Goal: Find contact information: Find contact information

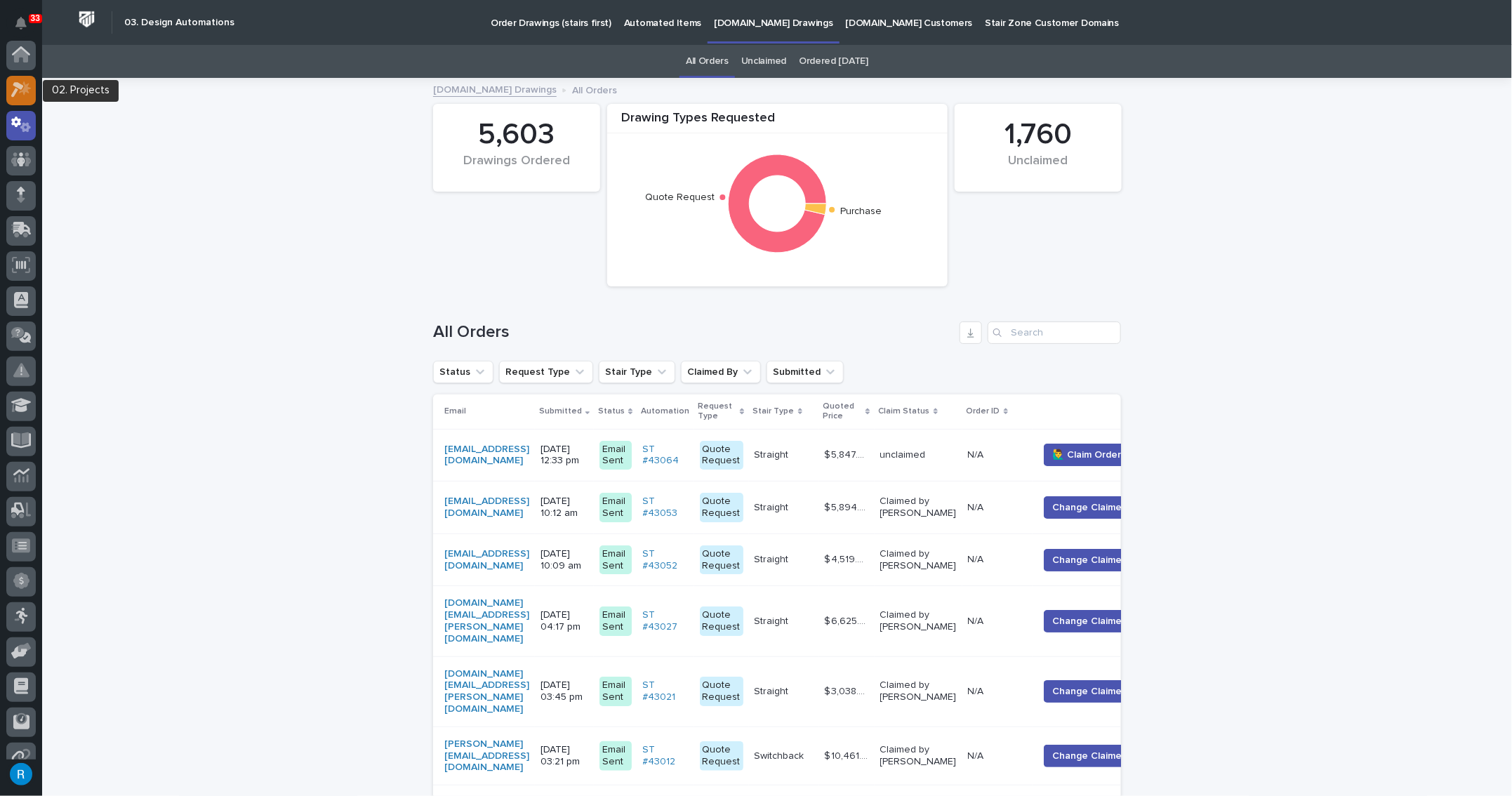
click at [21, 92] on icon at bounding box center [25, 88] width 12 height 14
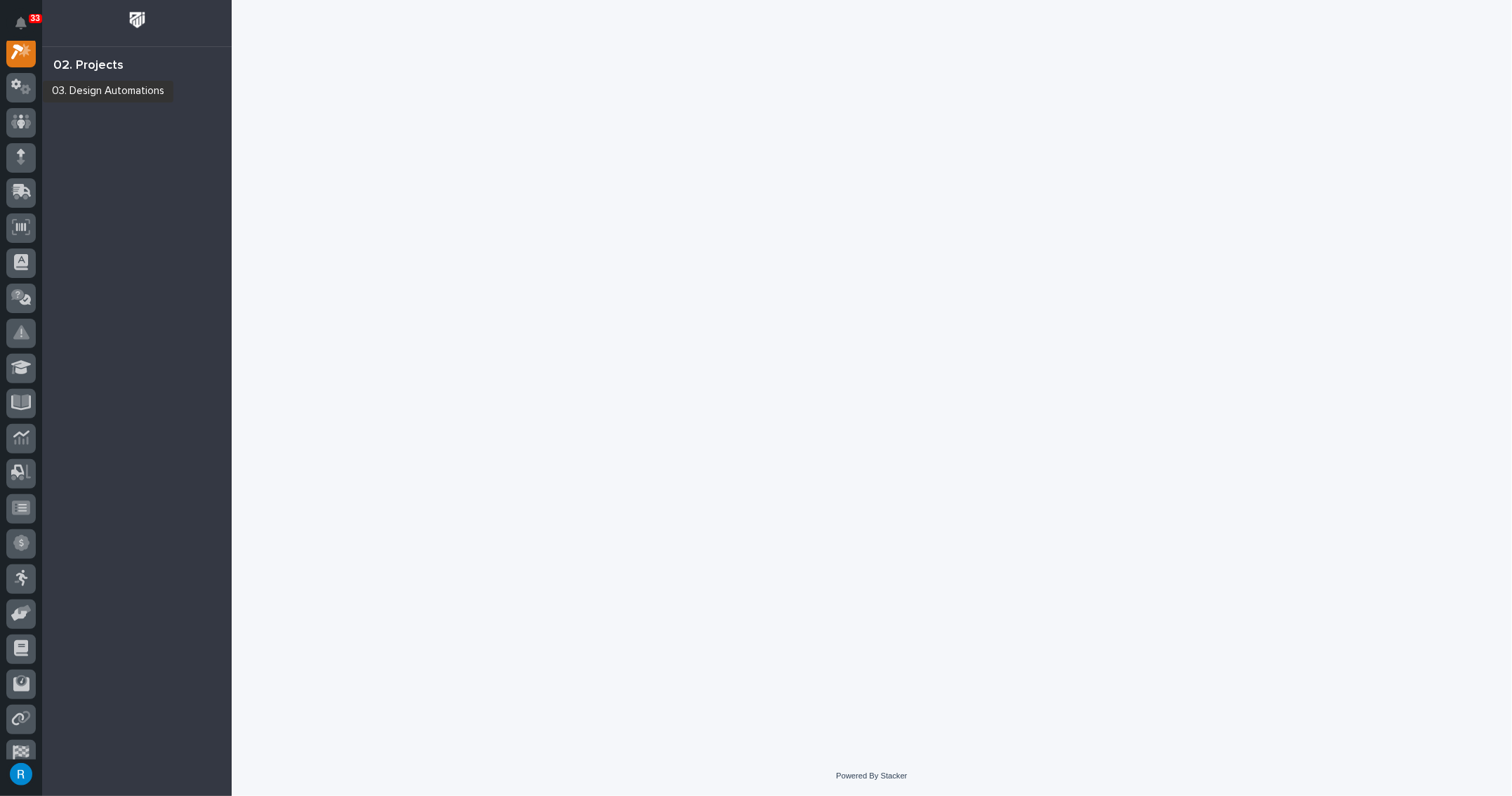
scroll to position [34, 0]
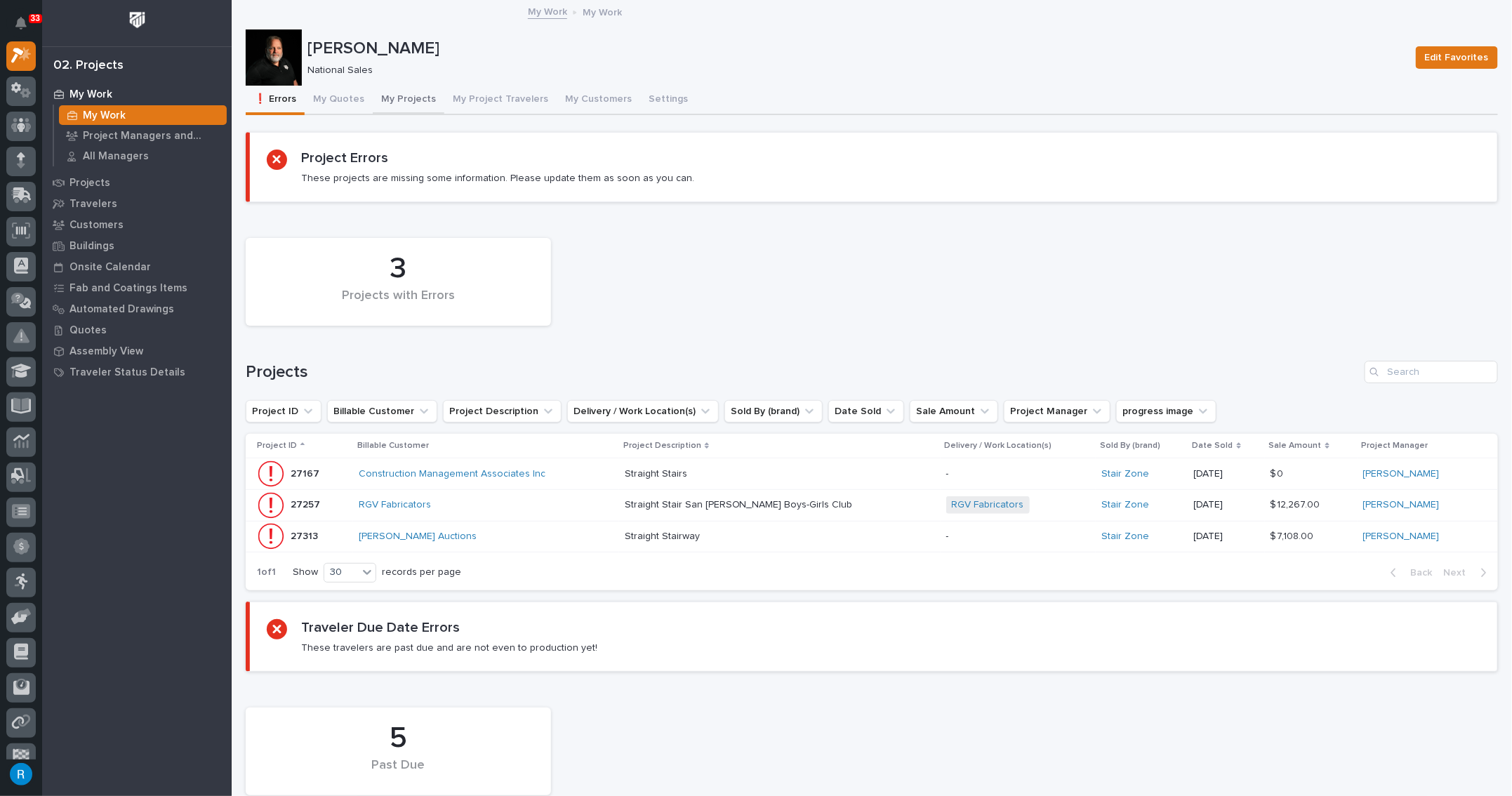
click at [406, 98] on button "My Projects" at bounding box center [408, 100] width 72 height 29
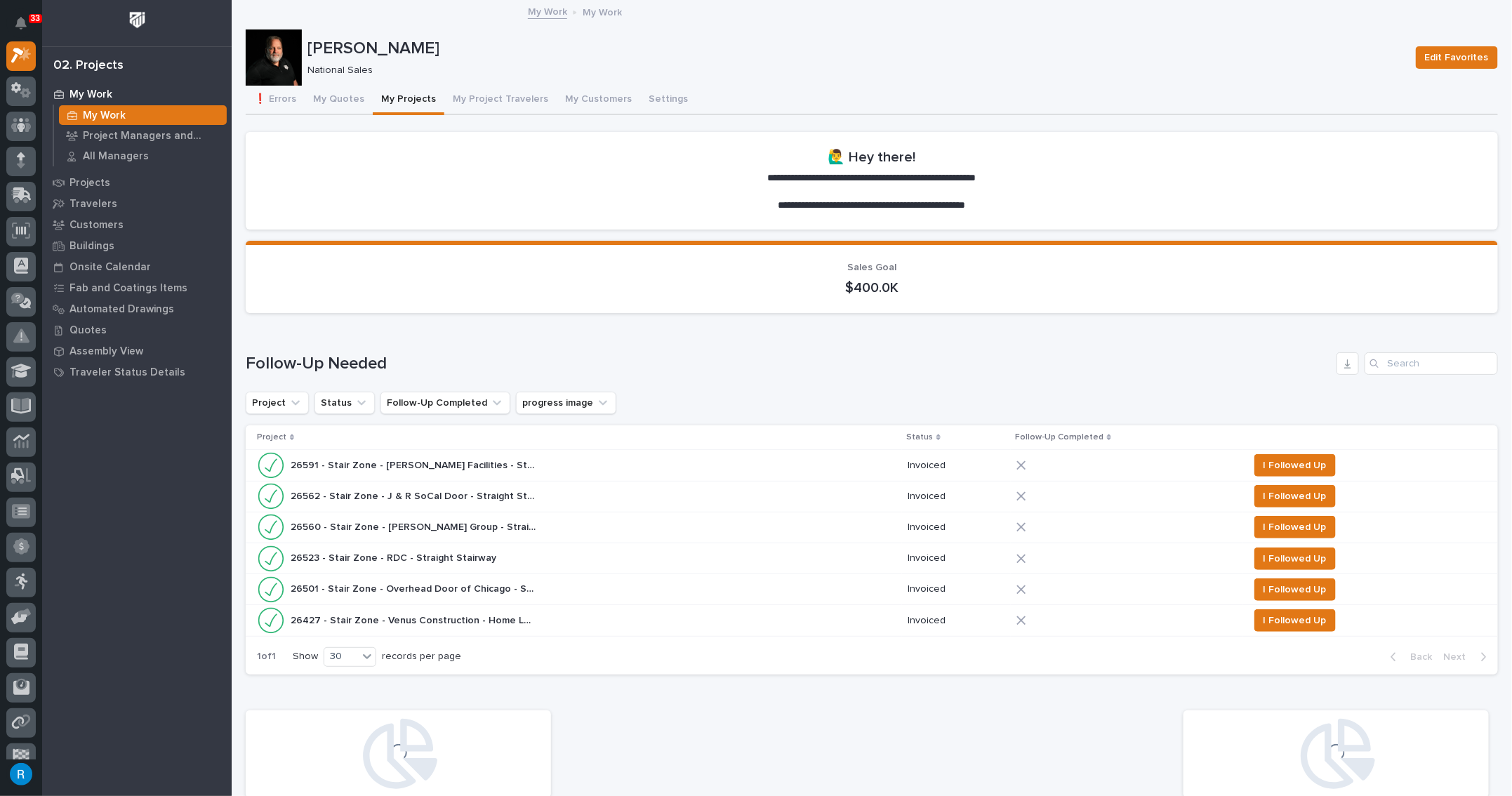
scroll to position [638, 0]
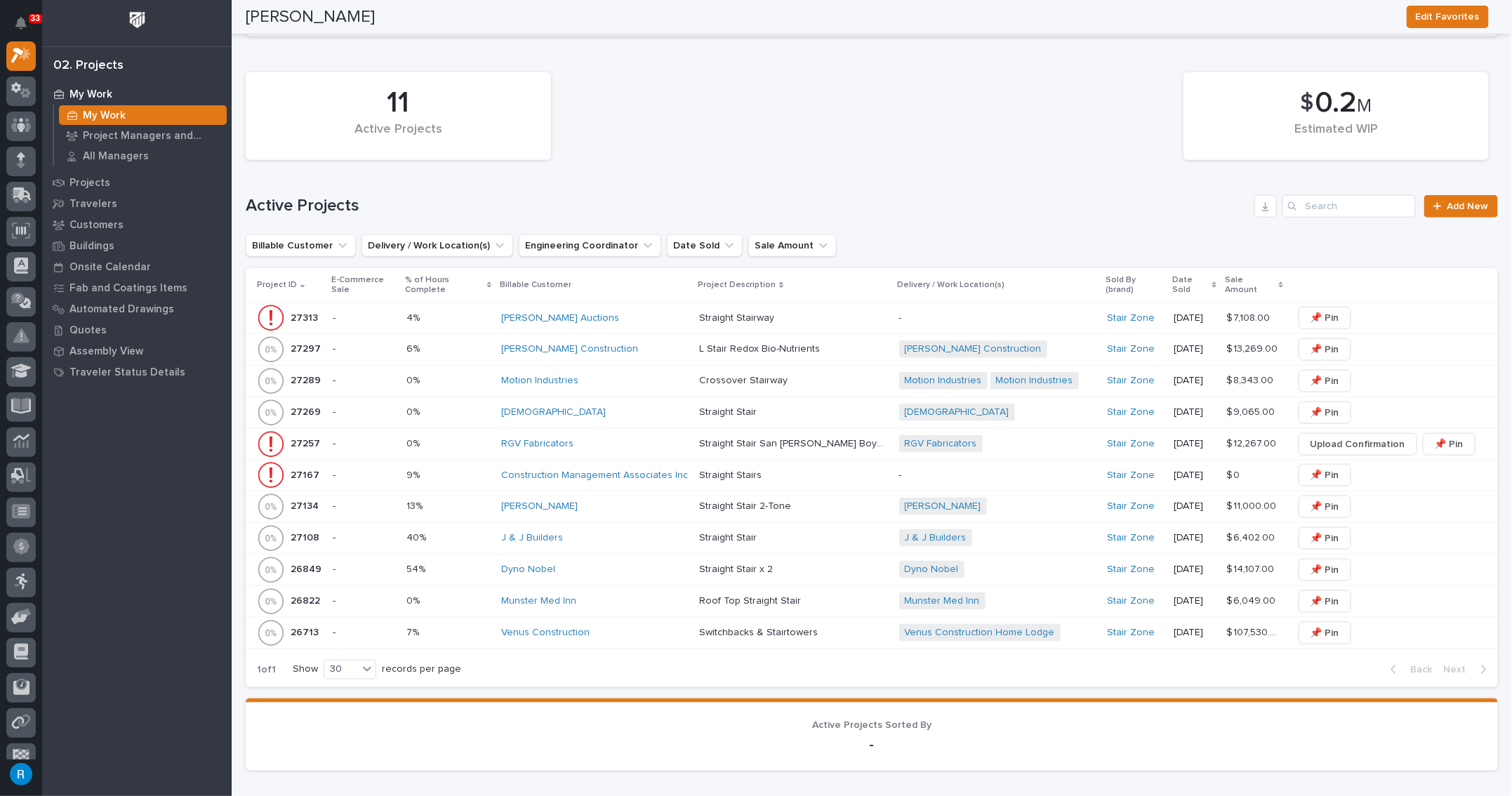
click at [625, 501] on div "Jeremy Sabatini" at bounding box center [595, 507] width 187 height 12
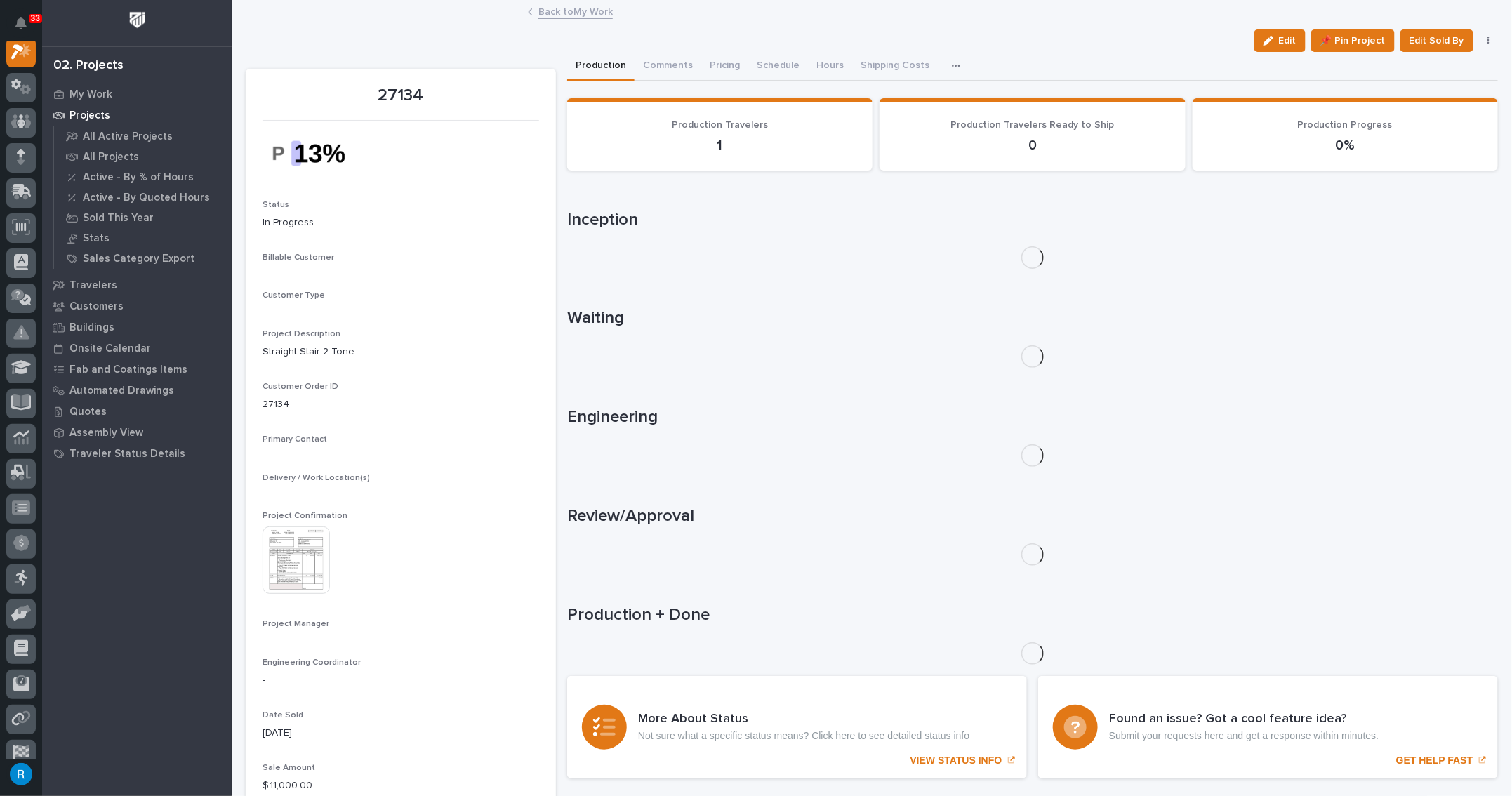
scroll to position [34, 0]
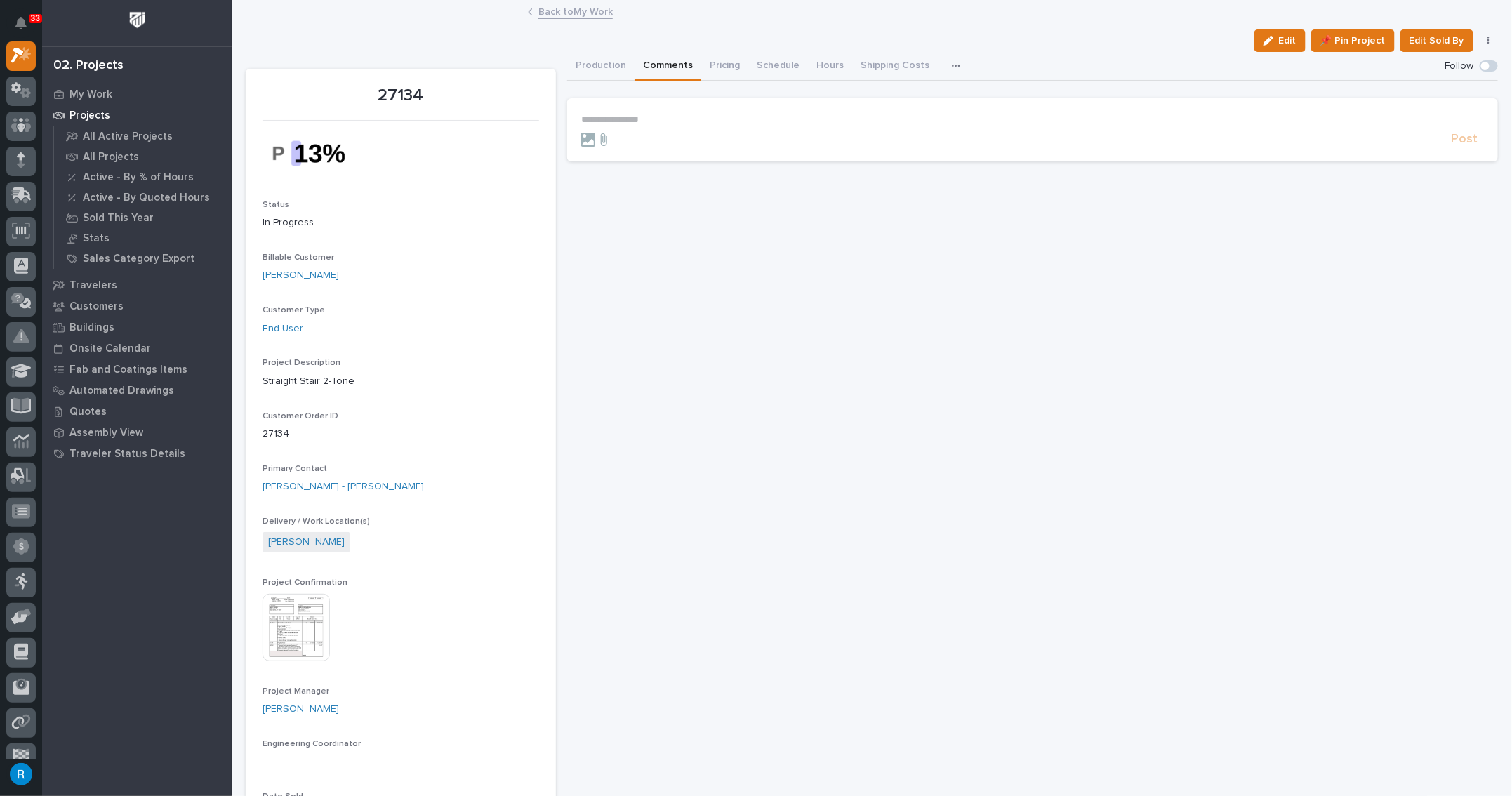
click at [661, 66] on button "Comments" at bounding box center [667, 66] width 66 height 29
click at [596, 114] on p "**********" at bounding box center [1032, 119] width 903 height 12
click at [616, 165] on span "Caleb Oetjen" at bounding box center [622, 168] width 78 height 10
click at [666, 122] on p "**********" at bounding box center [1032, 120] width 903 height 14
click at [691, 161] on button "[PERSON_NAME]" at bounding box center [686, 155] width 82 height 14
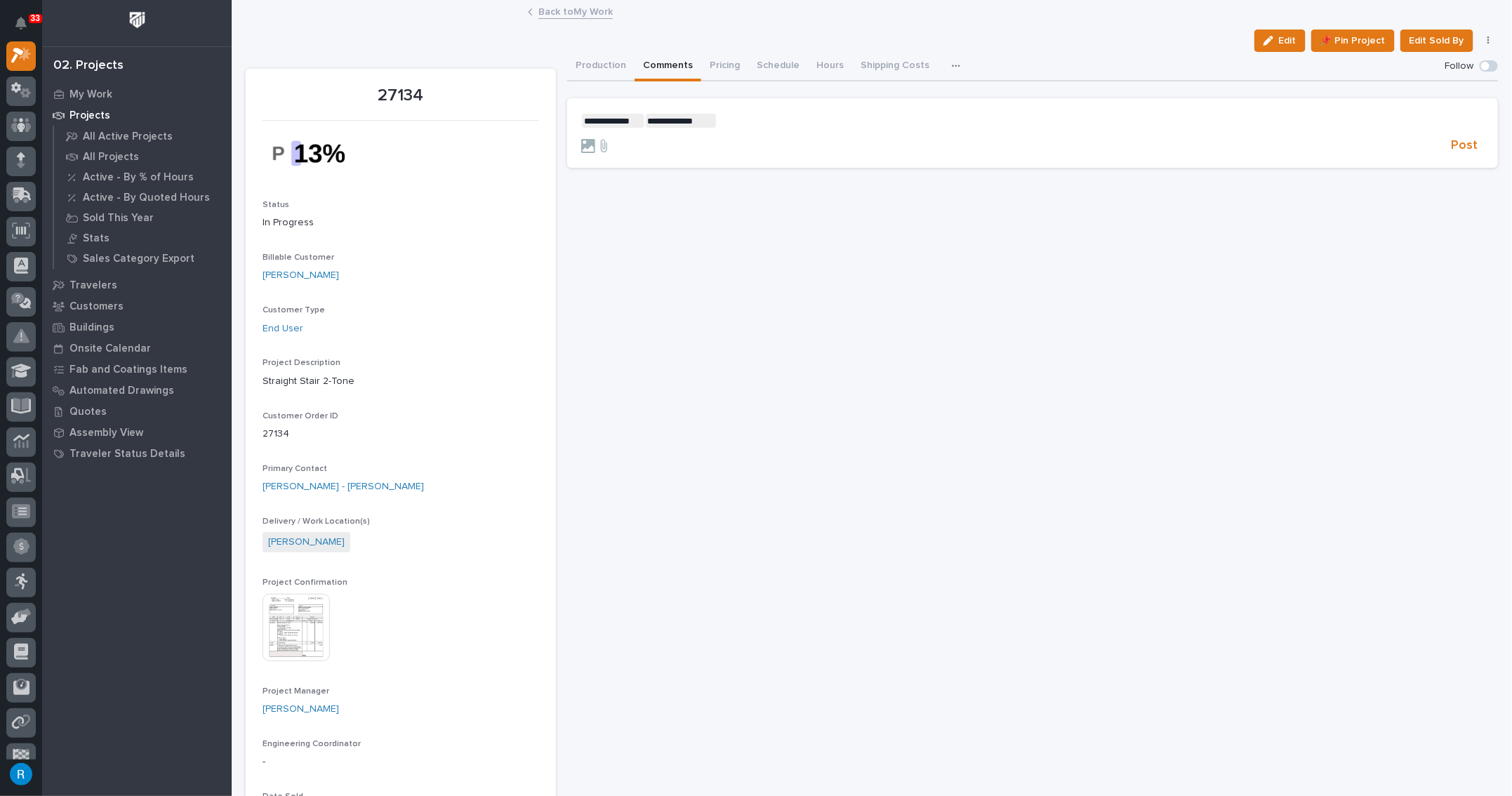
click at [729, 122] on p "**********" at bounding box center [1032, 120] width 903 height 14
click at [743, 142] on span "[PERSON_NAME]" at bounding box center [757, 141] width 78 height 10
click at [804, 123] on p "**********" at bounding box center [1032, 120] width 903 height 14
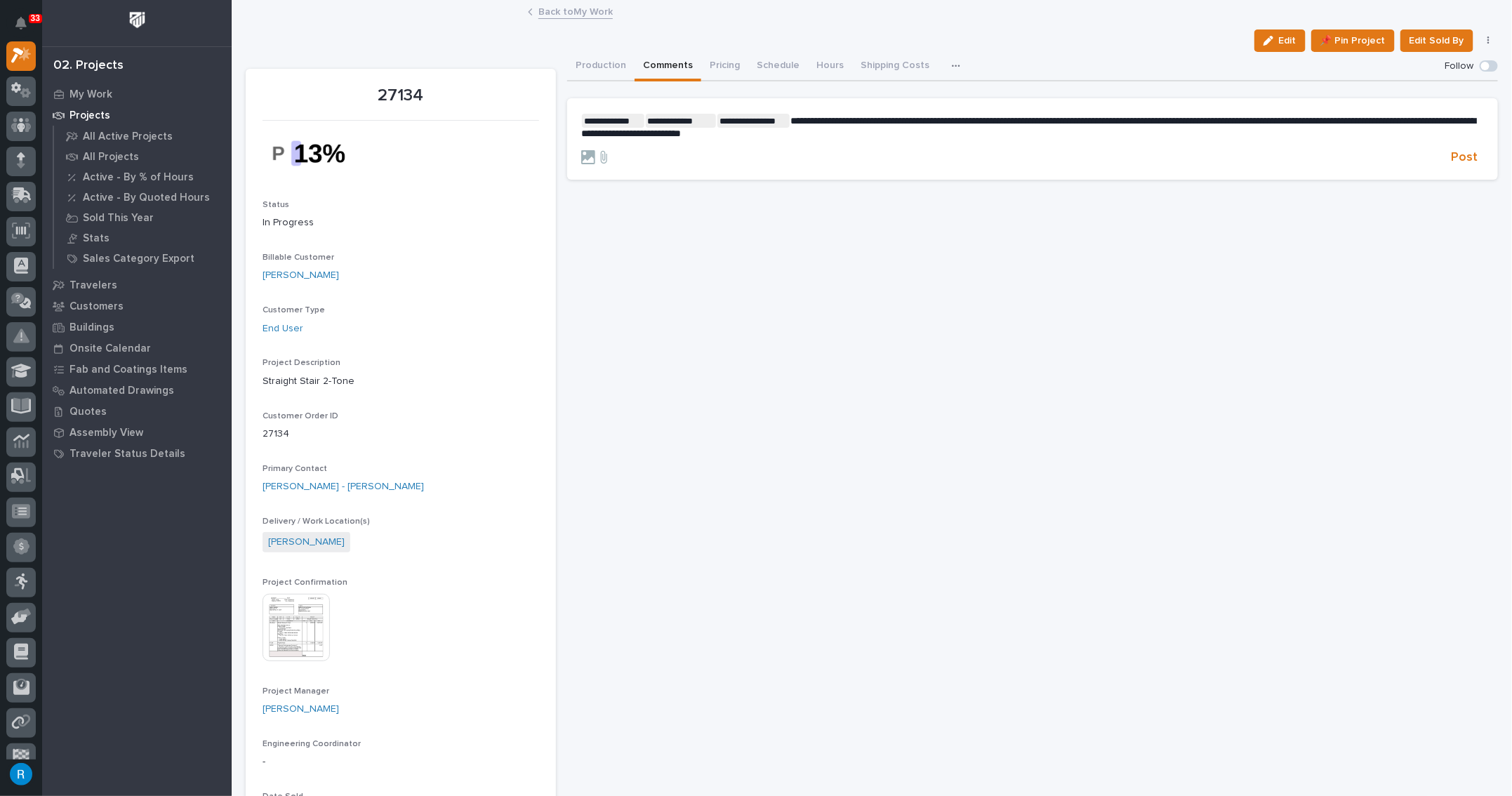
click at [1076, 119] on span "**********" at bounding box center [1028, 127] width 894 height 23
click at [929, 135] on p "**********" at bounding box center [1032, 126] width 903 height 26
click at [936, 134] on p "**********" at bounding box center [1032, 126] width 903 height 26
click at [935, 134] on p "**********" at bounding box center [1032, 126] width 903 height 26
drag, startPoint x: 768, startPoint y: 130, endPoint x: 772, endPoint y: 145, distance: 15.5
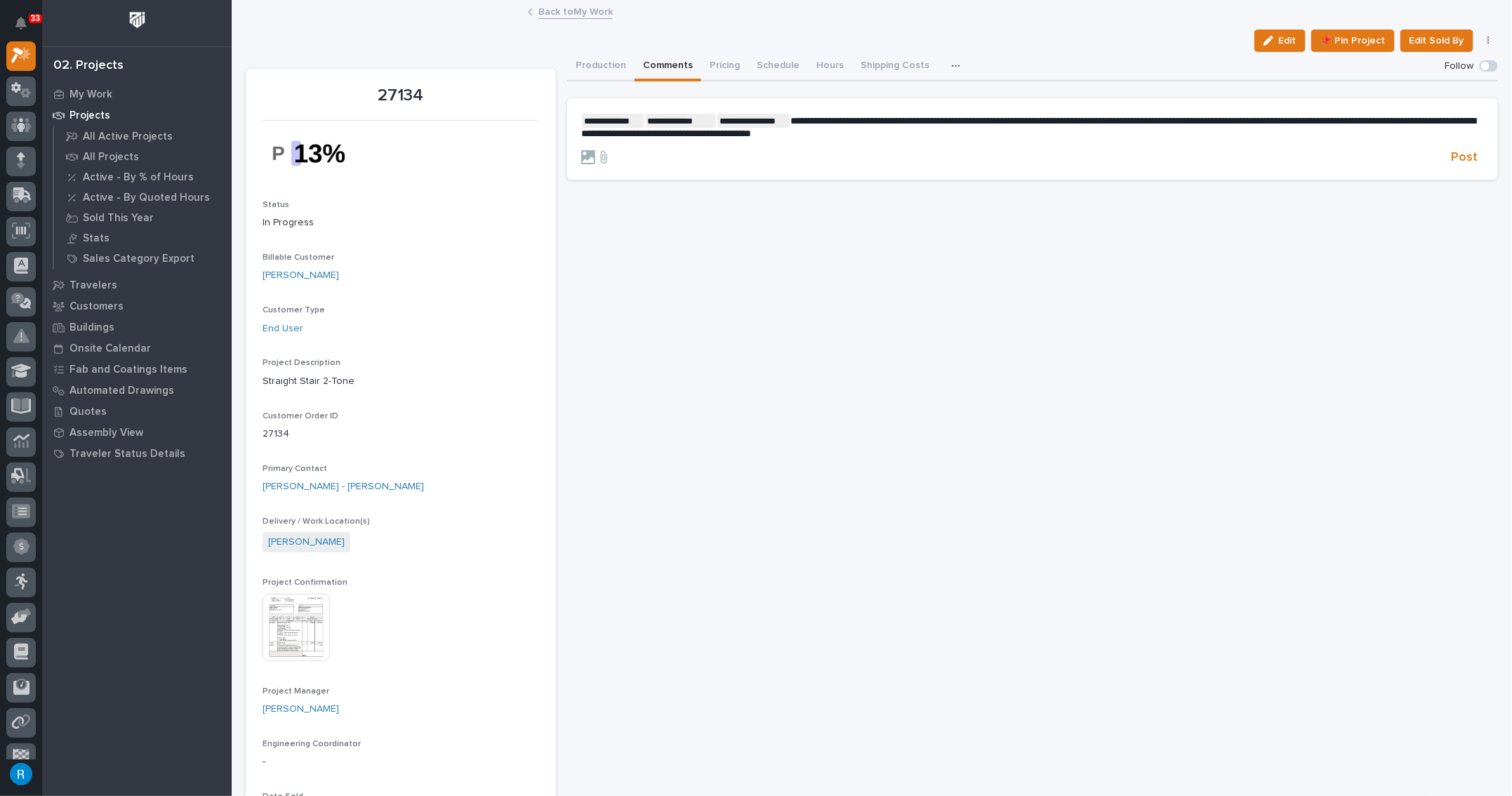
click at [768, 131] on span "**********" at bounding box center [1028, 127] width 894 height 23
click at [1058, 136] on p "**********" at bounding box center [1032, 126] width 903 height 26
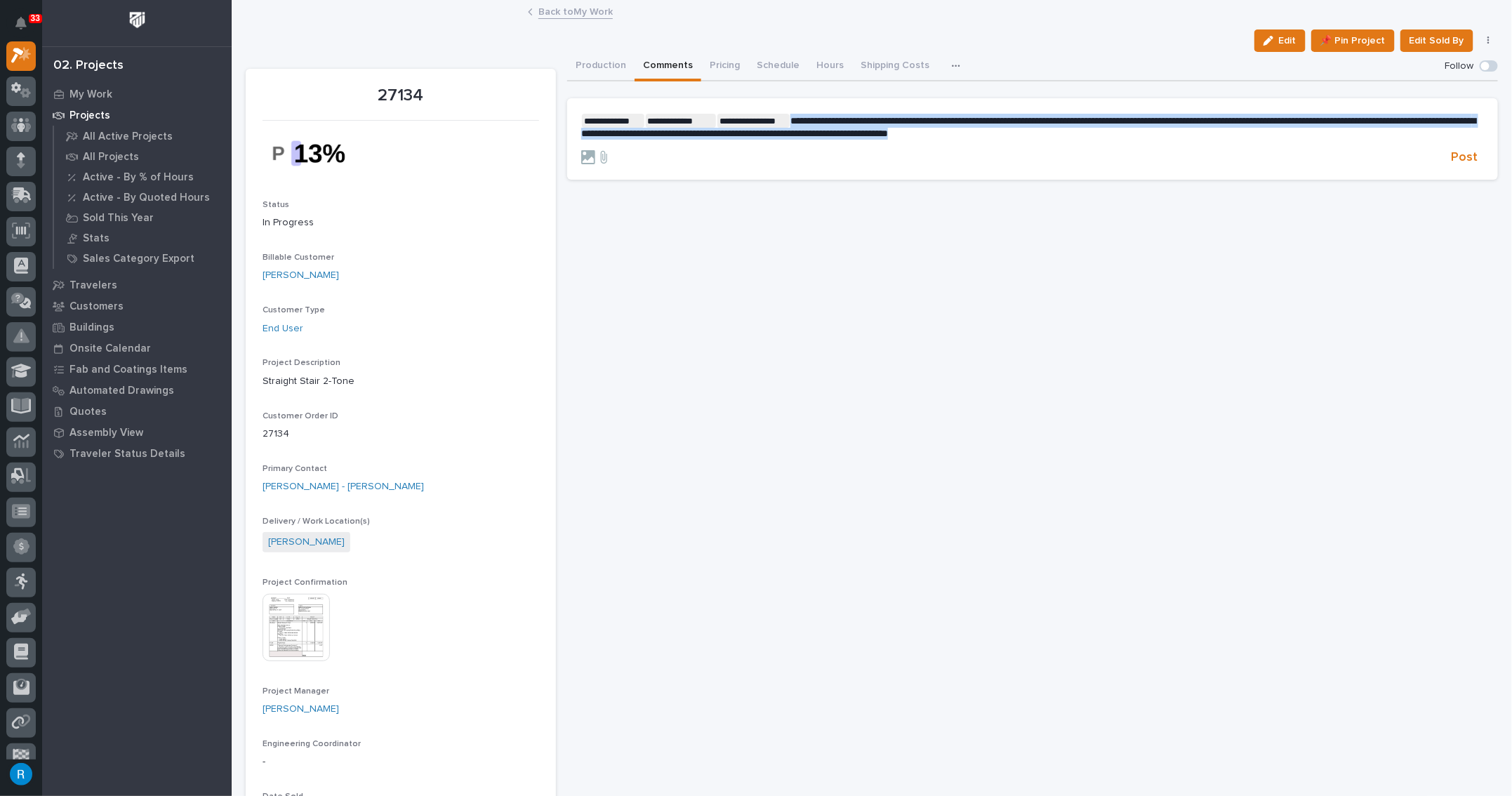
drag, startPoint x: 791, startPoint y: 117, endPoint x: 1179, endPoint y: 144, distance: 388.9
click at [1179, 144] on form "**********" at bounding box center [1032, 140] width 903 height 52
copy span "**********"
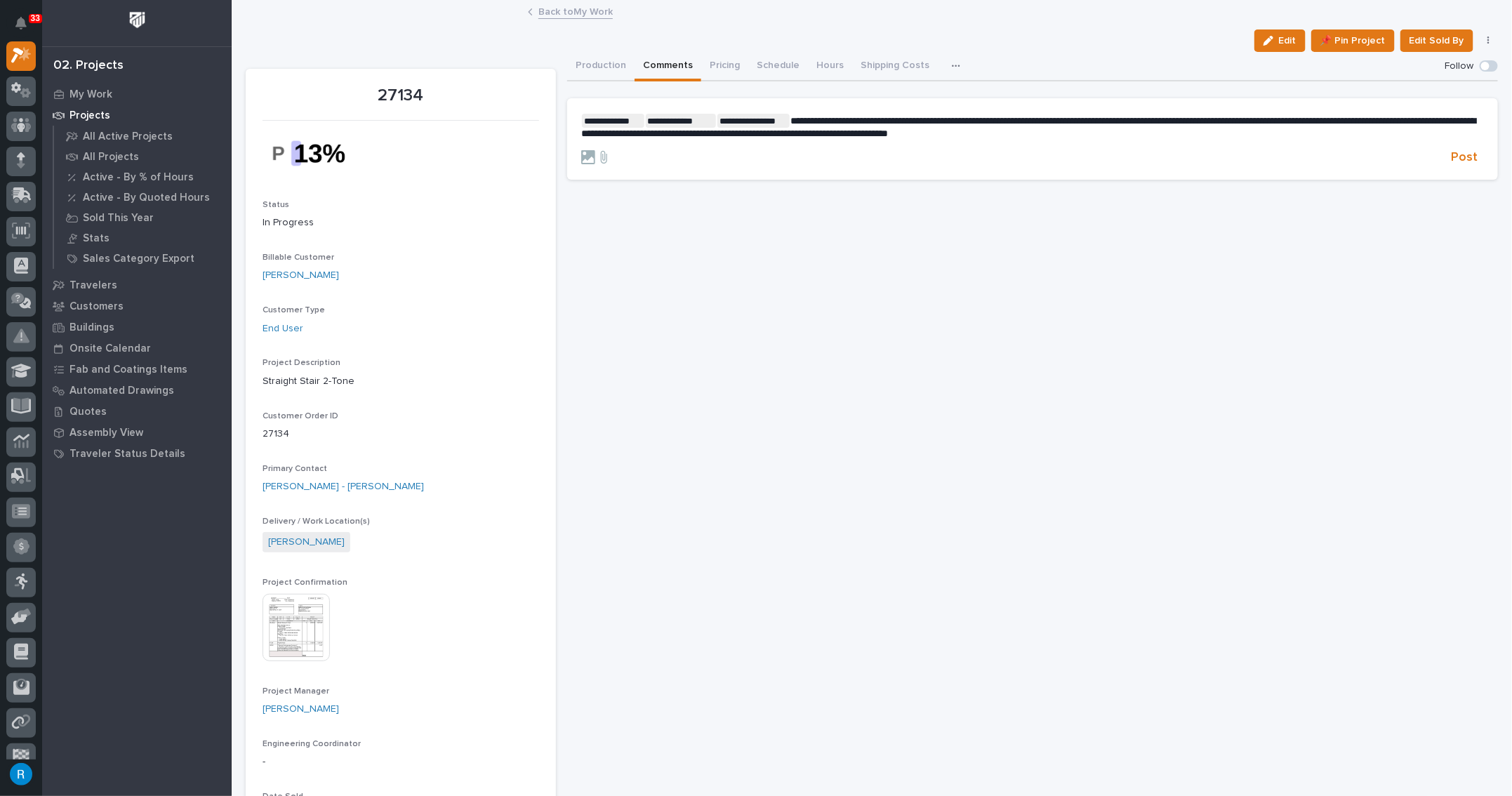
click at [1461, 158] on span "Post" at bounding box center [1466, 157] width 27 height 16
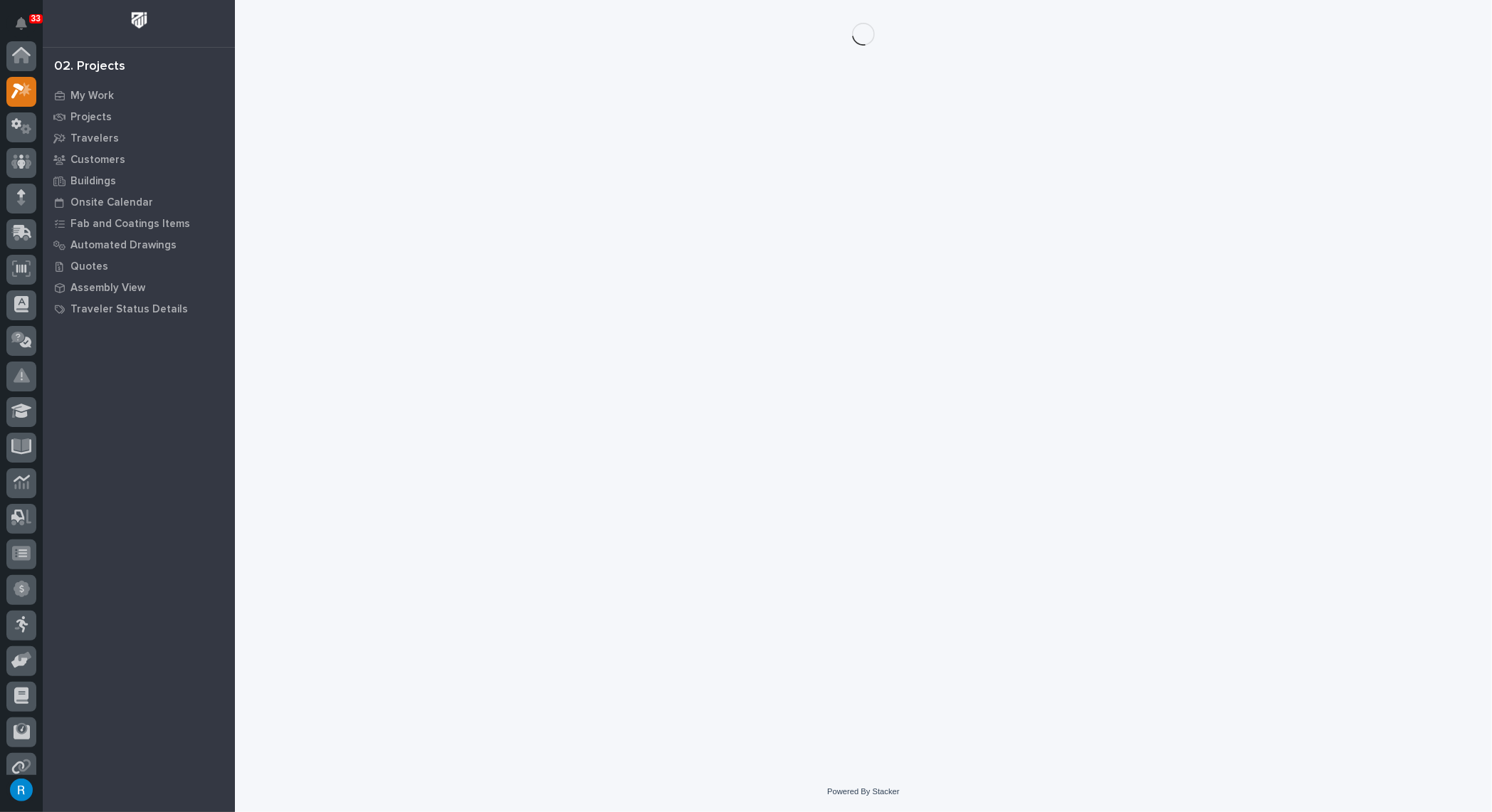
scroll to position [35, 0]
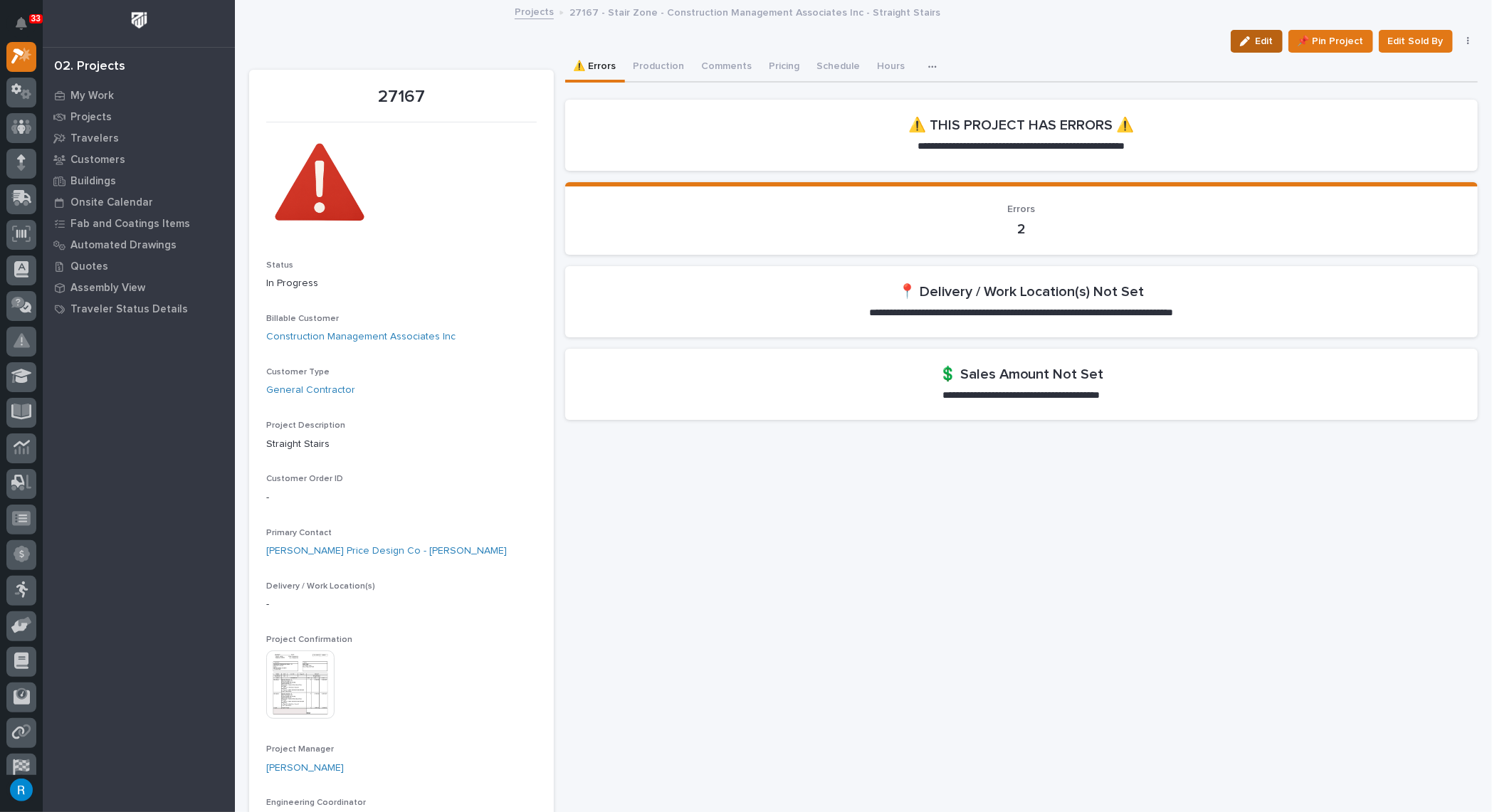
click at [1256, 41] on span "Edit" at bounding box center [1264, 41] width 18 height 13
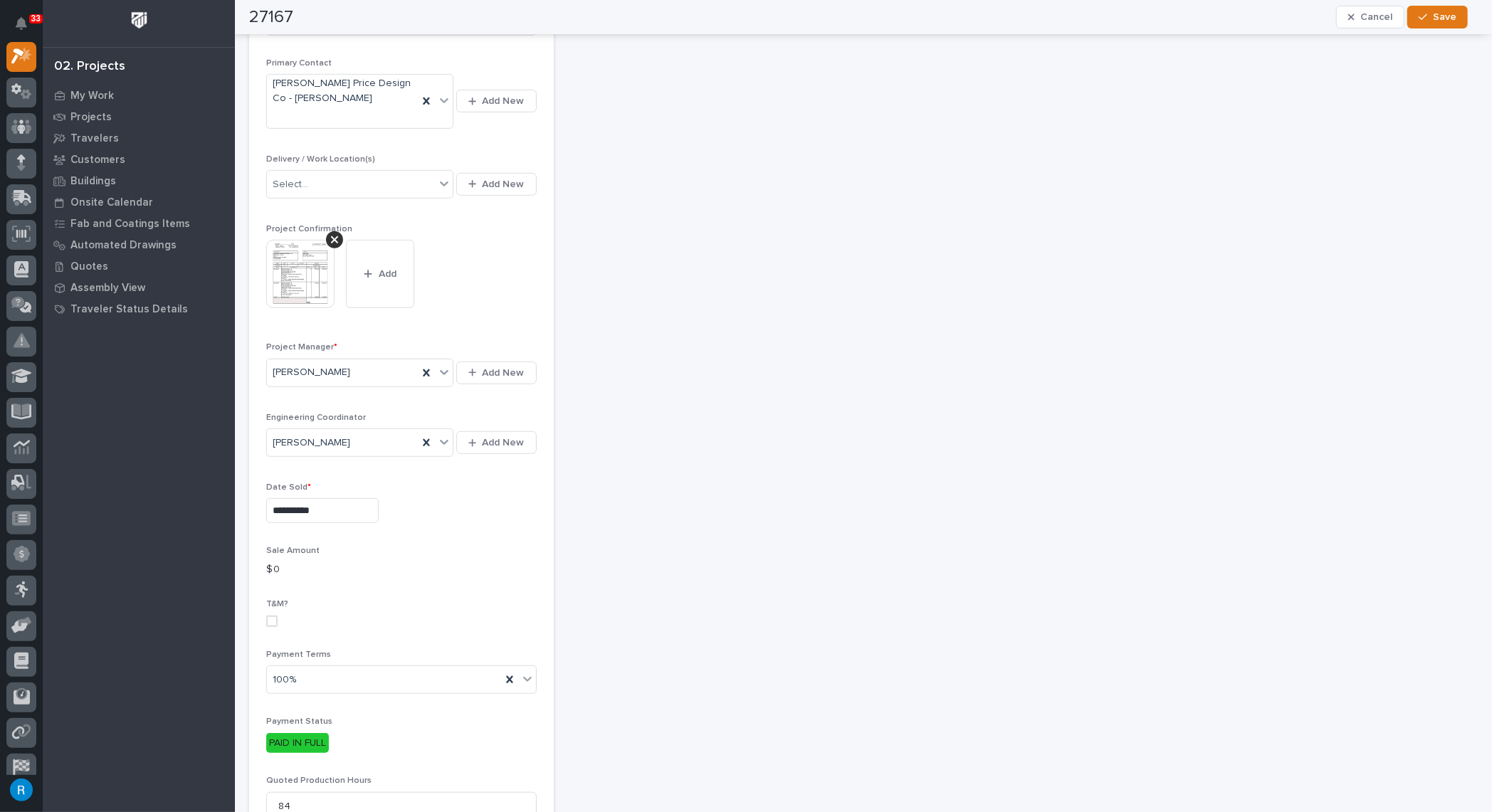
scroll to position [776, 0]
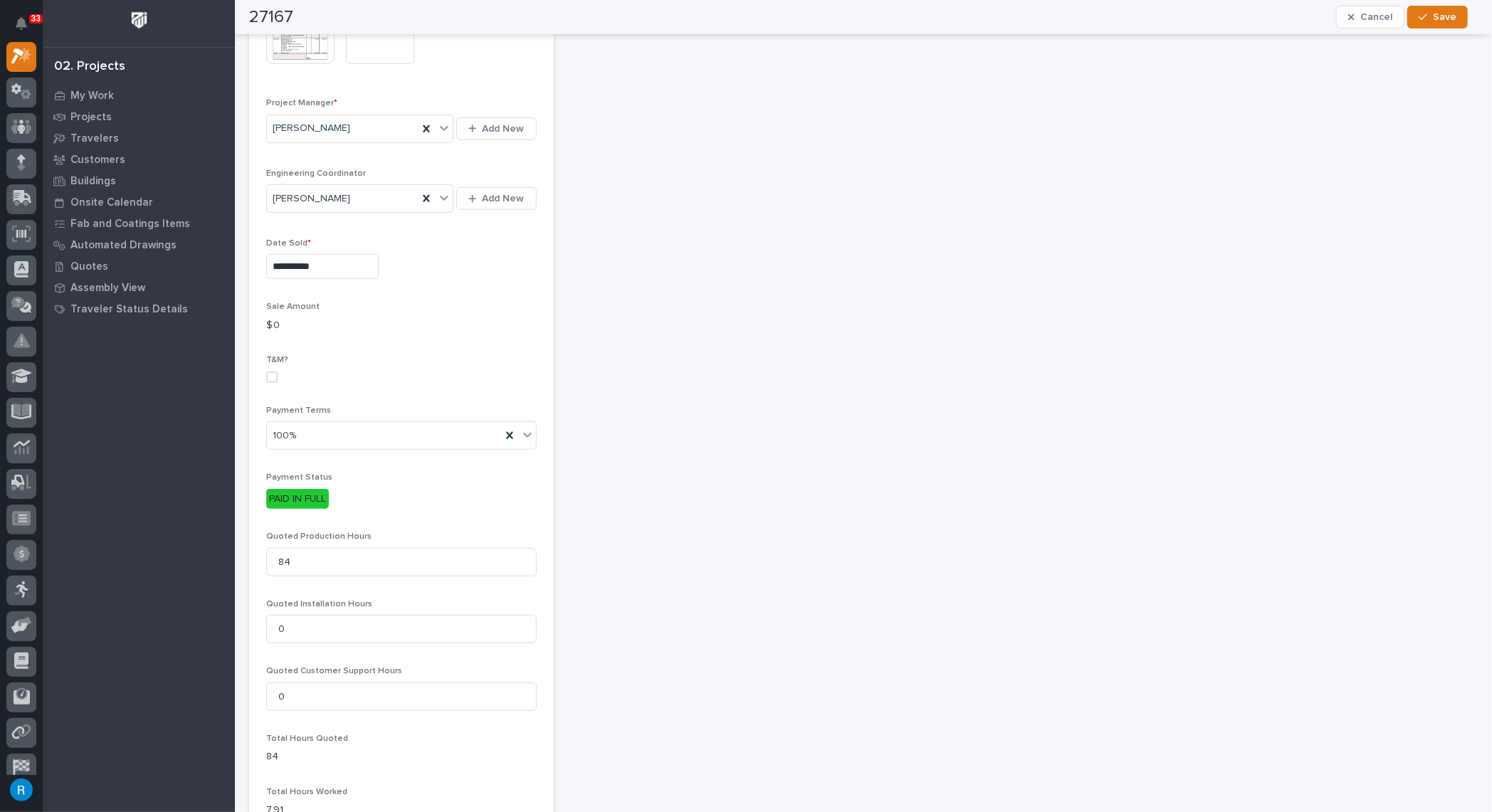
click at [290, 318] on p "$ 0" at bounding box center [401, 326] width 270 height 15
click at [283, 322] on p "$ 0" at bounding box center [401, 326] width 270 height 15
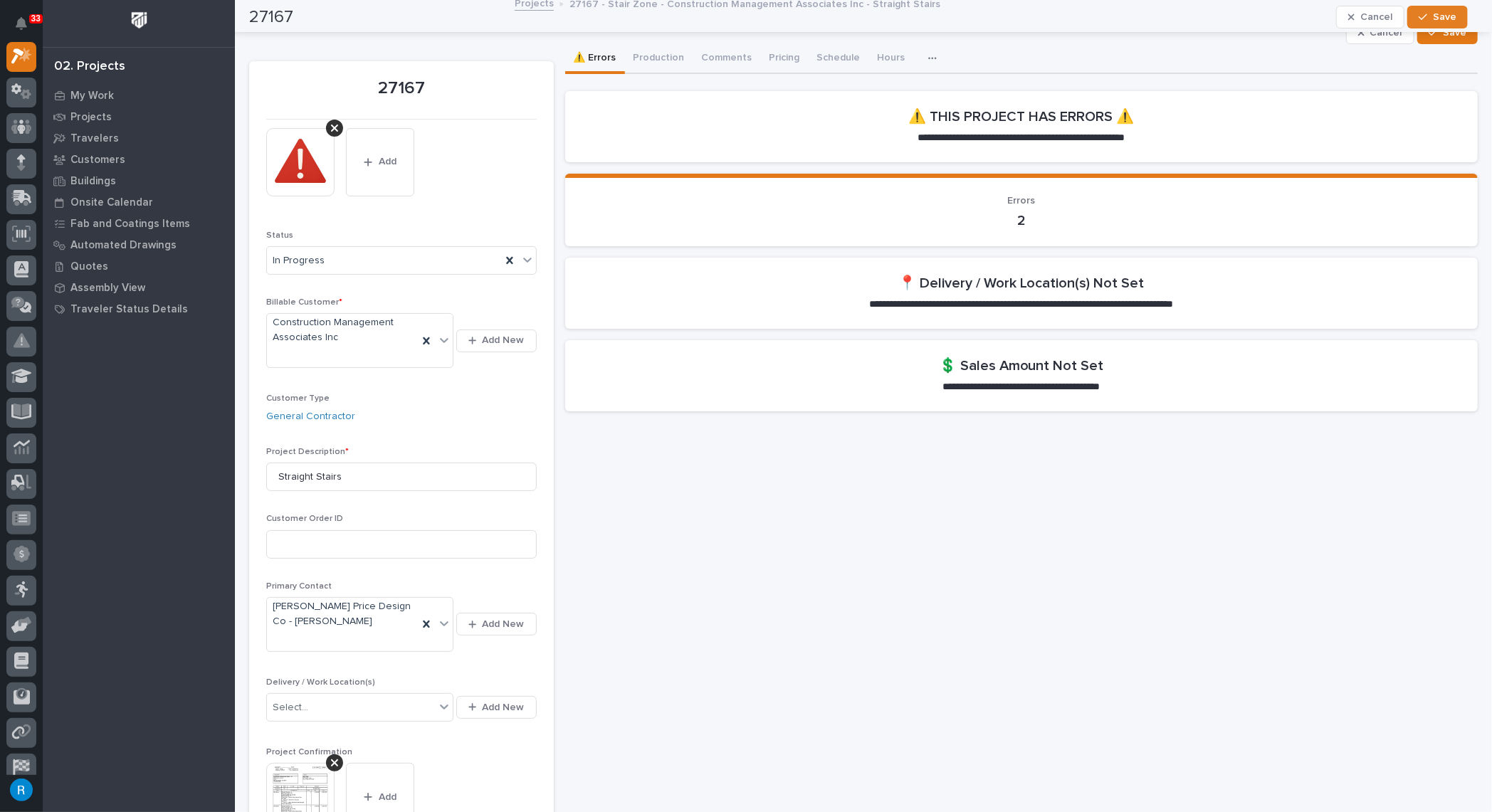
scroll to position [0, 0]
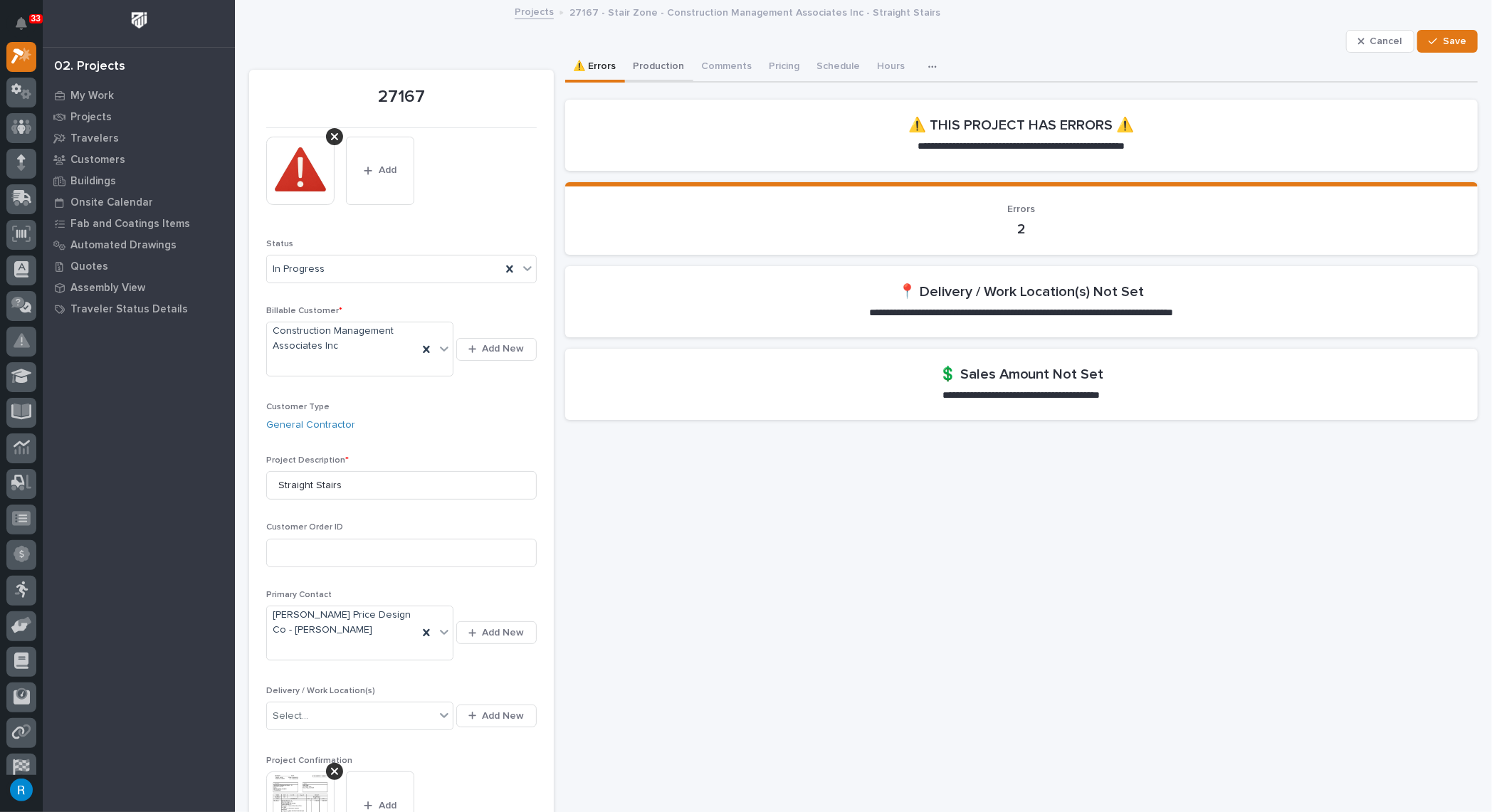
click at [654, 69] on button "Production" at bounding box center [659, 67] width 68 height 30
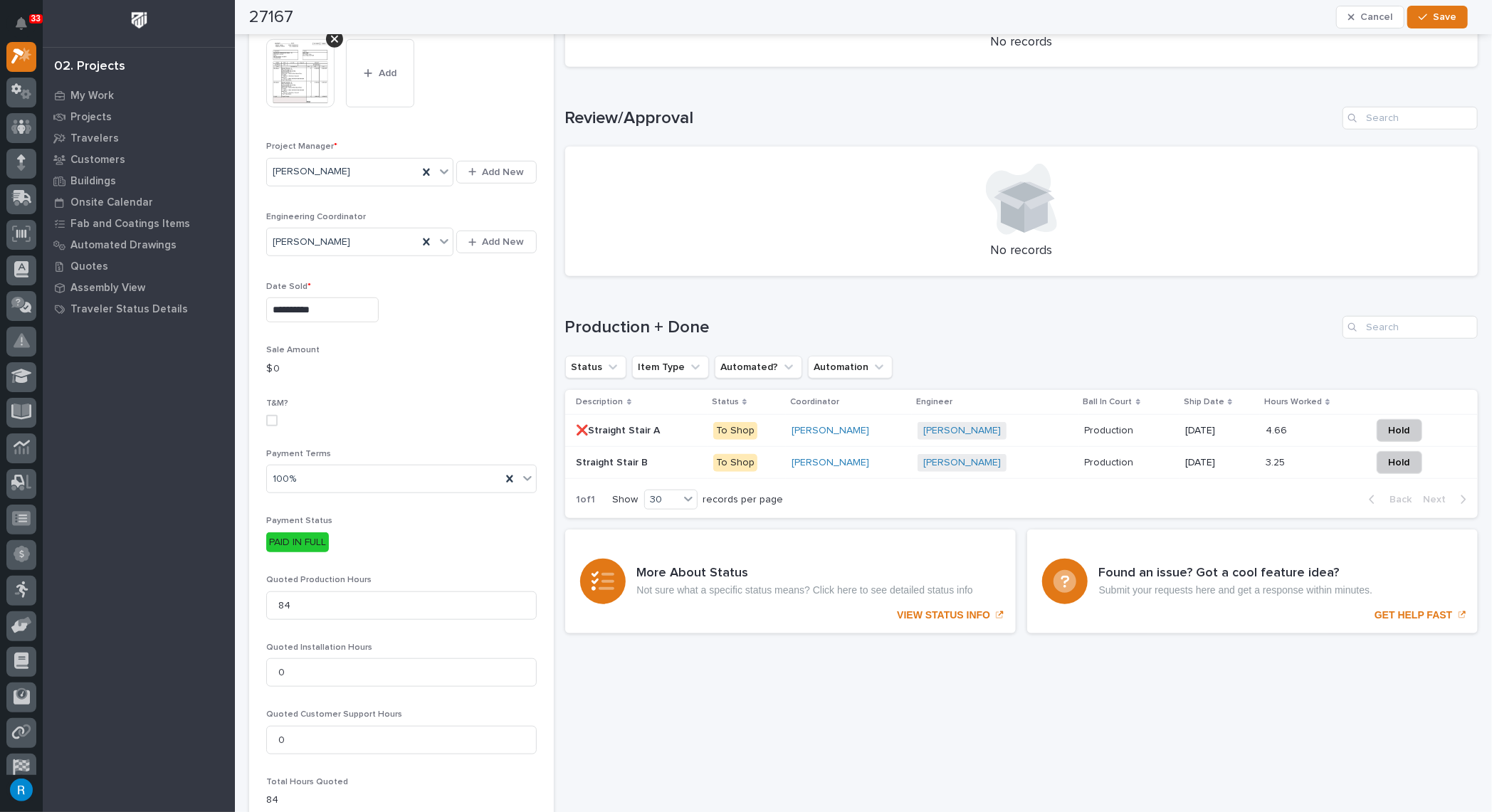
scroll to position [776, 0]
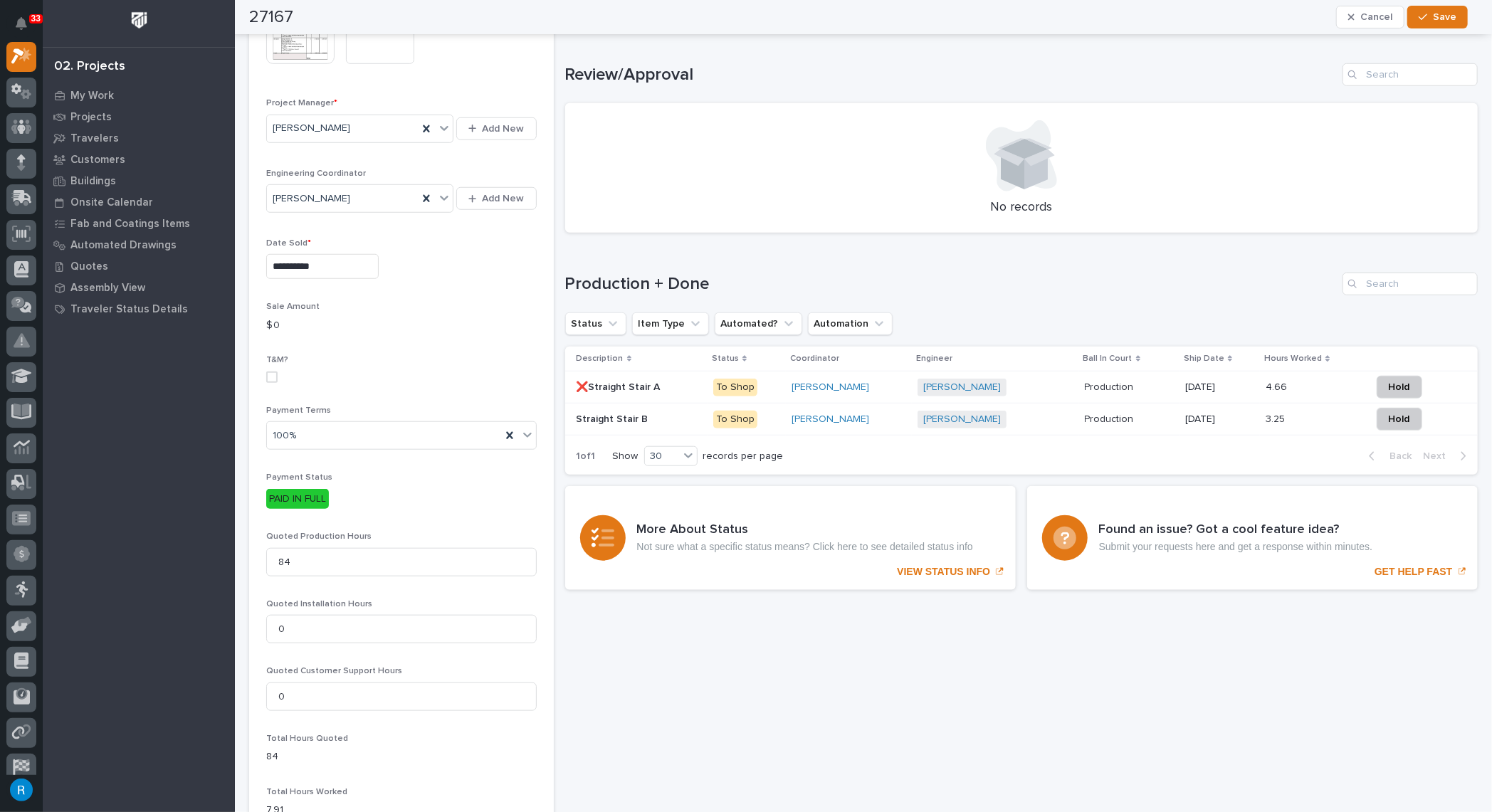
click at [1024, 386] on div "Roark Jones + 0" at bounding box center [996, 387] width 156 height 18
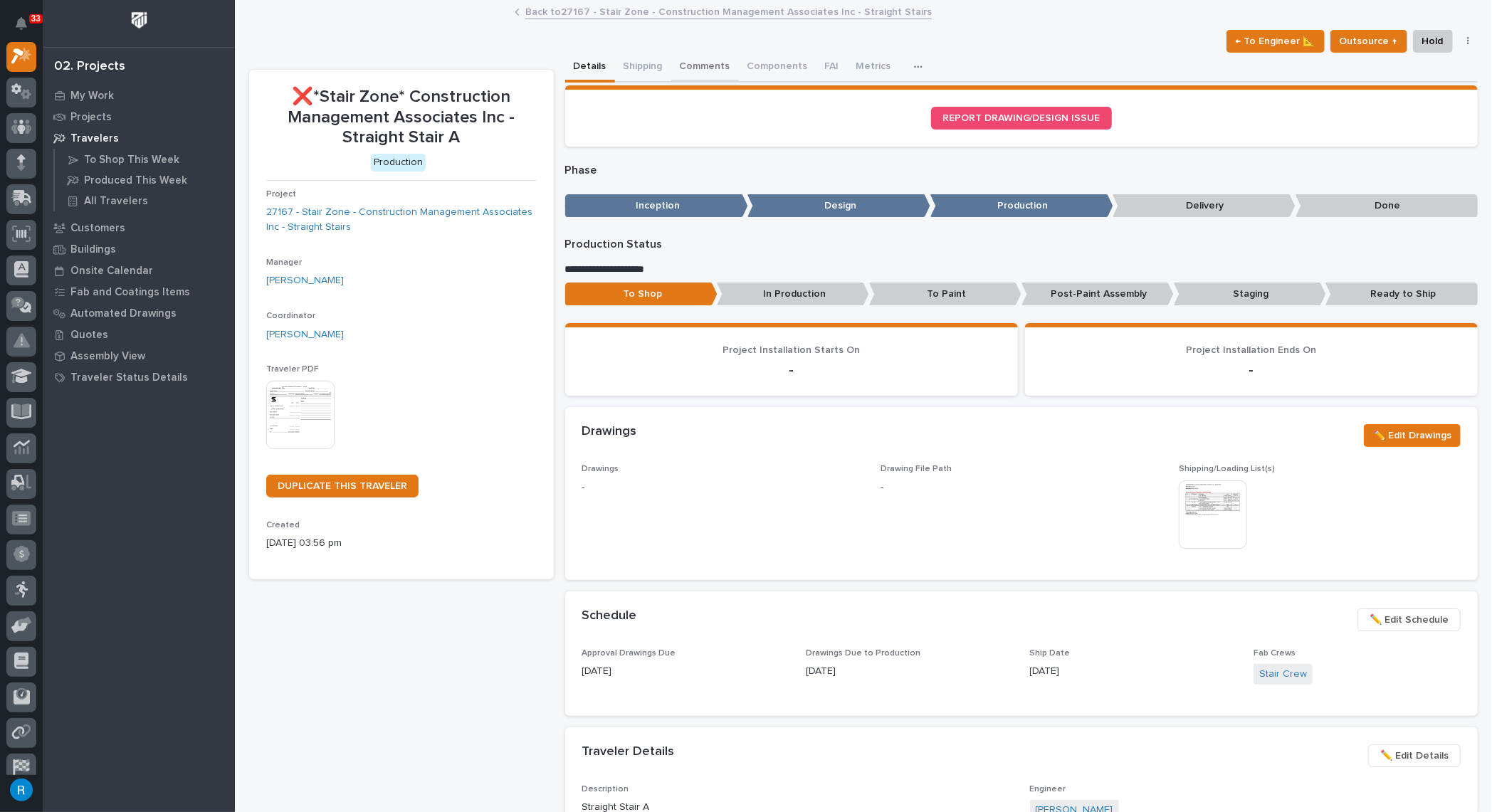
click at [698, 63] on button "Comments" at bounding box center [705, 67] width 67 height 30
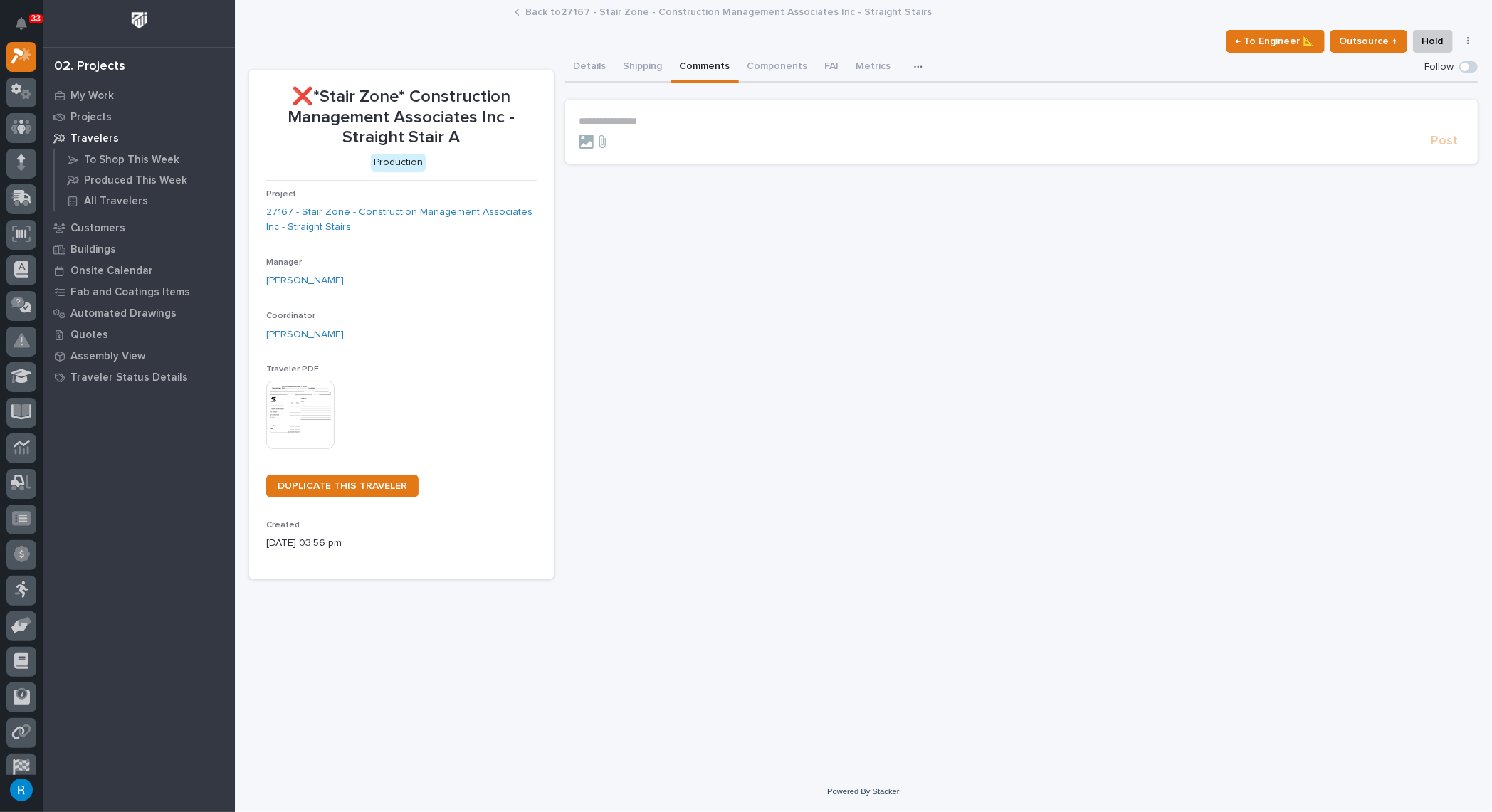
click at [675, 14] on link "Back to 27167 - Stair Zone - Construction Management Associates Inc - Straight …" at bounding box center [729, 10] width 406 height 16
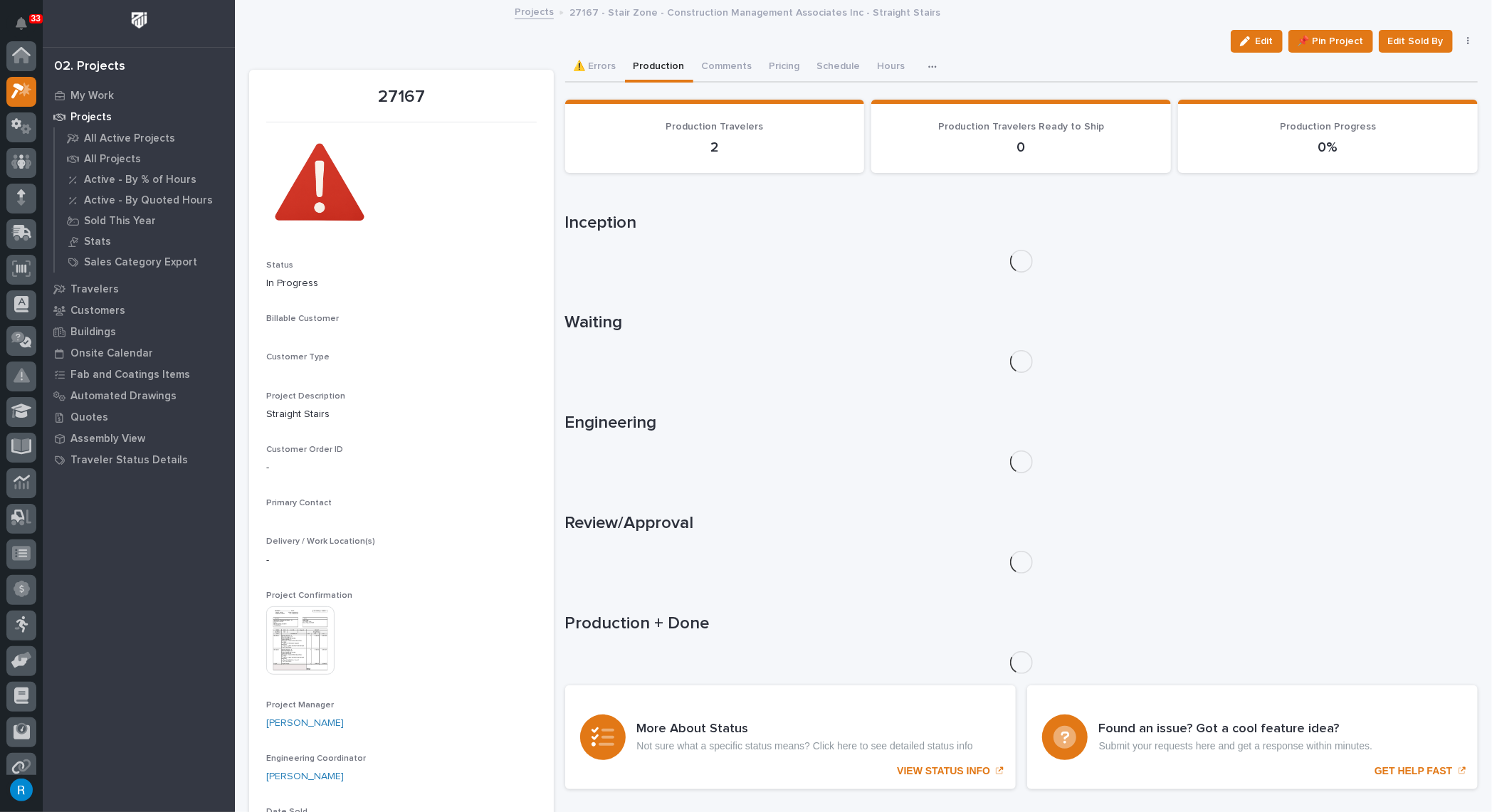
scroll to position [38, 0]
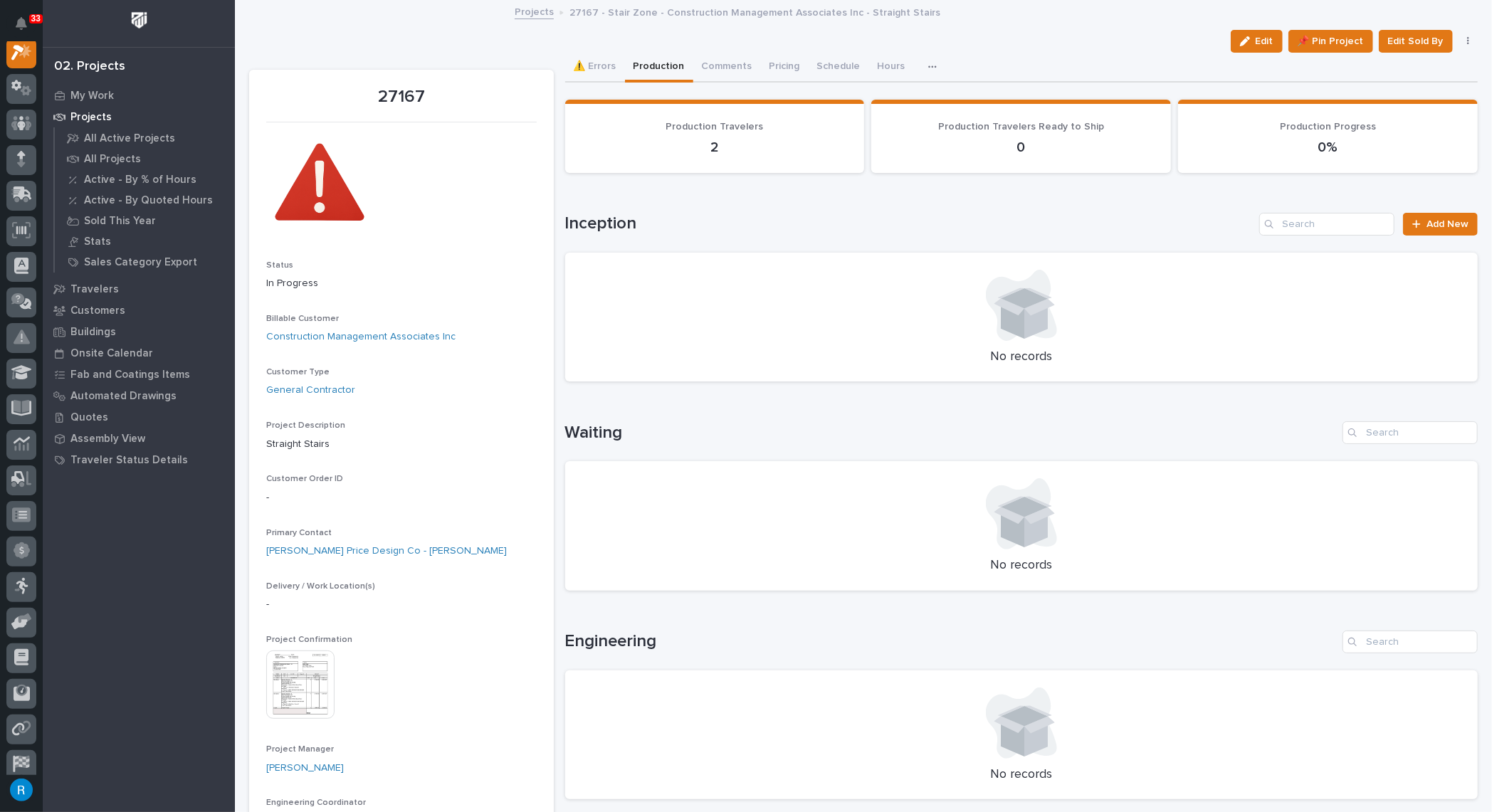
click at [519, 16] on link "Projects" at bounding box center [534, 10] width 39 height 16
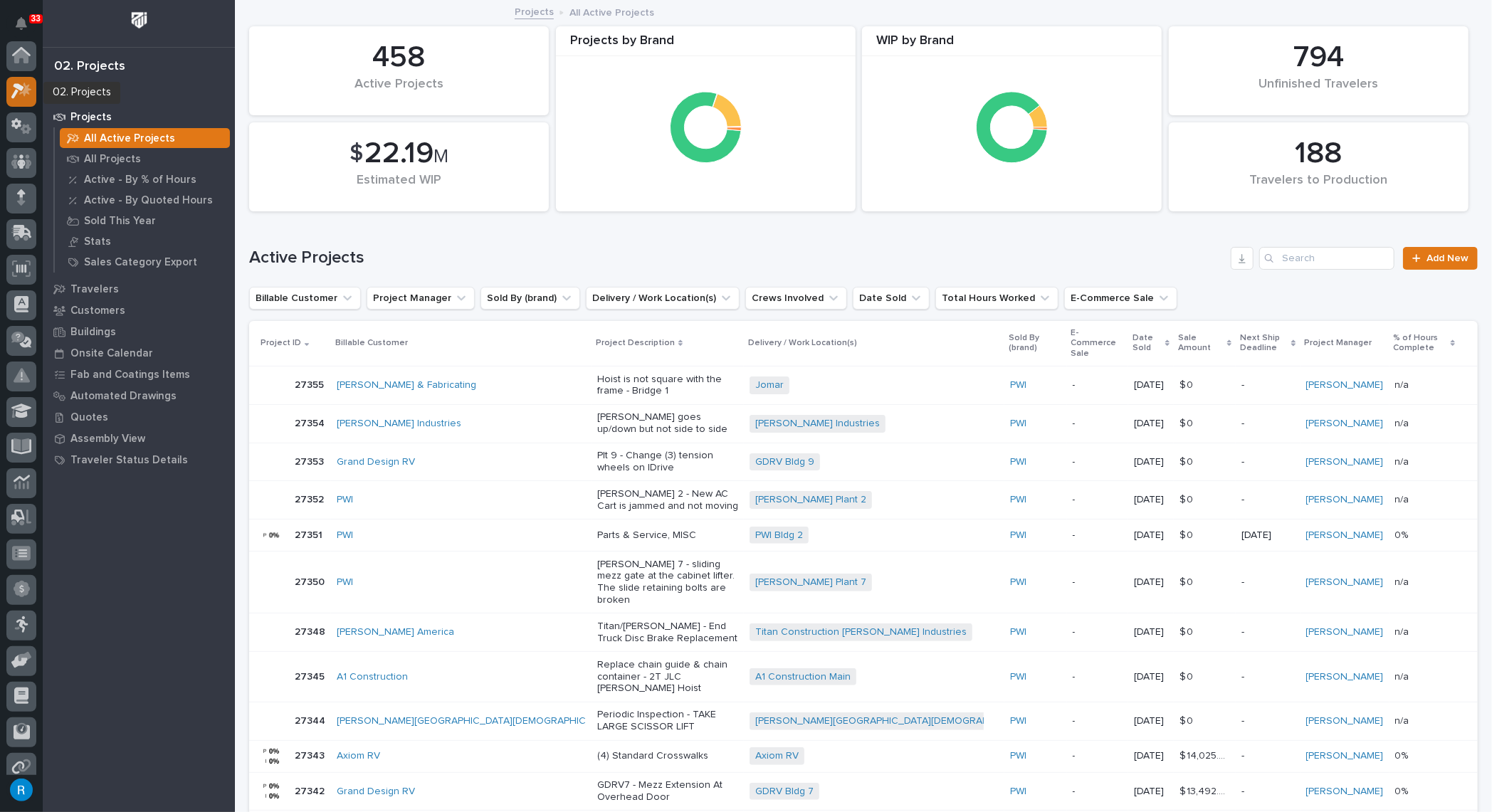
click at [11, 89] on icon at bounding box center [21, 90] width 20 height 16
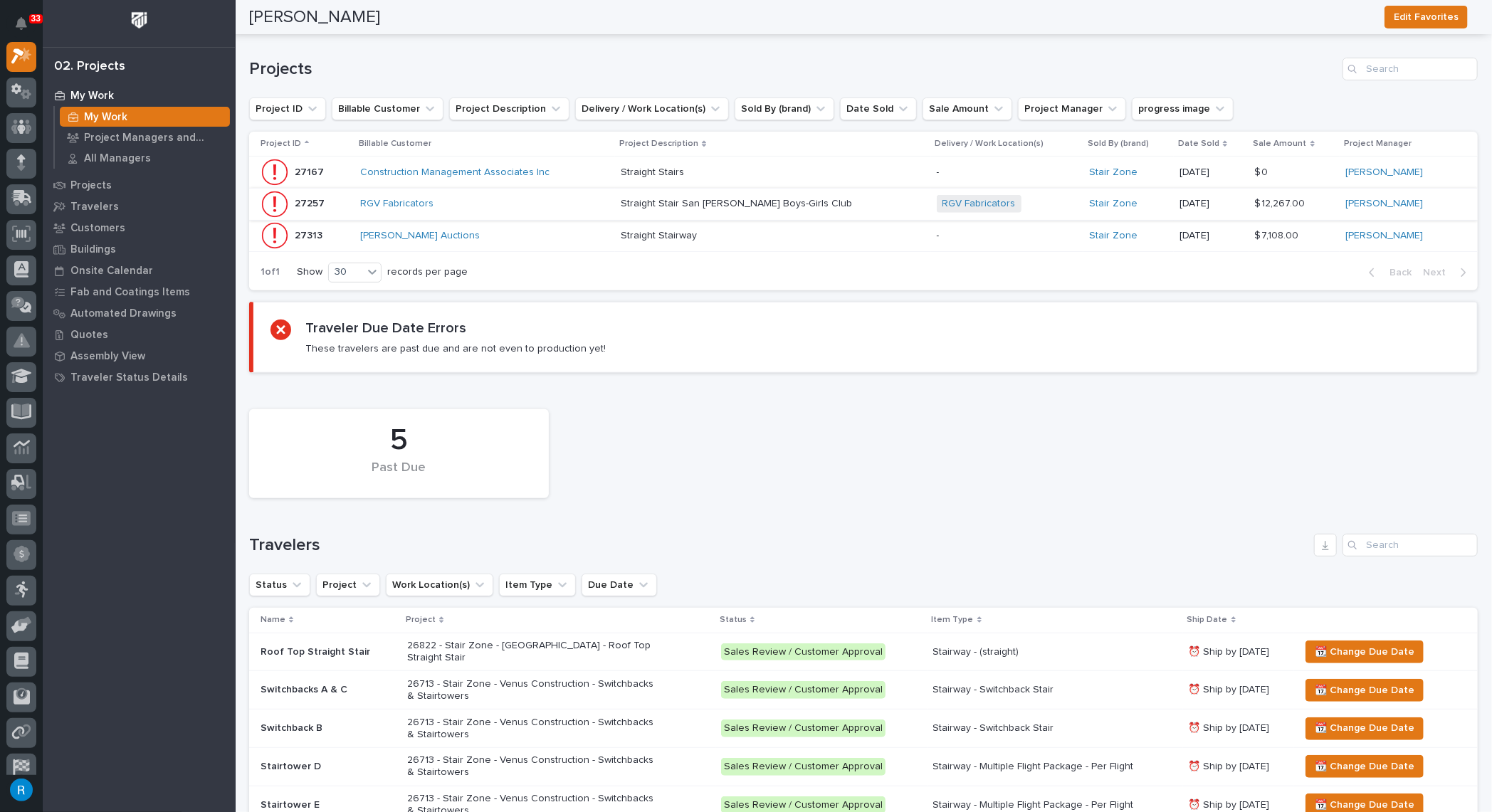
scroll to position [54, 0]
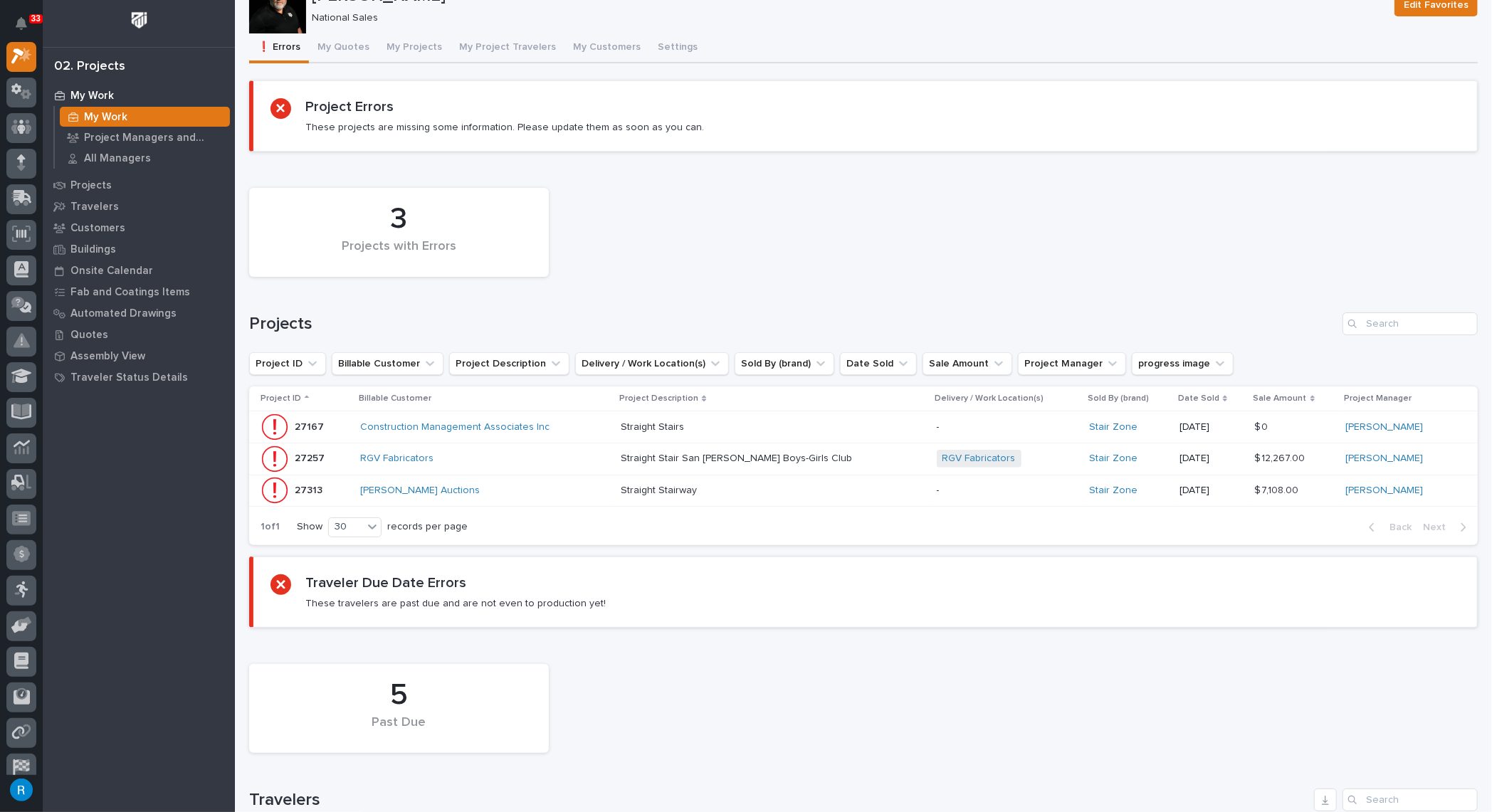
click at [422, 50] on div "Roark Jones Edit Favorites Roark Jones National Sales Edit Favorites Sorry, the…" at bounding box center [863, 585] width 1228 height 1275
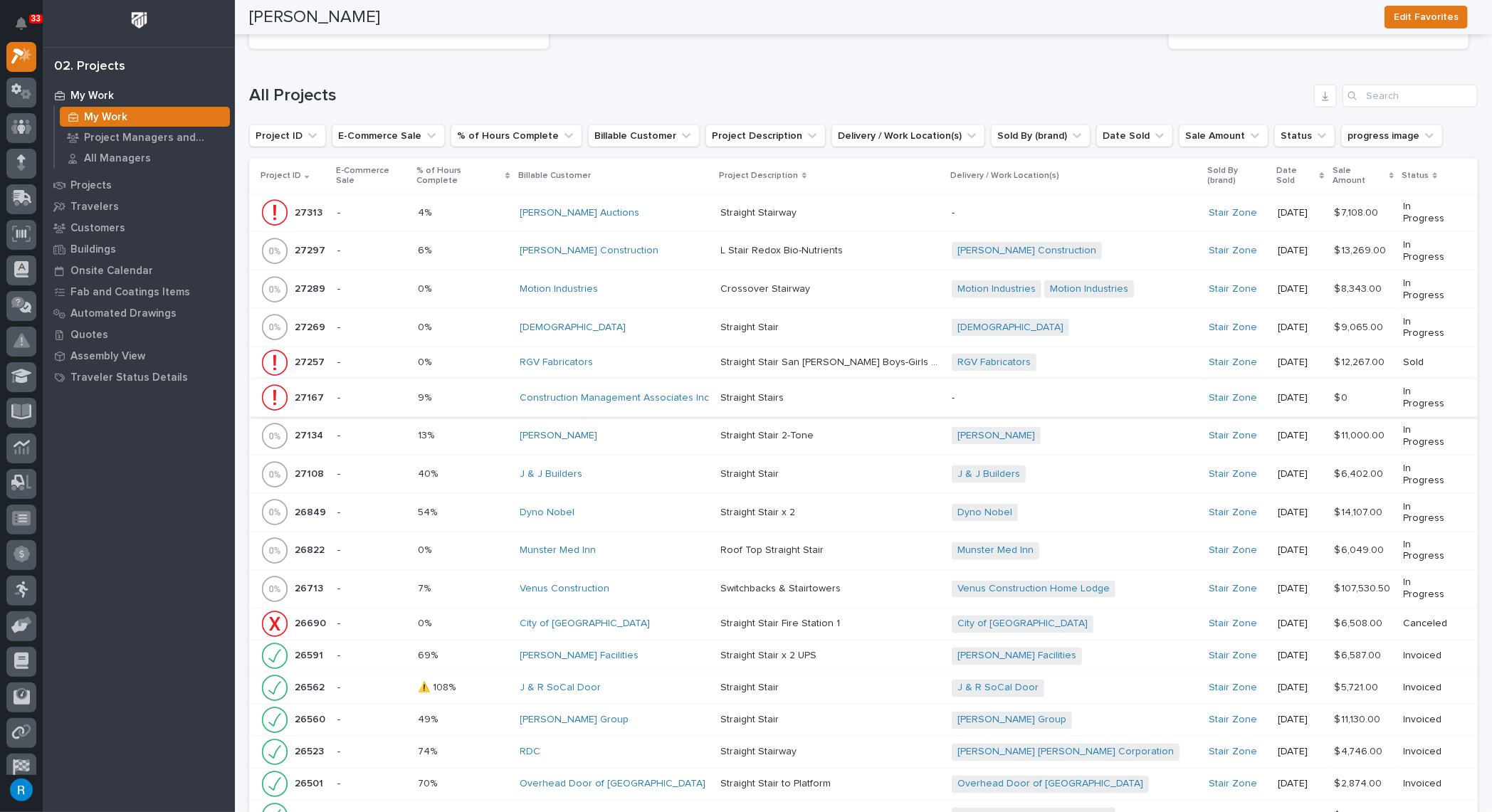
scroll to position [1459, 0]
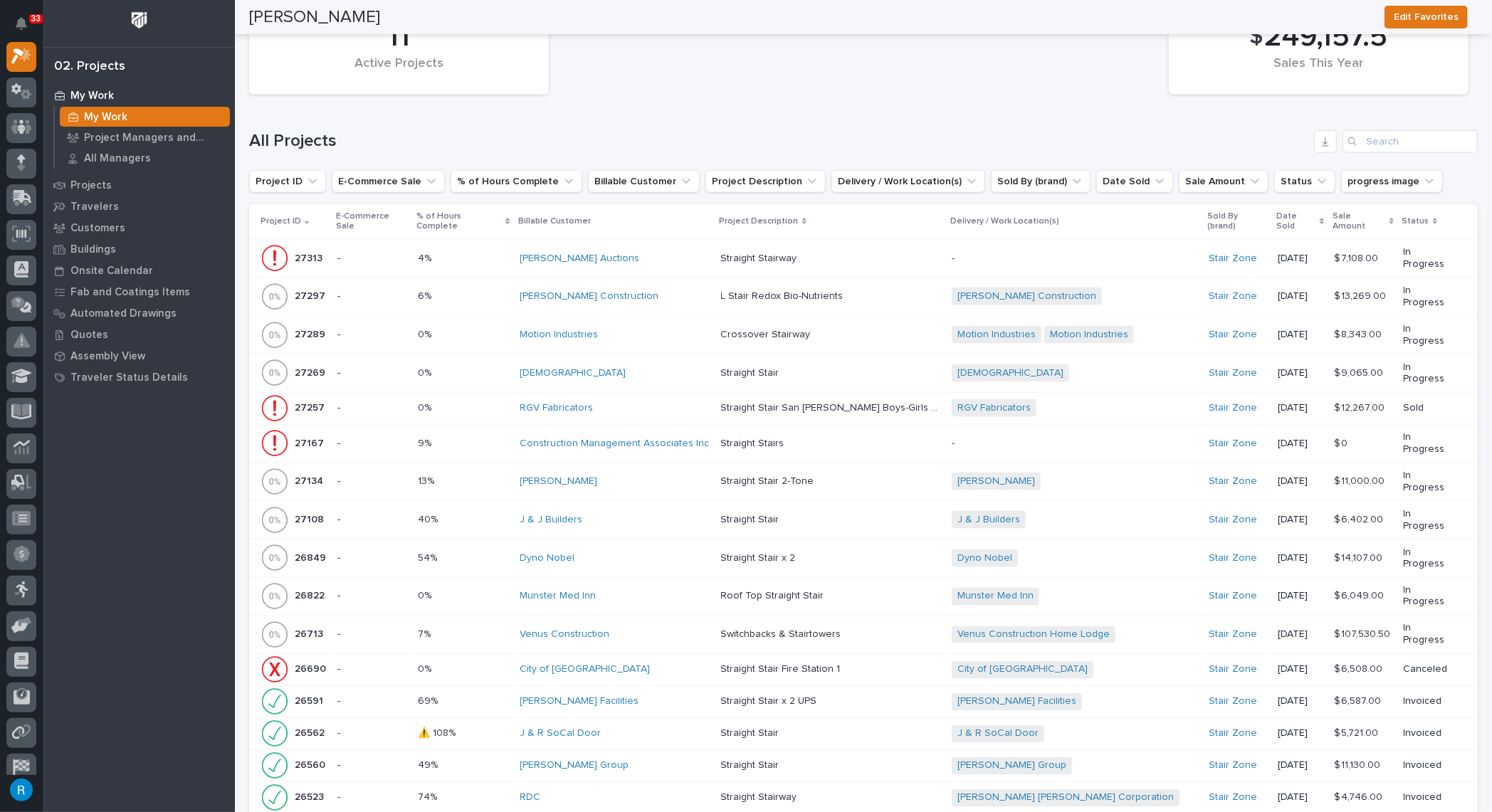
click at [491, 290] on p at bounding box center [463, 296] width 91 height 12
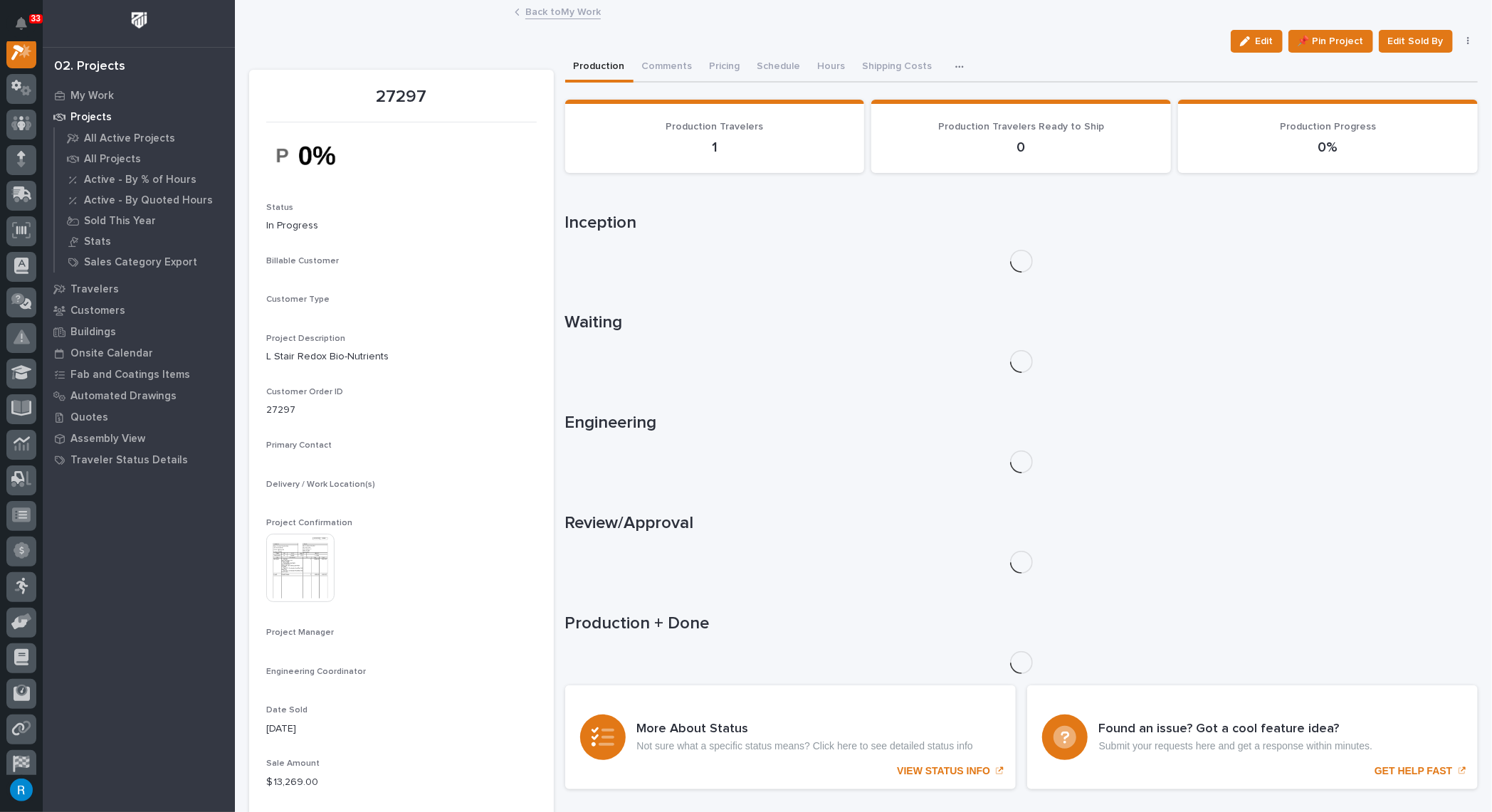
scroll to position [35, 0]
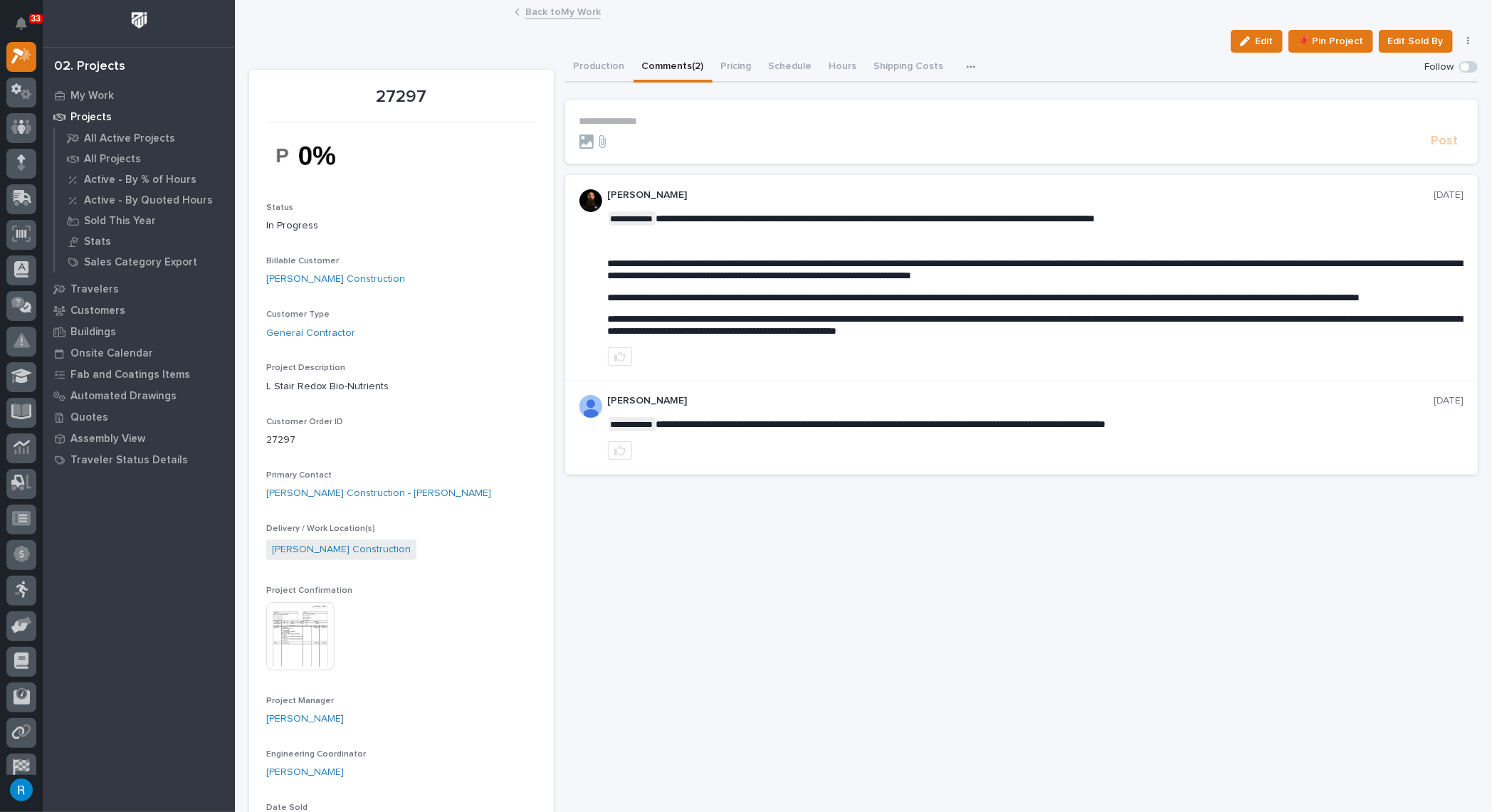
click at [675, 68] on button "Comments (2)" at bounding box center [673, 67] width 79 height 30
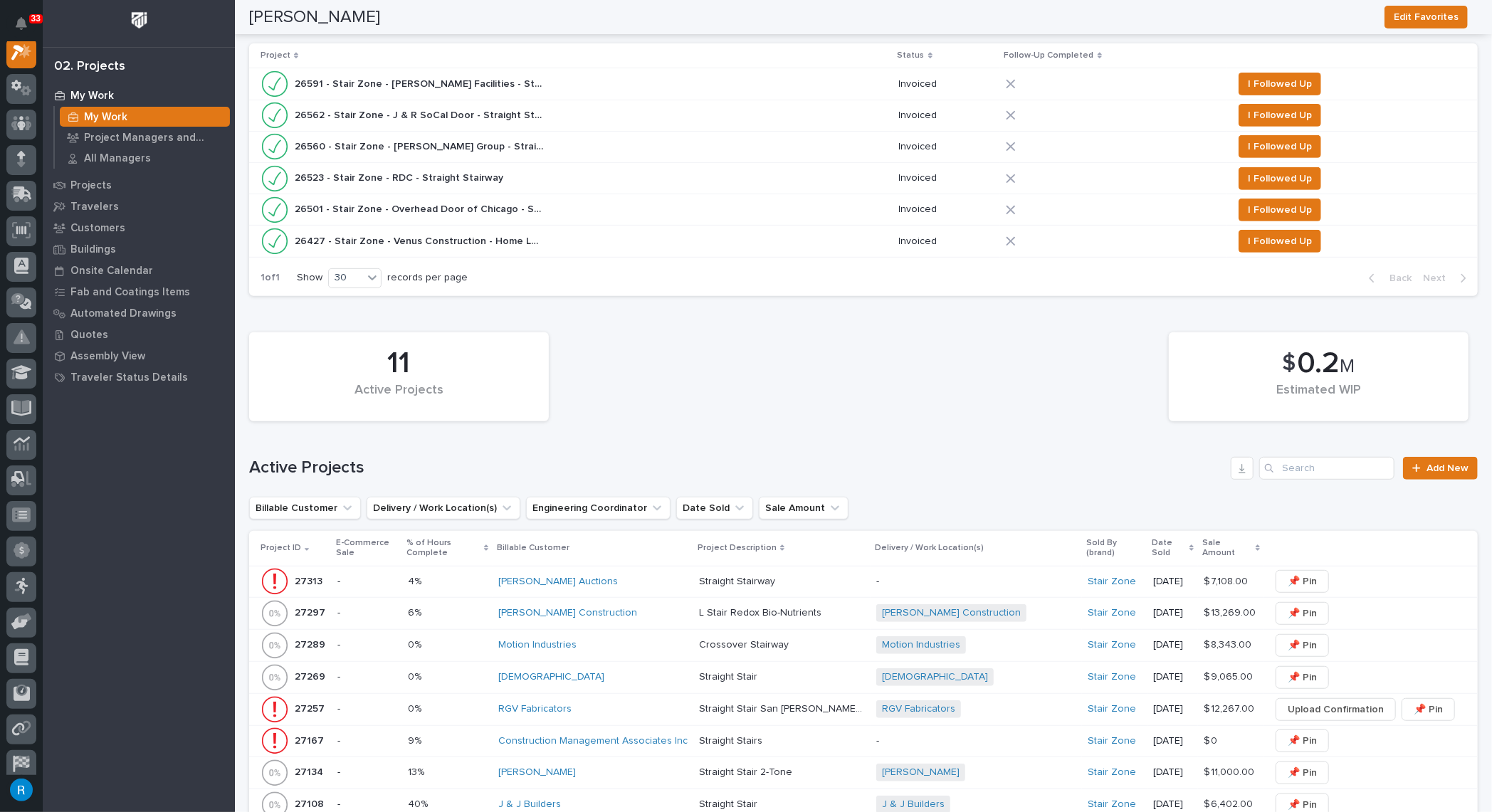
scroll to position [583, 0]
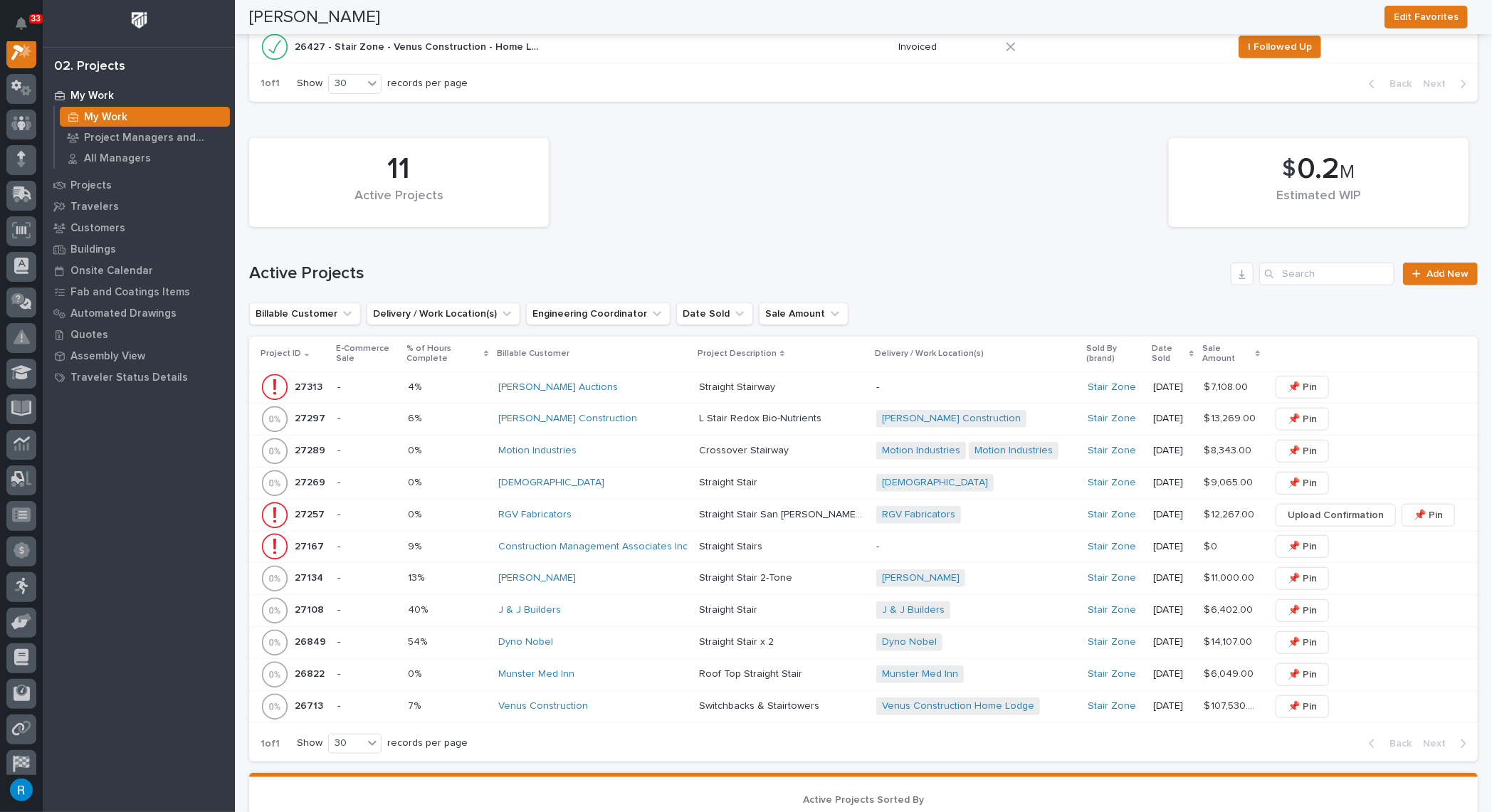
click at [638, 455] on div "Motion Industries" at bounding box center [593, 451] width 189 height 24
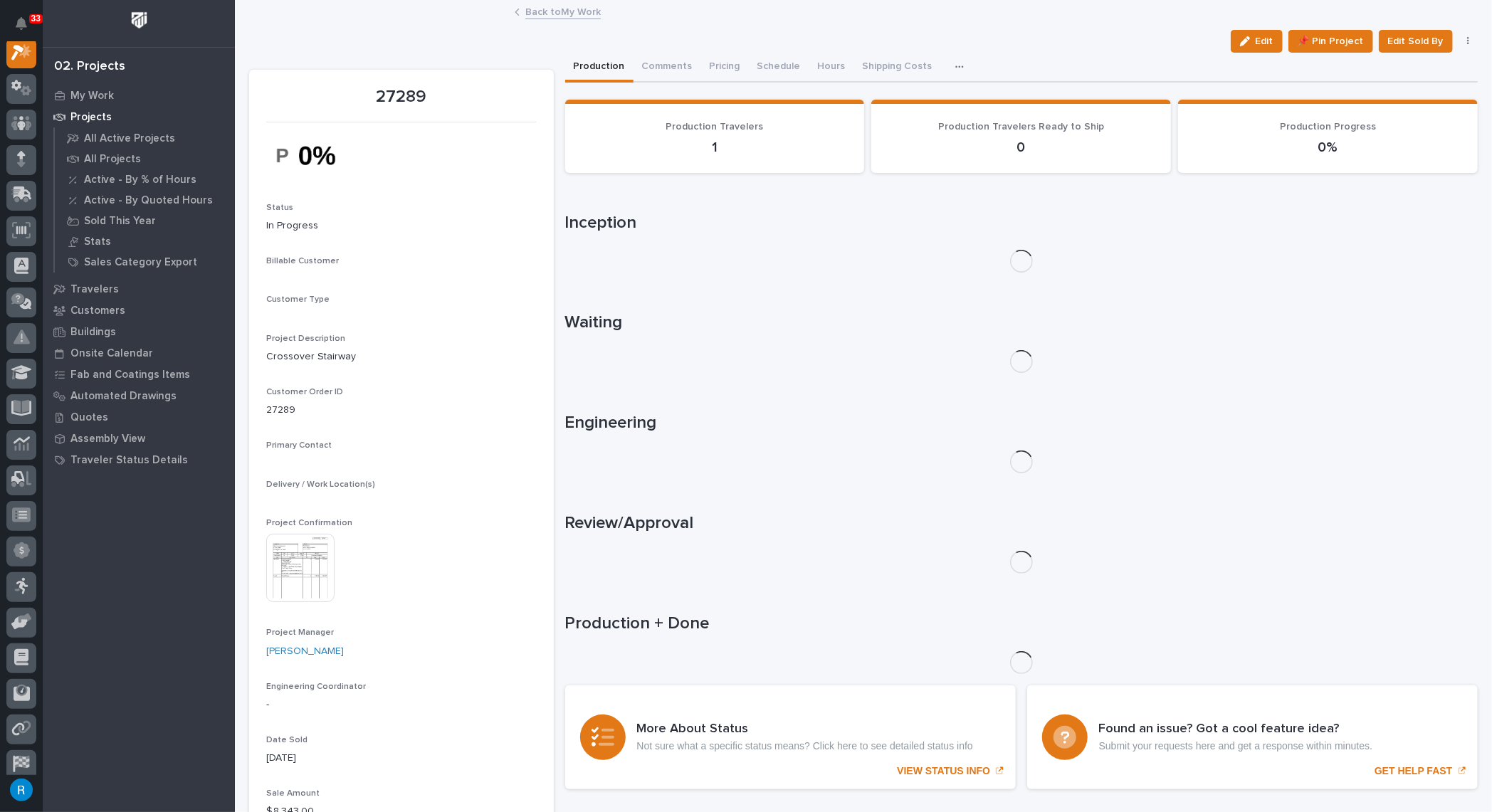
scroll to position [35, 0]
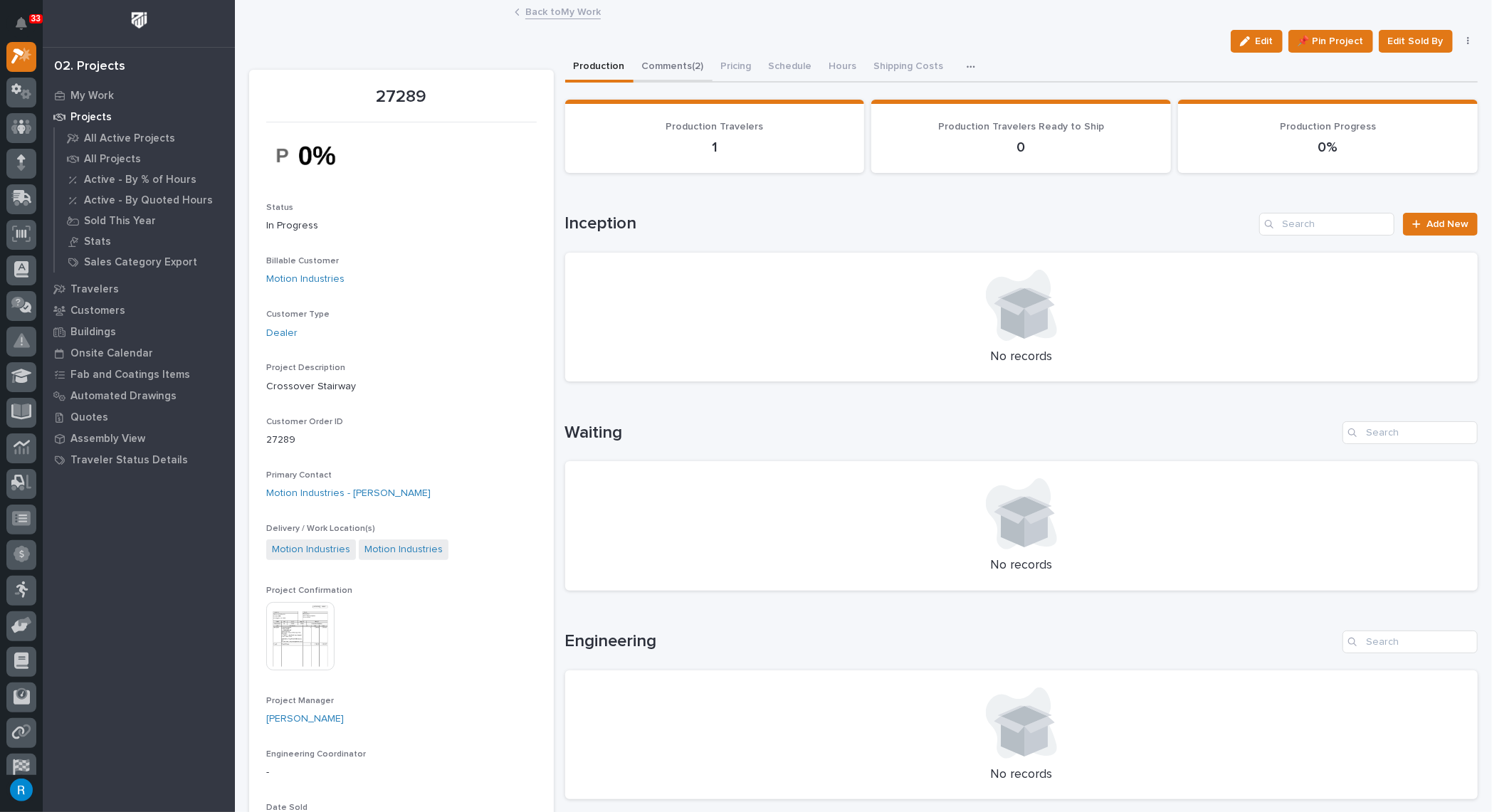
click at [662, 71] on button "Comments (2)" at bounding box center [673, 67] width 79 height 30
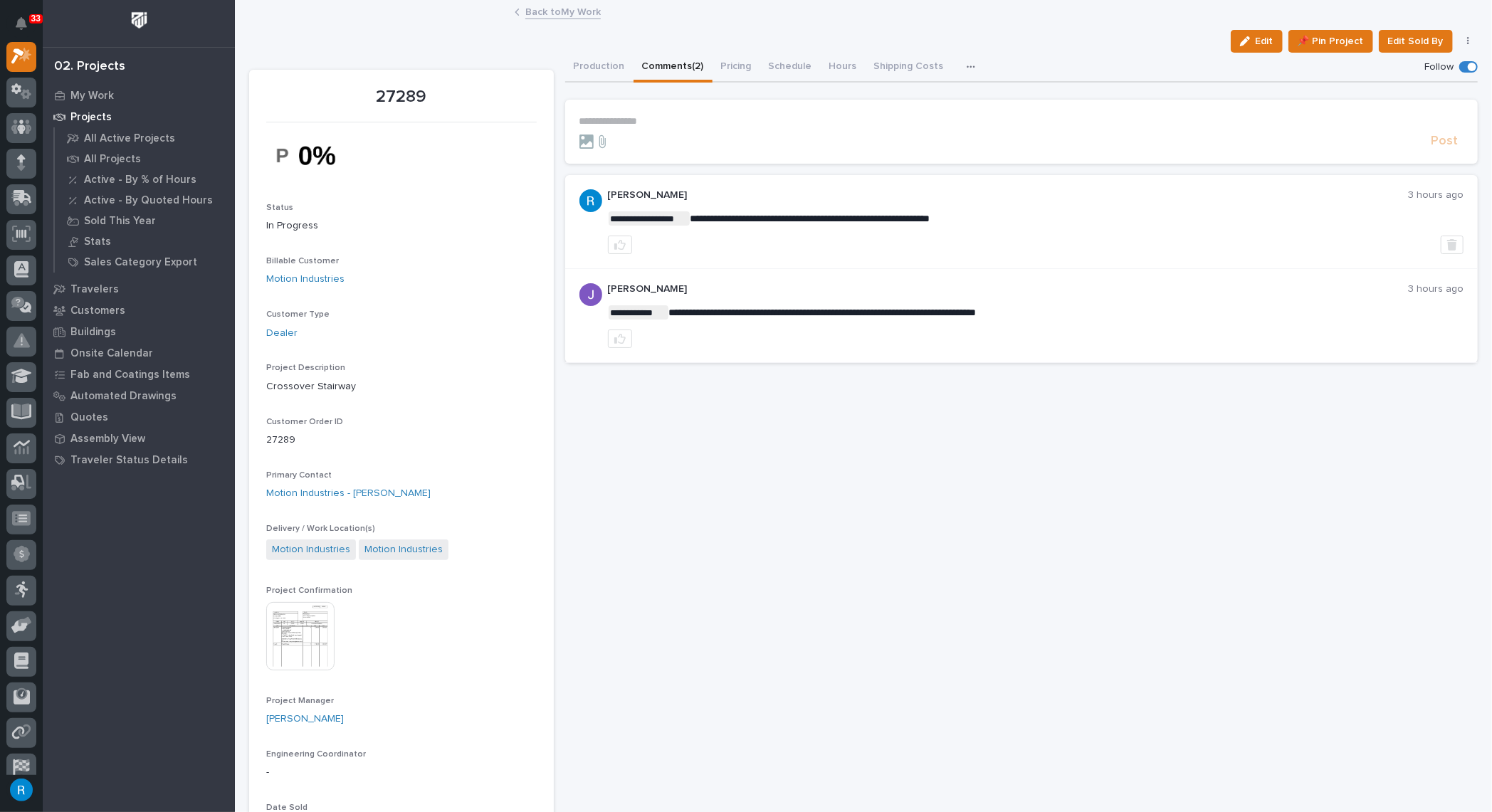
click at [604, 122] on p "**********" at bounding box center [1021, 121] width 885 height 12
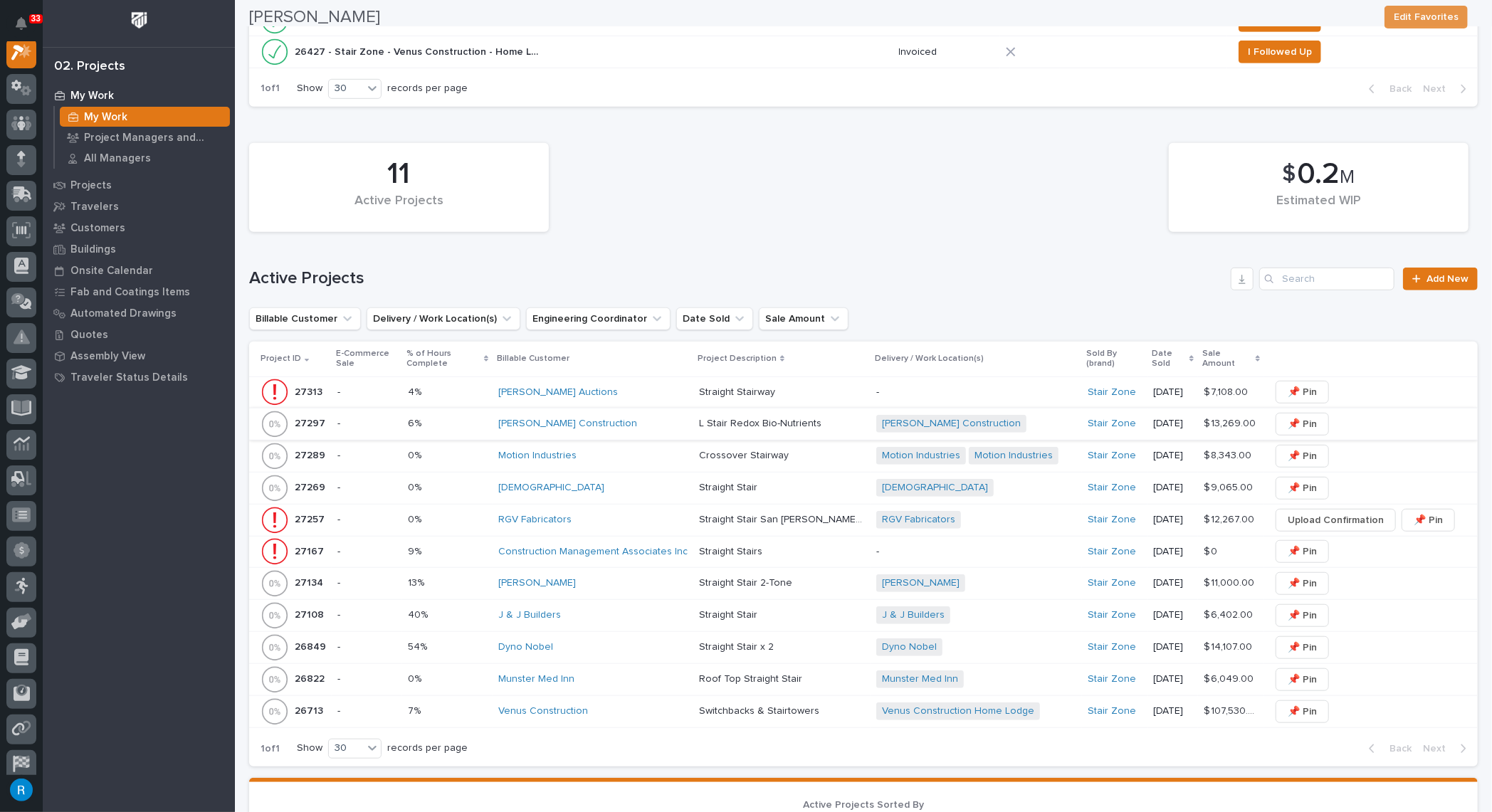
scroll to position [583, 0]
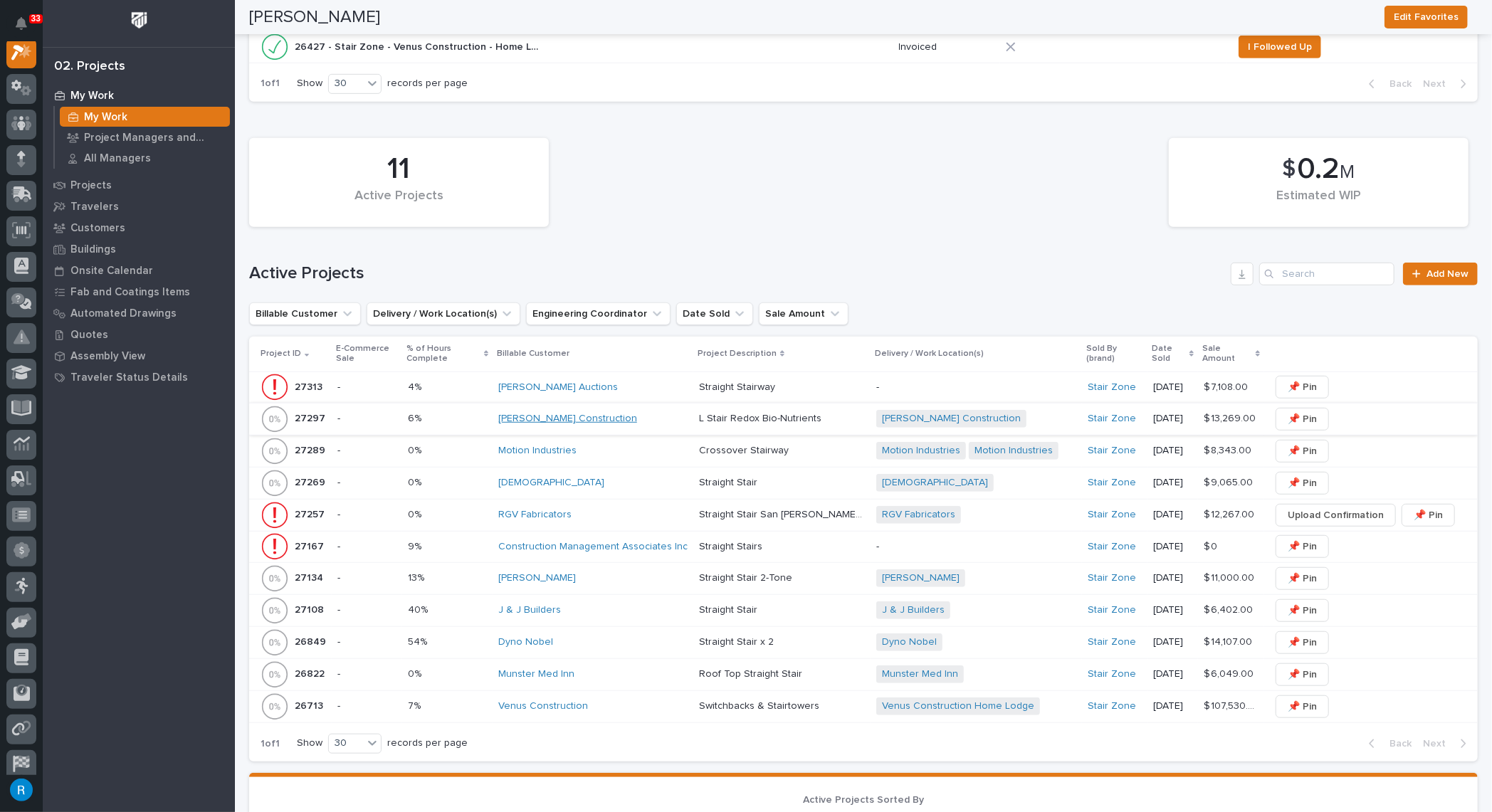
click at [539, 417] on link "Gary Jones Construction" at bounding box center [567, 419] width 139 height 12
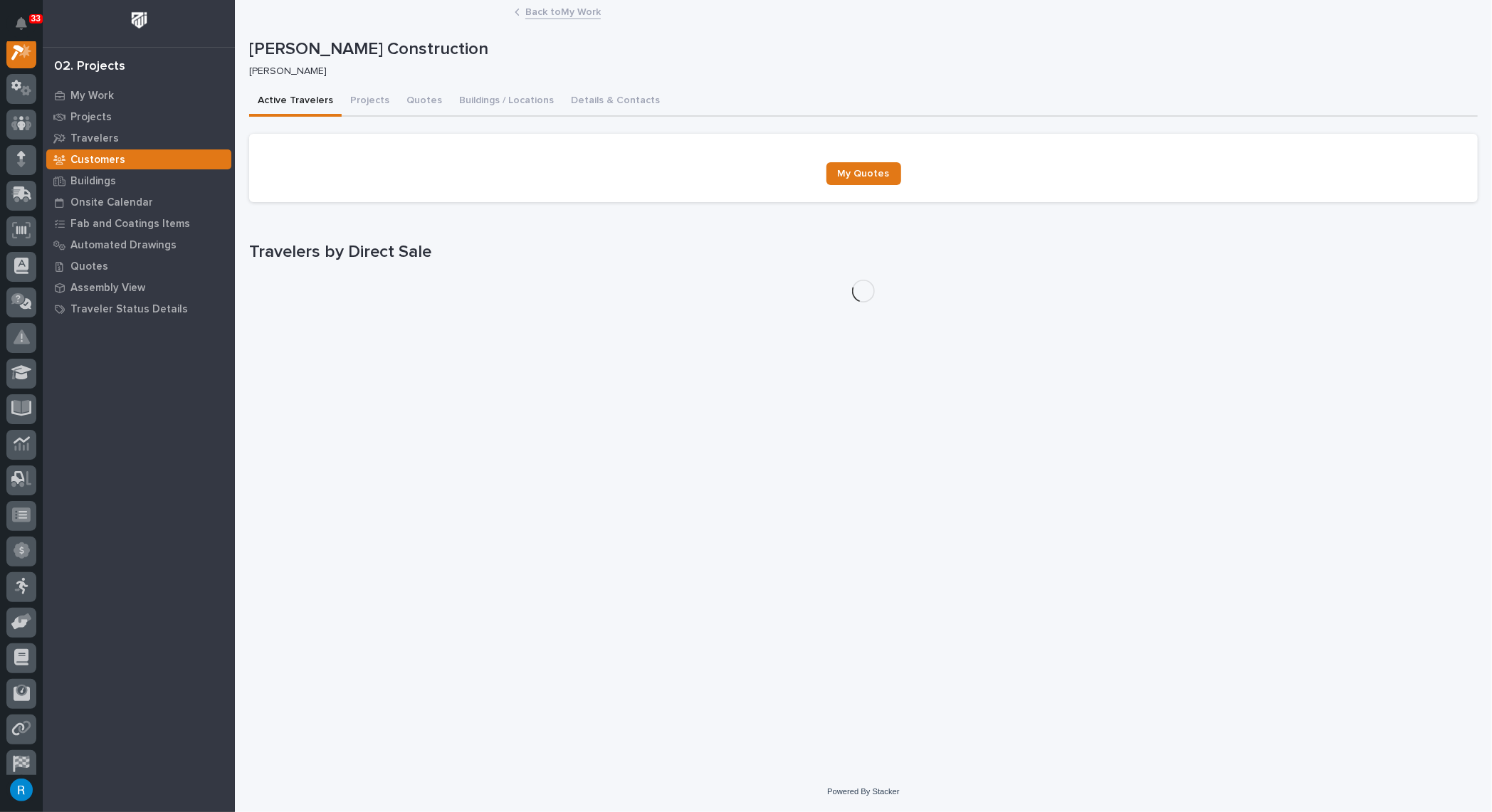
scroll to position [35, 0]
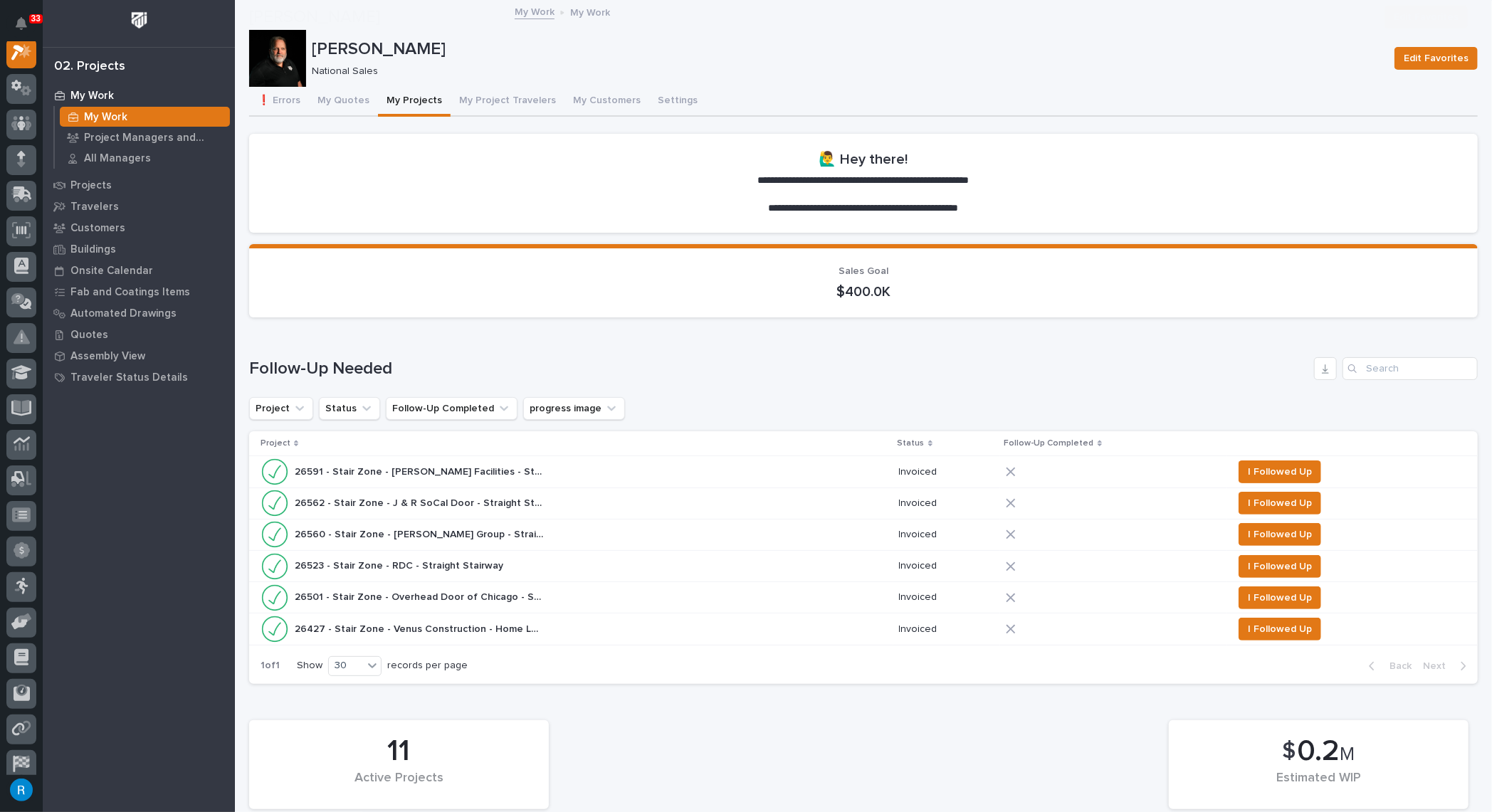
scroll to position [583, 0]
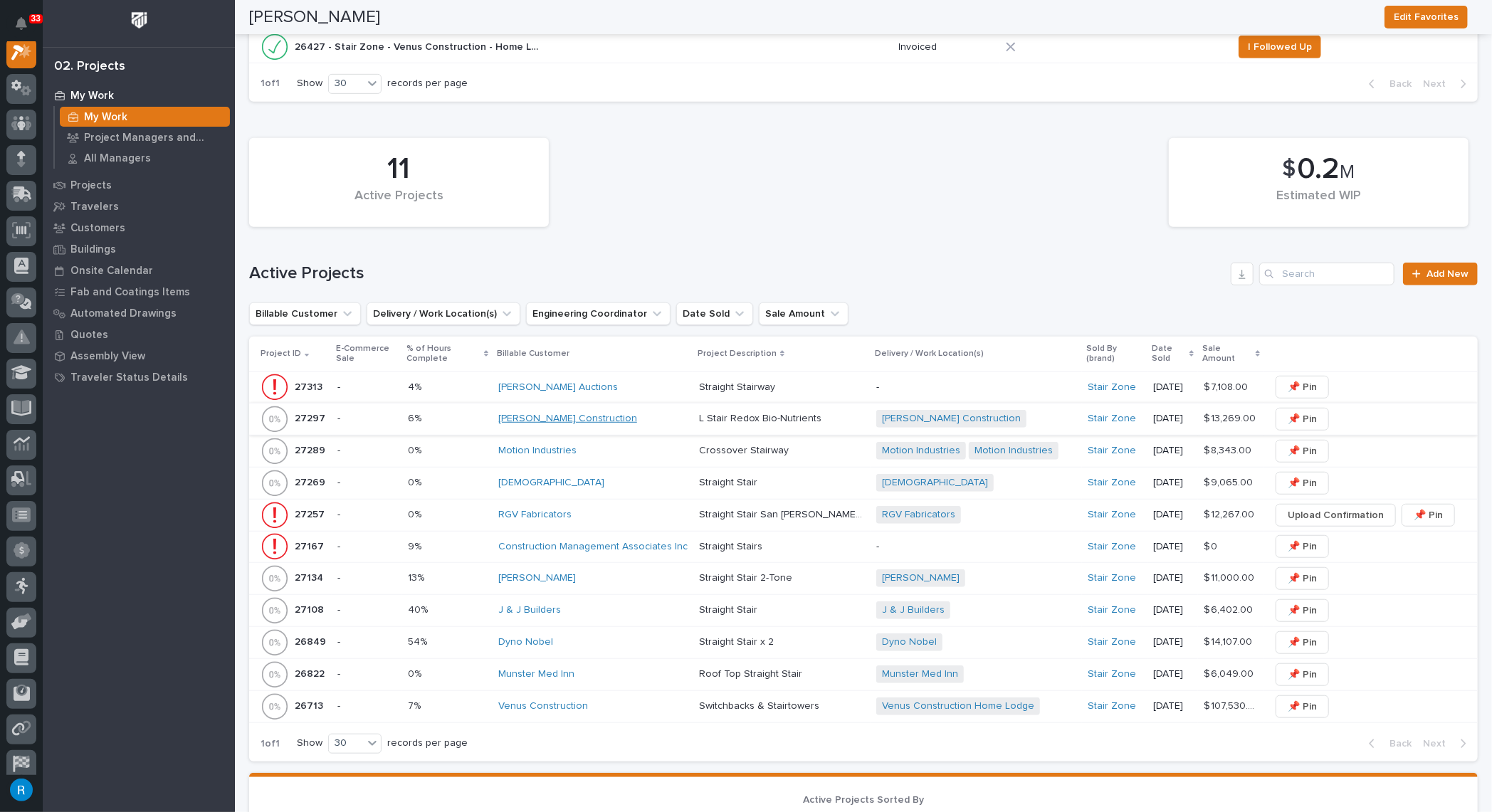
click at [533, 419] on link "Gary Jones Construction" at bounding box center [567, 419] width 139 height 12
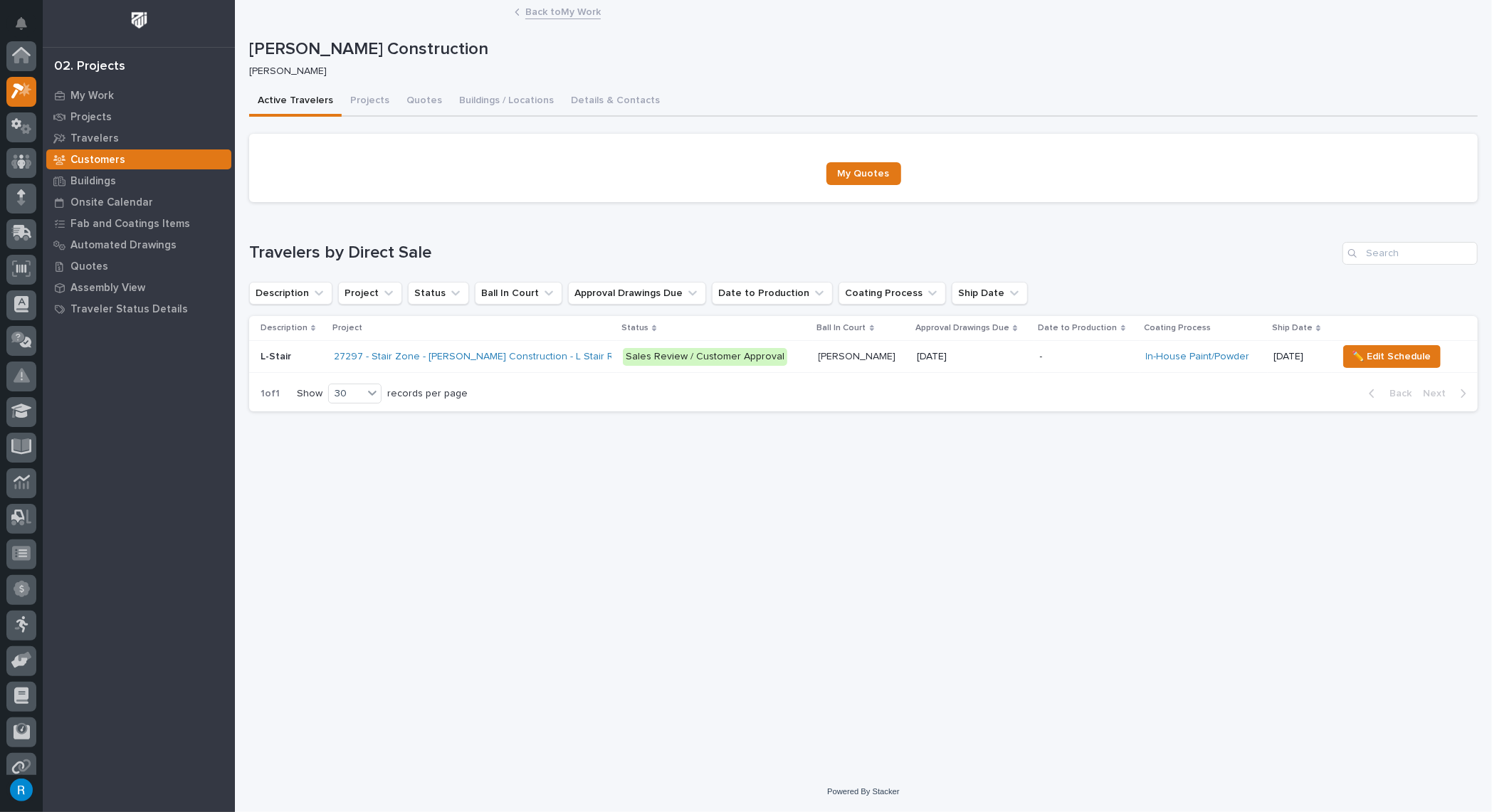
scroll to position [35, 0]
click at [991, 362] on div "10/06/2025" at bounding box center [972, 357] width 111 height 24
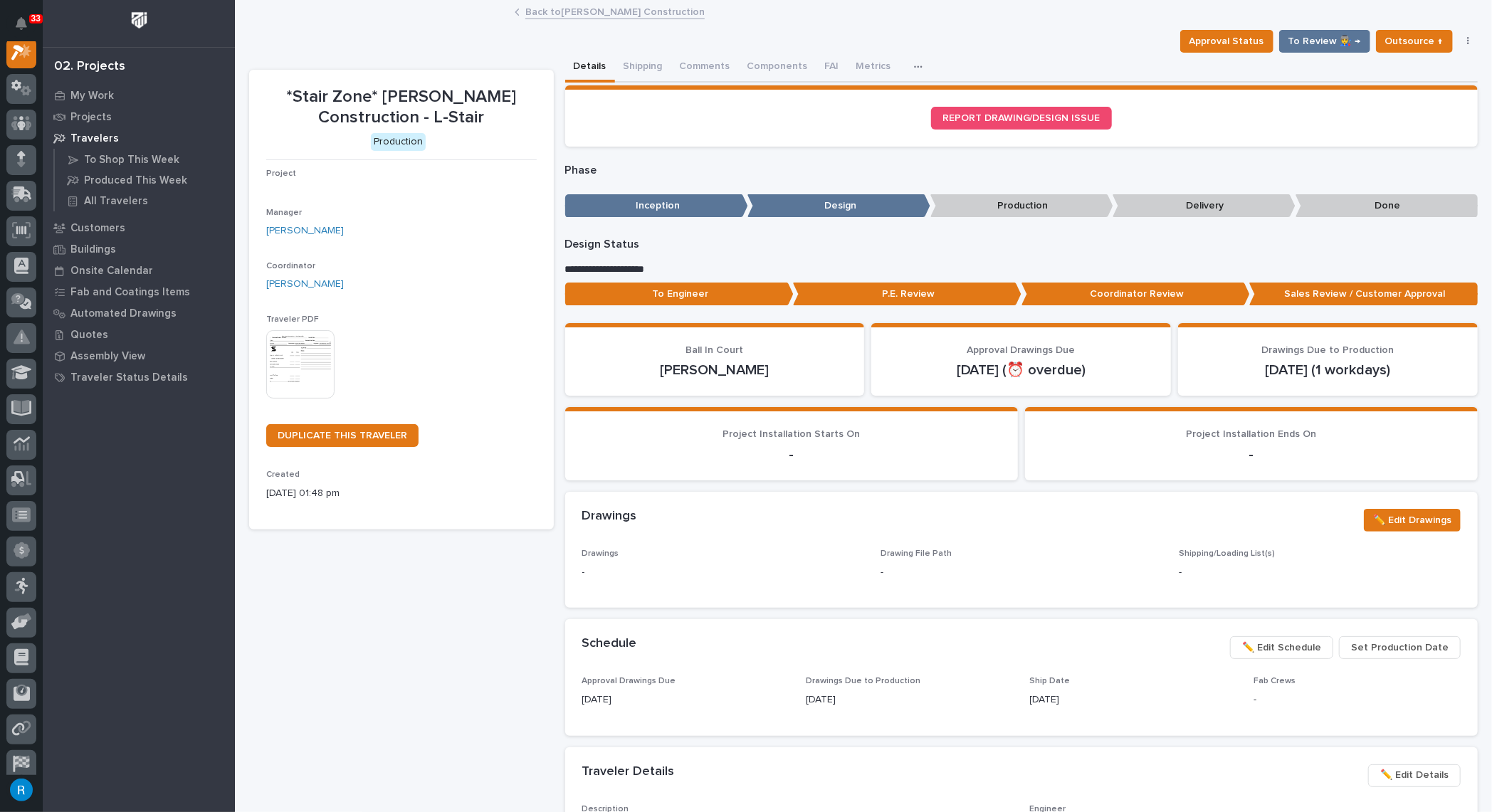
scroll to position [35, 0]
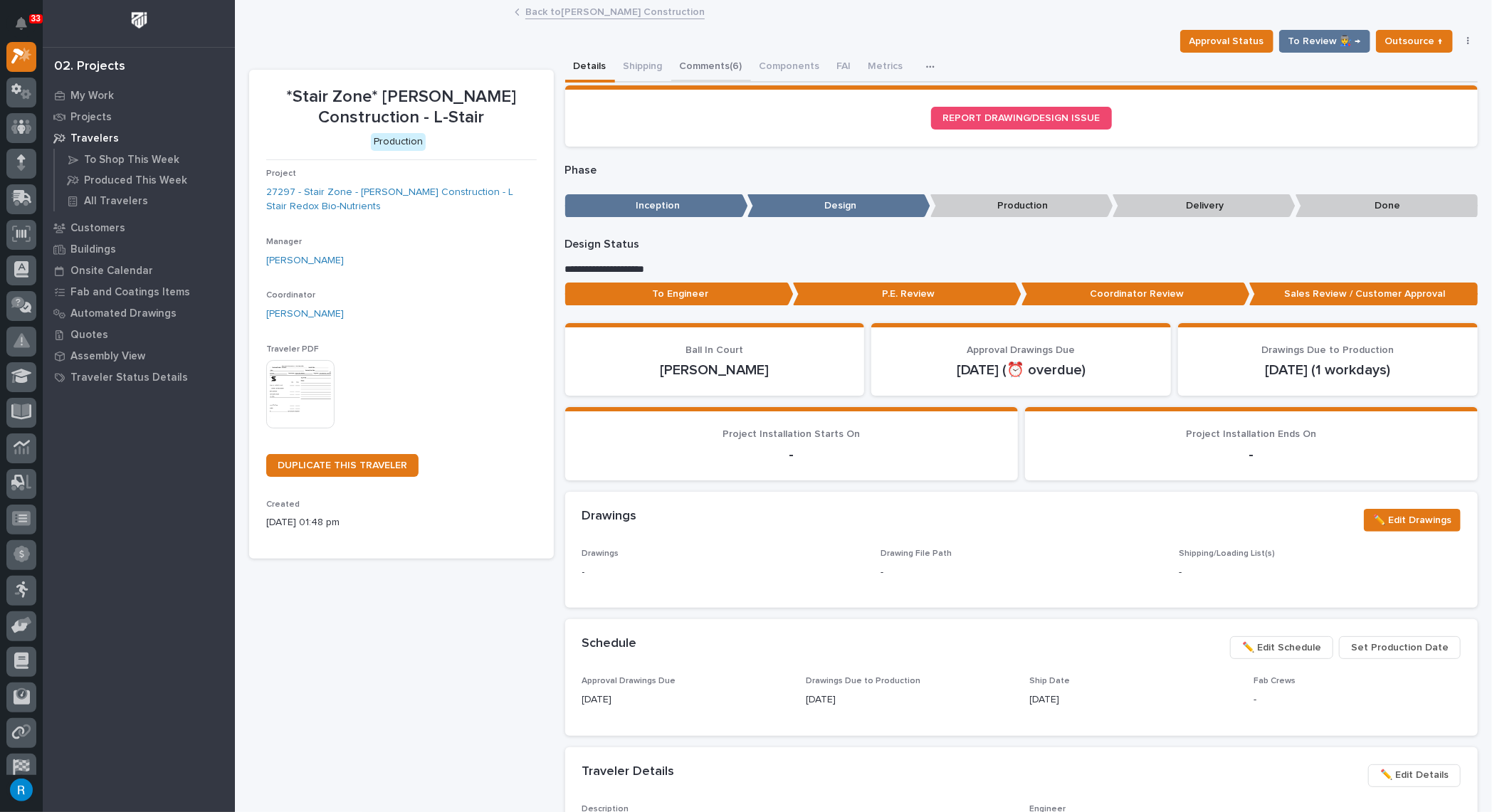
click at [706, 66] on button "Comments (6)" at bounding box center [711, 67] width 79 height 30
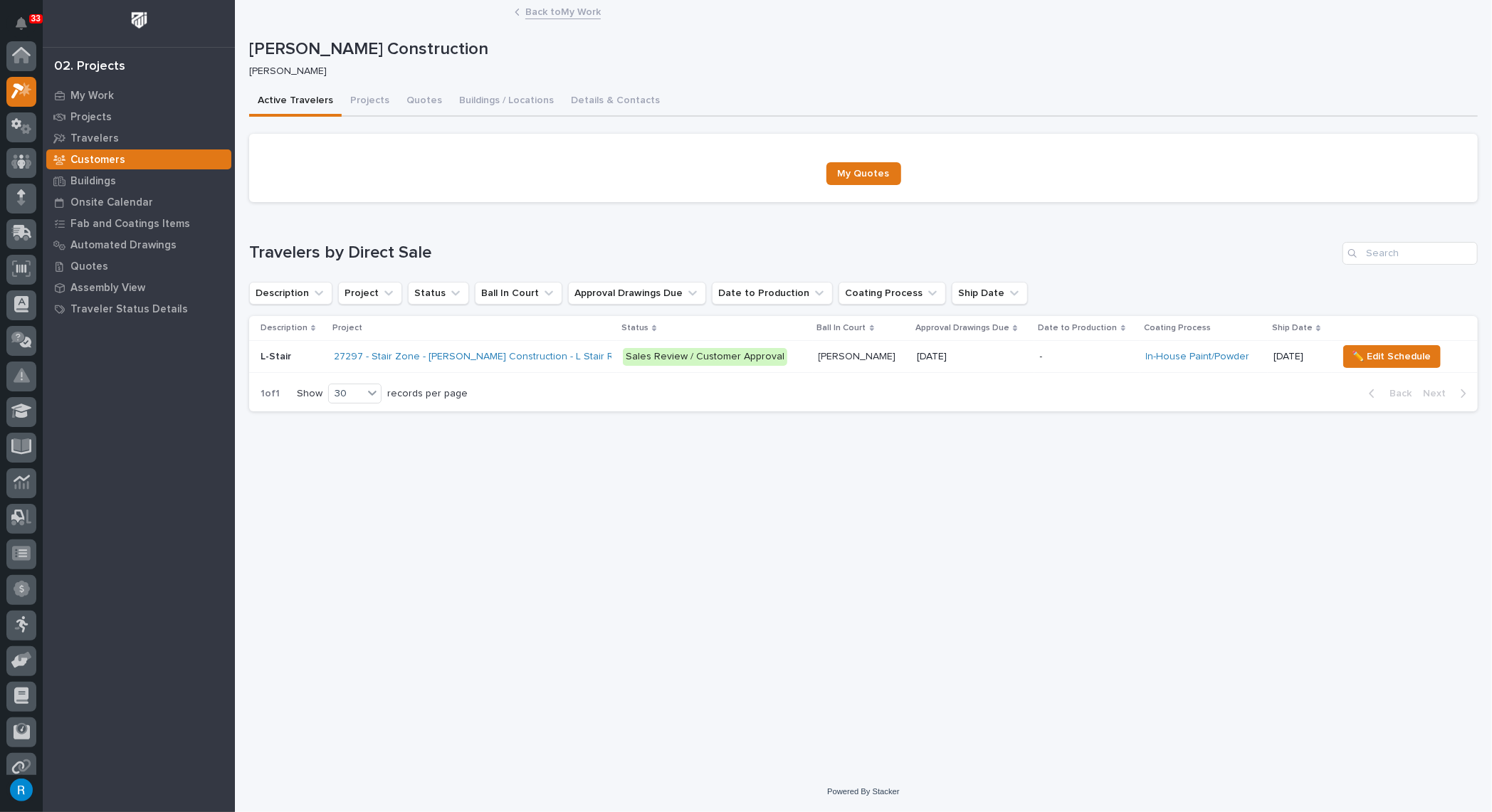
scroll to position [38, 0]
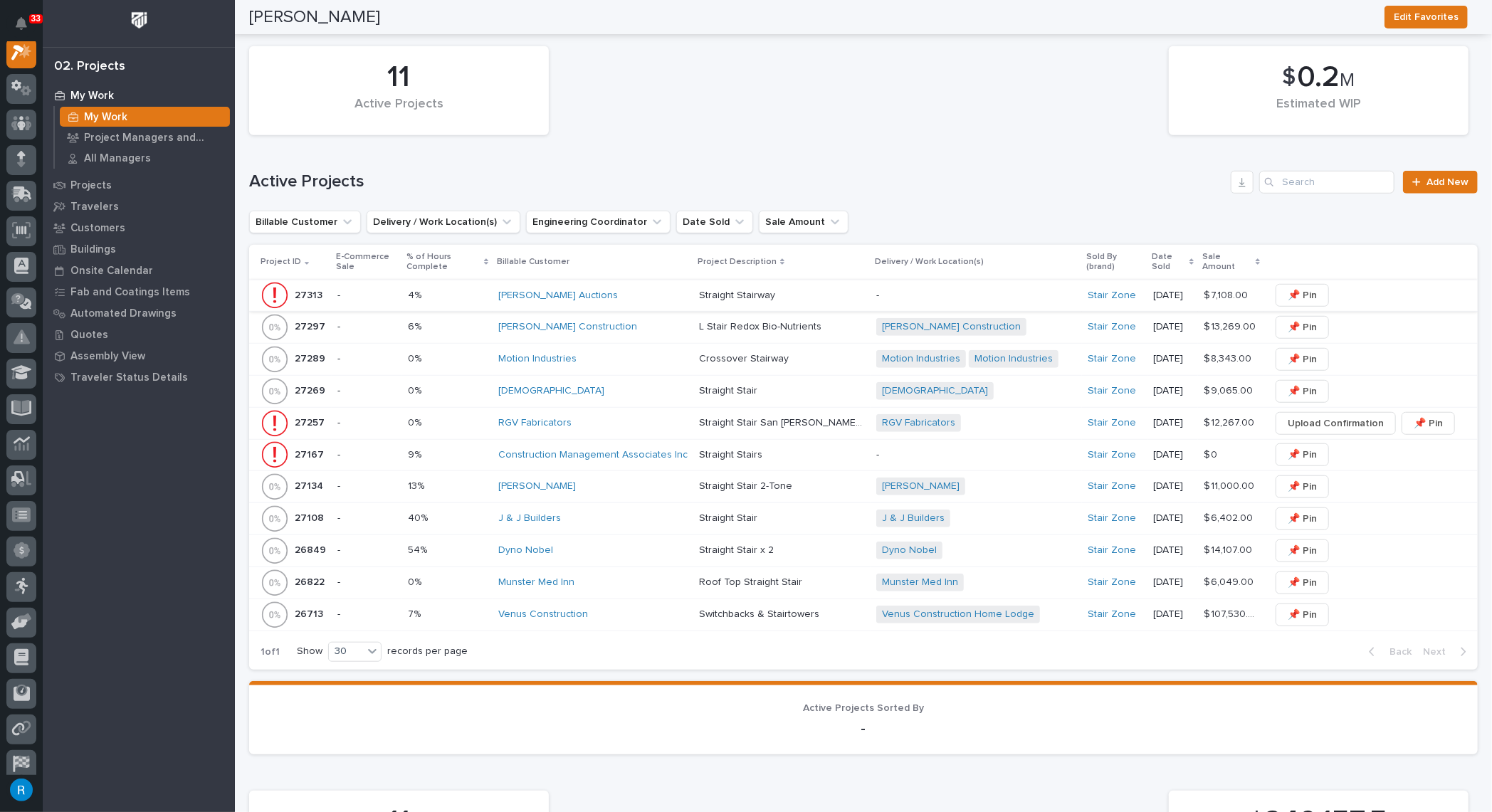
scroll to position [711, 0]
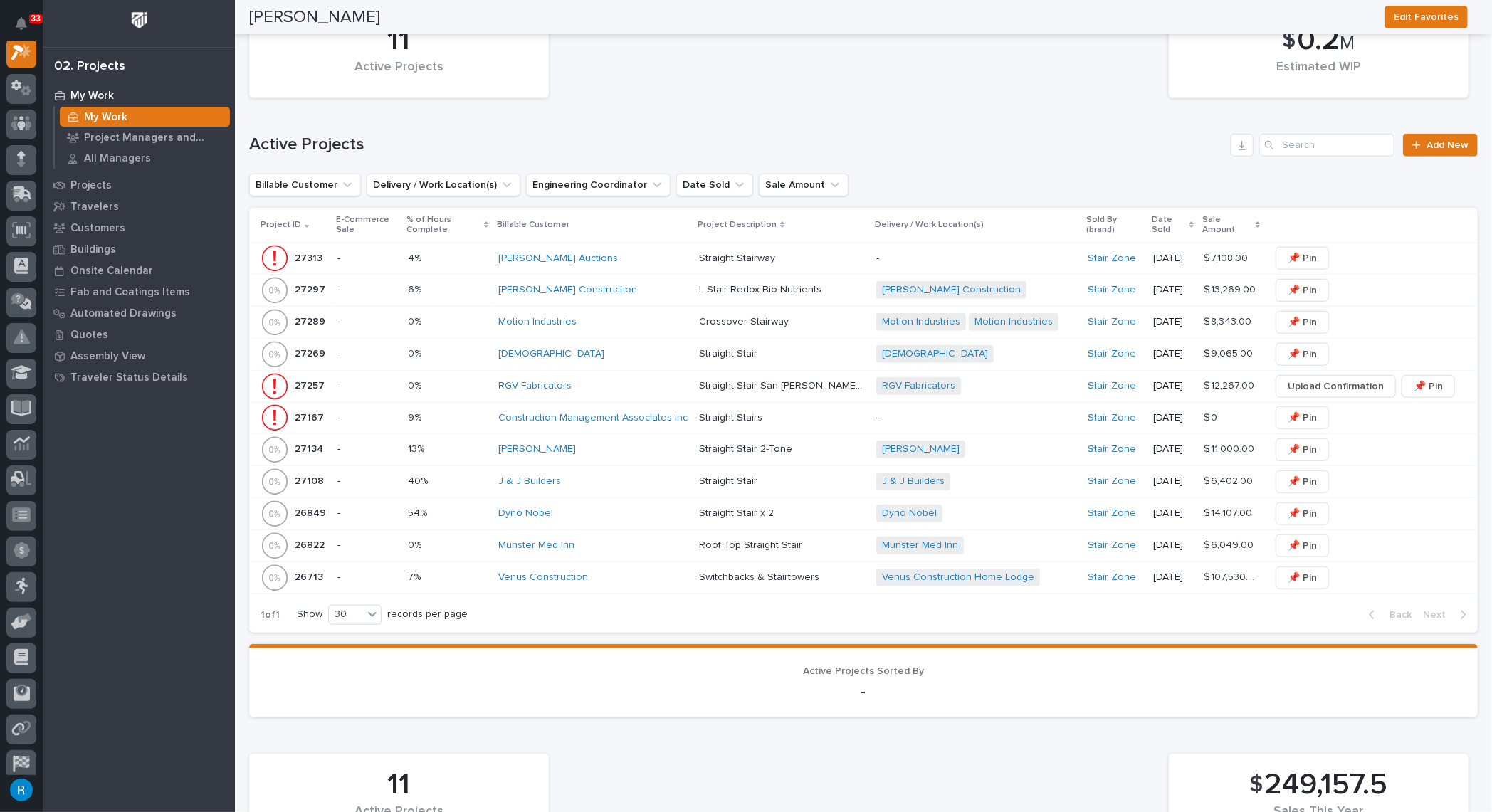
click at [630, 321] on div "Motion Industries" at bounding box center [593, 322] width 189 height 12
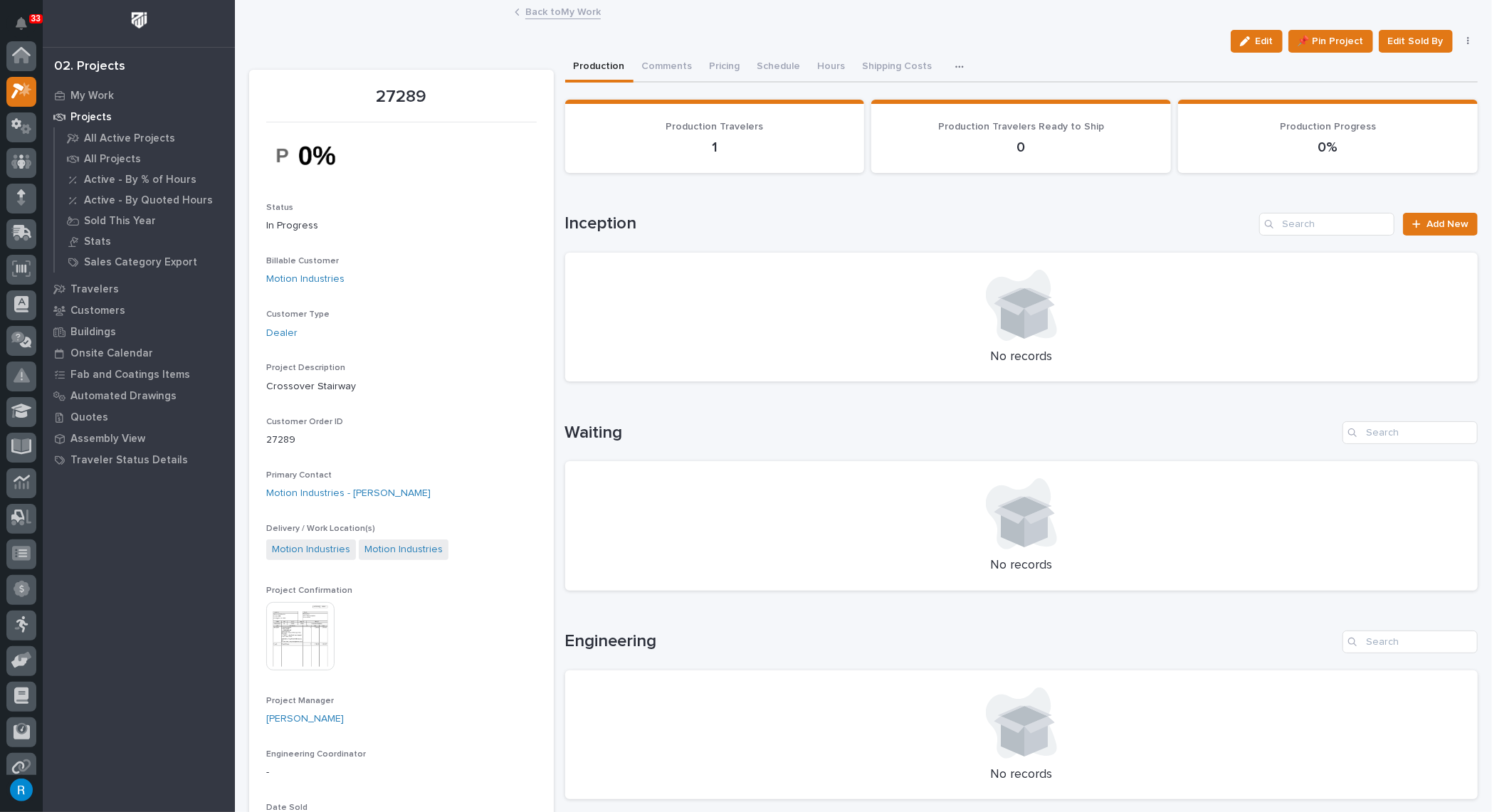
scroll to position [35, 0]
click at [669, 67] on button "Comments (2)" at bounding box center [673, 67] width 79 height 30
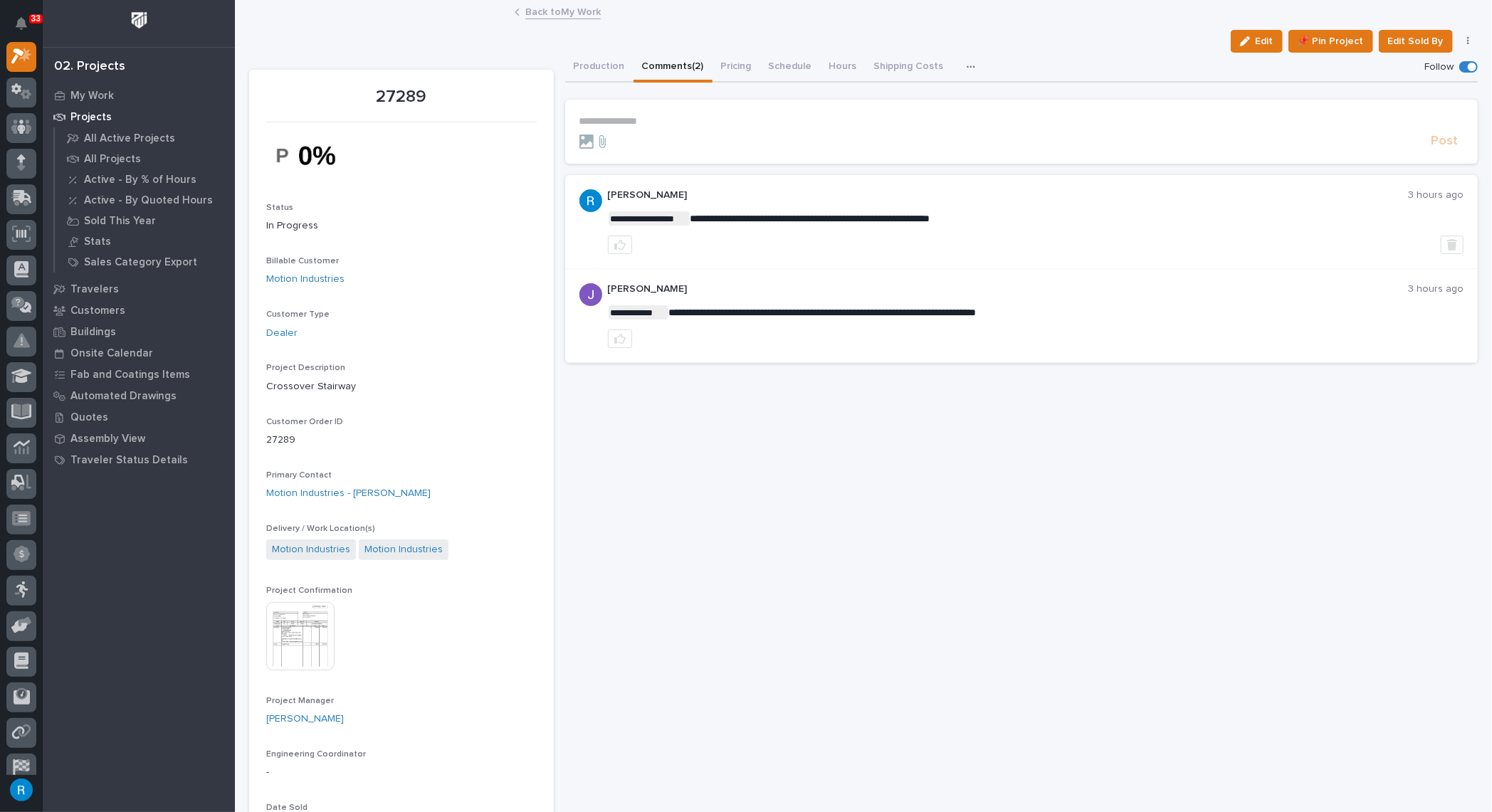
click at [595, 119] on p "**********" at bounding box center [1021, 121] width 885 height 12
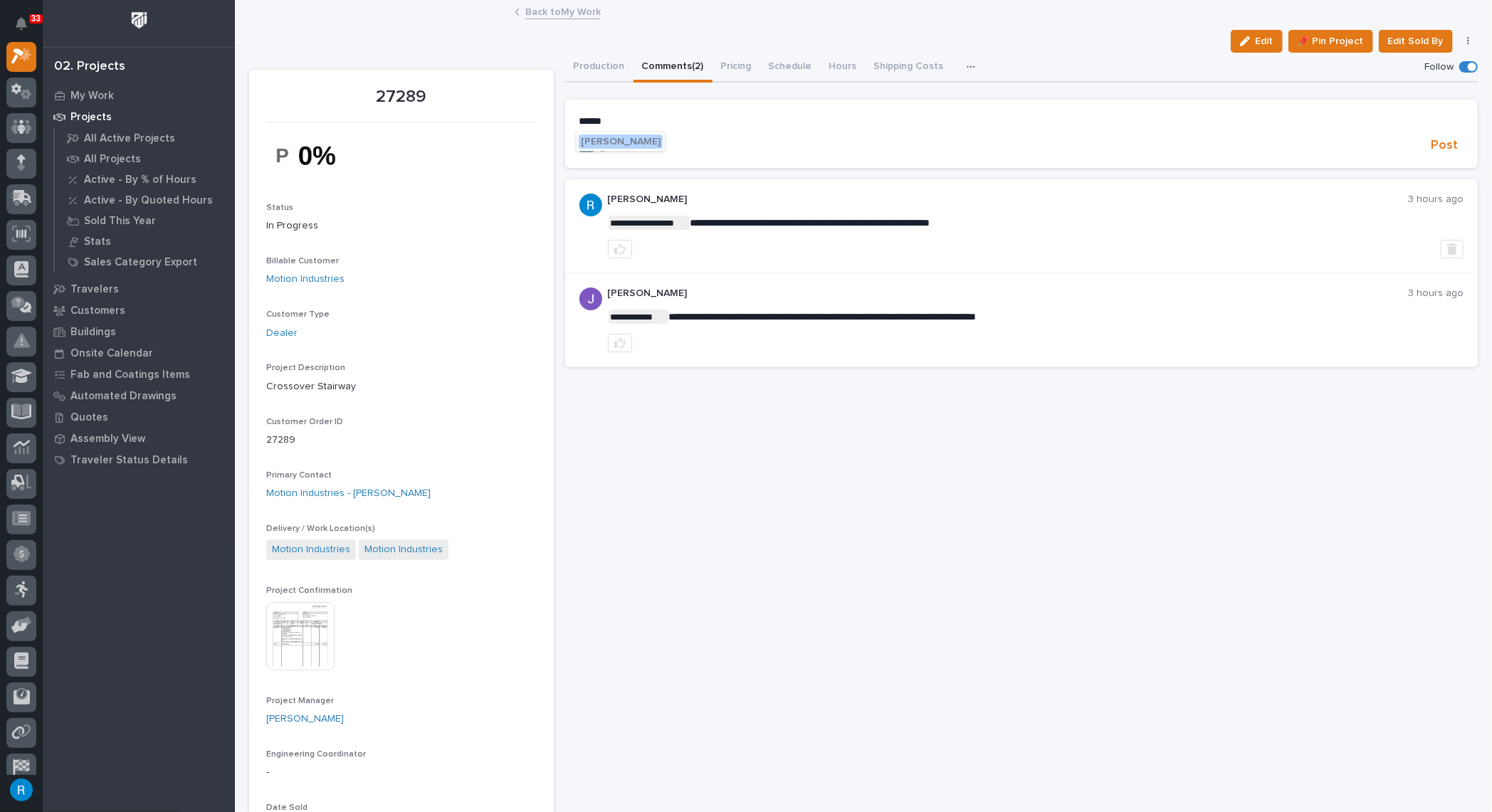
click at [600, 140] on span "Jared Hochstetler" at bounding box center [620, 142] width 79 height 10
click at [671, 125] on p "**********" at bounding box center [1021, 122] width 885 height 14
click at [1436, 148] on span "Post" at bounding box center [1444, 148] width 27 height 16
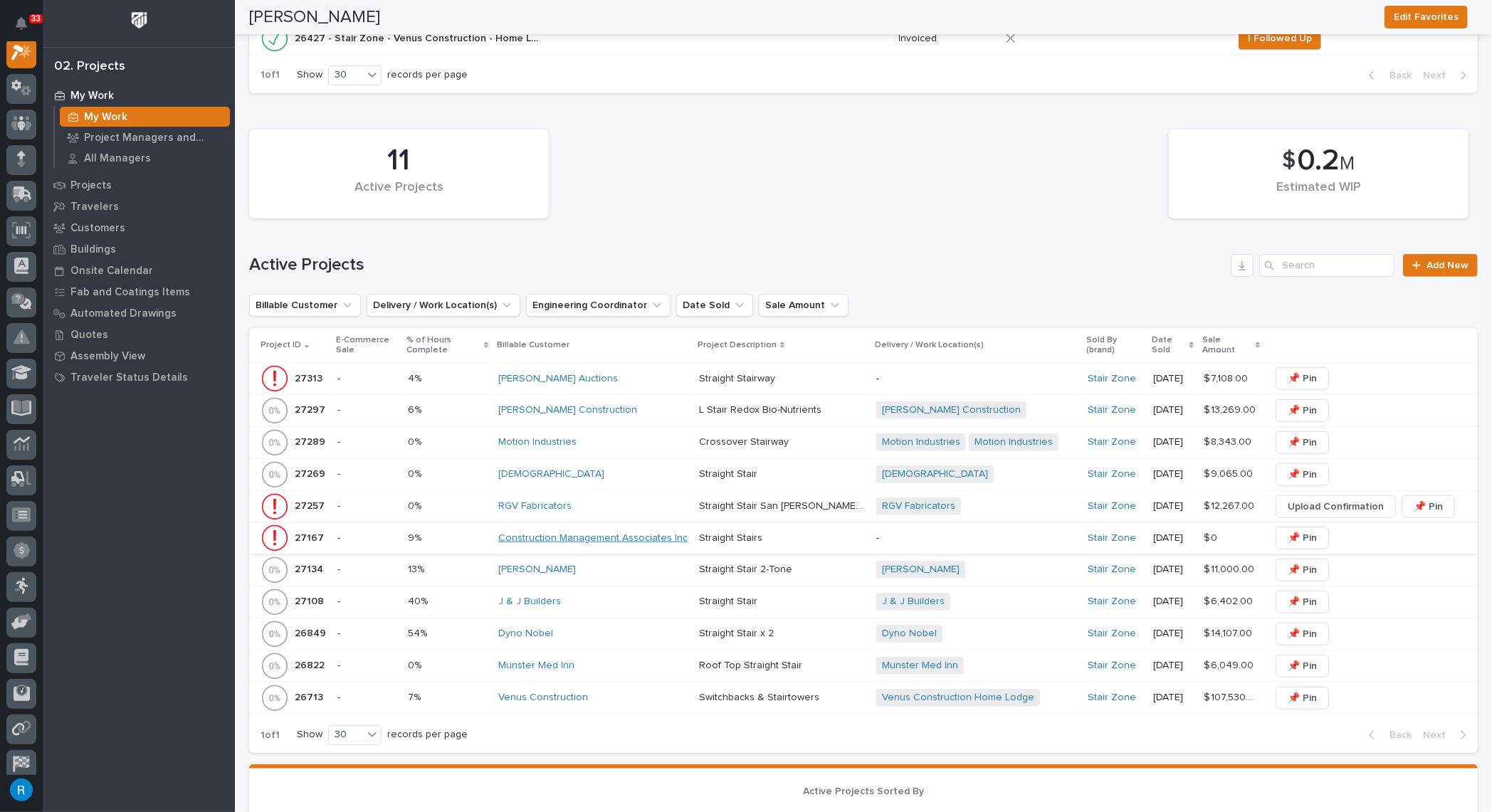
scroll to position [776, 0]
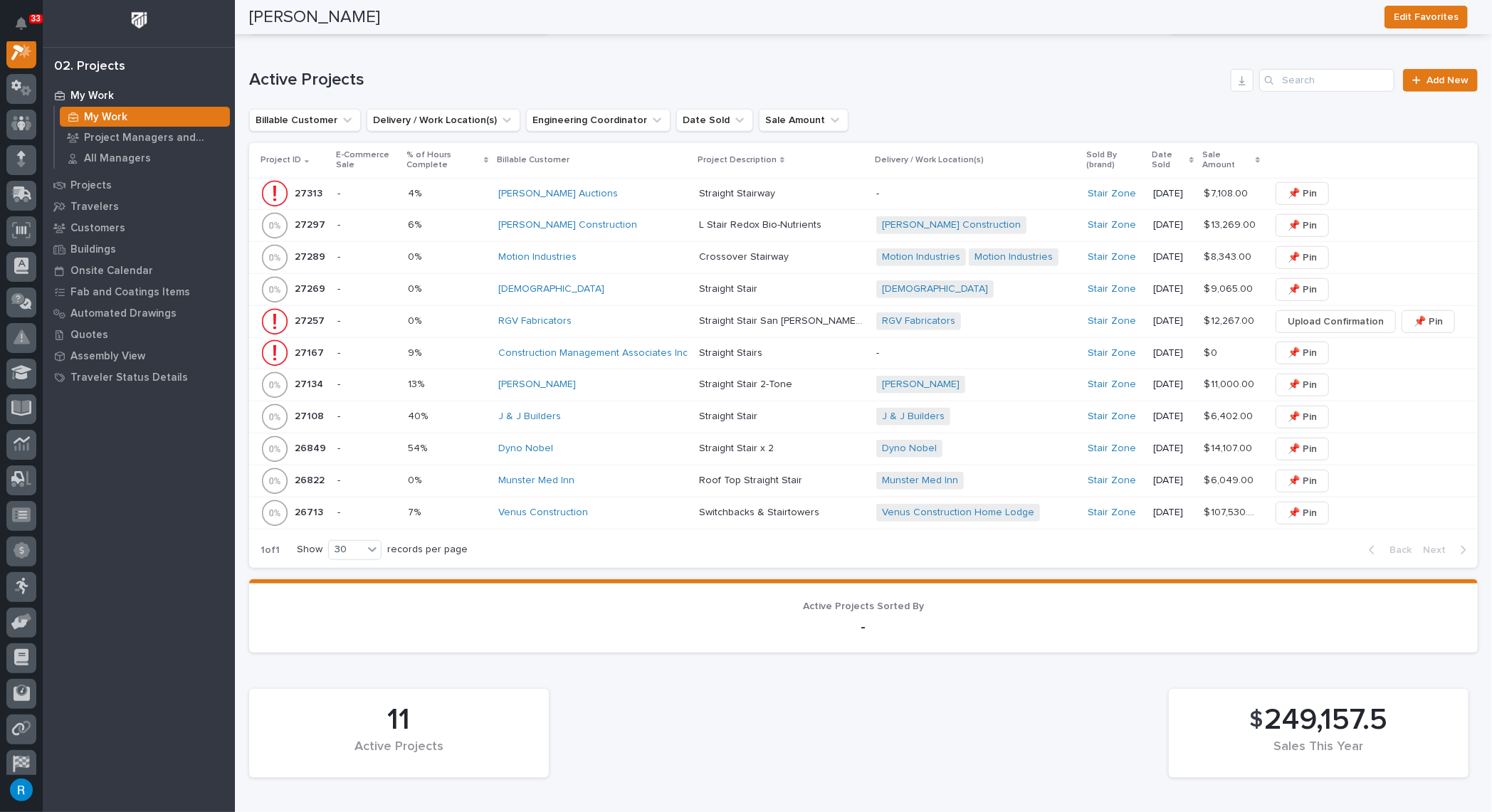
click at [660, 289] on div "Mount Calvary Baptist Church" at bounding box center [593, 289] width 189 height 12
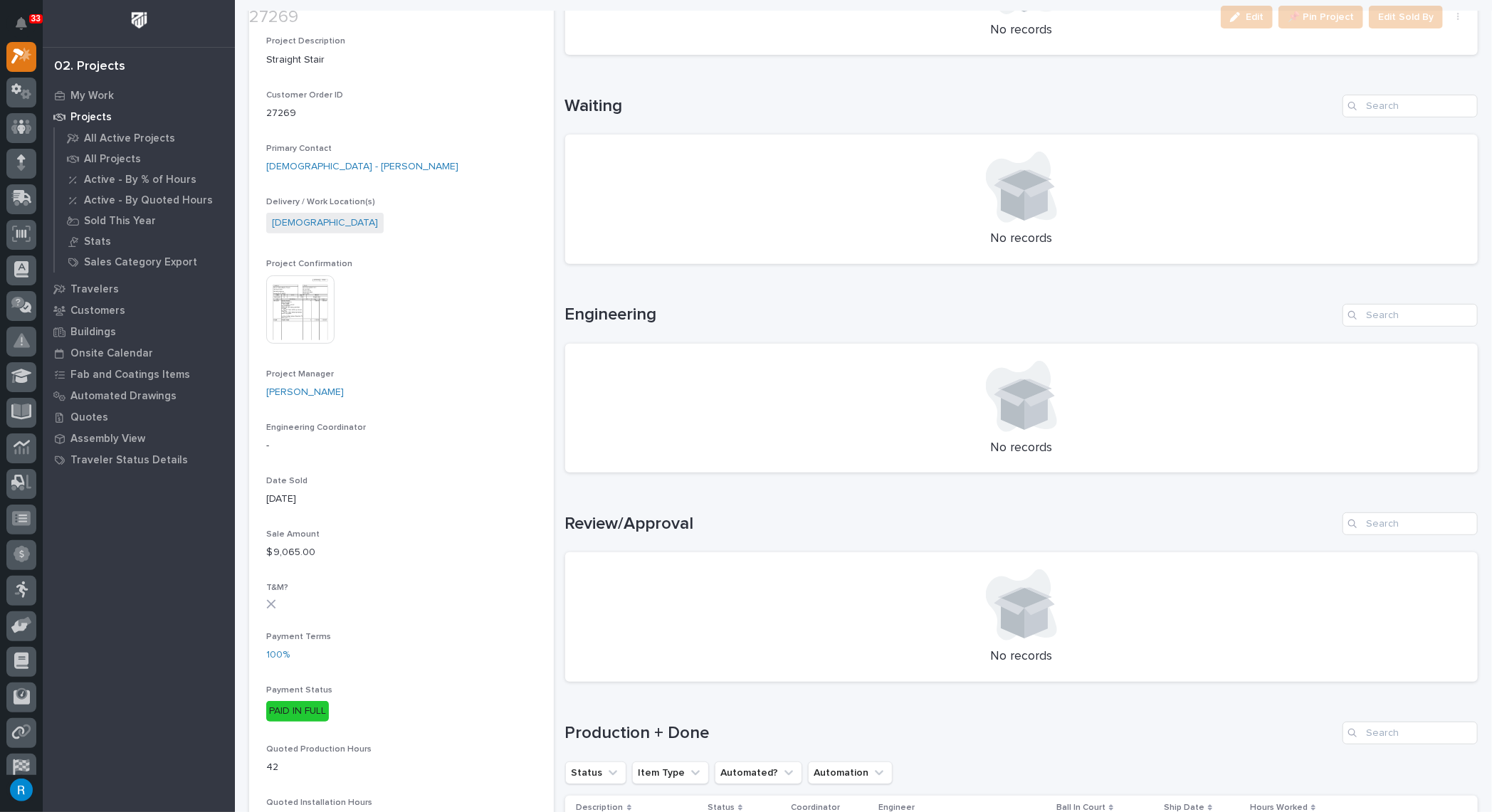
scroll to position [647, 0]
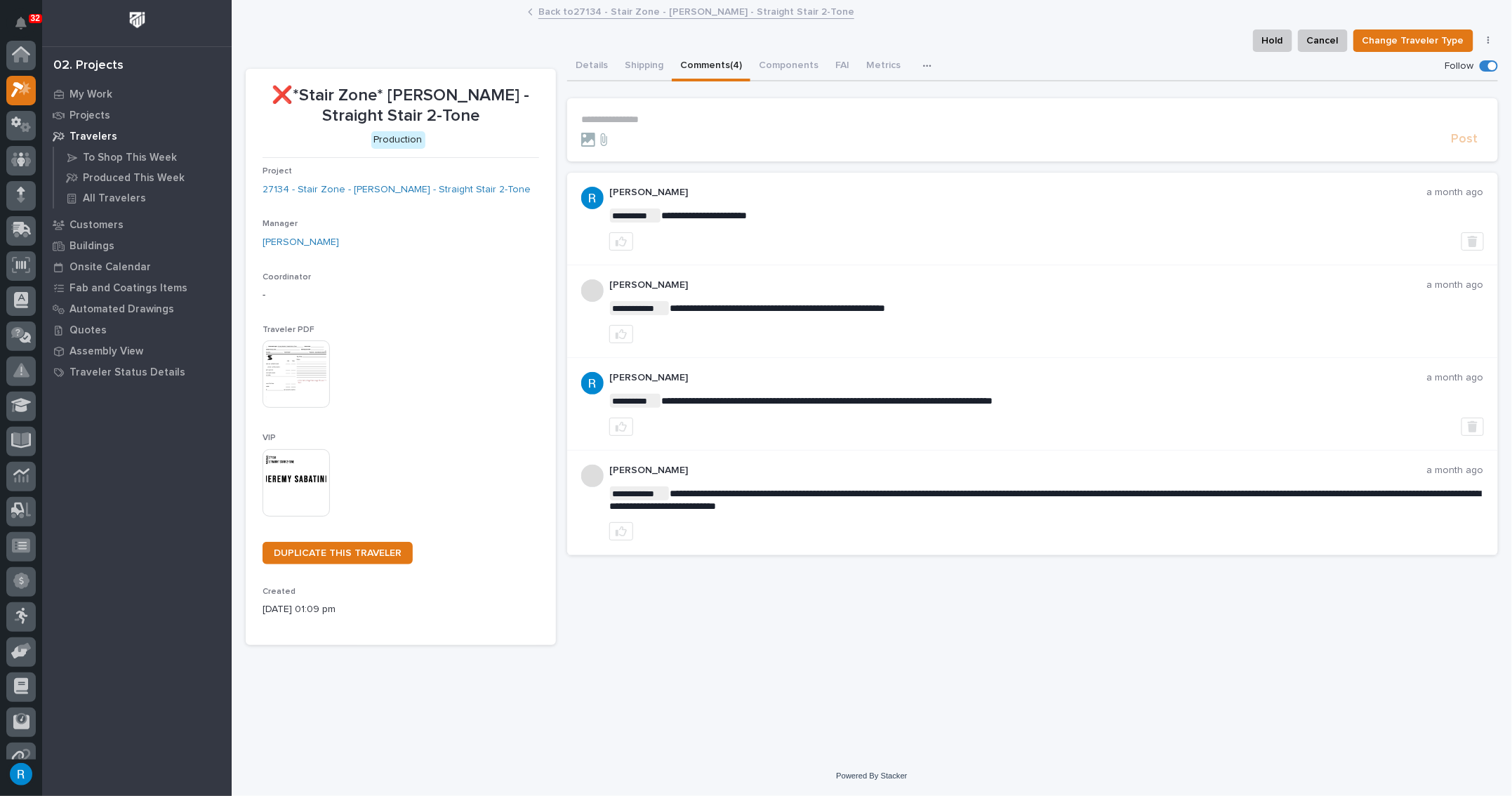
scroll to position [34, 0]
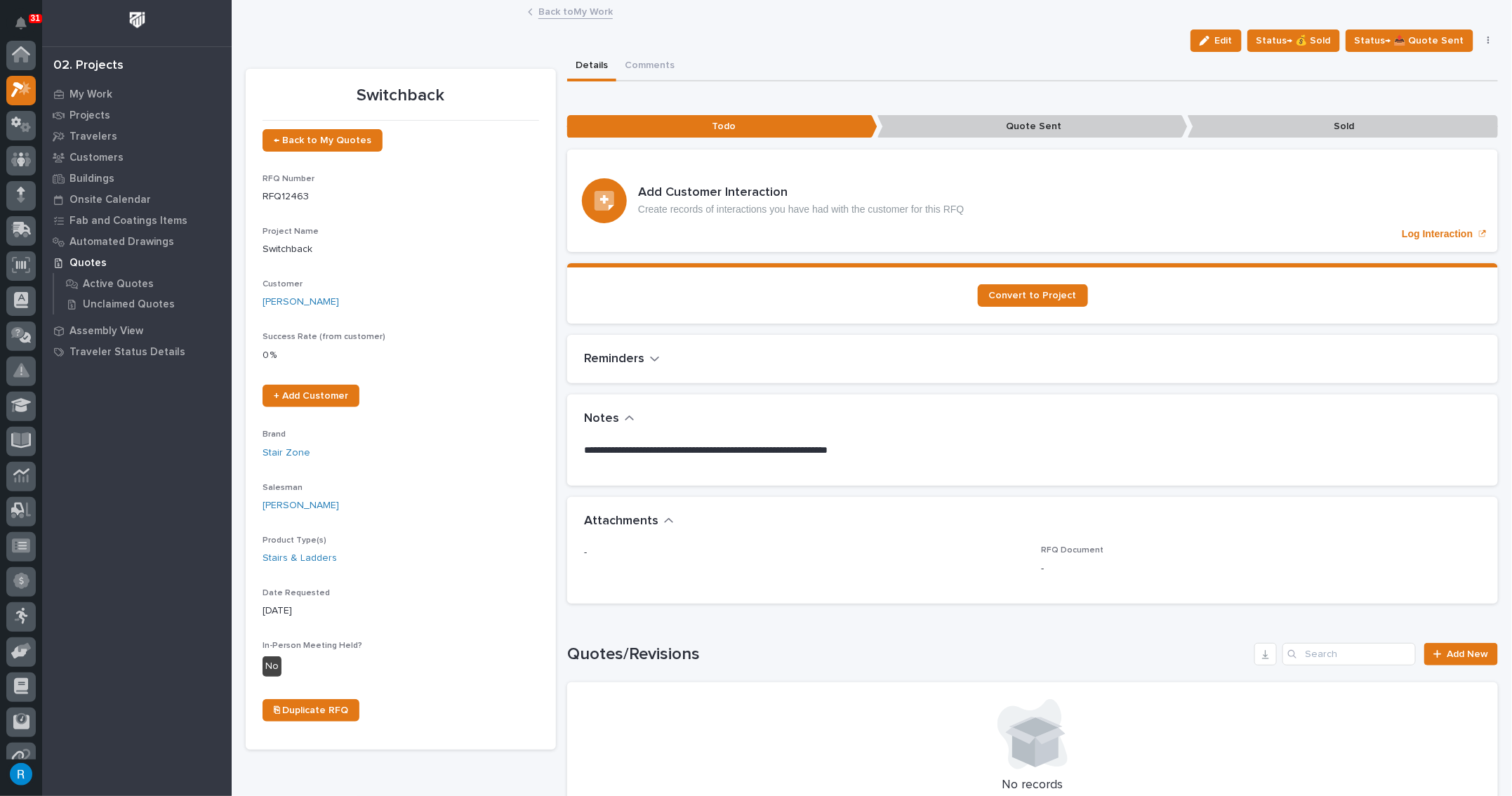
scroll to position [34, 0]
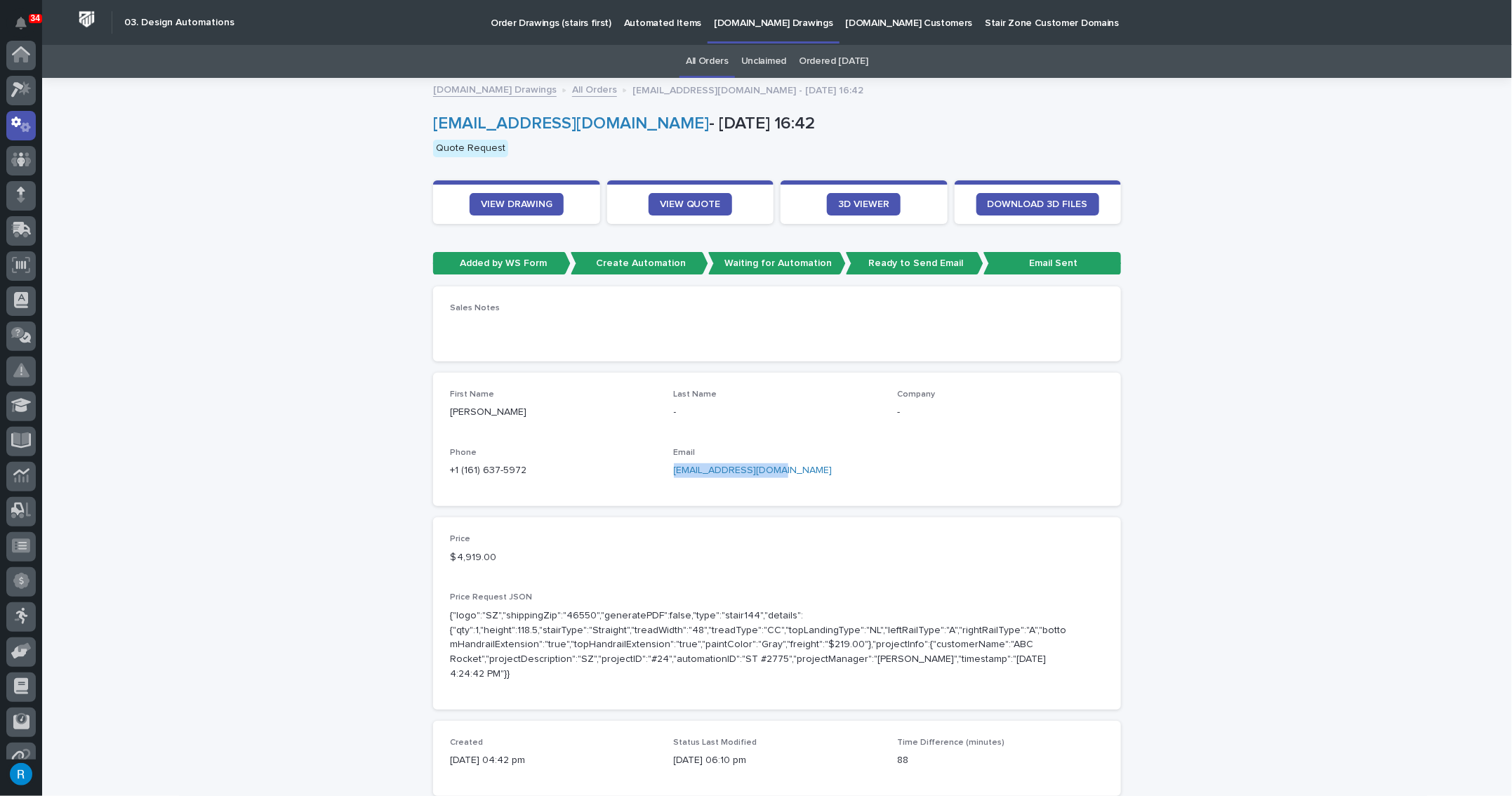
scroll to position [70, 0]
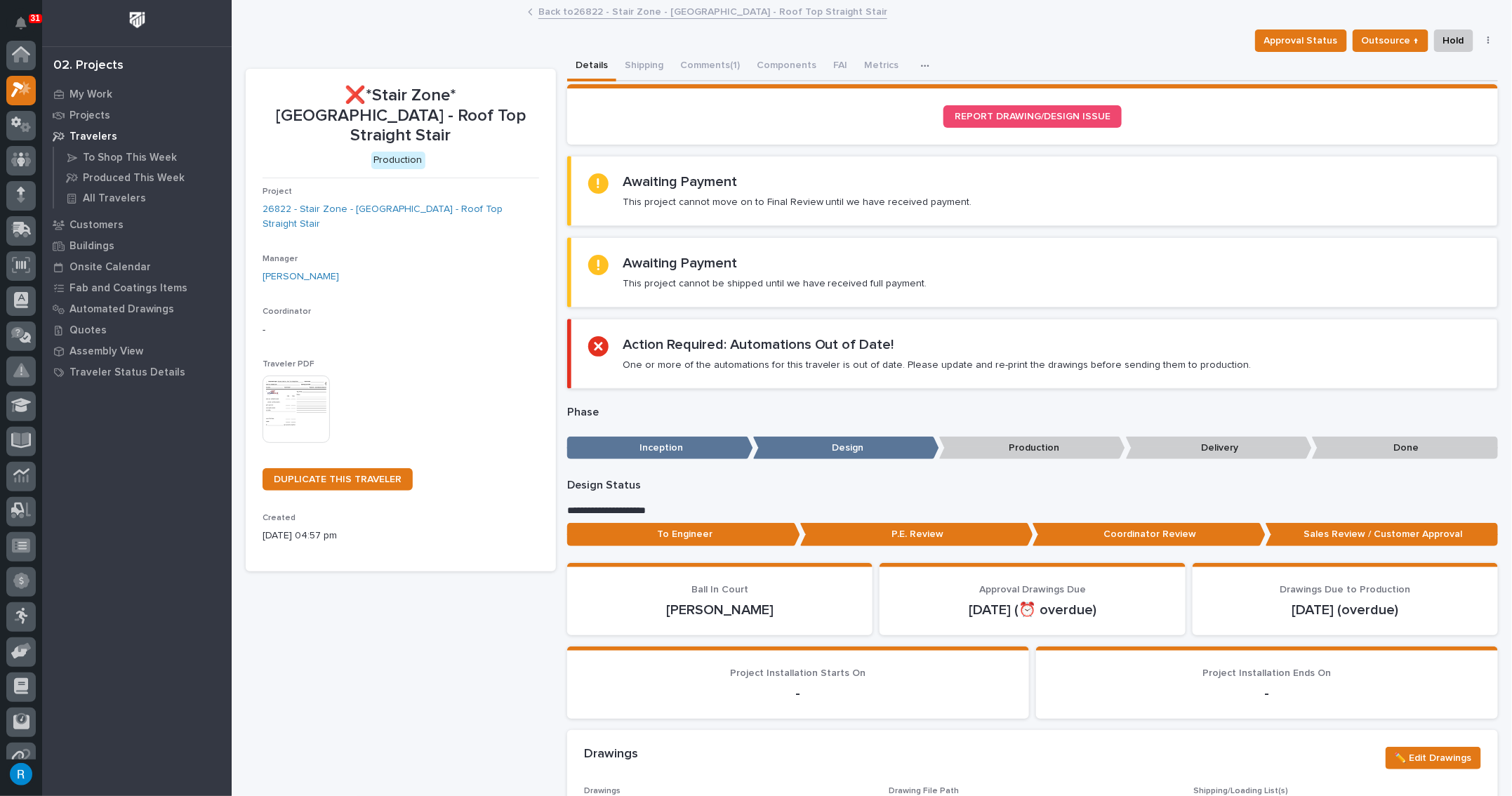
scroll to position [34, 0]
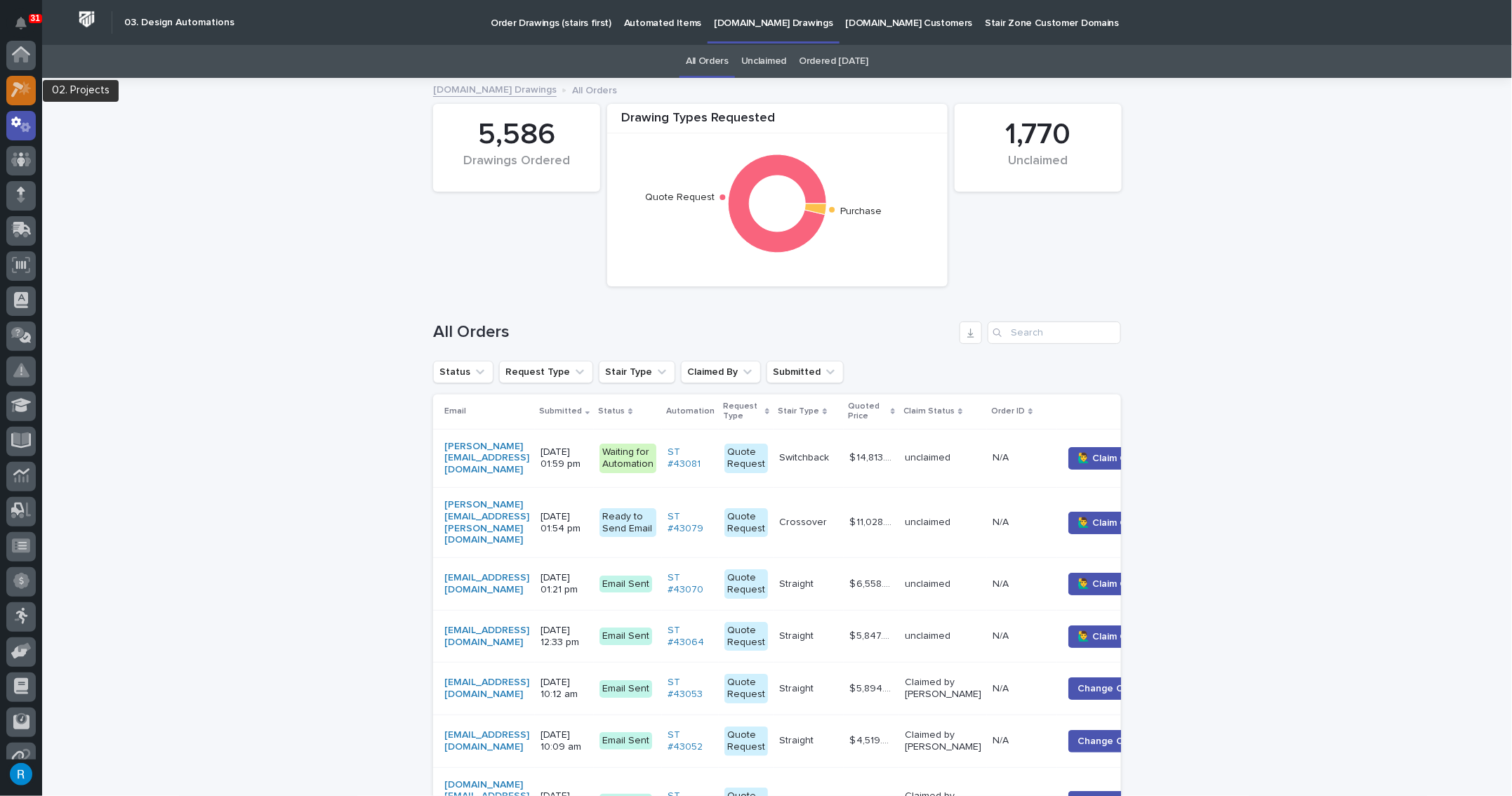
click at [16, 95] on icon at bounding box center [21, 89] width 20 height 16
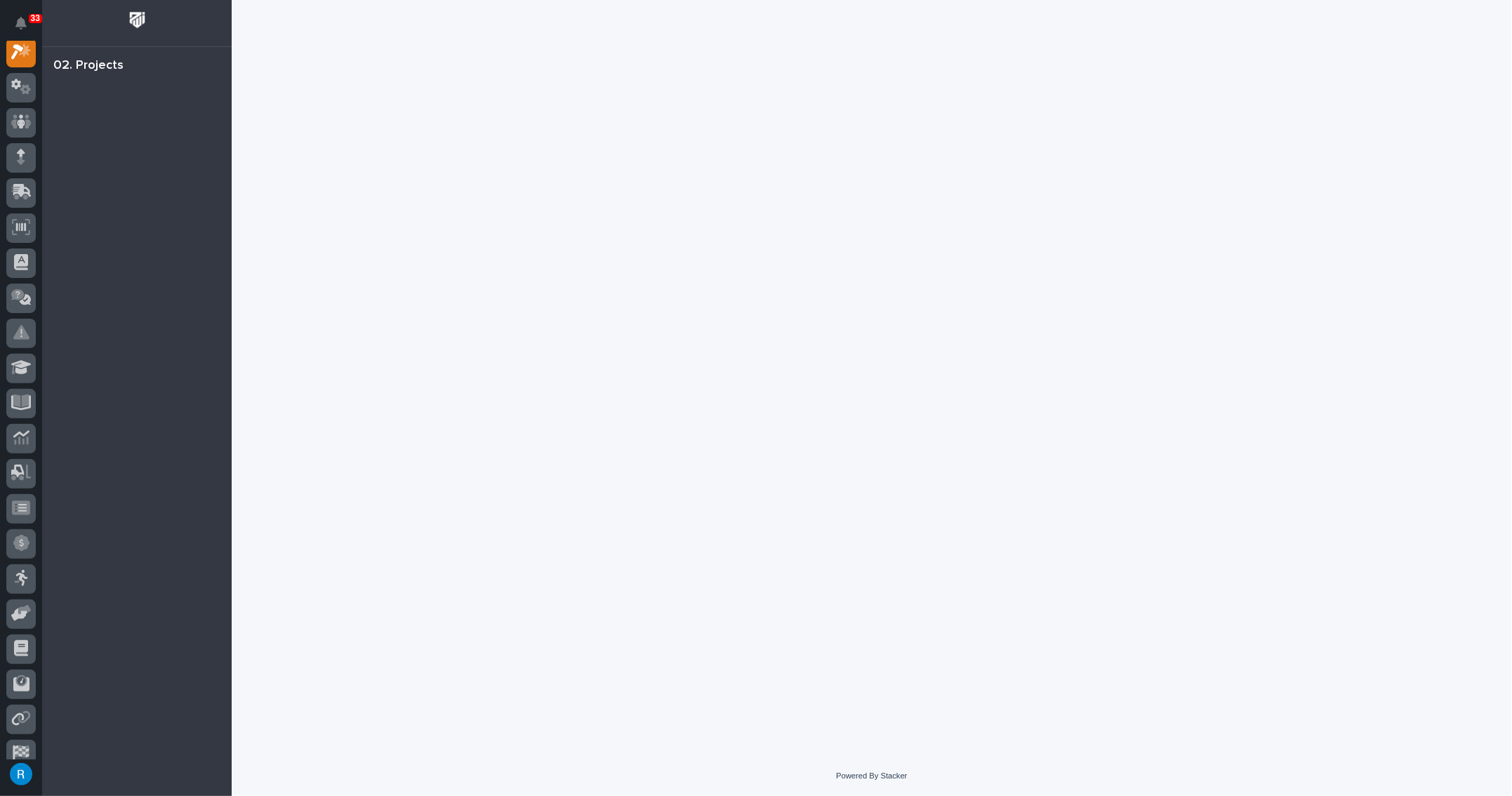
scroll to position [34, 0]
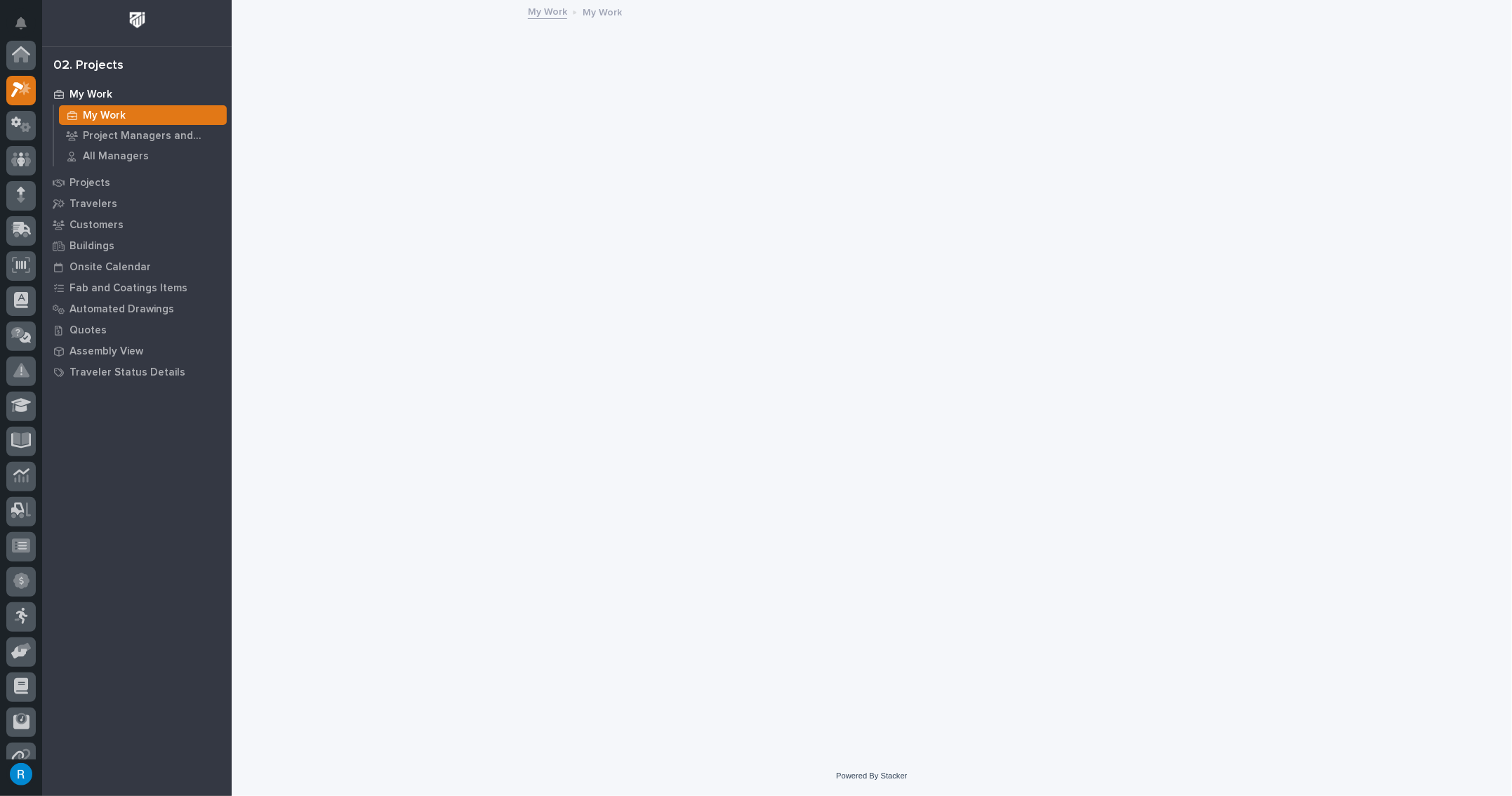
scroll to position [34, 0]
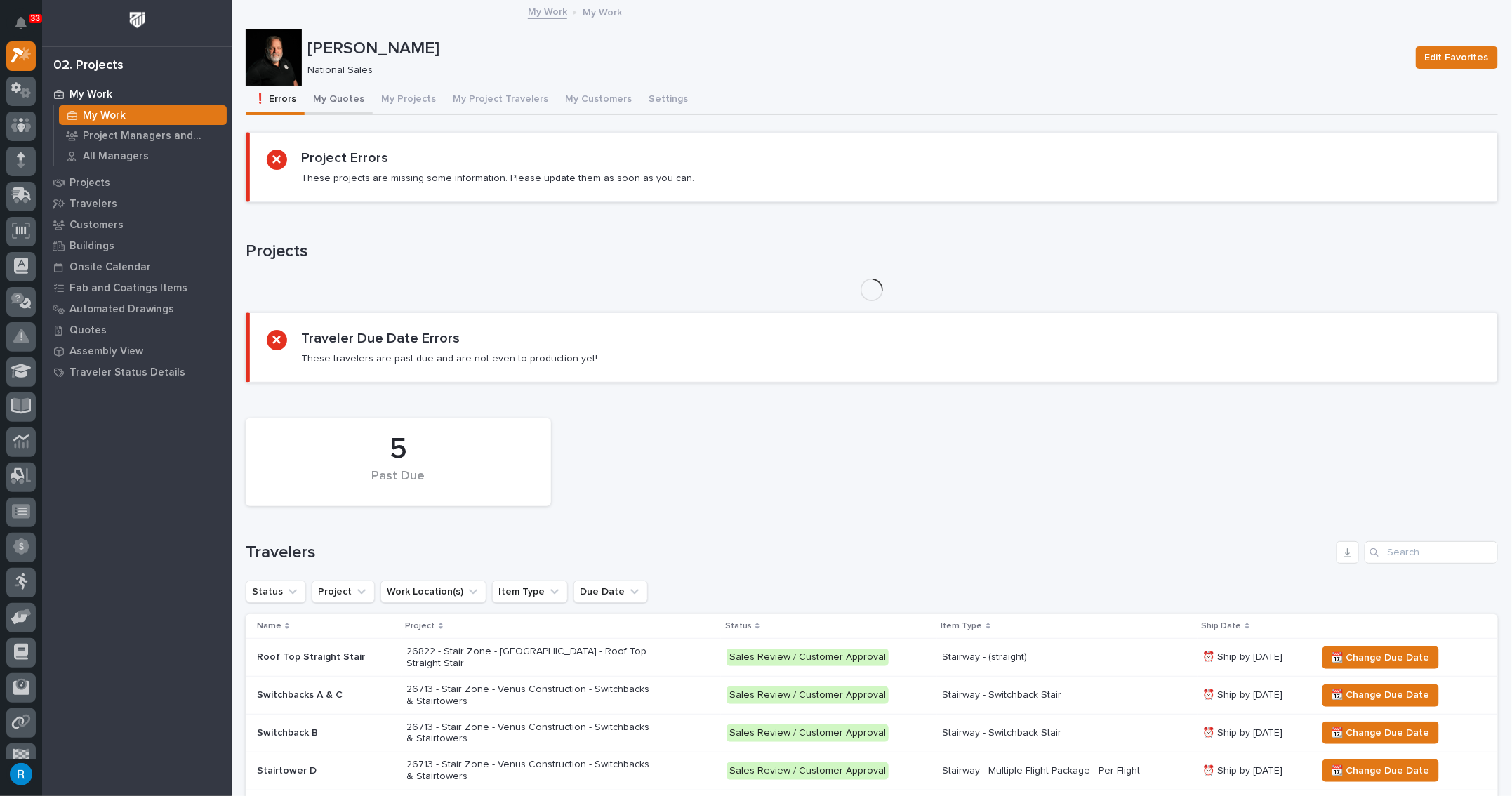
click at [357, 102] on button "My Quotes" at bounding box center [338, 100] width 68 height 29
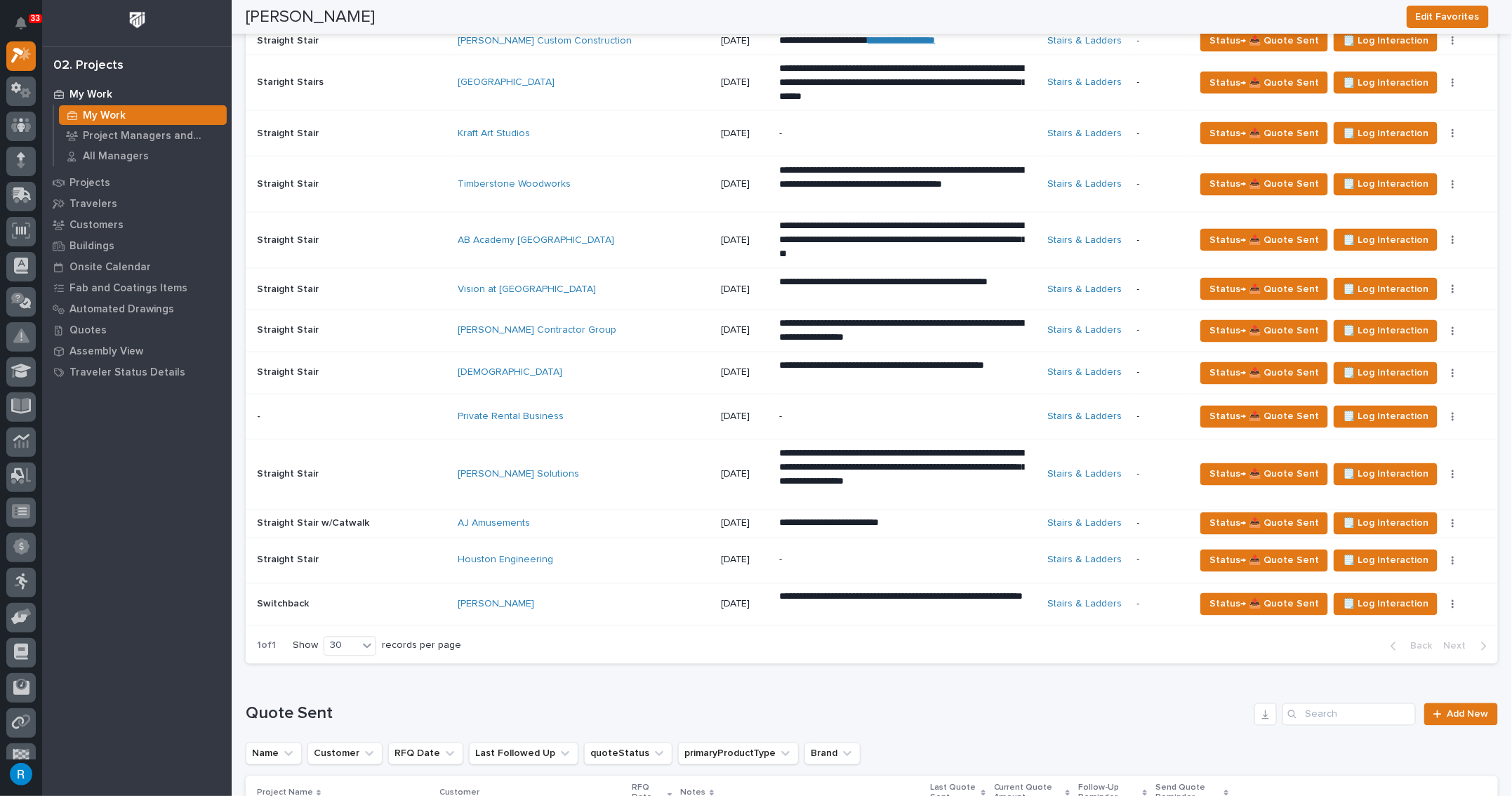
scroll to position [702, 0]
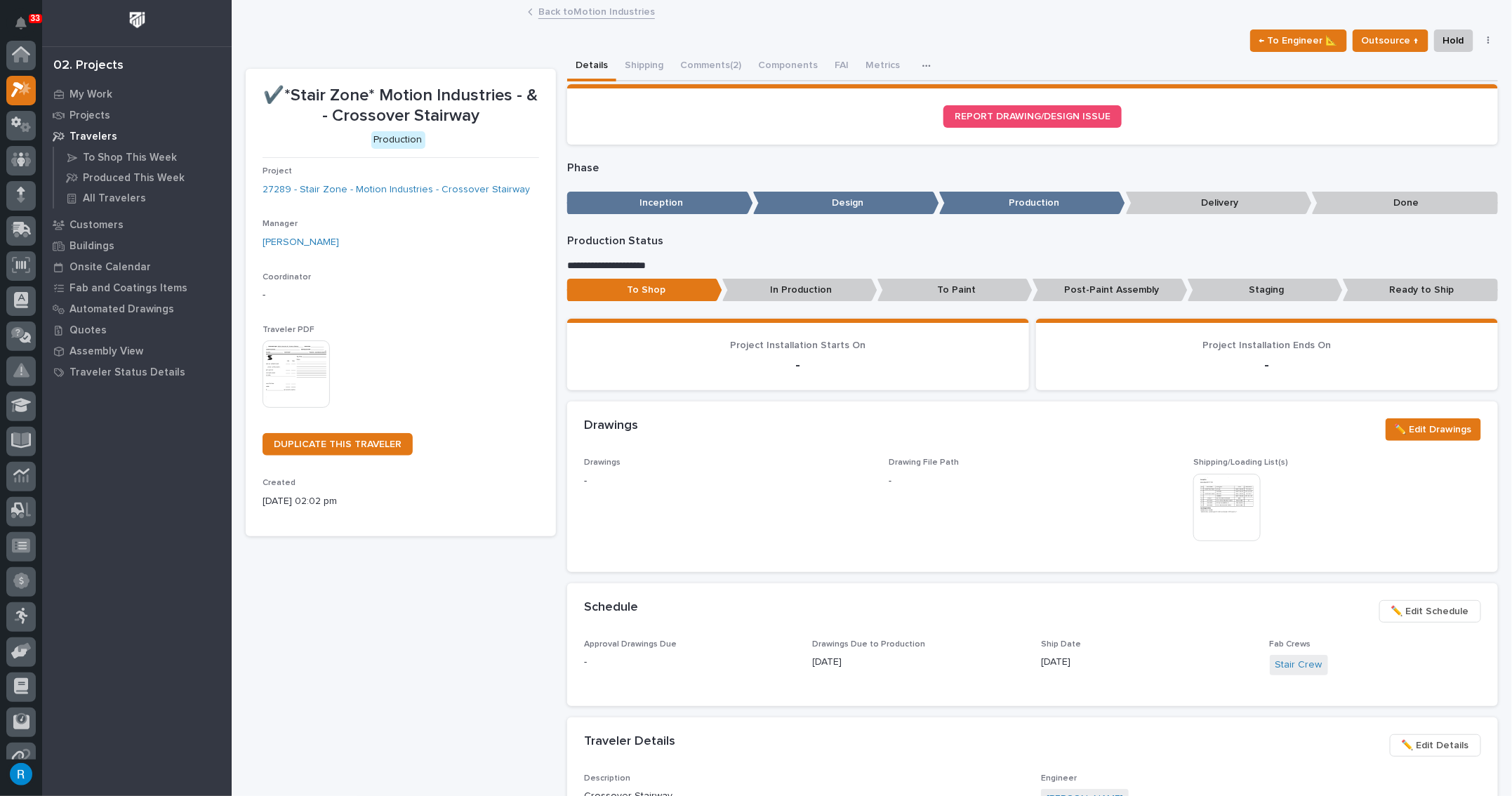
scroll to position [34, 0]
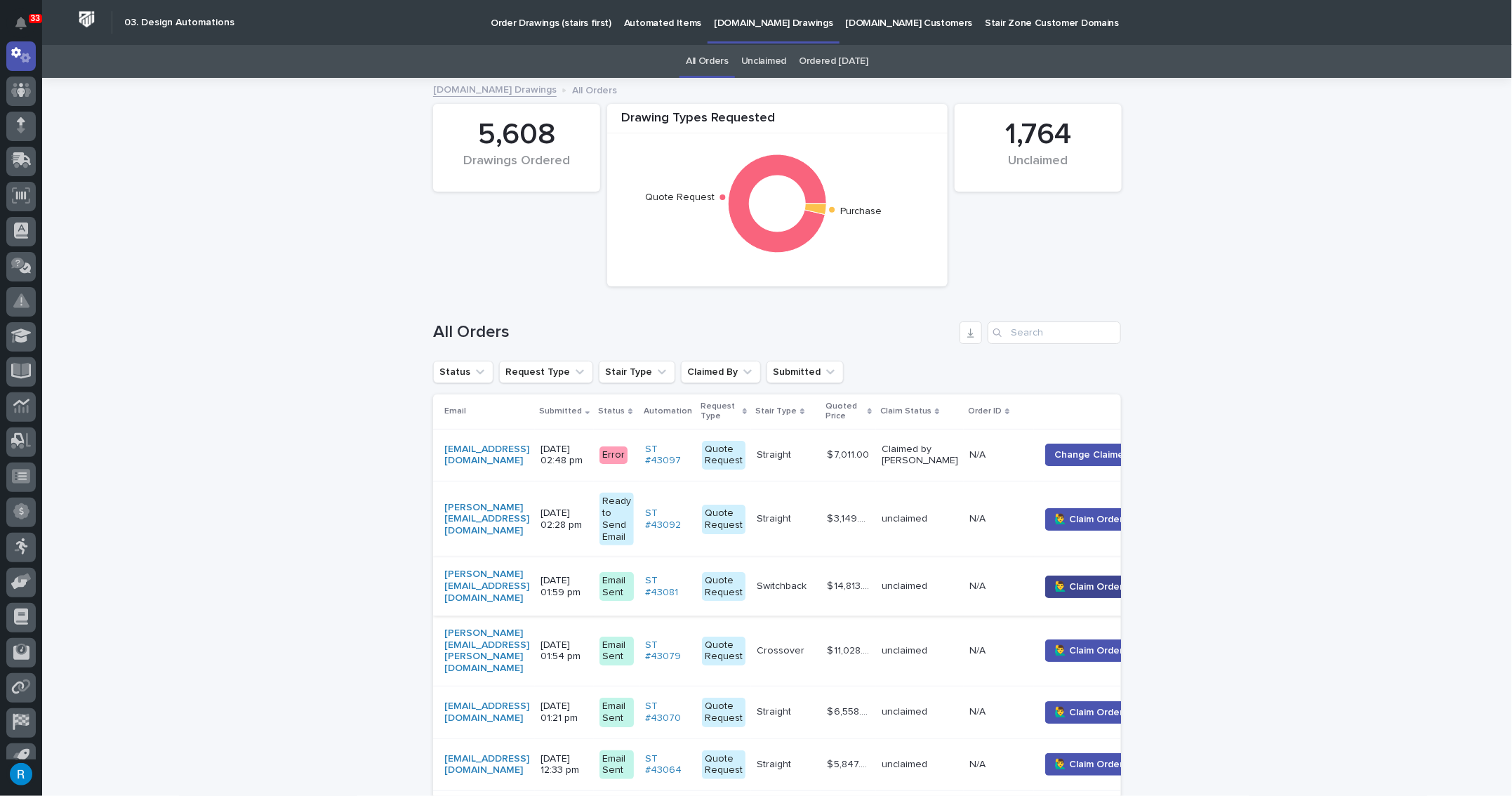
click at [1110, 584] on button "🙋‍♂️ Claim Order" at bounding box center [1088, 586] width 87 height 23
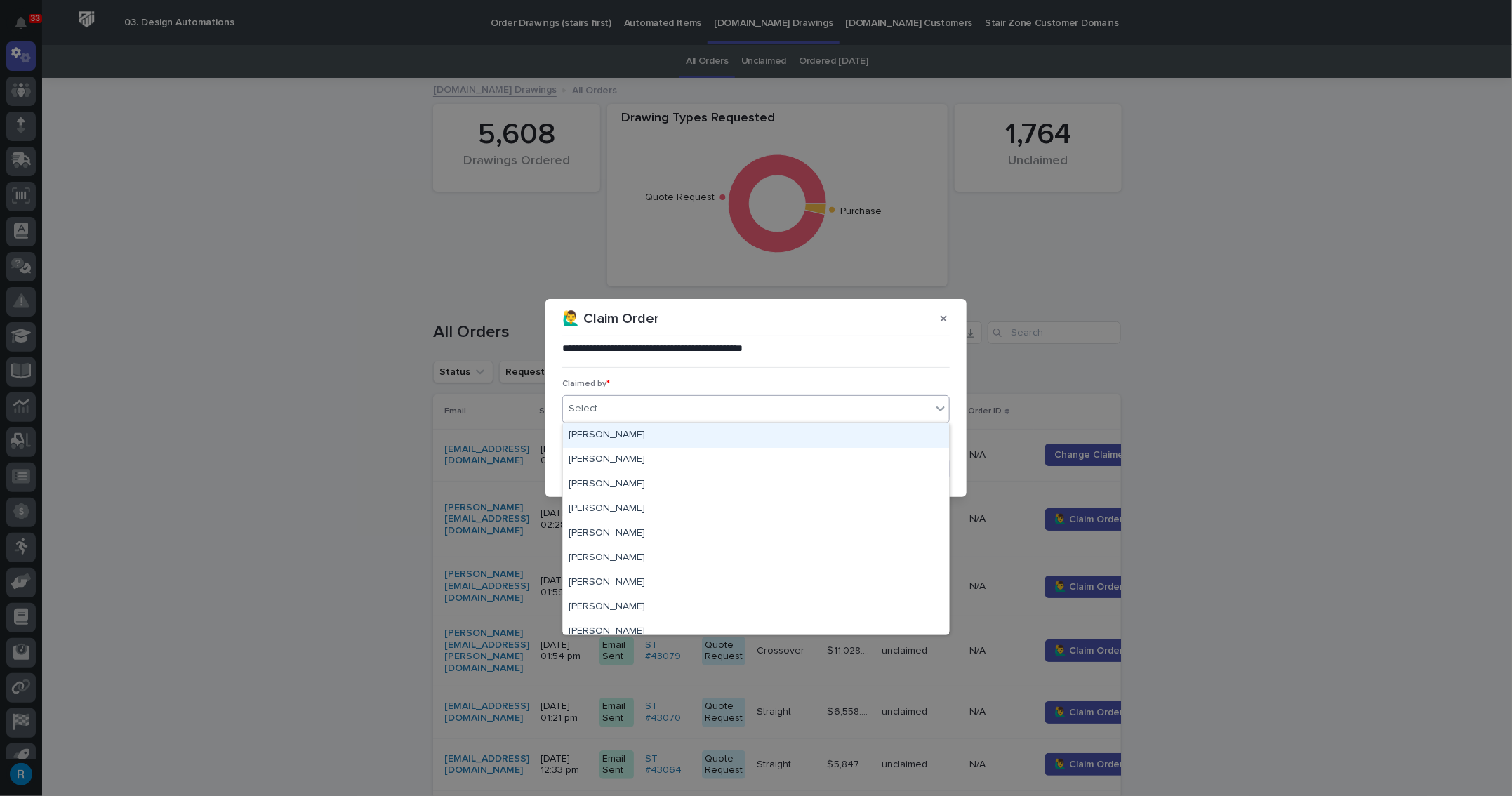
click at [592, 406] on div "Select..." at bounding box center [586, 409] width 35 height 15
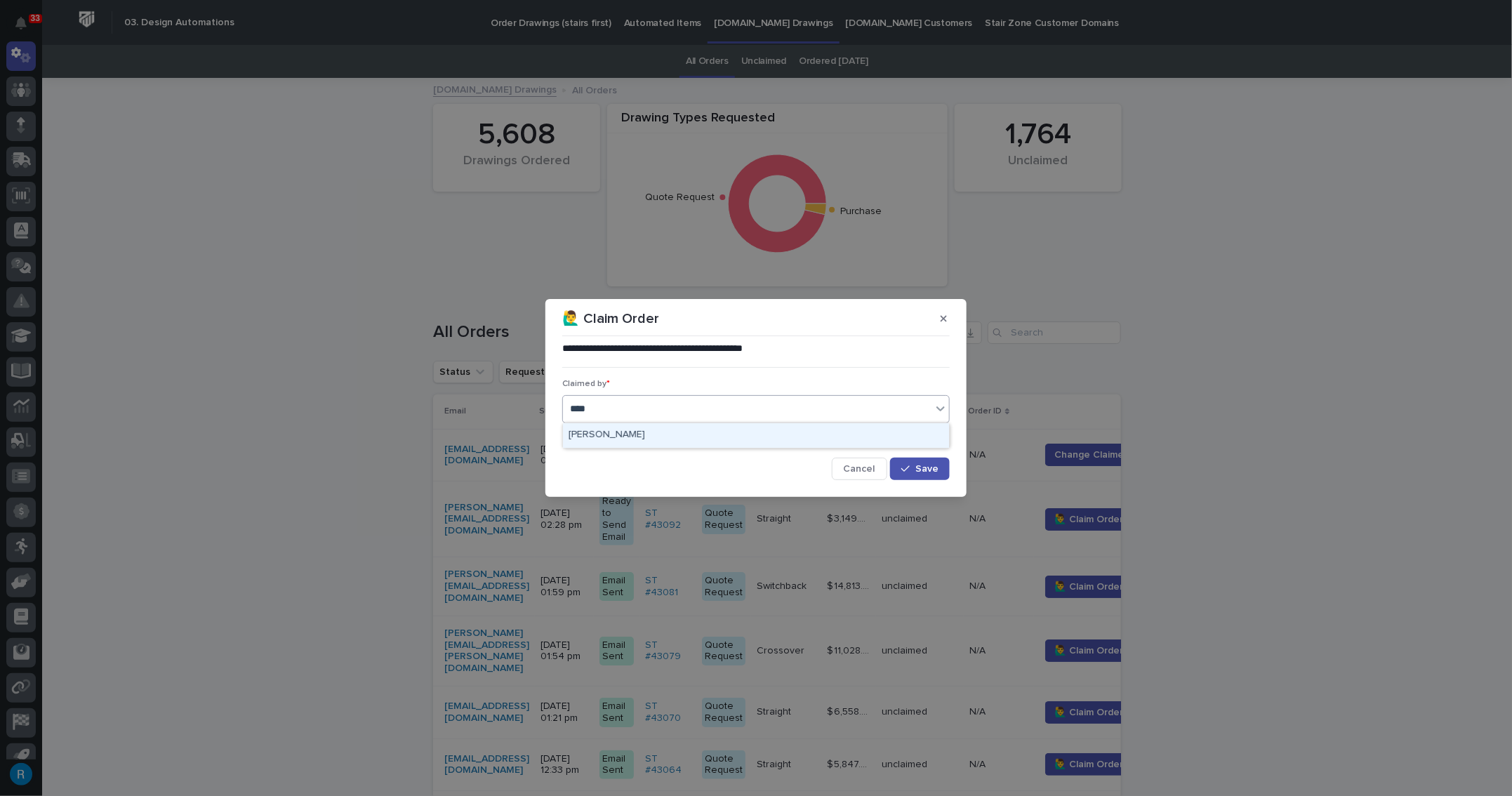
type input "*****"
click at [613, 443] on div "[PERSON_NAME]" at bounding box center [756, 435] width 386 height 24
click at [922, 470] on span "Save" at bounding box center [927, 470] width 24 height 10
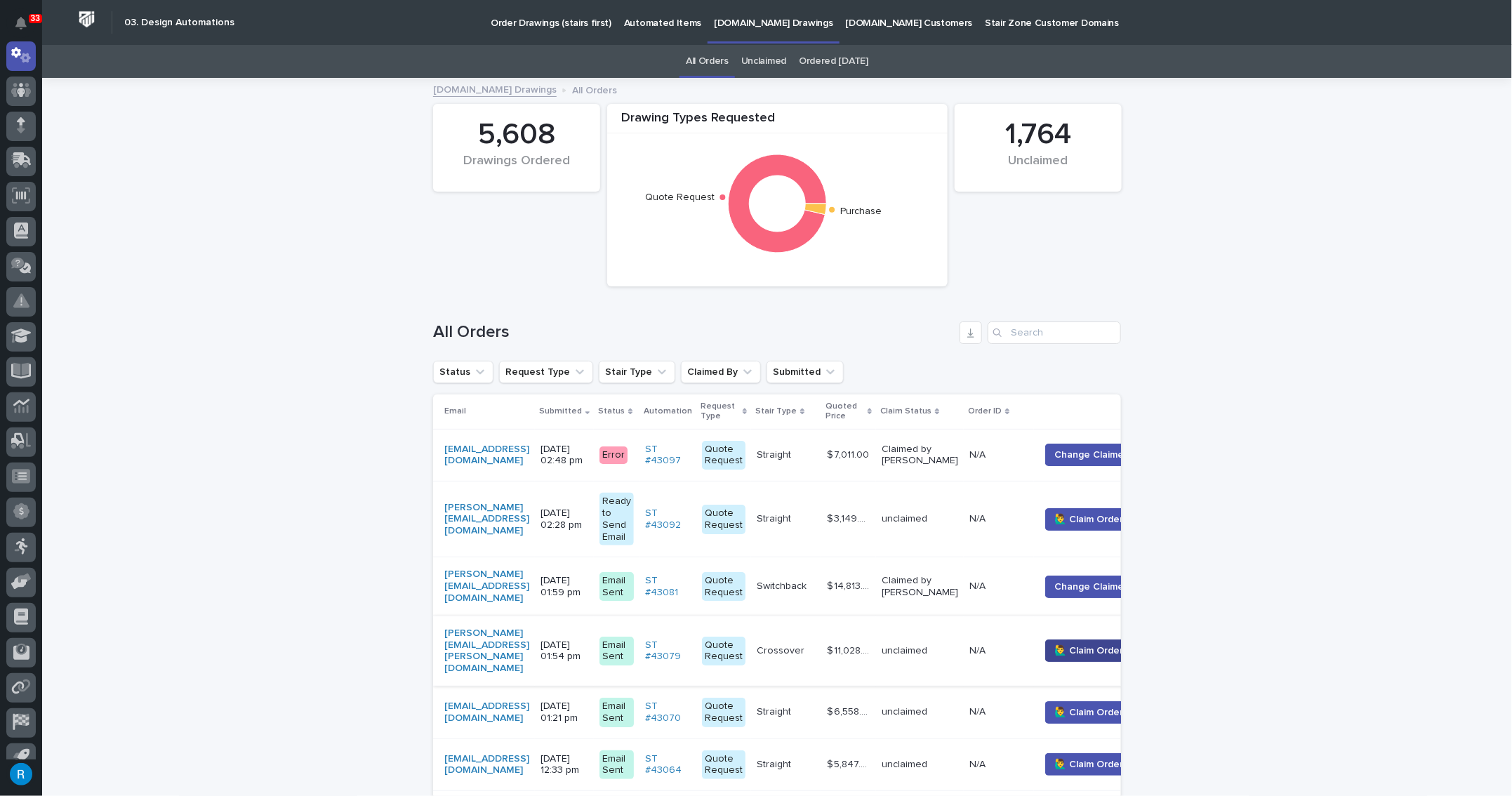
click at [1106, 639] on button "🙋‍♂️ Claim Order" at bounding box center [1088, 650] width 87 height 23
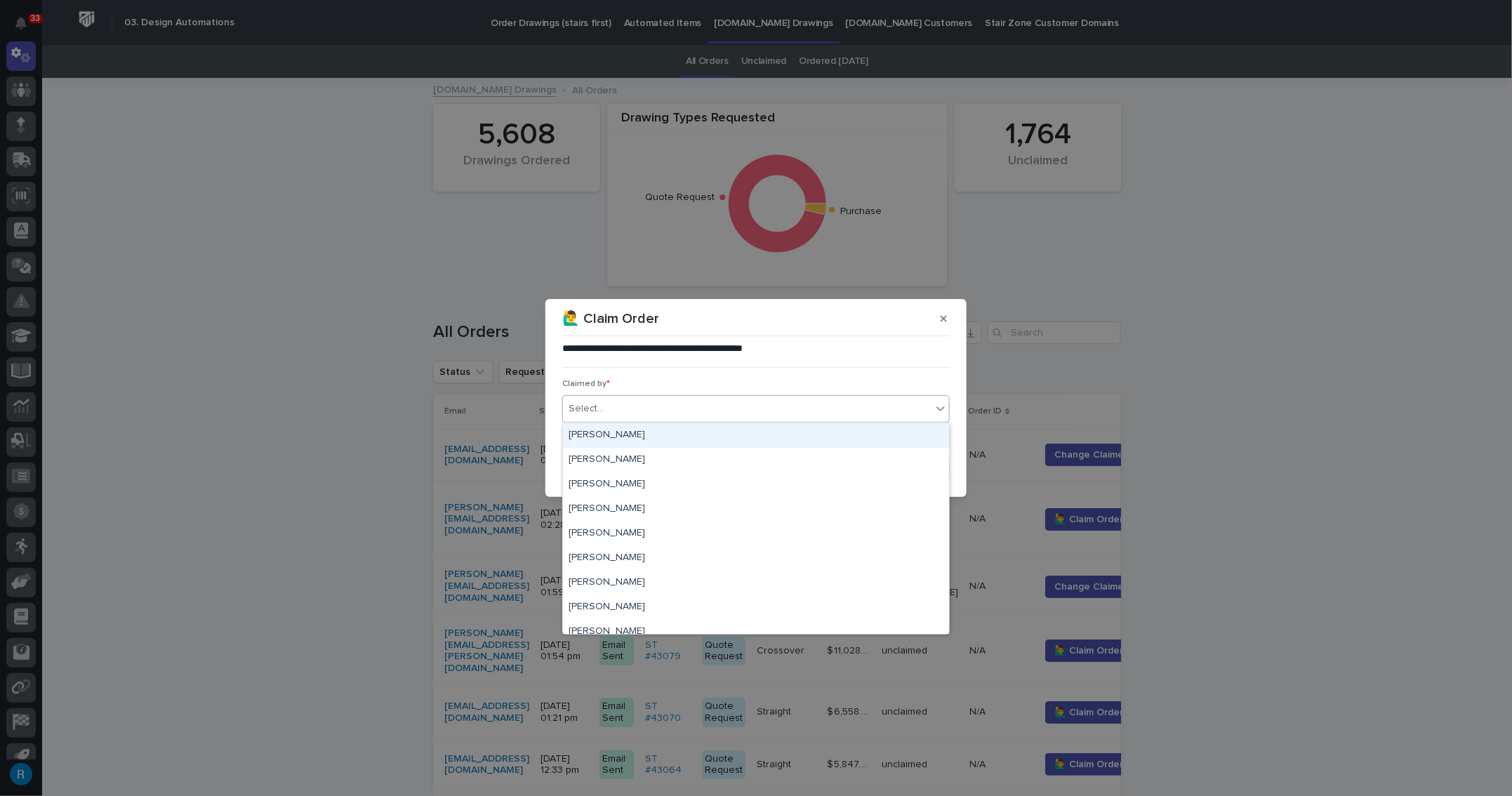
click at [630, 405] on div "Select..." at bounding box center [747, 409] width 369 height 24
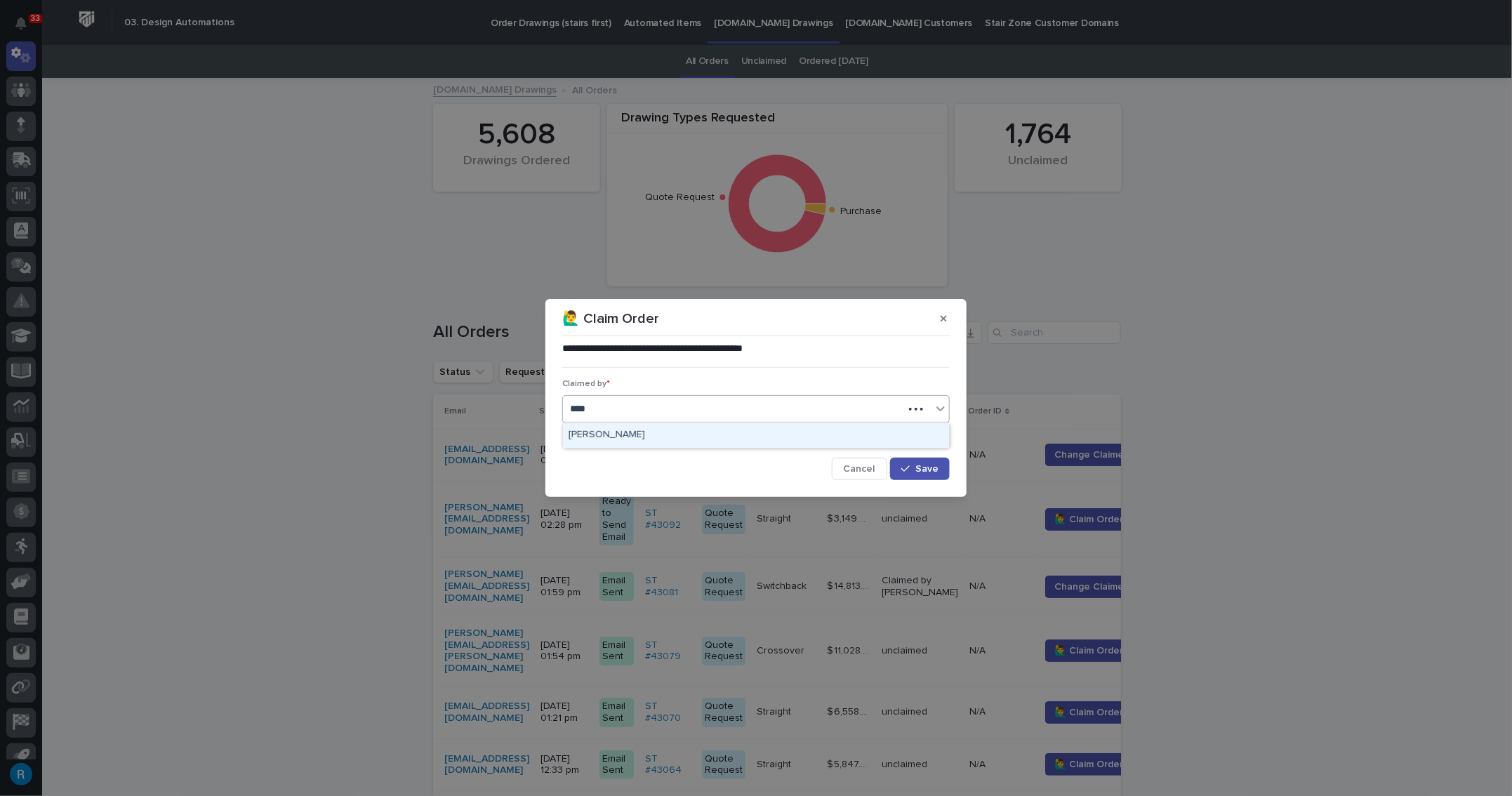
type input "*****"
click at [621, 436] on div "[PERSON_NAME]" at bounding box center [756, 435] width 386 height 24
click at [926, 466] on span "Save" at bounding box center [927, 470] width 24 height 10
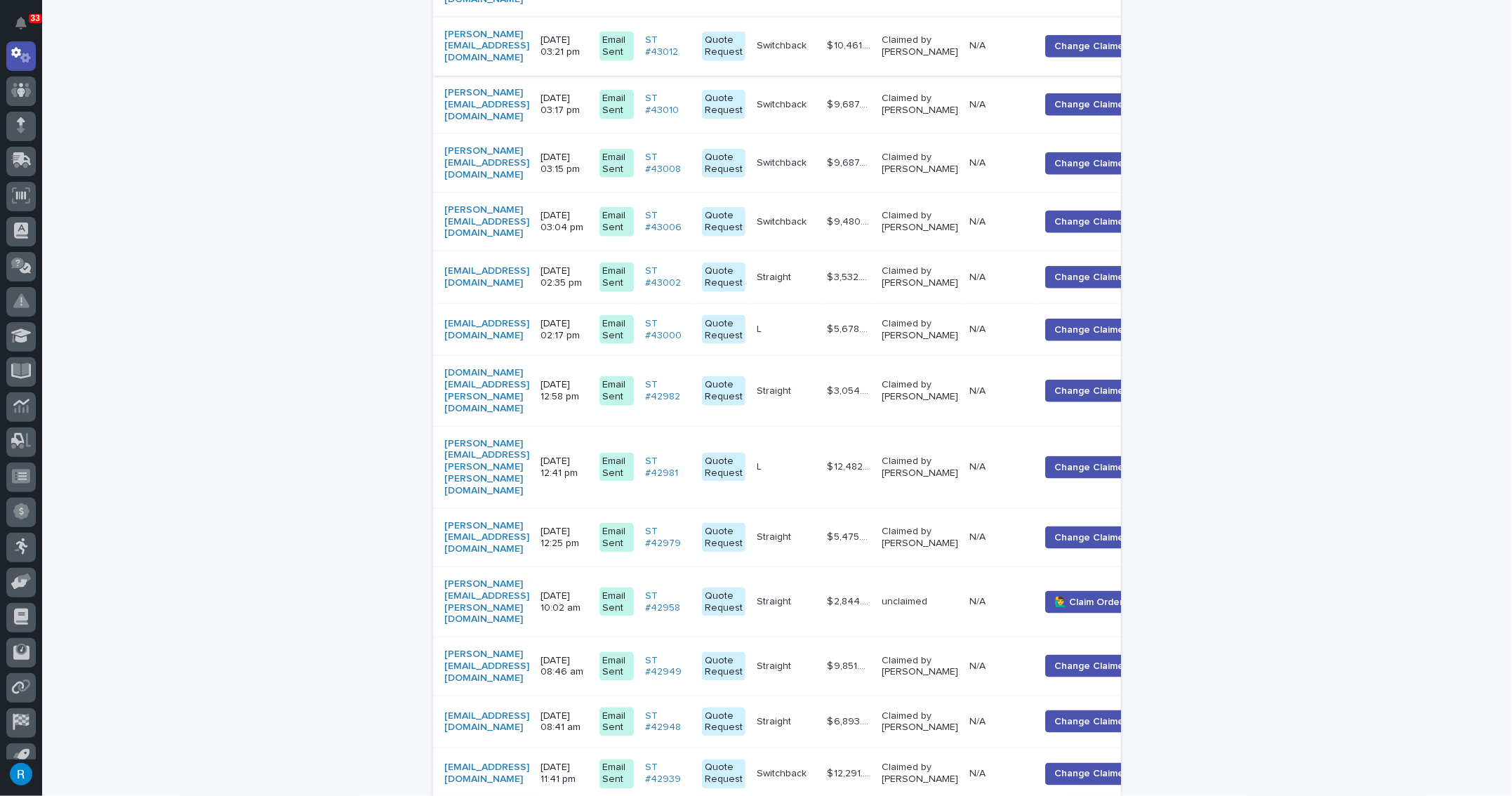
scroll to position [1021, 0]
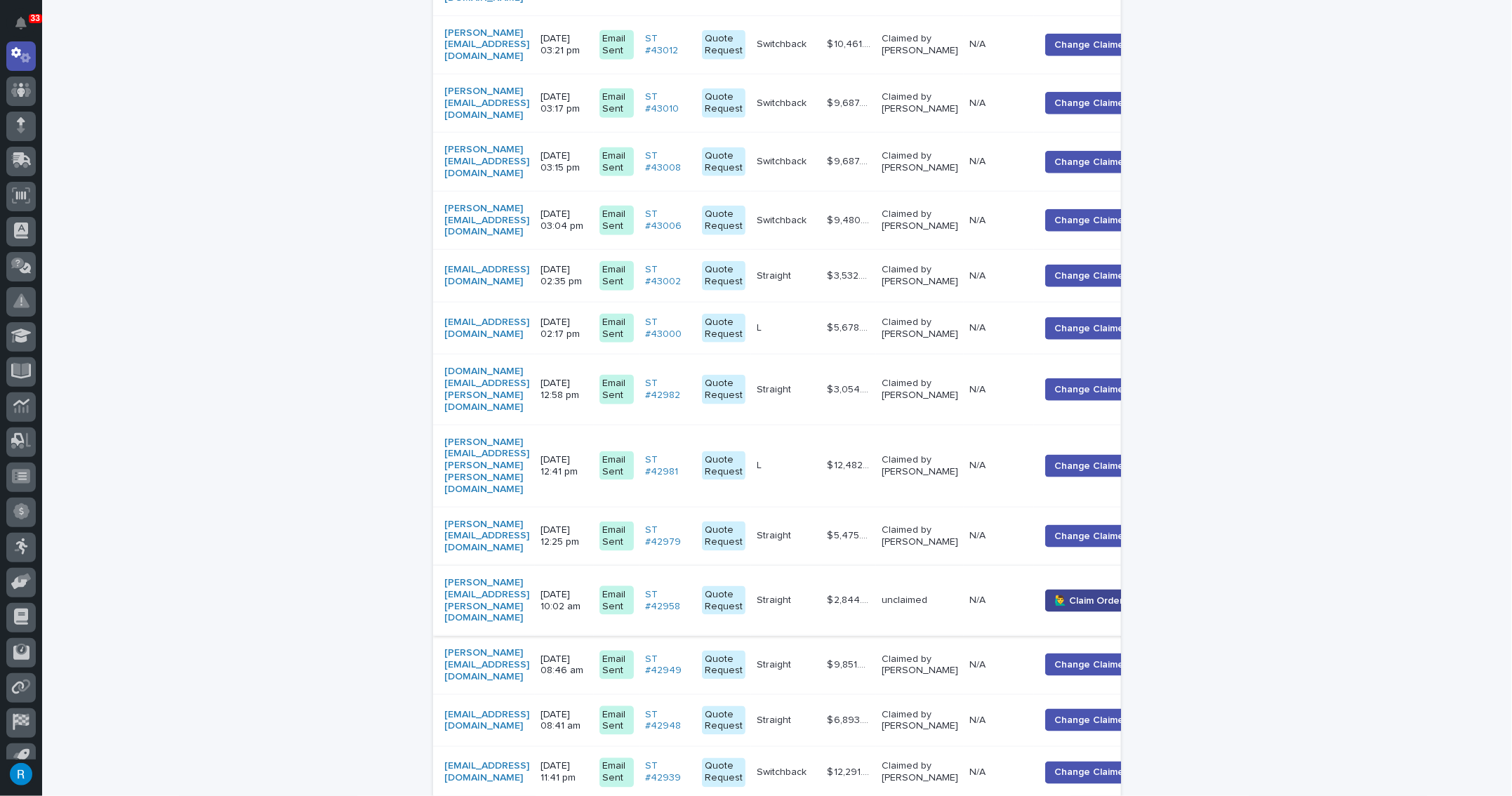
click at [1106, 590] on button "🙋‍♂️ Claim Order" at bounding box center [1088, 601] width 87 height 23
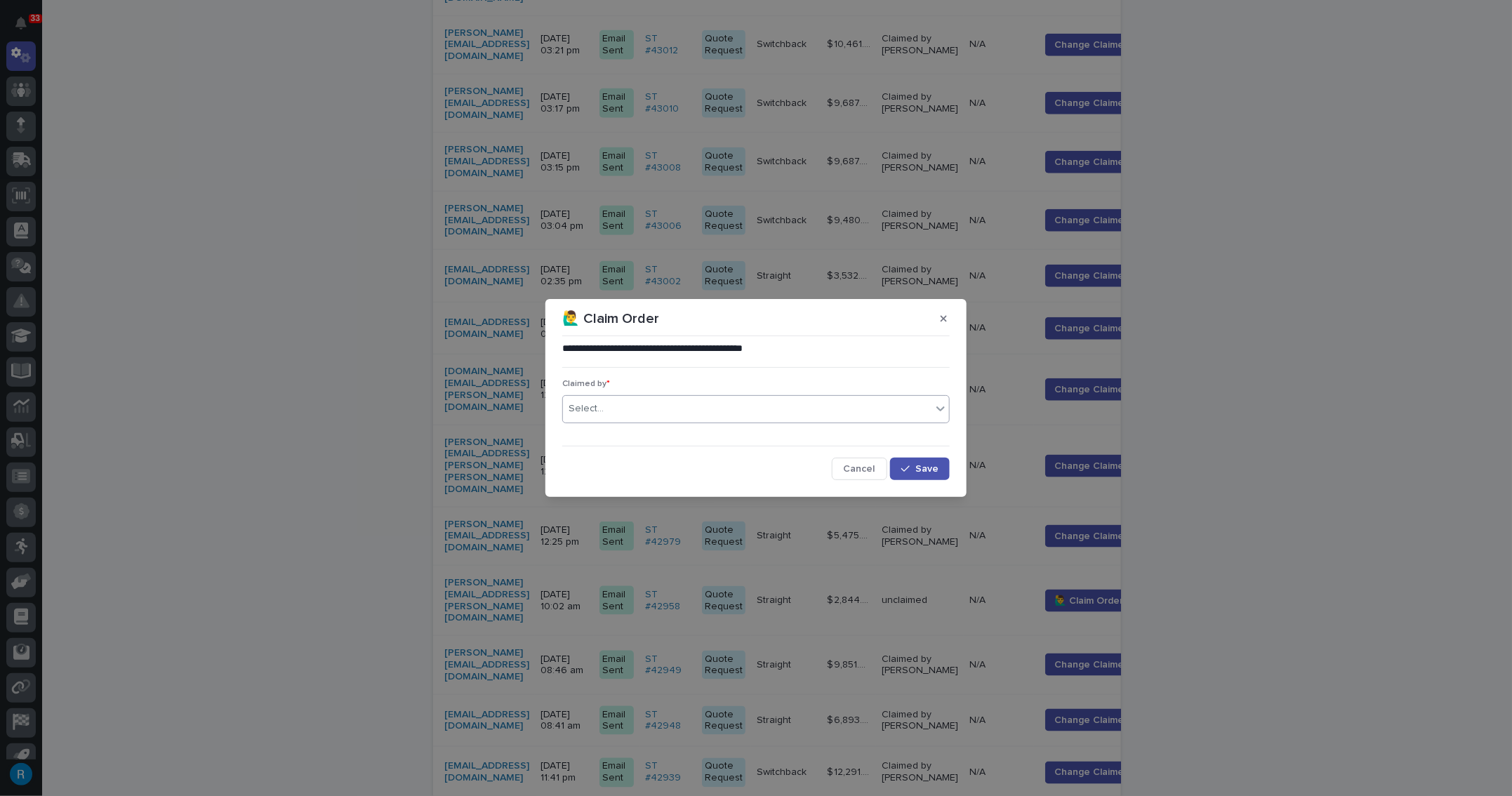
click at [629, 406] on div "Select..." at bounding box center [747, 409] width 369 height 24
type input "*****"
click at [589, 432] on div "[PERSON_NAME]" at bounding box center [756, 435] width 386 height 24
click at [920, 471] on span "Save" at bounding box center [927, 470] width 24 height 10
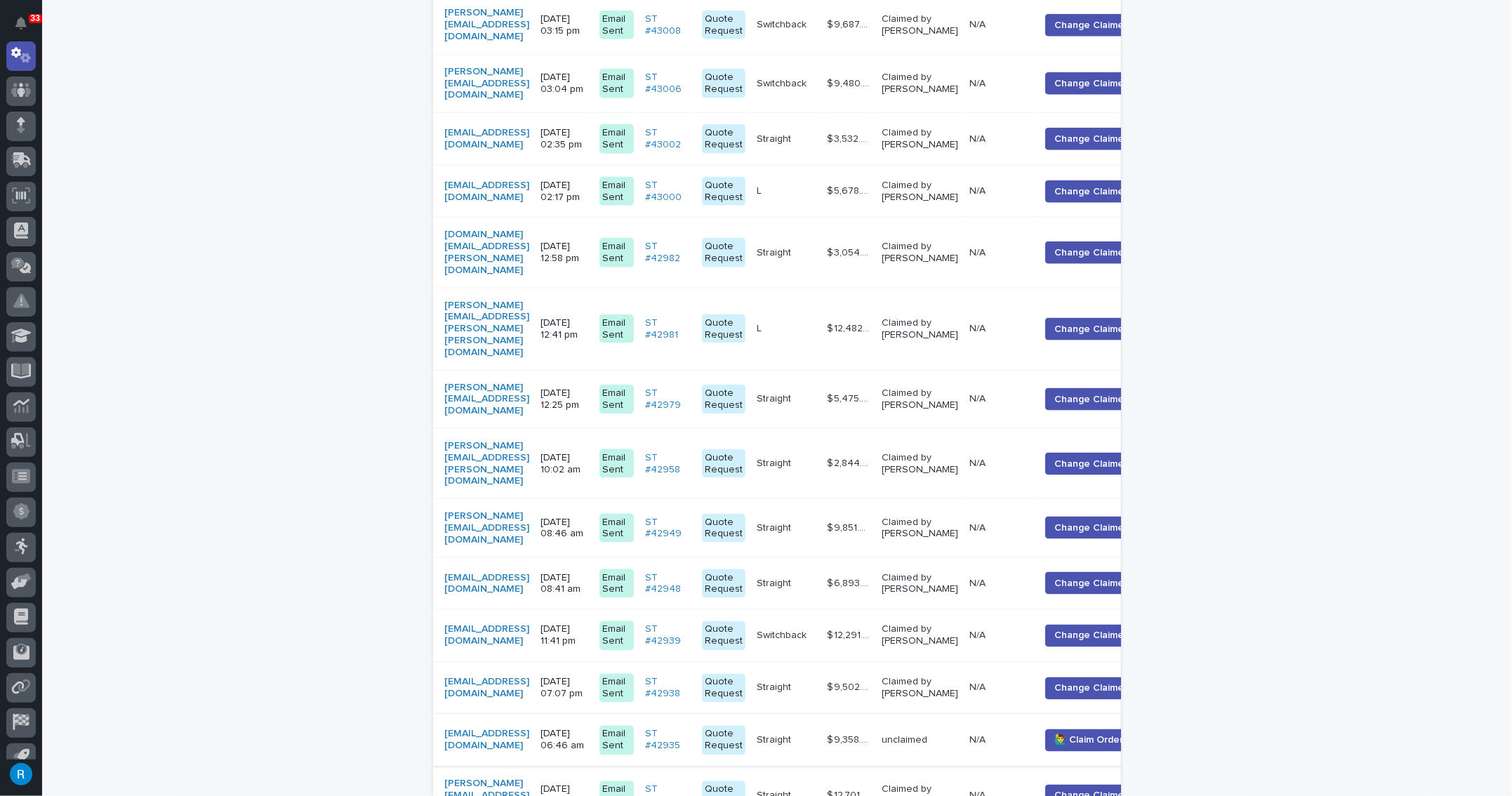
scroll to position [1213, 0]
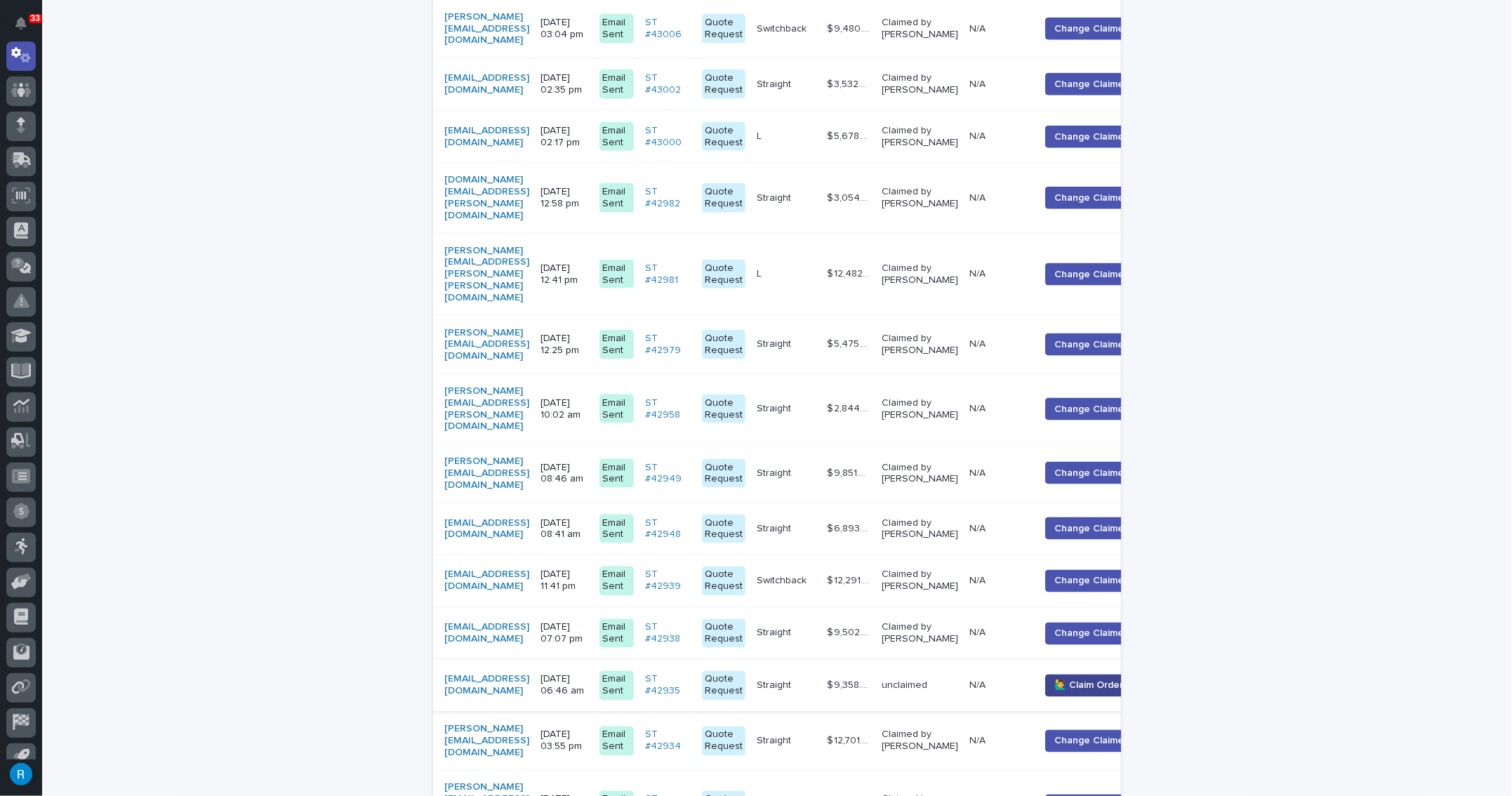
click at [1108, 675] on button "🙋‍♂️ Claim Order" at bounding box center [1088, 686] width 87 height 23
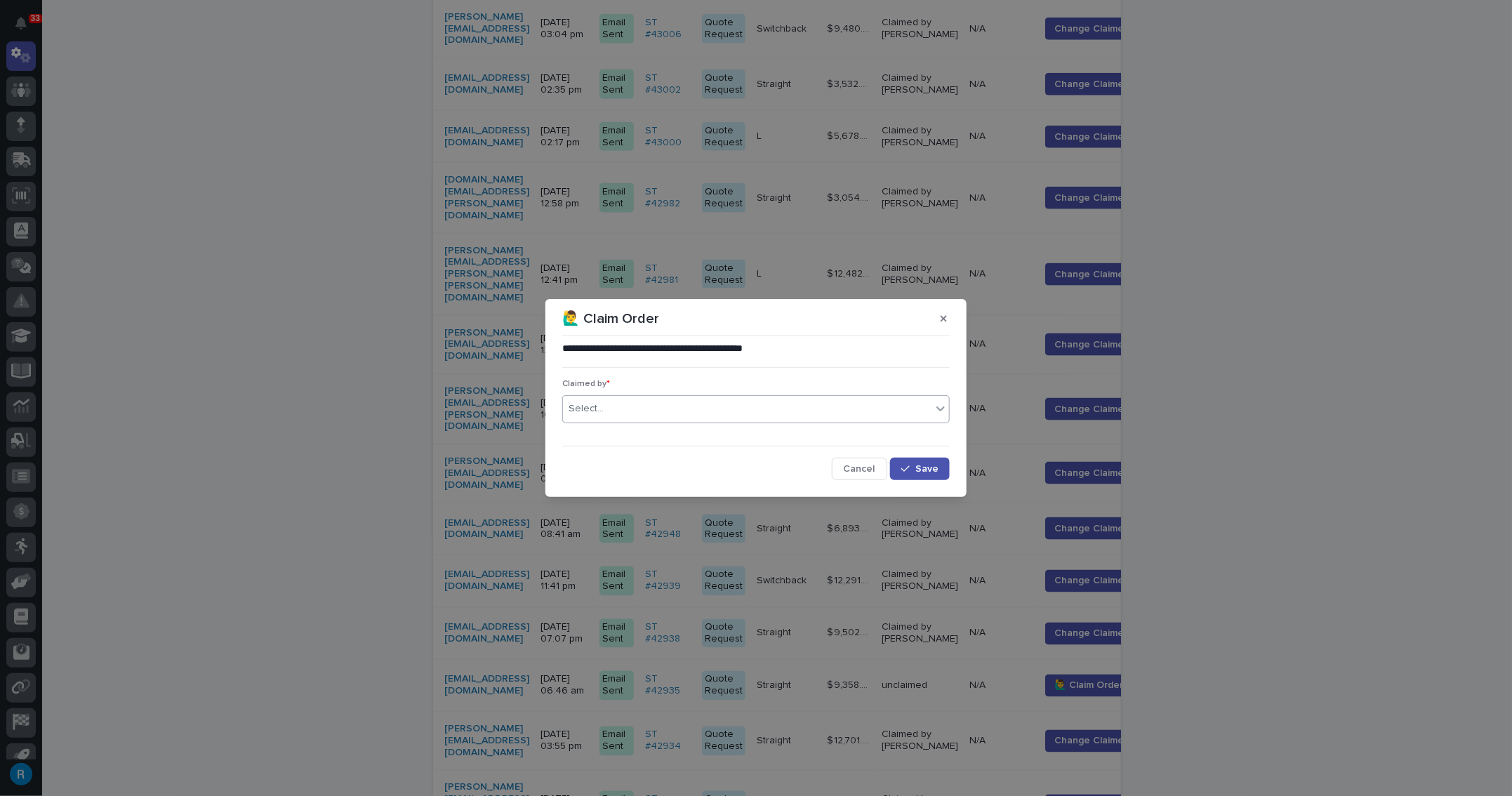
click at [642, 411] on div "Select..." at bounding box center [747, 409] width 369 height 24
type input "*****"
click at [617, 439] on div "[PERSON_NAME]" at bounding box center [756, 435] width 386 height 24
click at [909, 469] on icon "button" at bounding box center [905, 470] width 8 height 10
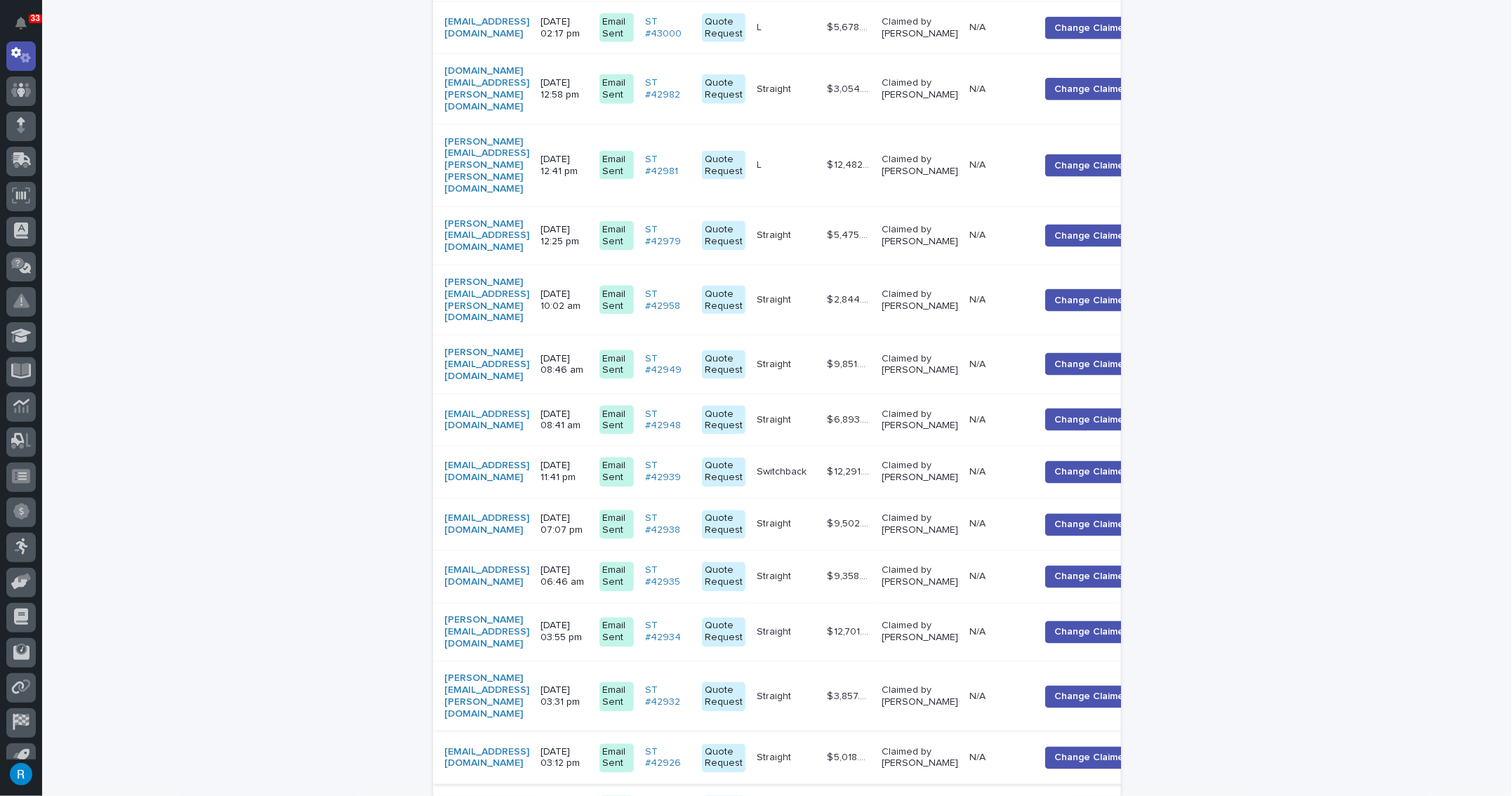
scroll to position [1443, 0]
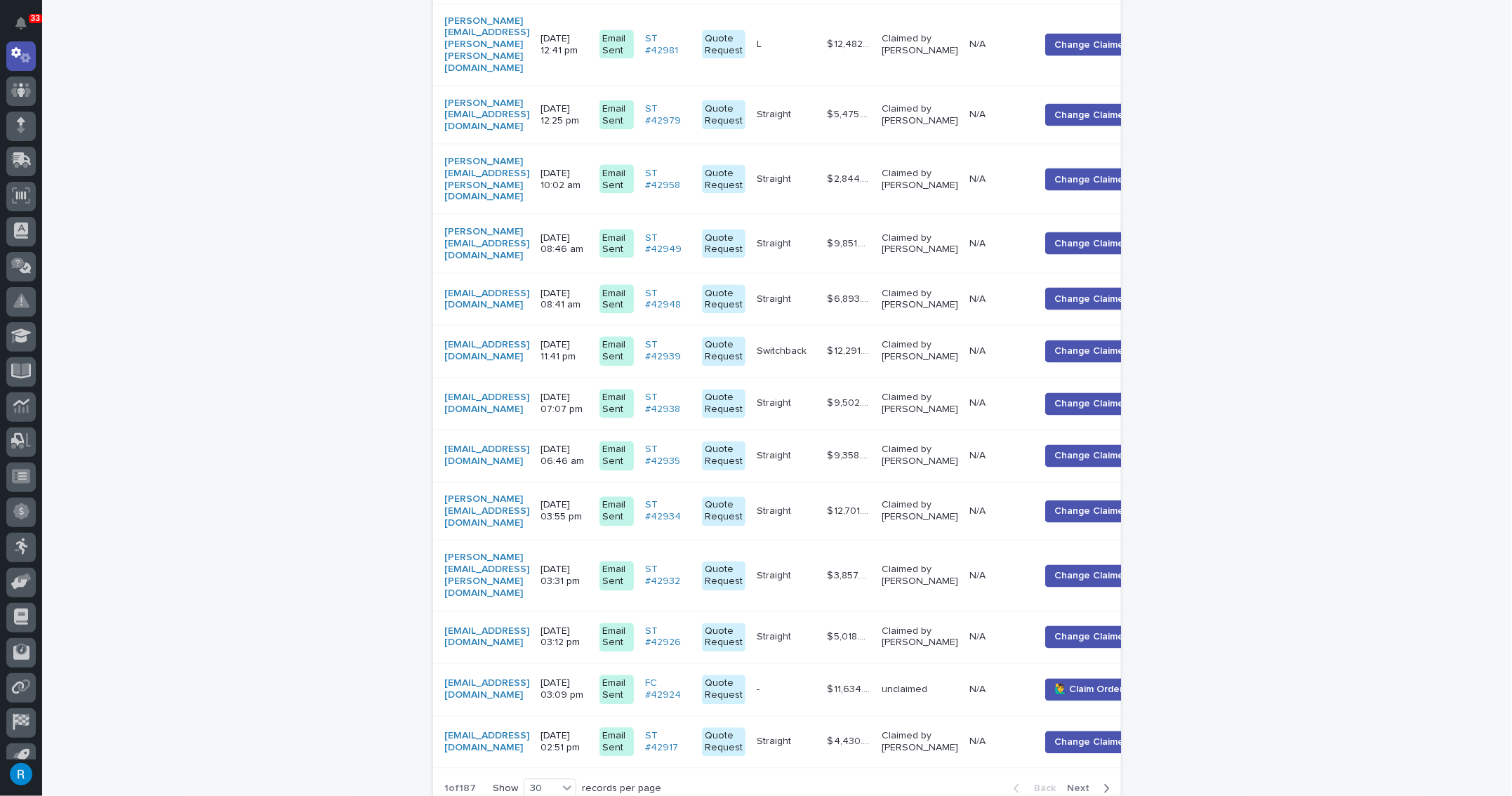
click at [1082, 783] on span "Next" at bounding box center [1082, 788] width 31 height 10
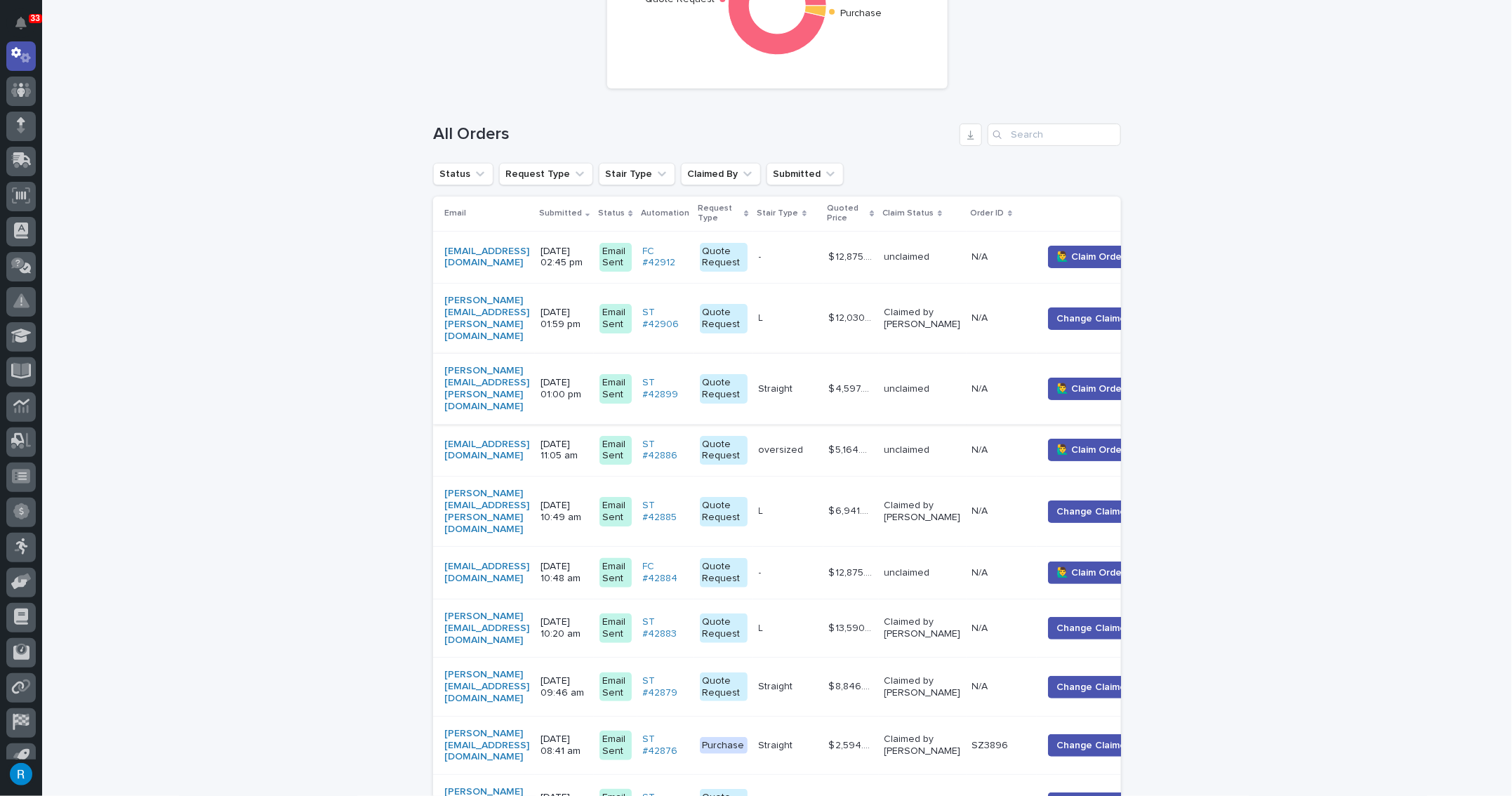
scroll to position [41, 0]
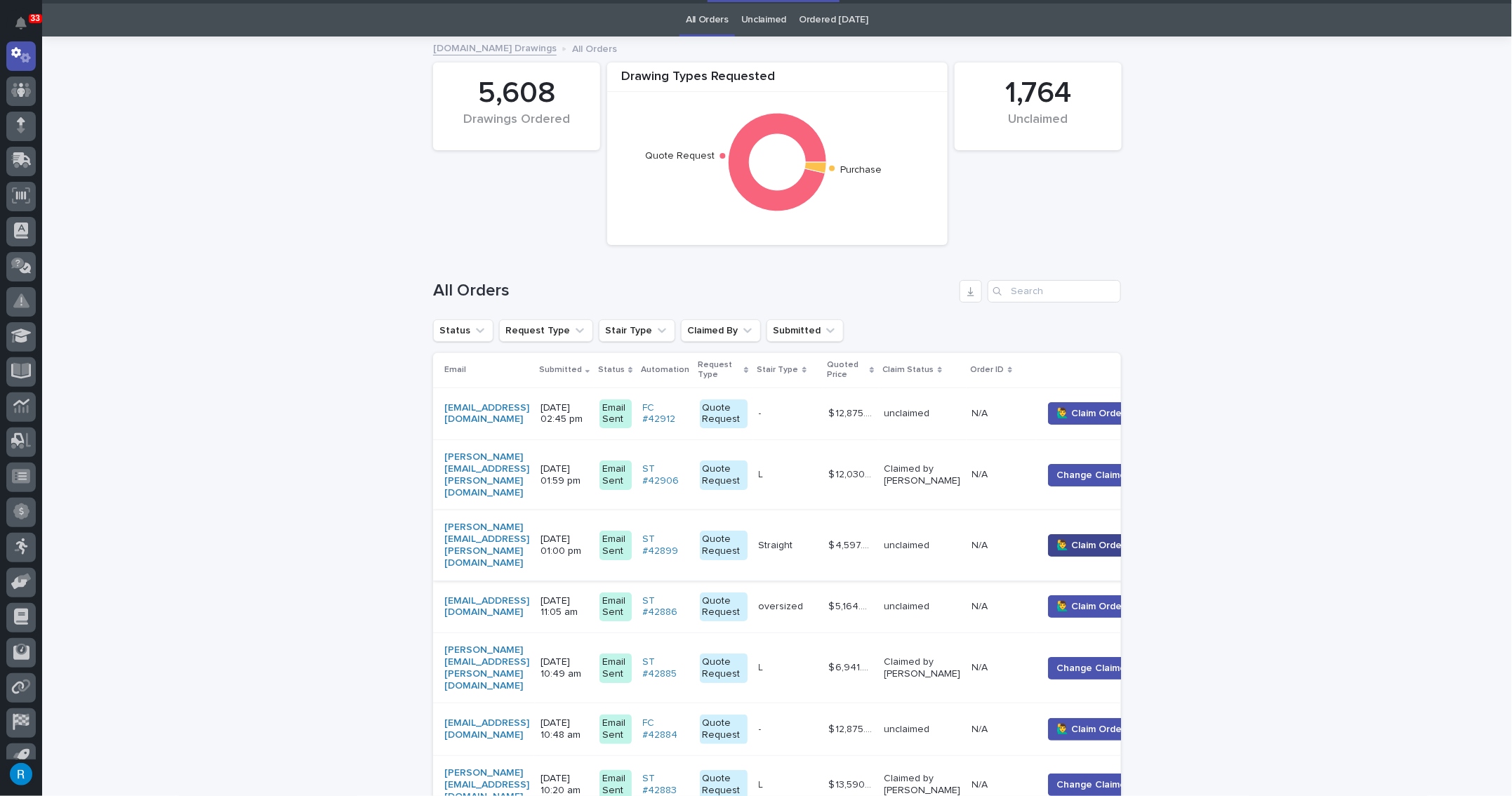
click at [1105, 534] on button "🙋‍♂️ Claim Order" at bounding box center [1091, 545] width 87 height 23
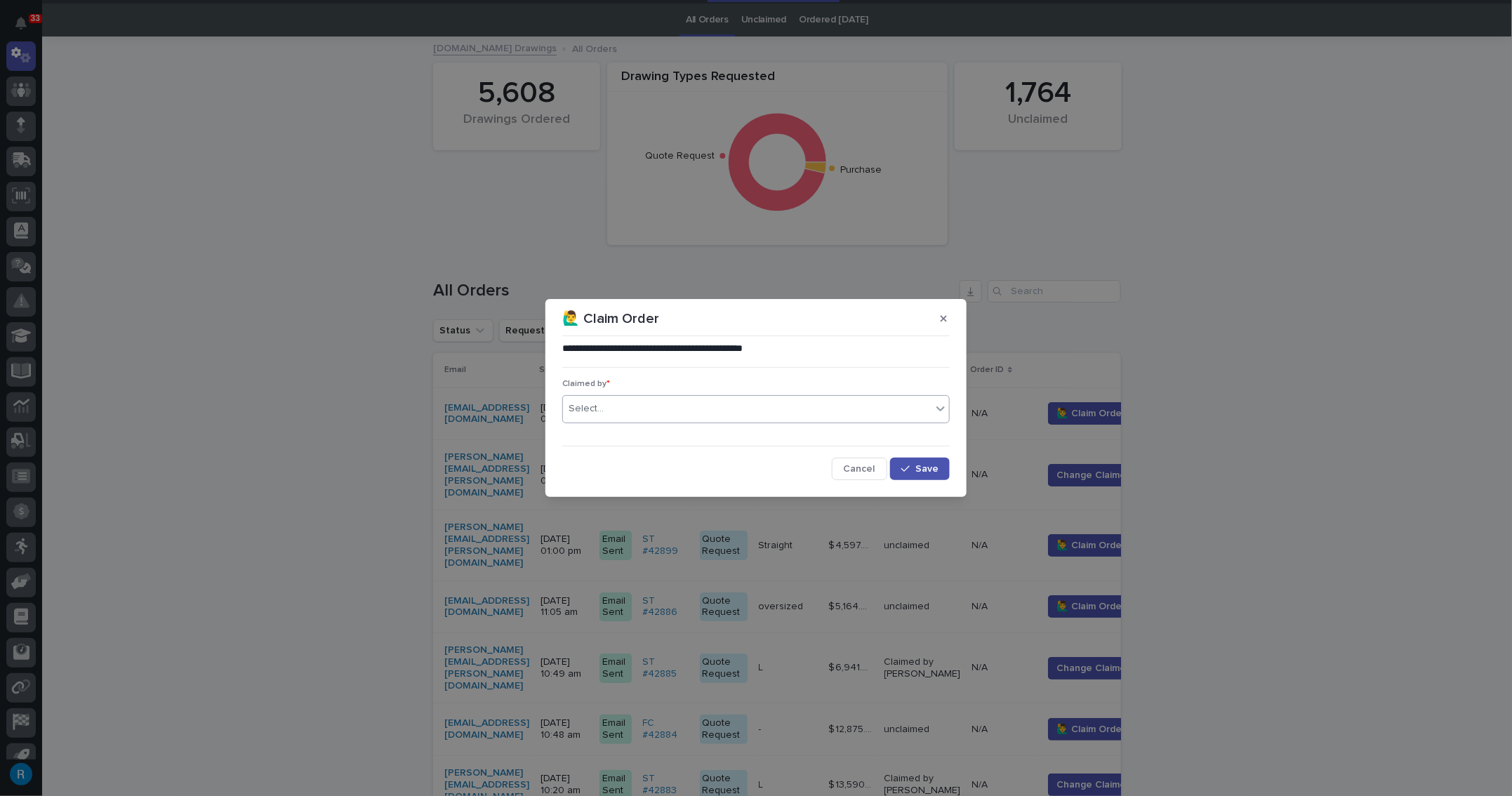
click at [623, 411] on div "Select..." at bounding box center [747, 409] width 369 height 24
type input "*****"
click at [593, 433] on div "[PERSON_NAME]" at bounding box center [756, 435] width 386 height 24
click at [918, 469] on span "Save" at bounding box center [927, 470] width 24 height 10
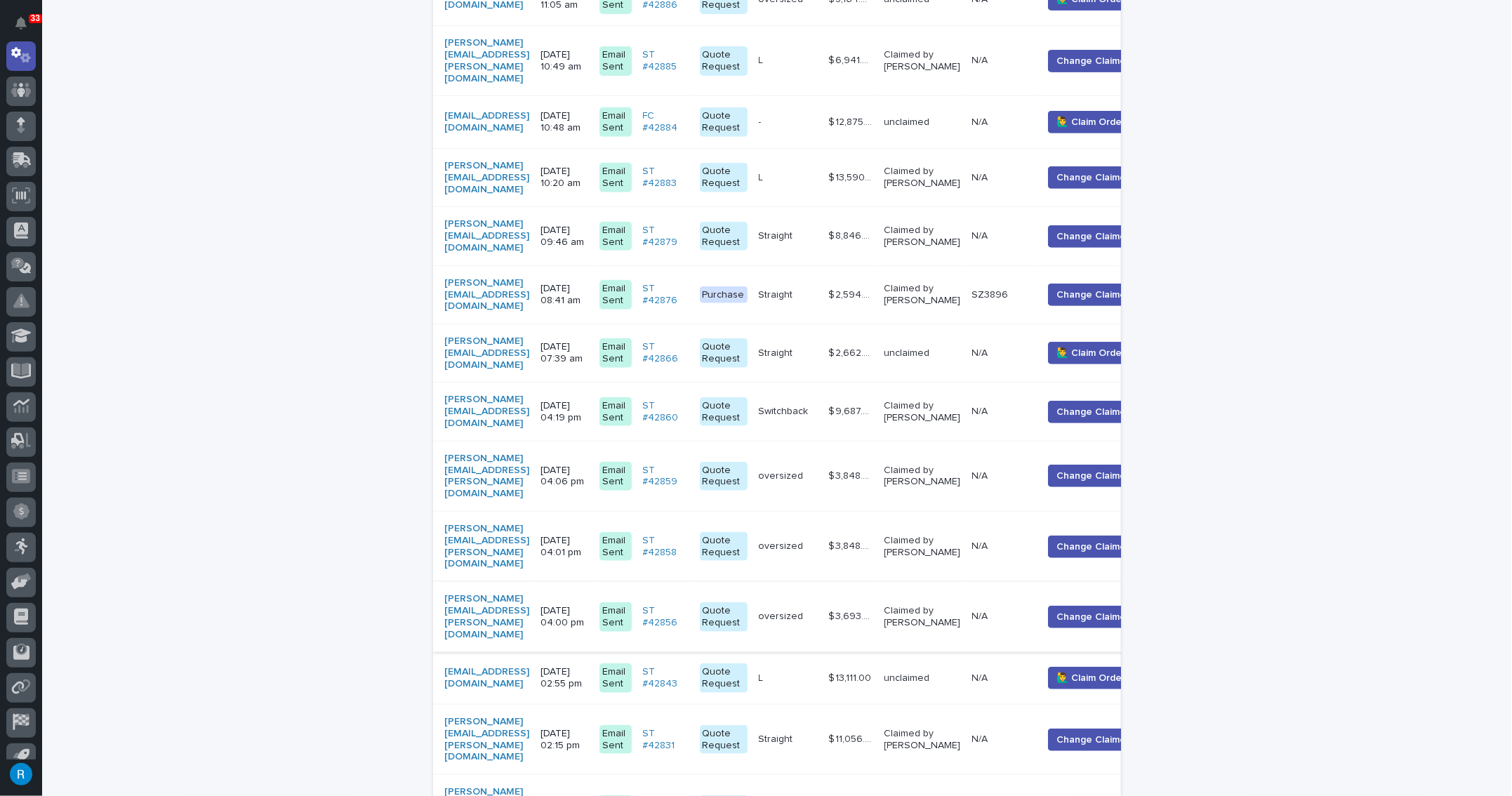
scroll to position [680, 0]
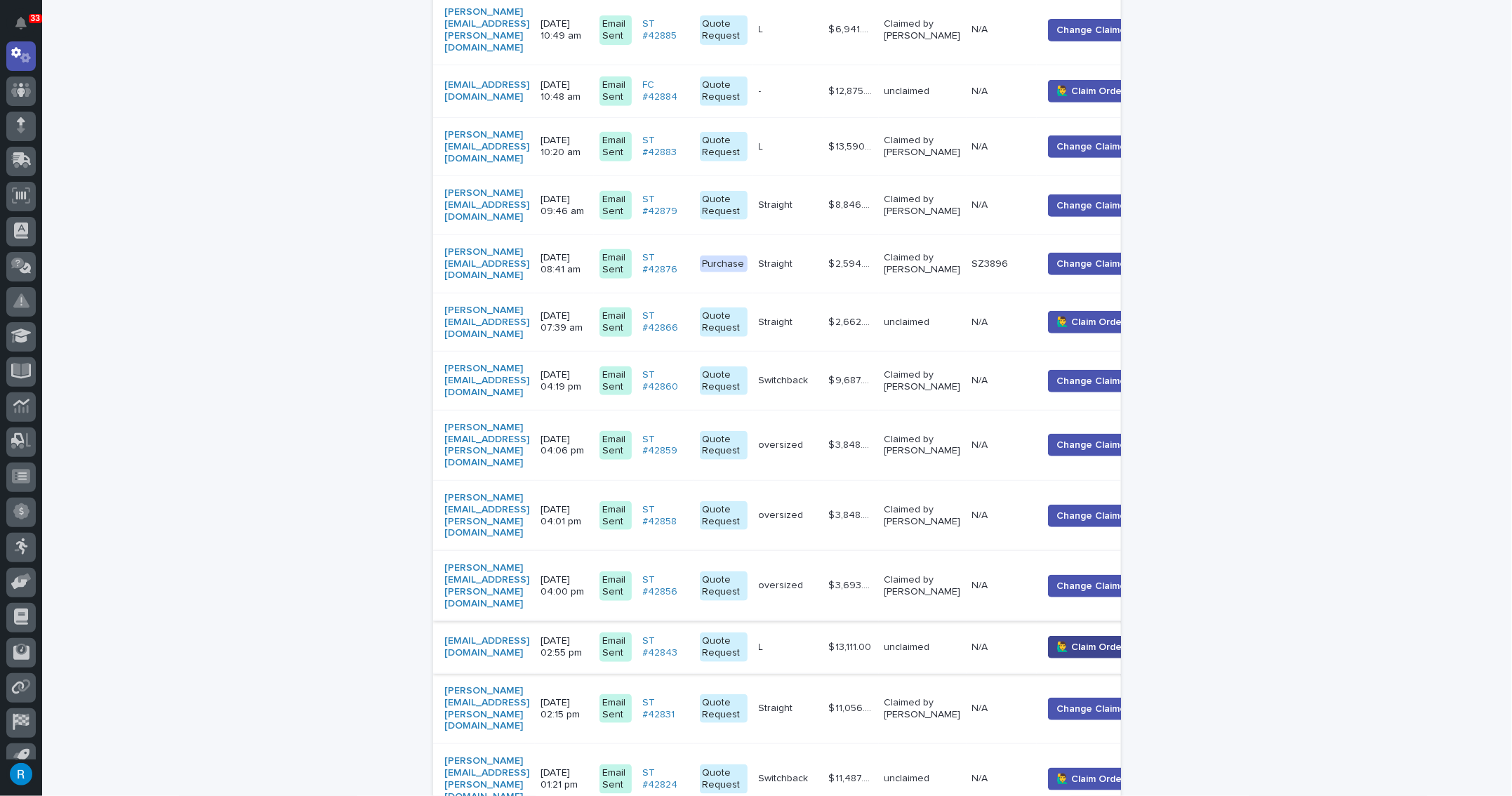
click at [1104, 636] on button "🙋‍♂️ Claim Order" at bounding box center [1091, 647] width 87 height 23
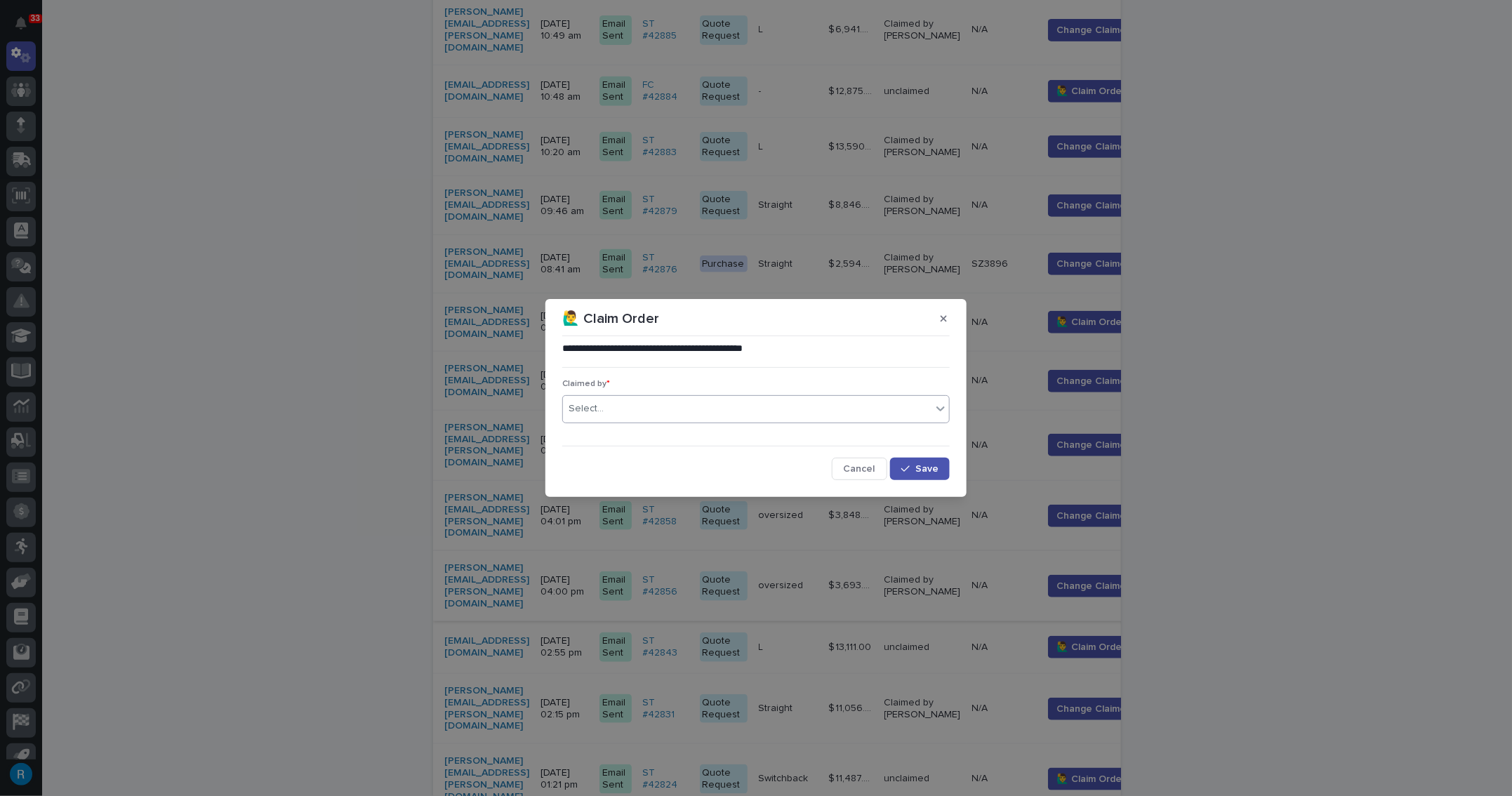
click at [618, 409] on div "Select..." at bounding box center [747, 409] width 369 height 24
type input "*****"
click at [595, 435] on div "[PERSON_NAME]" at bounding box center [756, 435] width 386 height 24
click at [936, 465] on span "Save" at bounding box center [927, 470] width 24 height 10
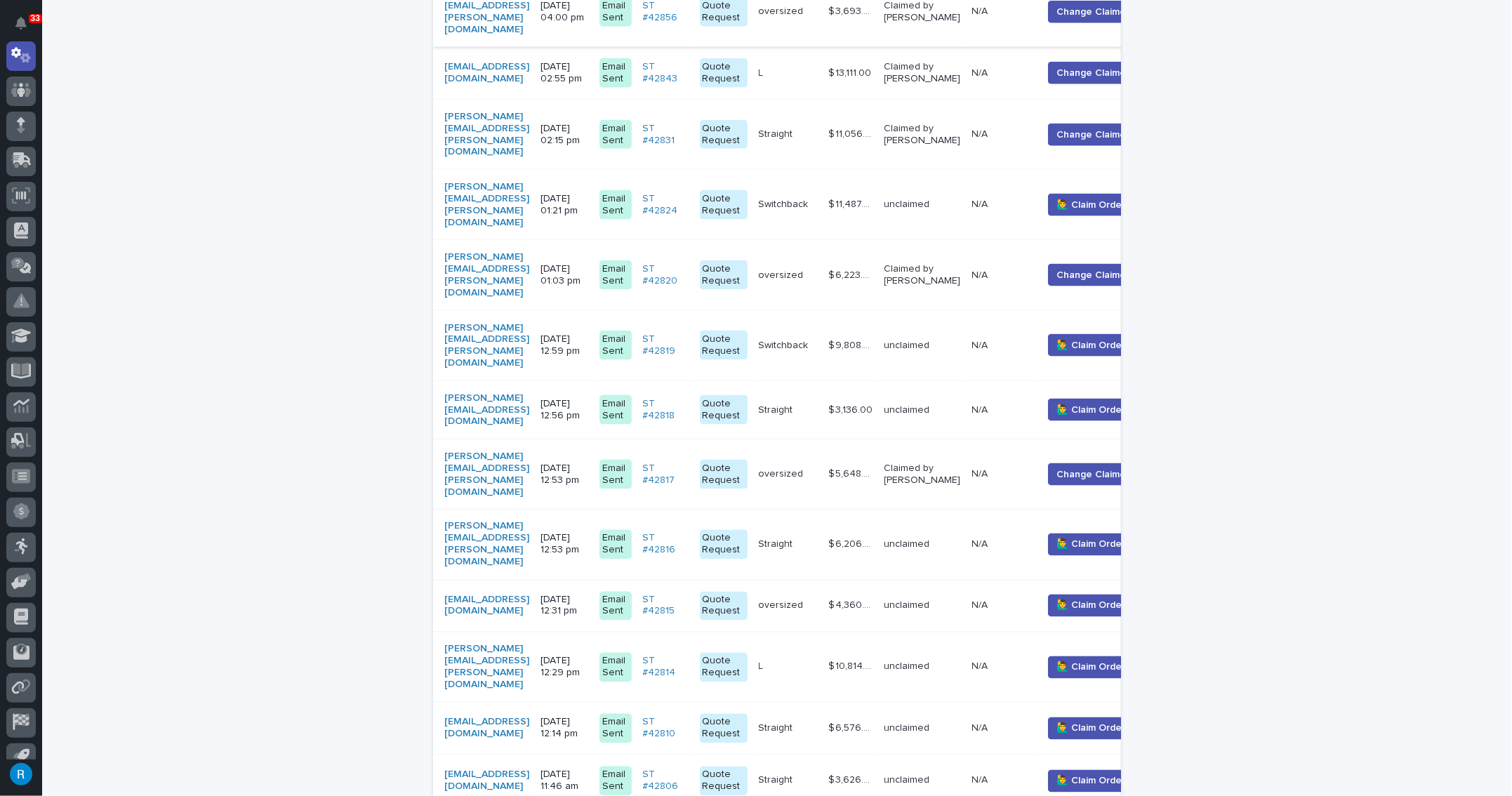
scroll to position [1382, 0]
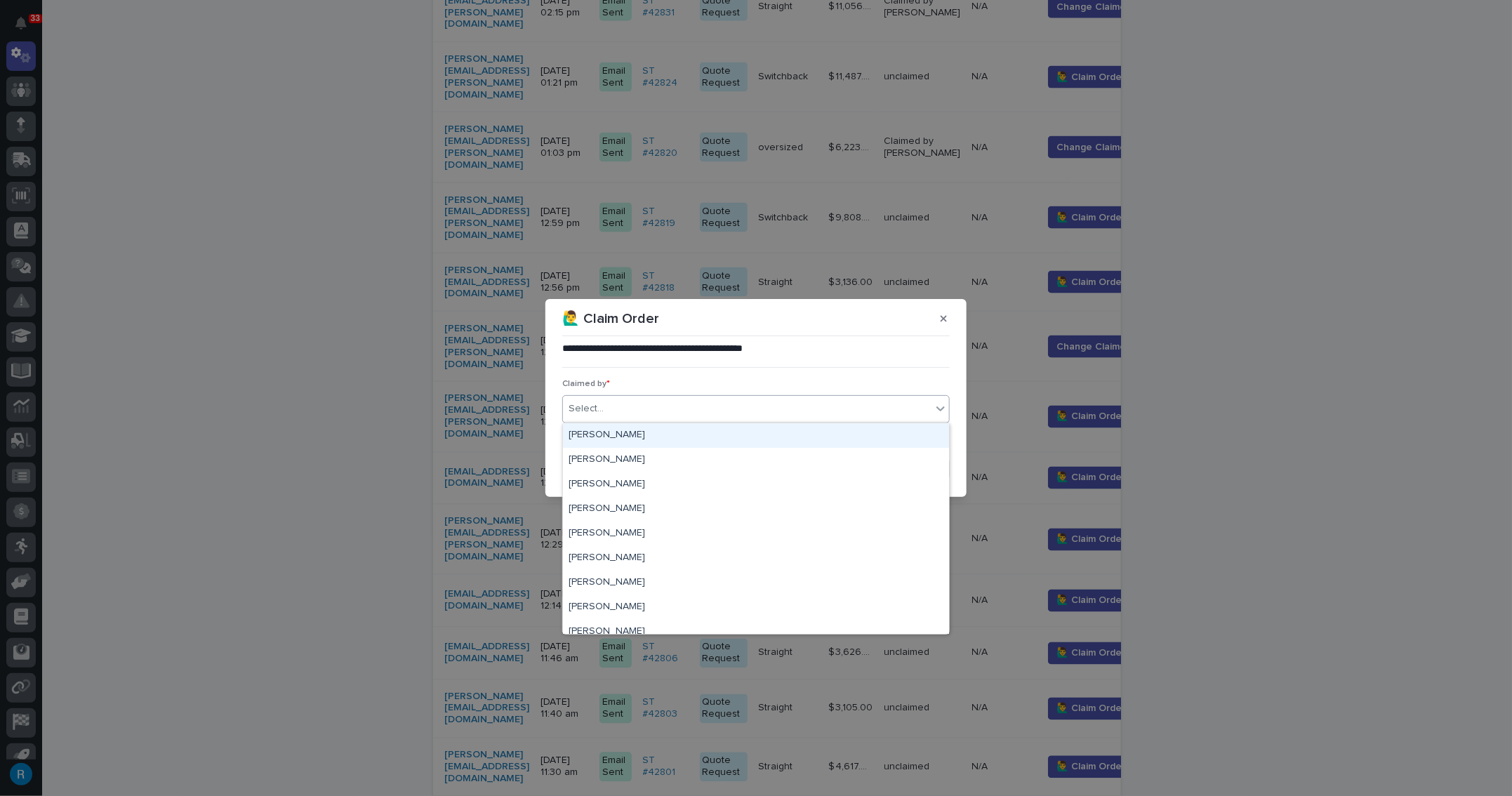
click at [627, 417] on div "Select..." at bounding box center [747, 409] width 369 height 24
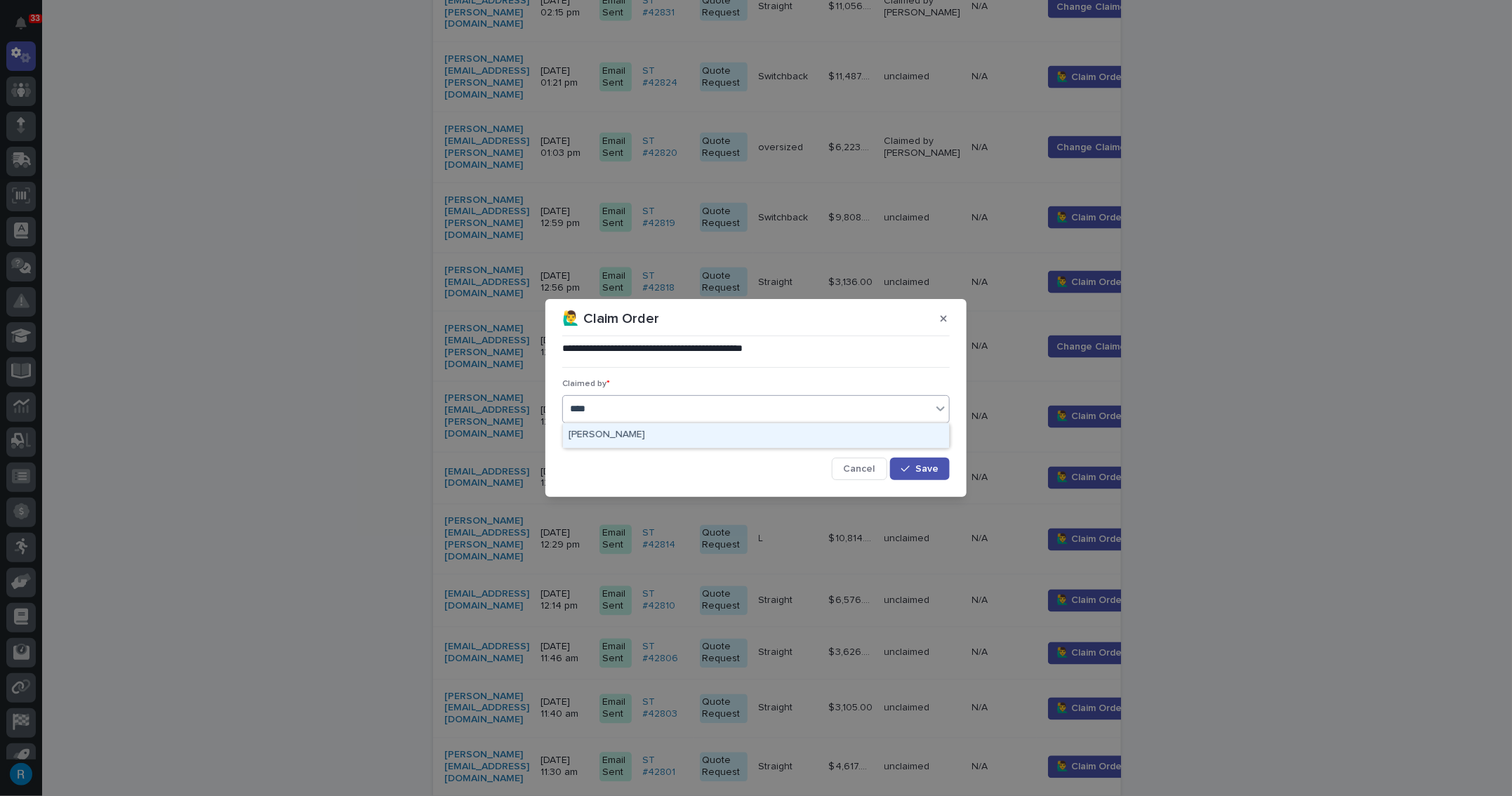
type input "*****"
click at [597, 427] on div "[PERSON_NAME]" at bounding box center [756, 435] width 386 height 24
click at [926, 466] on span "Save" at bounding box center [927, 470] width 24 height 10
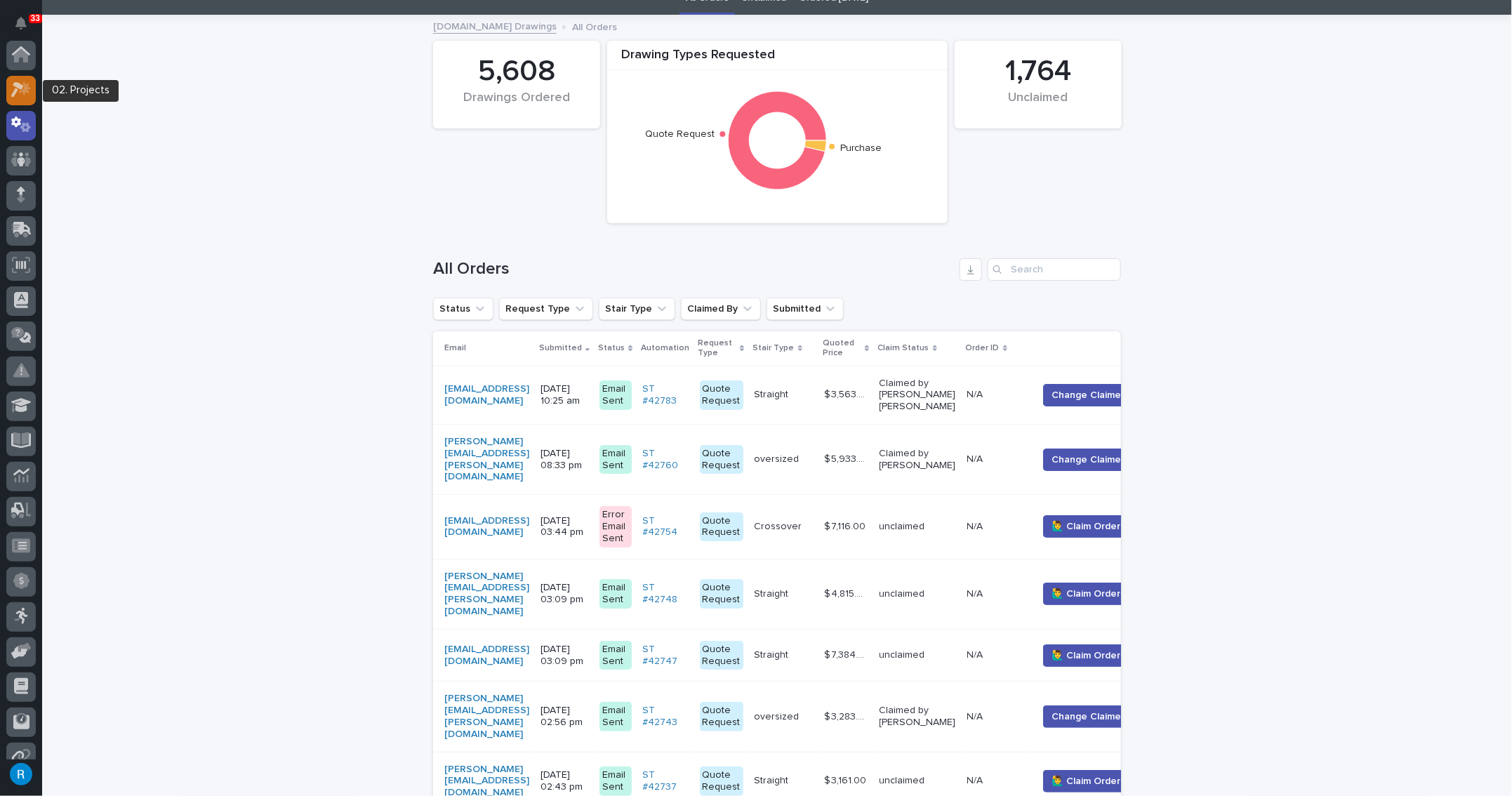
click at [15, 84] on icon at bounding box center [17, 90] width 13 height 15
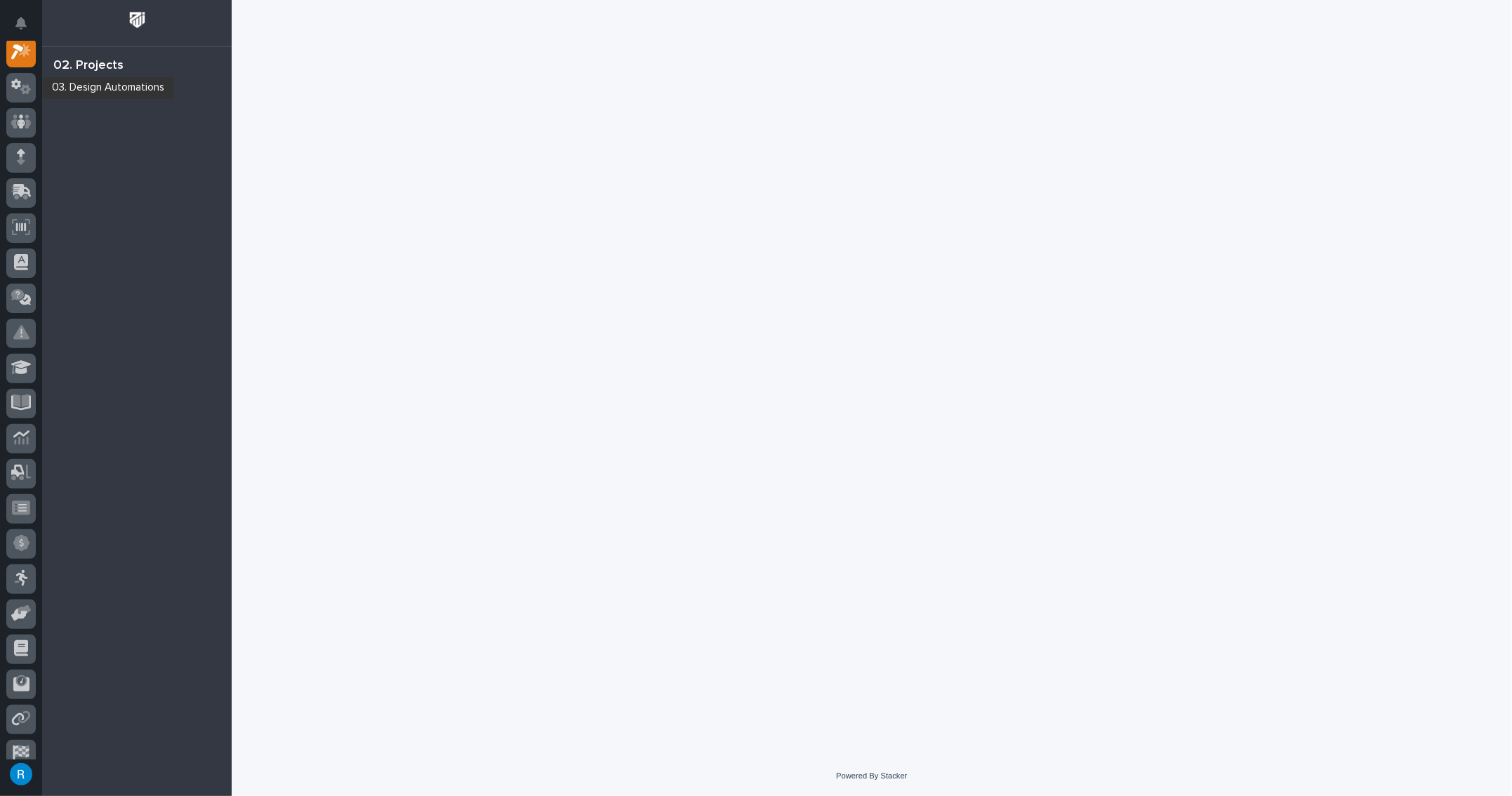
scroll to position [34, 0]
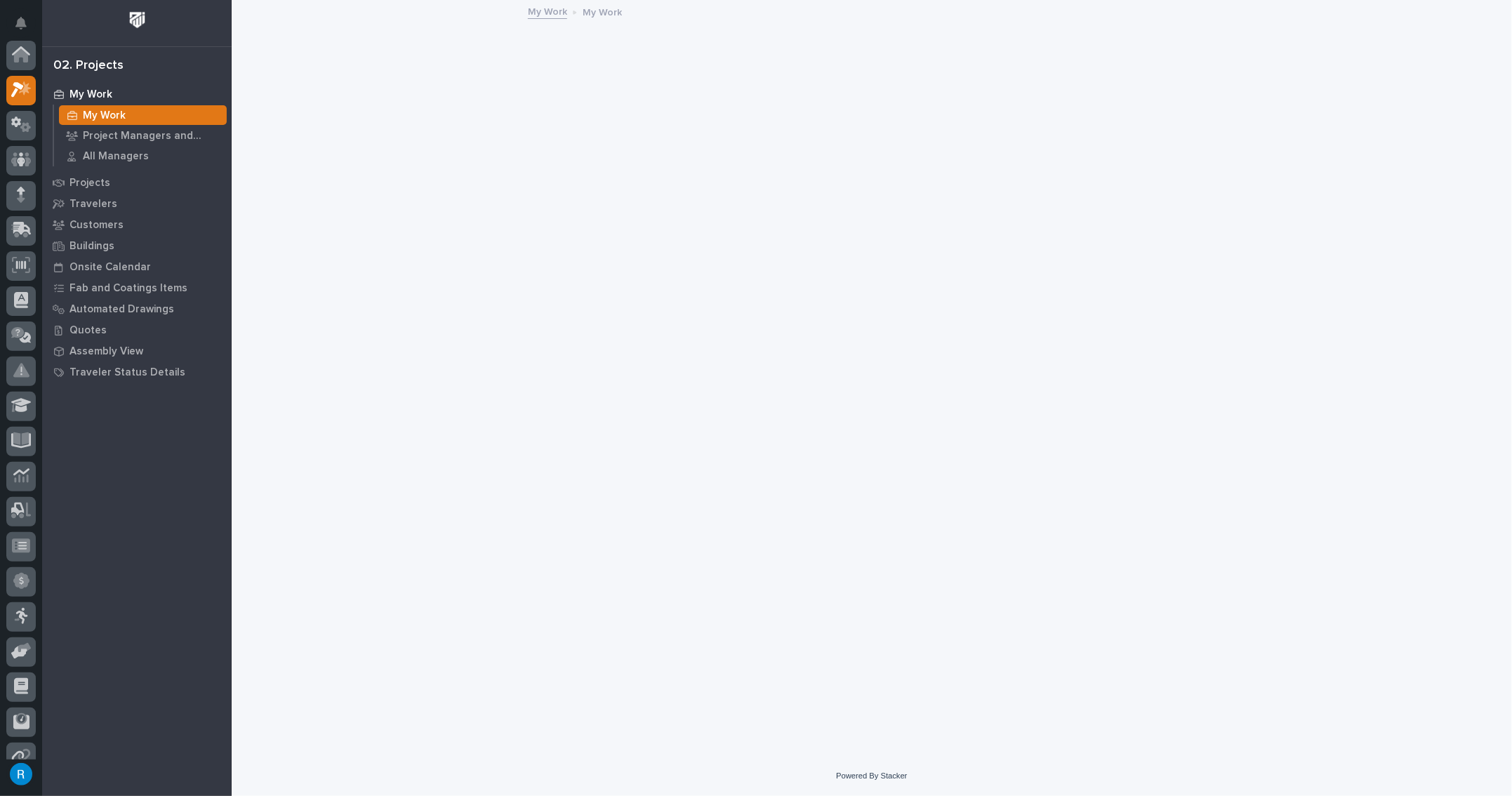
scroll to position [34, 0]
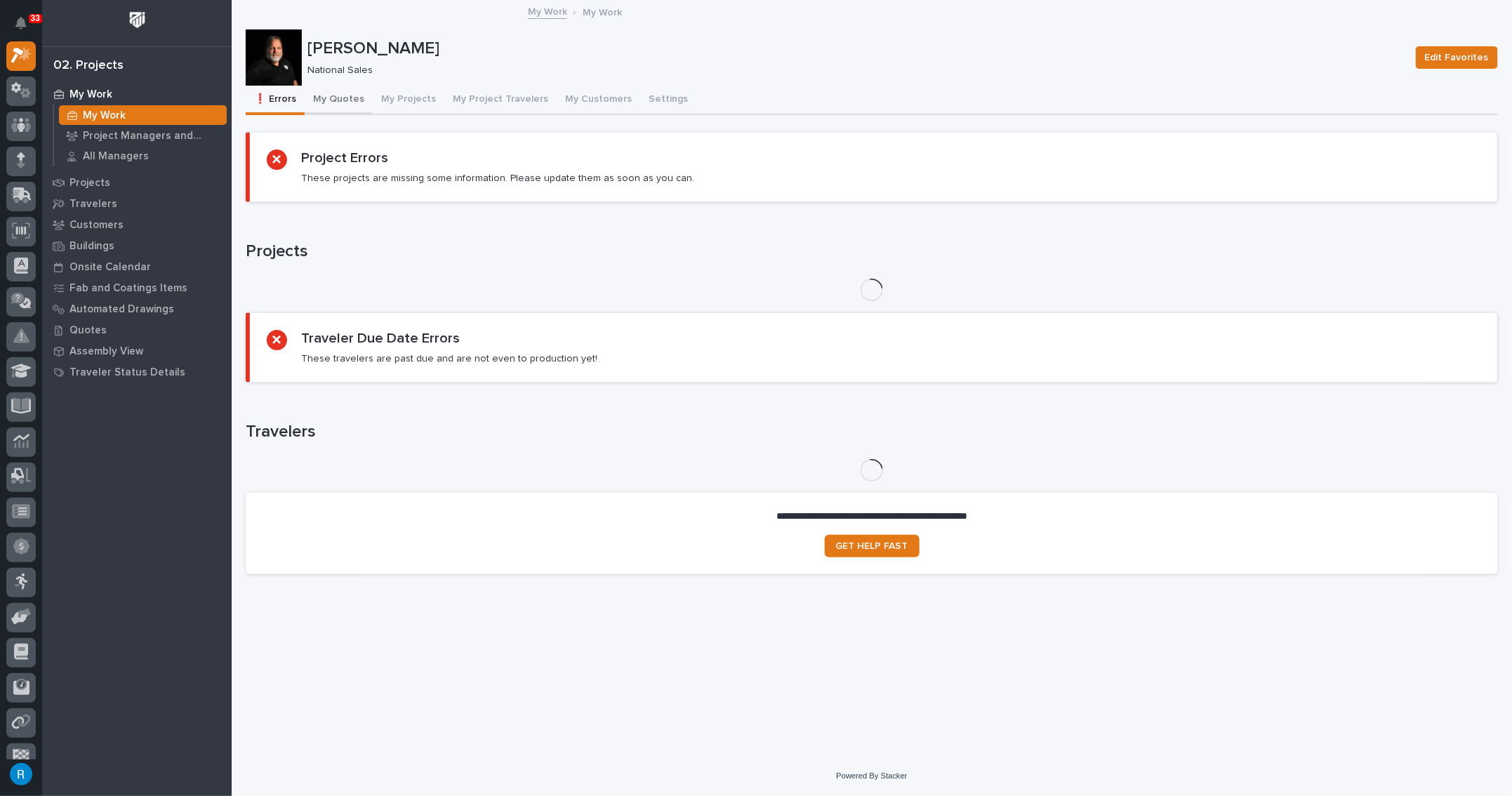
click at [345, 98] on button "My Quotes" at bounding box center [338, 100] width 68 height 29
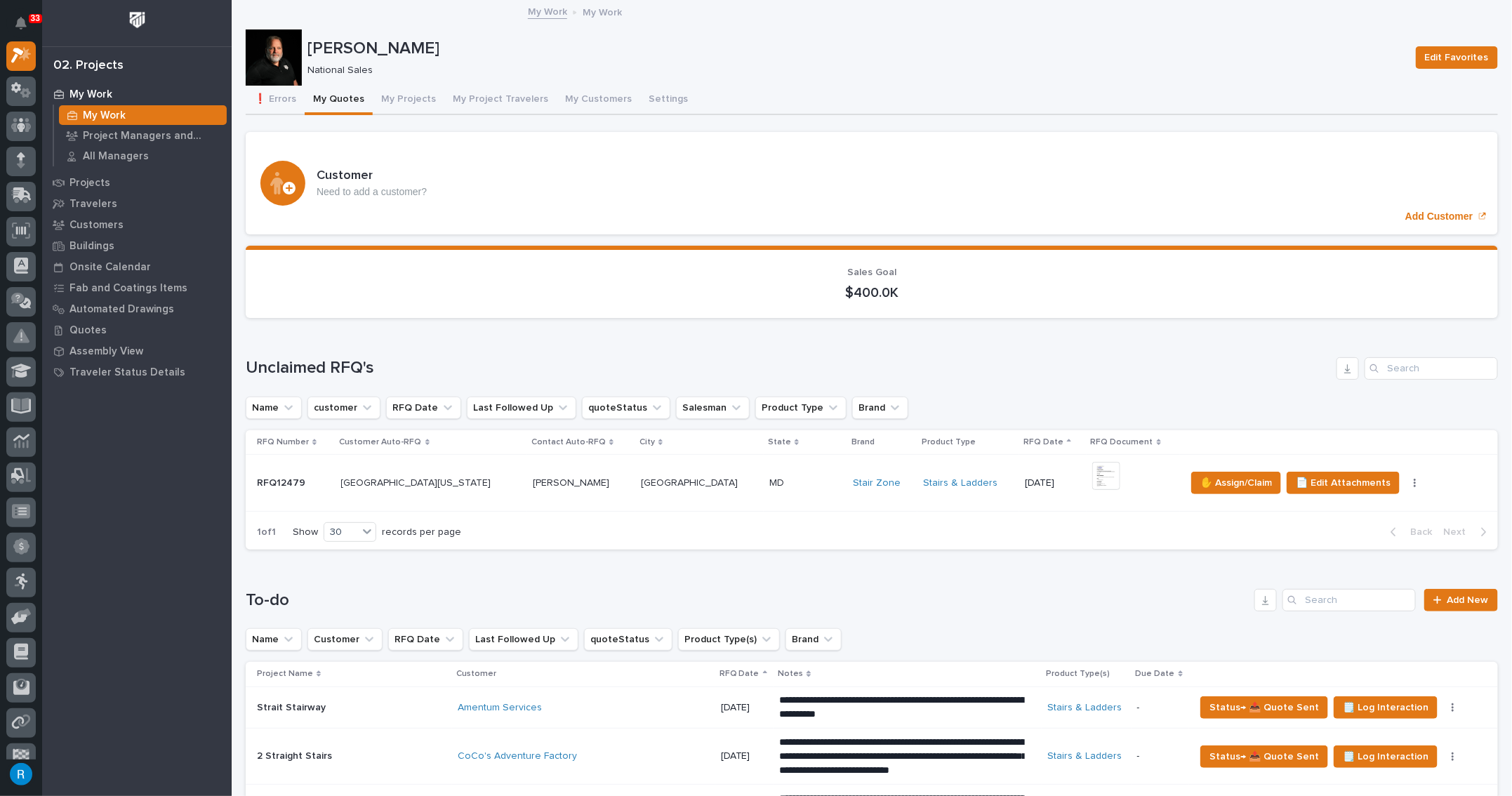
click at [560, 481] on p at bounding box center [581, 483] width 97 height 12
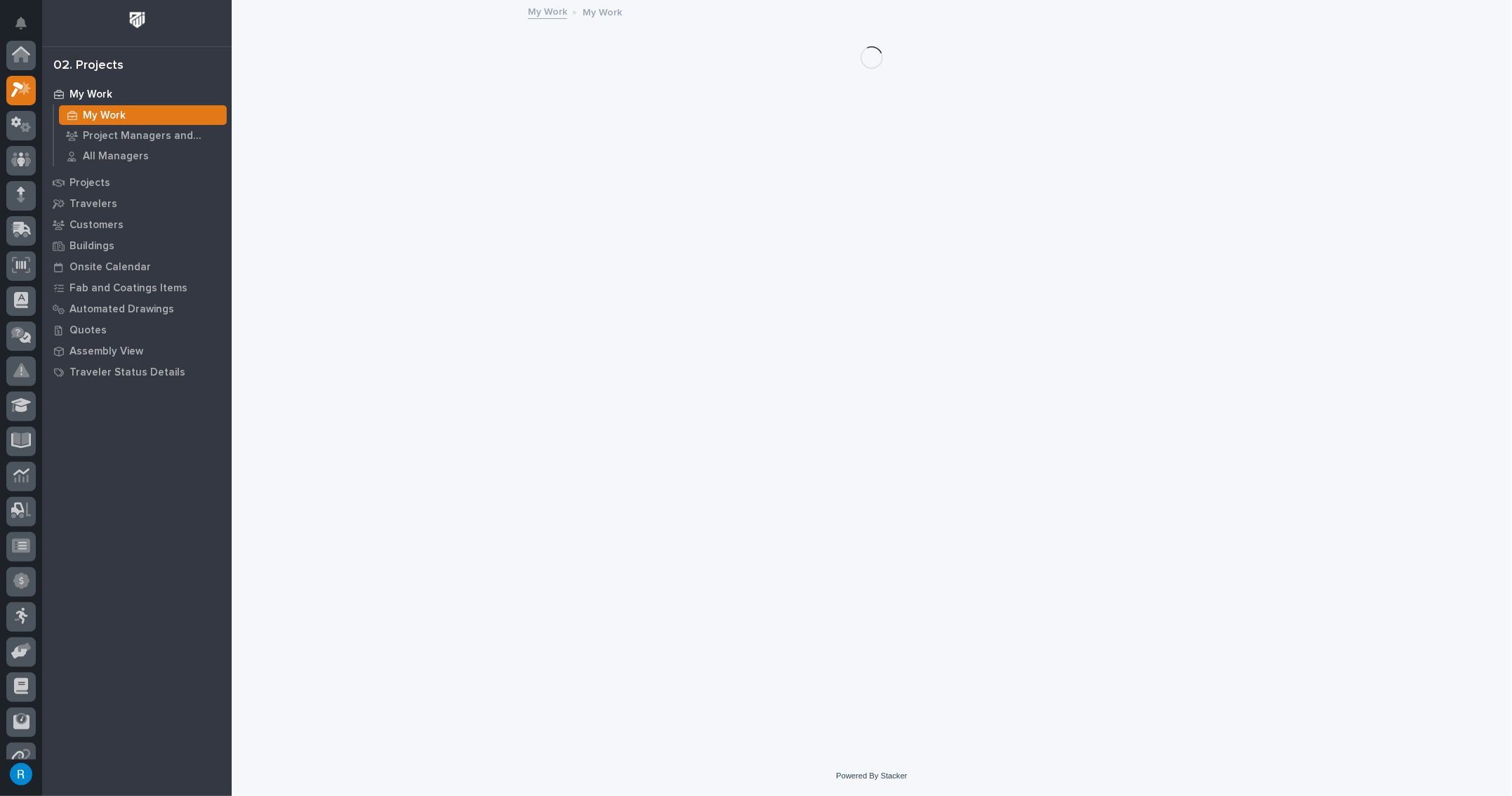
scroll to position [38, 0]
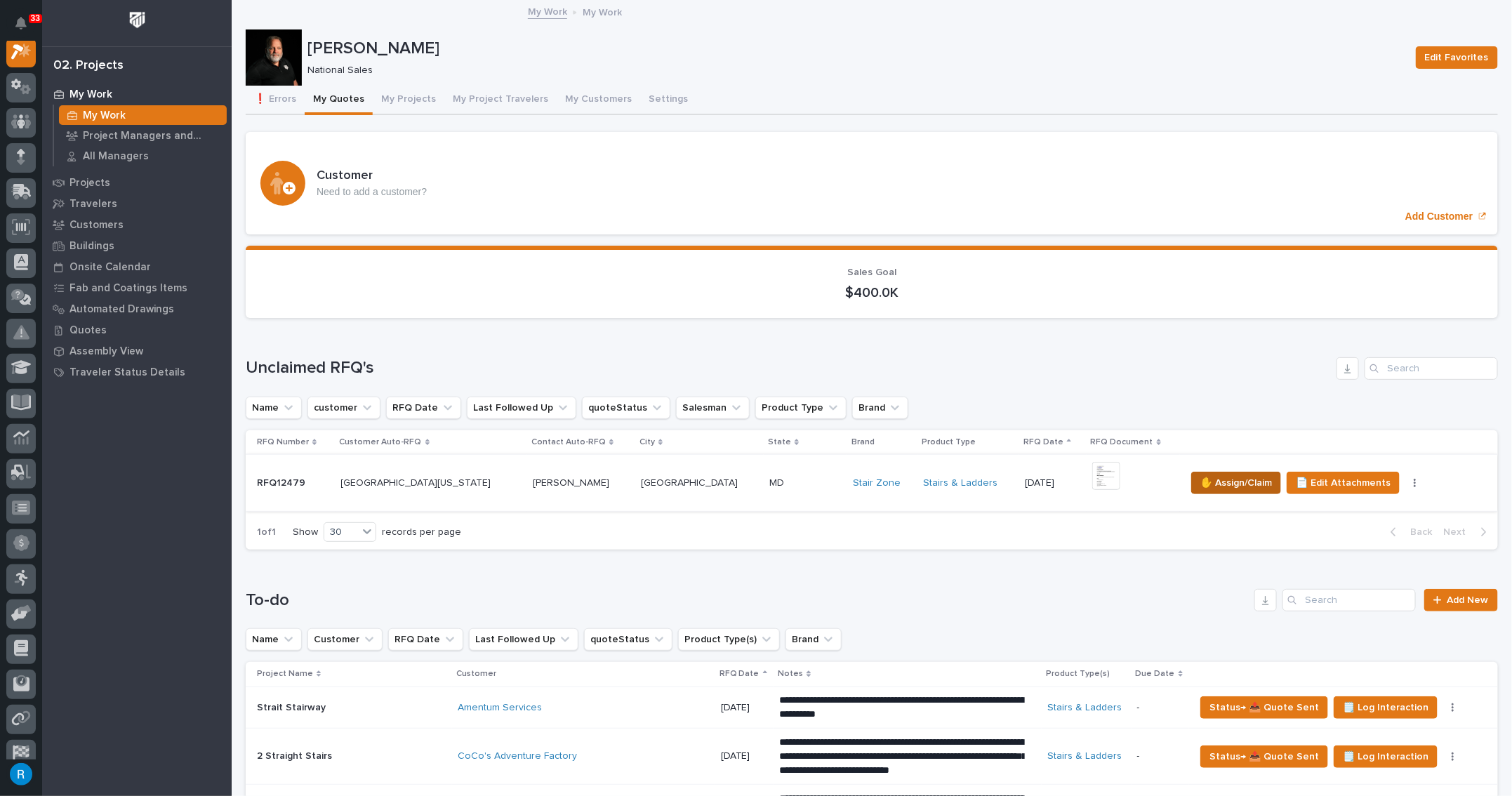
click at [1226, 481] on span "✋ Assign/Claim" at bounding box center [1236, 483] width 72 height 17
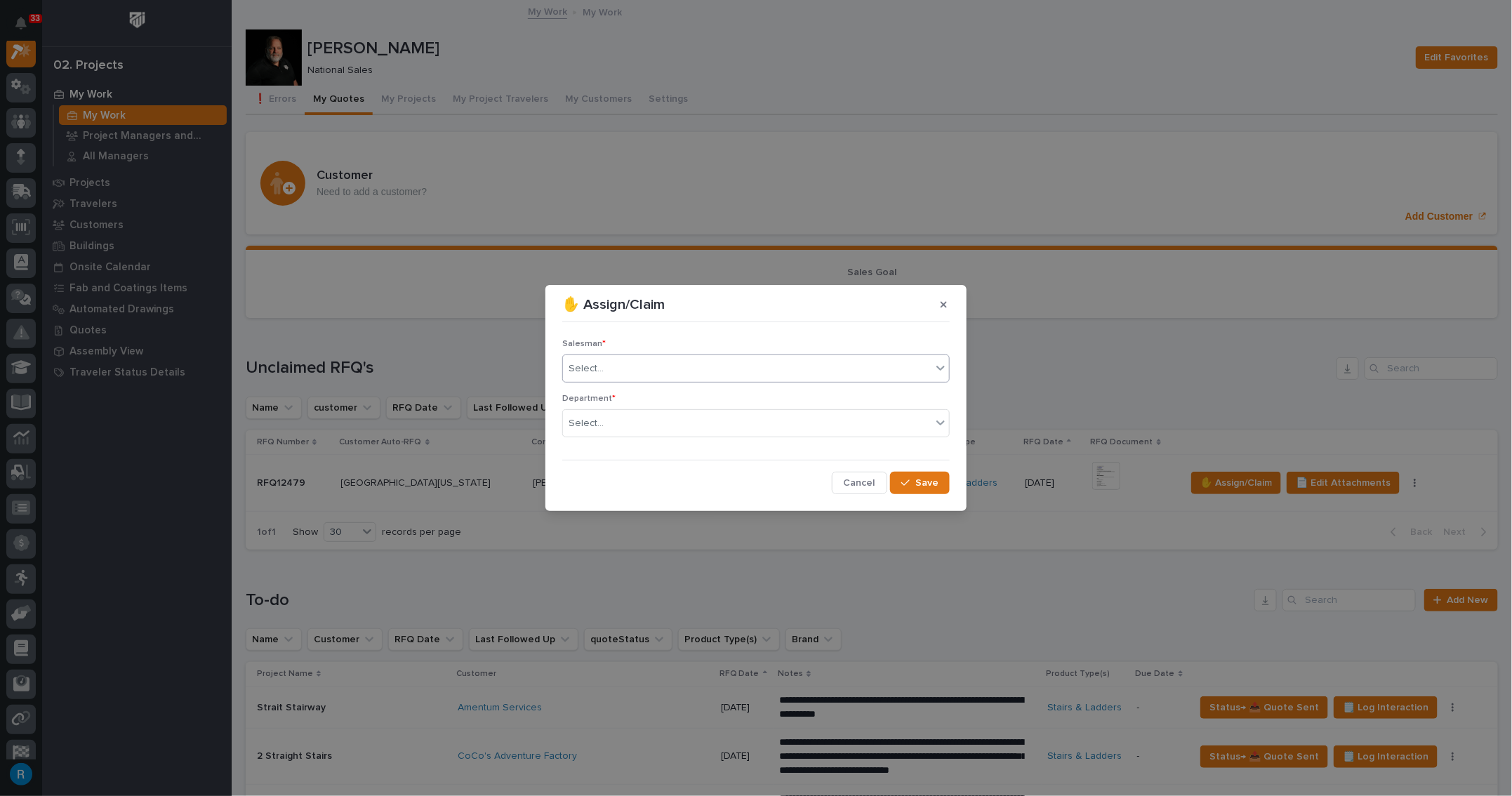
click at [620, 369] on div "Select..." at bounding box center [747, 369] width 369 height 24
type input "*****"
click at [606, 391] on div "[PERSON_NAME]" at bounding box center [756, 395] width 386 height 24
click at [638, 426] on div "Select..." at bounding box center [747, 424] width 369 height 24
click at [614, 449] on span "National Sales" at bounding box center [604, 449] width 71 height 15
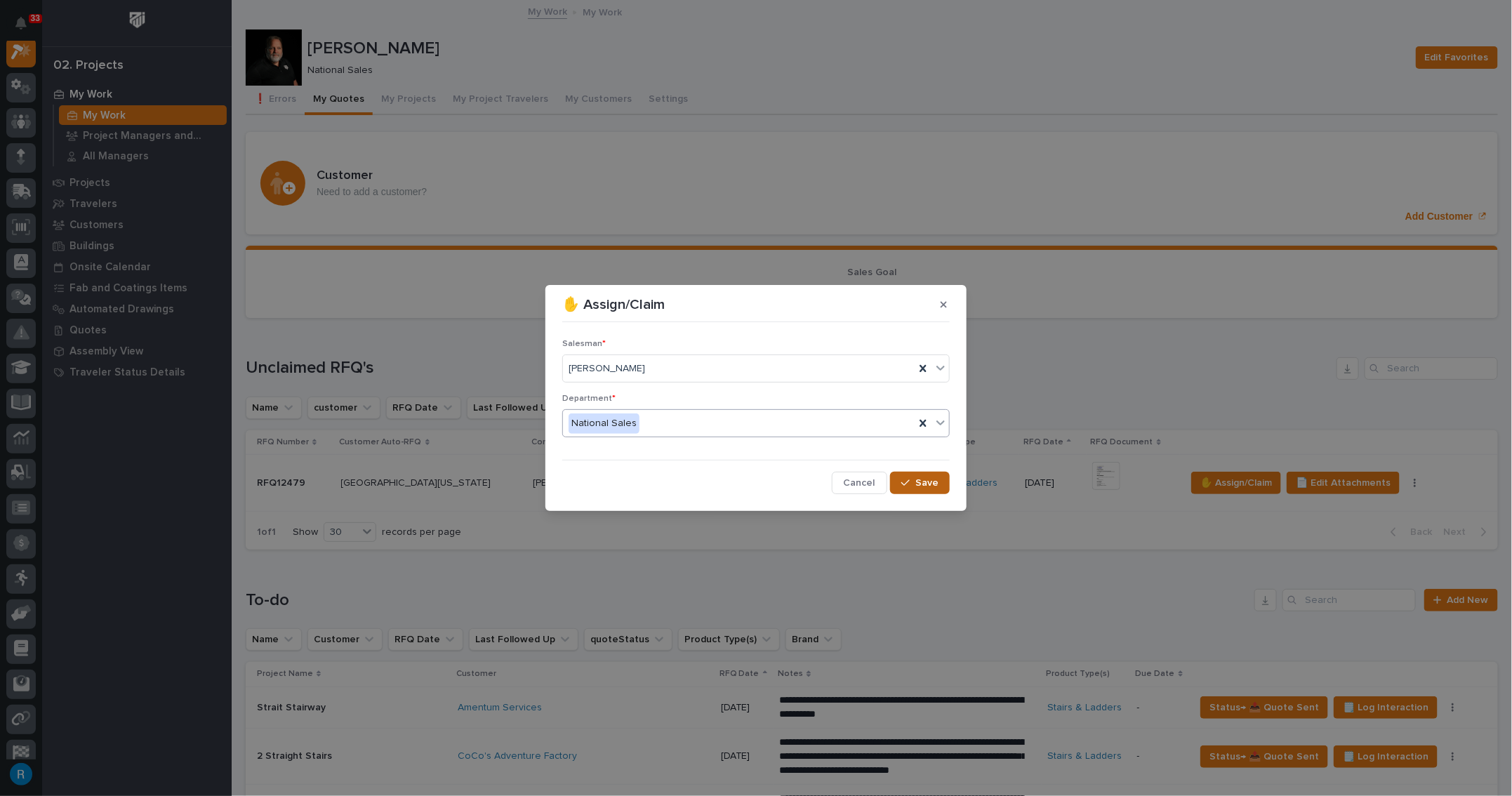
click at [927, 486] on span "Save" at bounding box center [927, 483] width 24 height 13
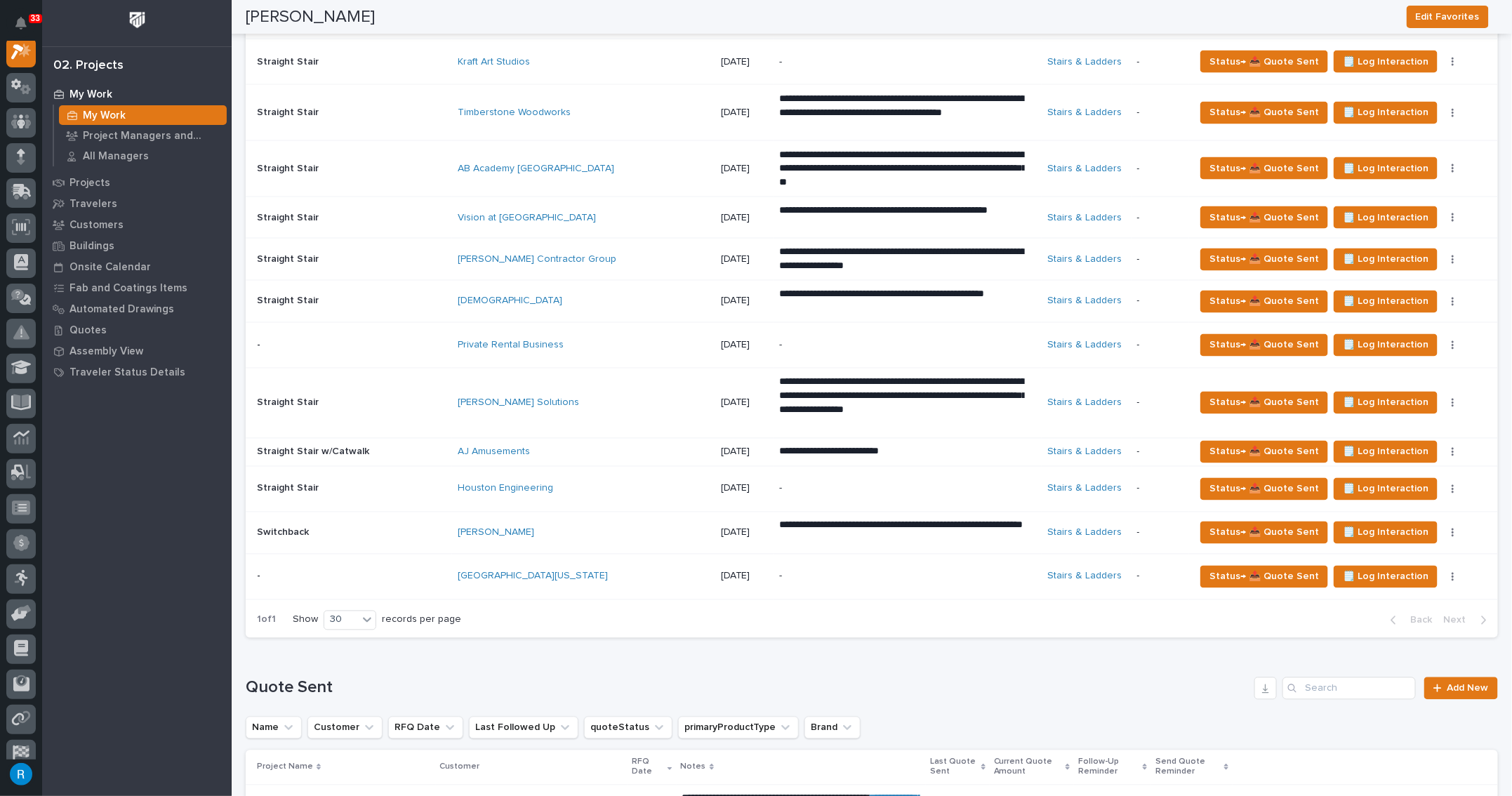
scroll to position [0, 0]
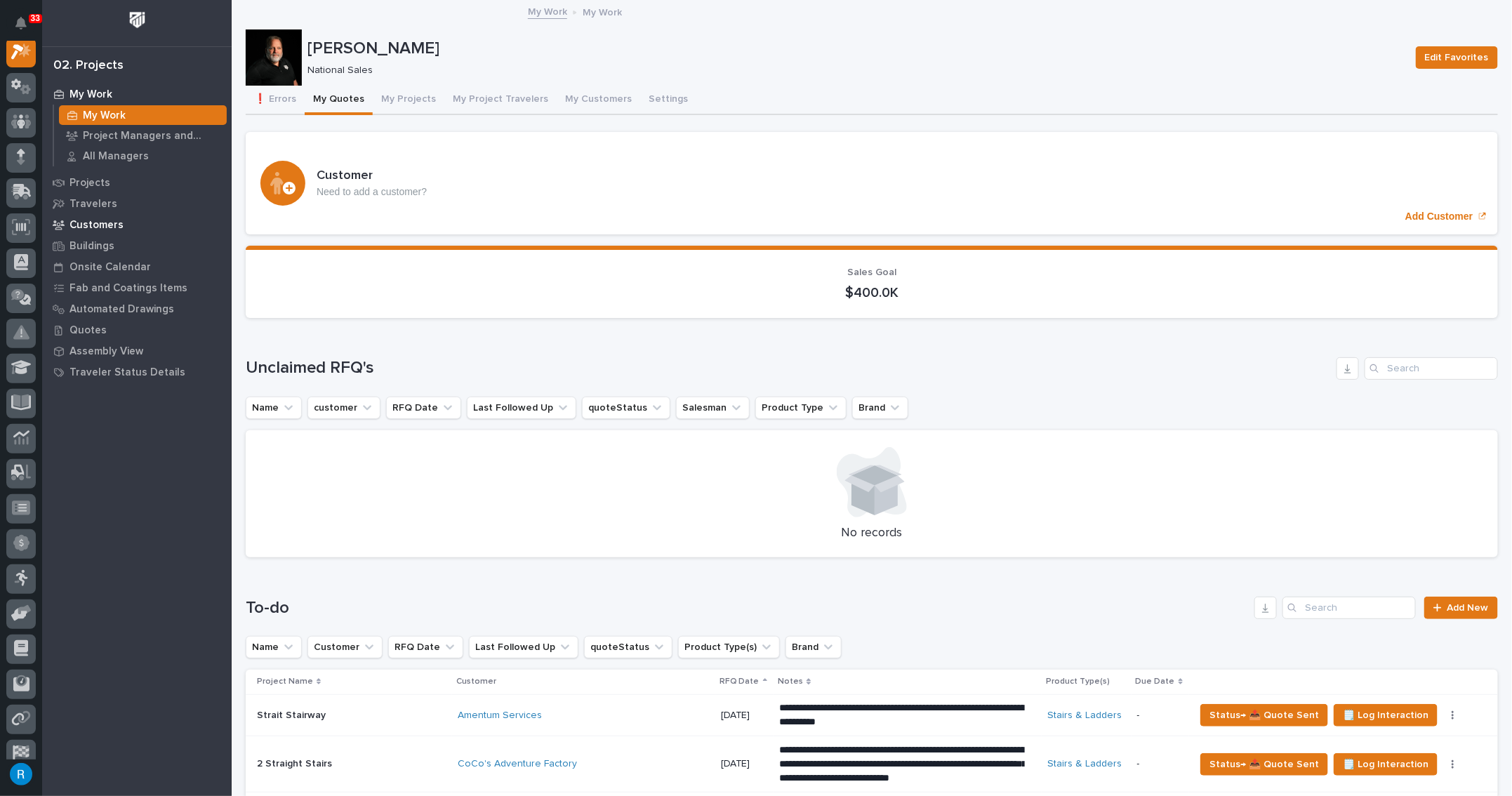
click at [81, 223] on p "Customers" at bounding box center [97, 225] width 54 height 13
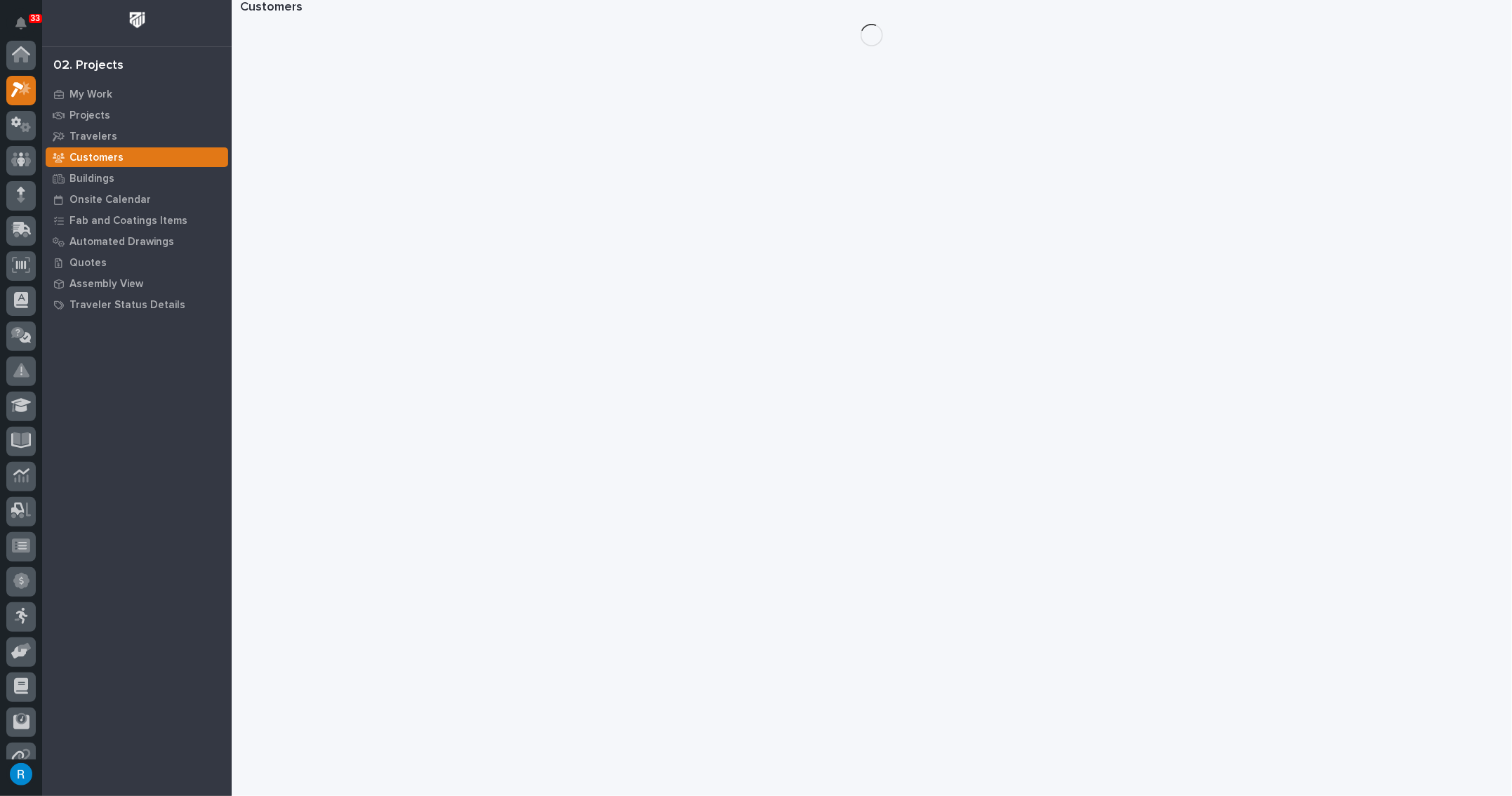
scroll to position [34, 0]
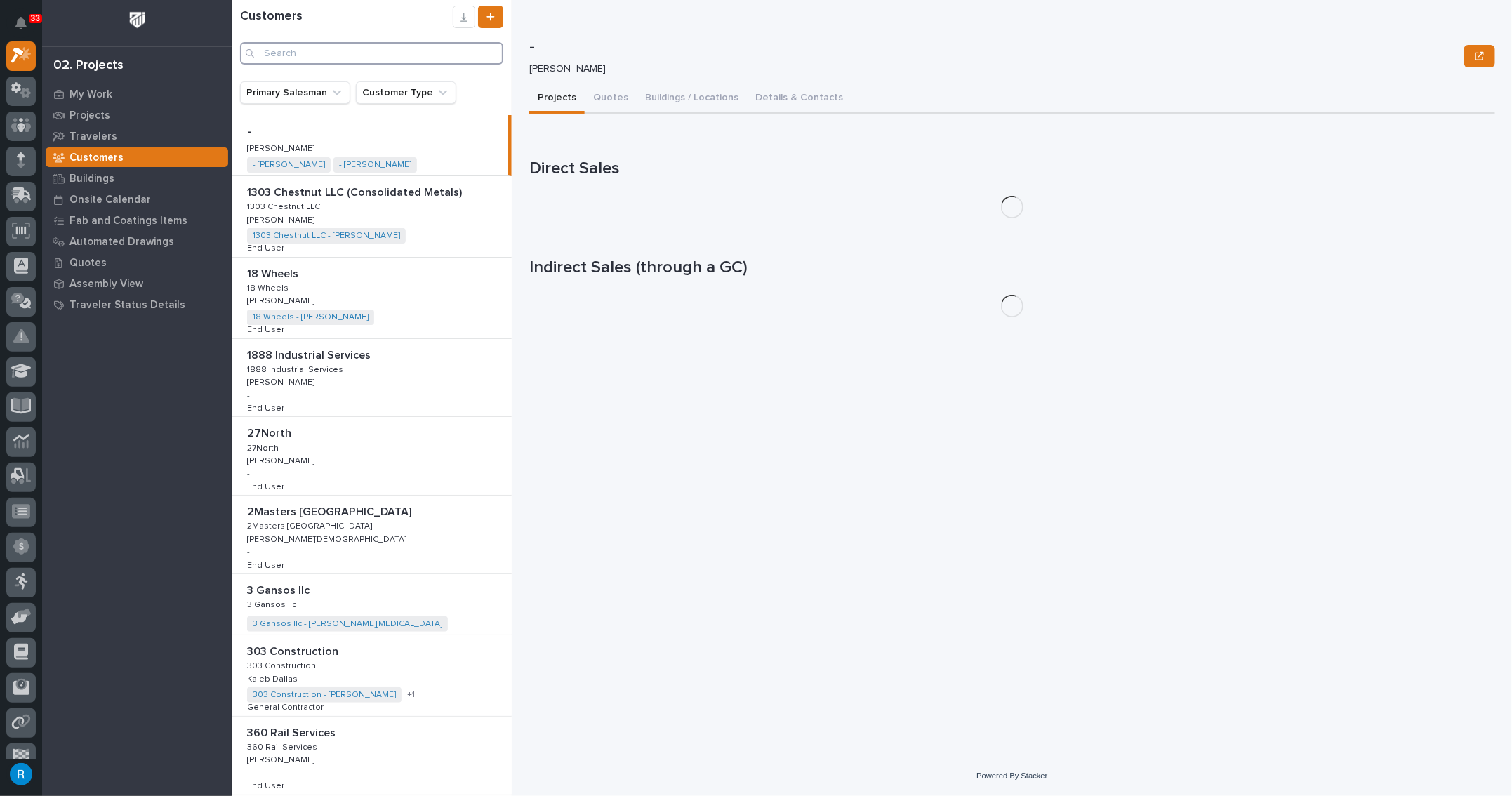
click at [277, 54] on input "Search" at bounding box center [371, 53] width 263 height 23
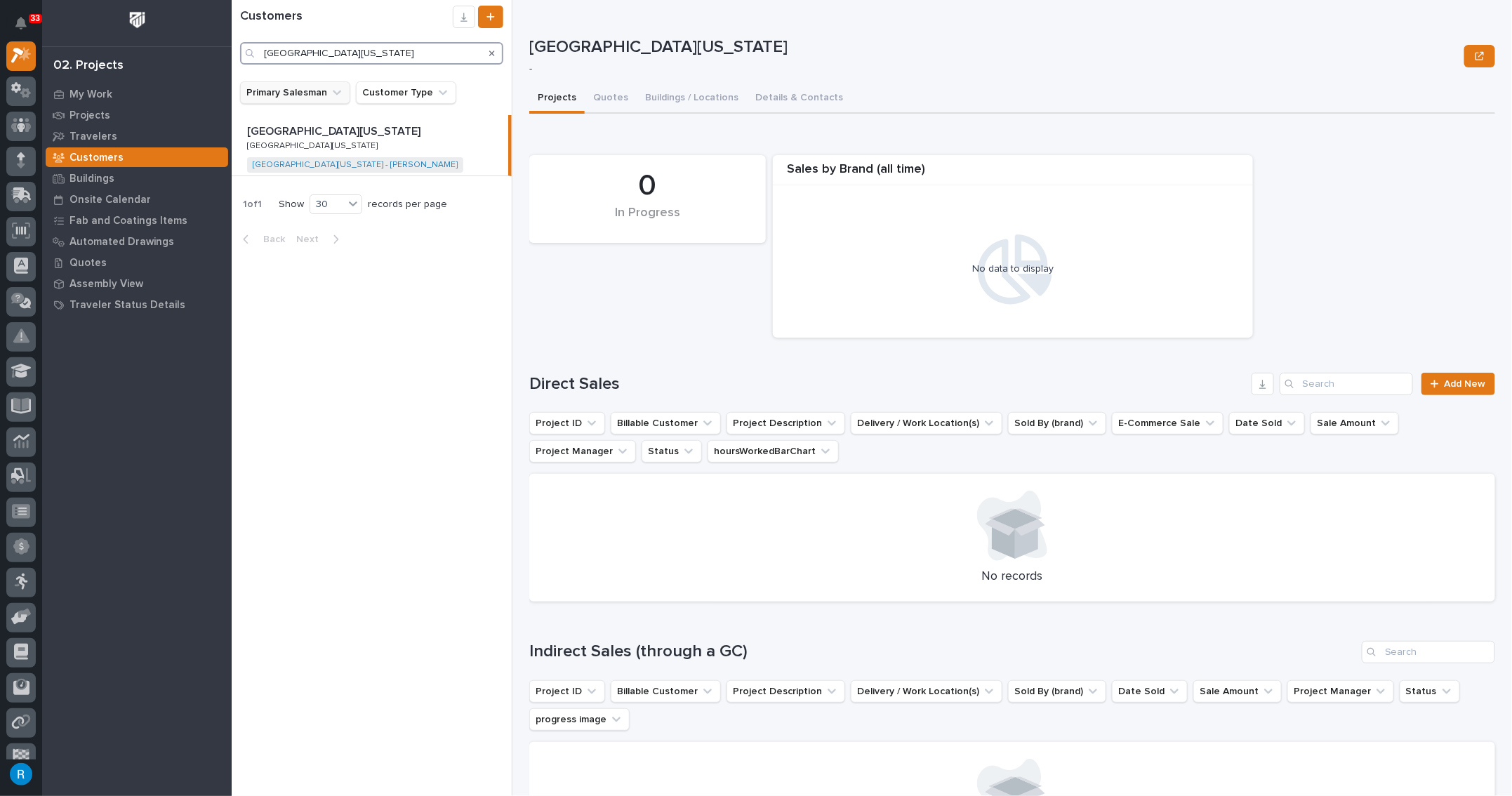
type input "university of maryland"
click at [337, 98] on icon "Primary Salesman" at bounding box center [337, 93] width 14 height 14
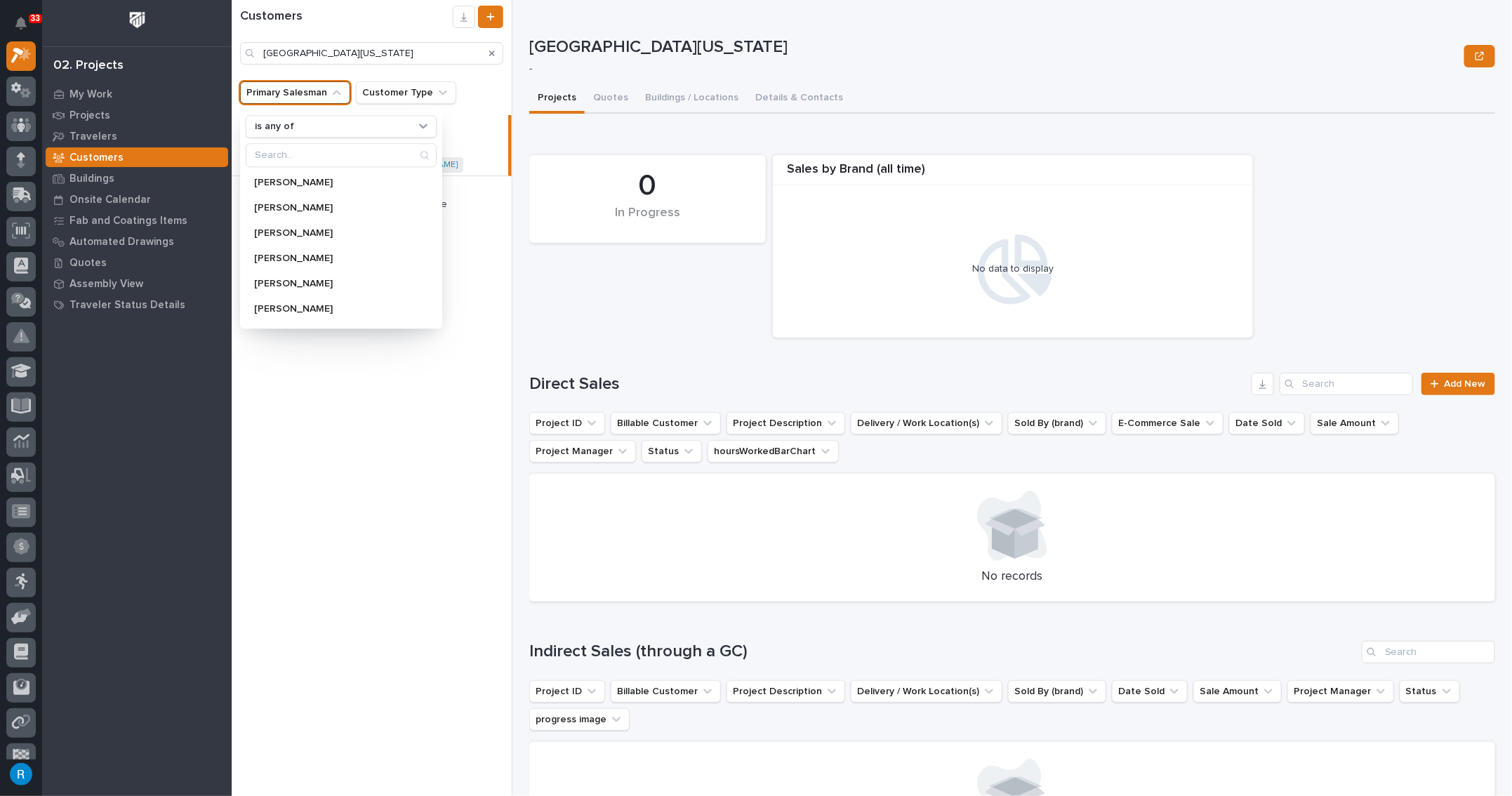
click at [365, 469] on div "Customers university of maryland Primary Salesman is any of Anthony Ramirez Arl…" at bounding box center [372, 398] width 281 height 796
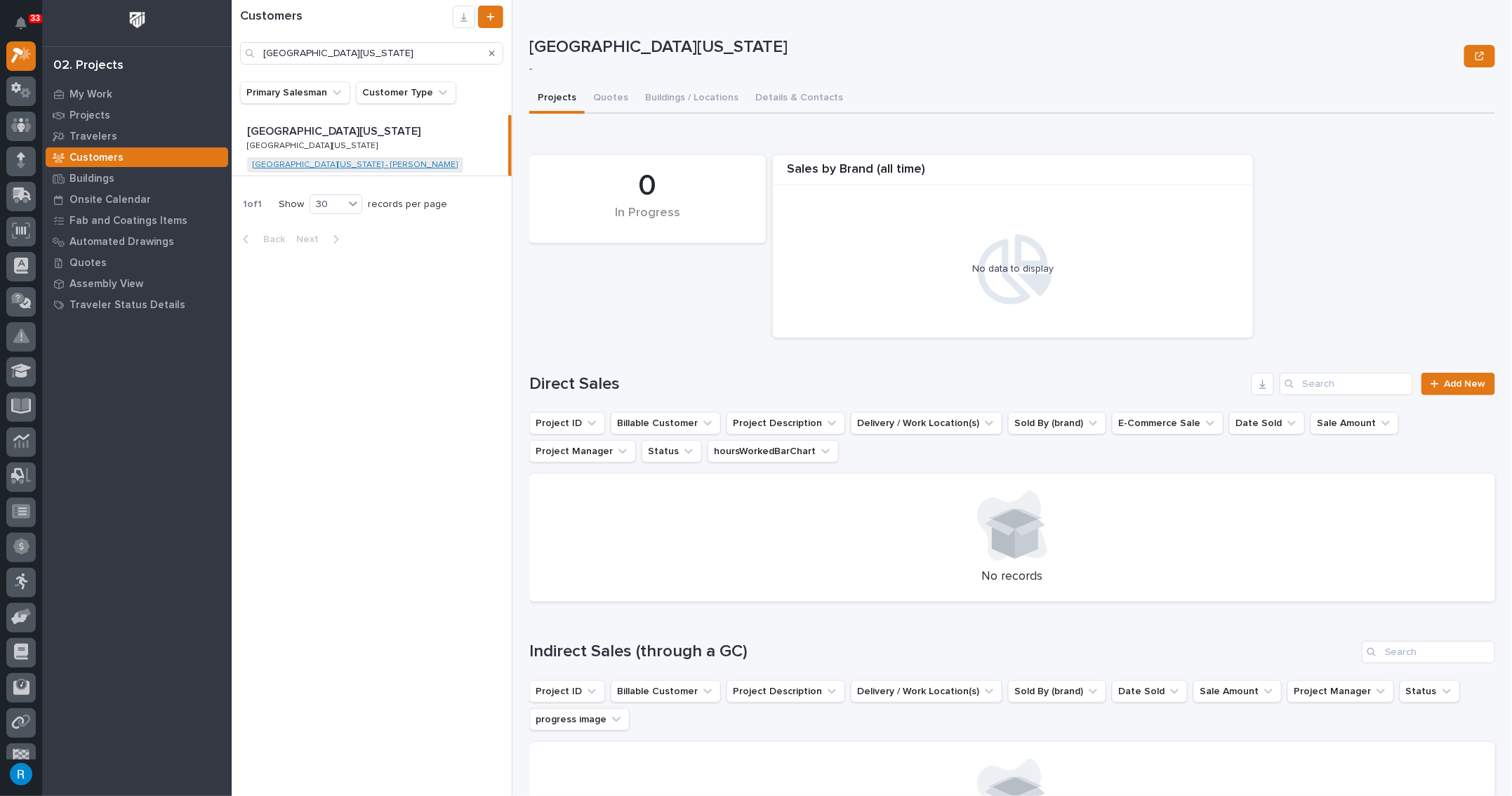
click at [305, 166] on link "[GEOGRAPHIC_DATA][US_STATE] - [PERSON_NAME]" at bounding box center [355, 165] width 205 height 10
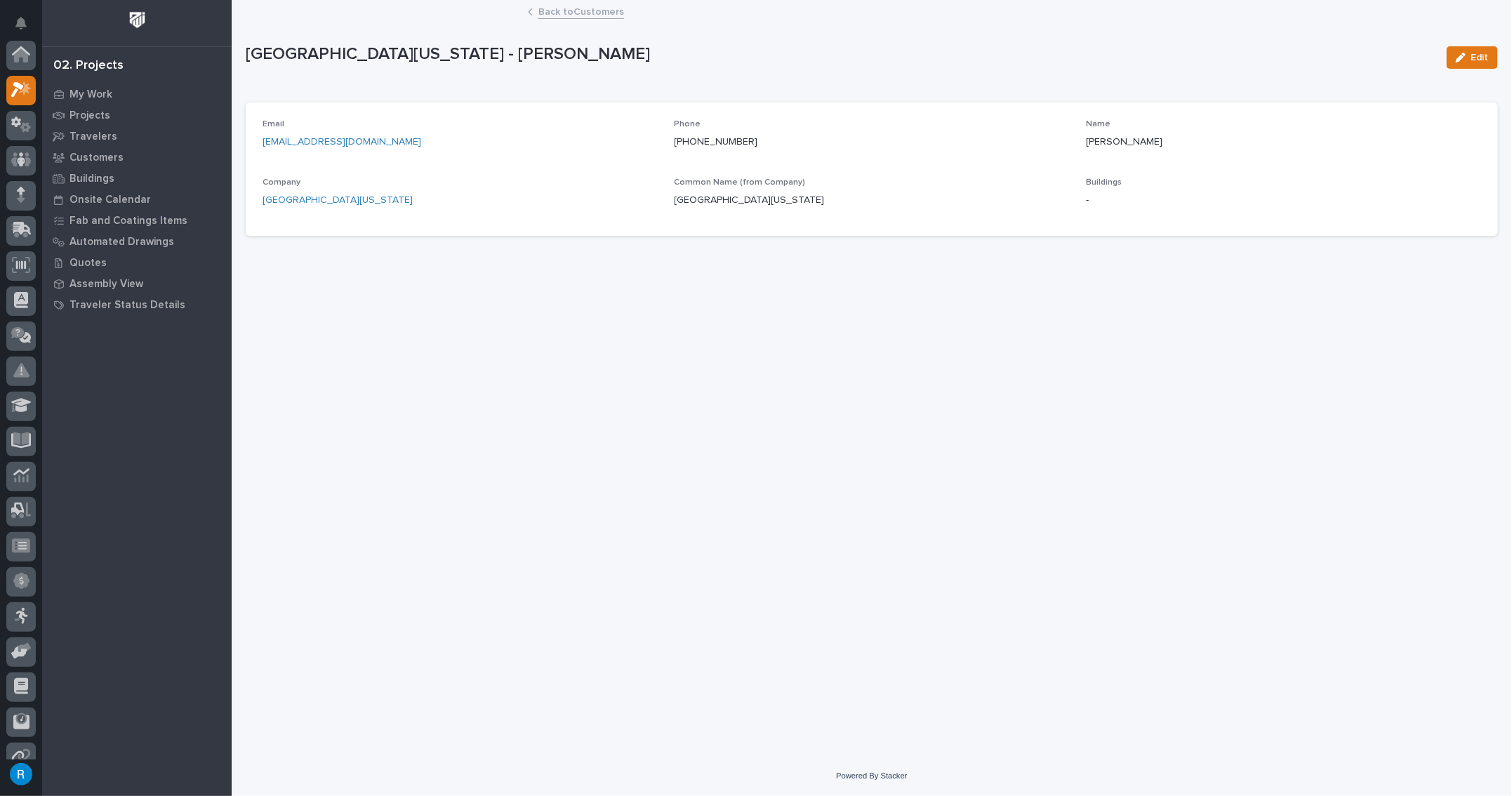
scroll to position [34, 0]
drag, startPoint x: 346, startPoint y: 141, endPoint x: 257, endPoint y: 144, distance: 89.1
click at [257, 144] on div "Email dpaunil@umd.edu Phone 301-550-0056 Name Daryl Paunil Company University o…" at bounding box center [872, 169] width 1253 height 134
copy link "[EMAIL_ADDRESS][DOMAIN_NAME]"
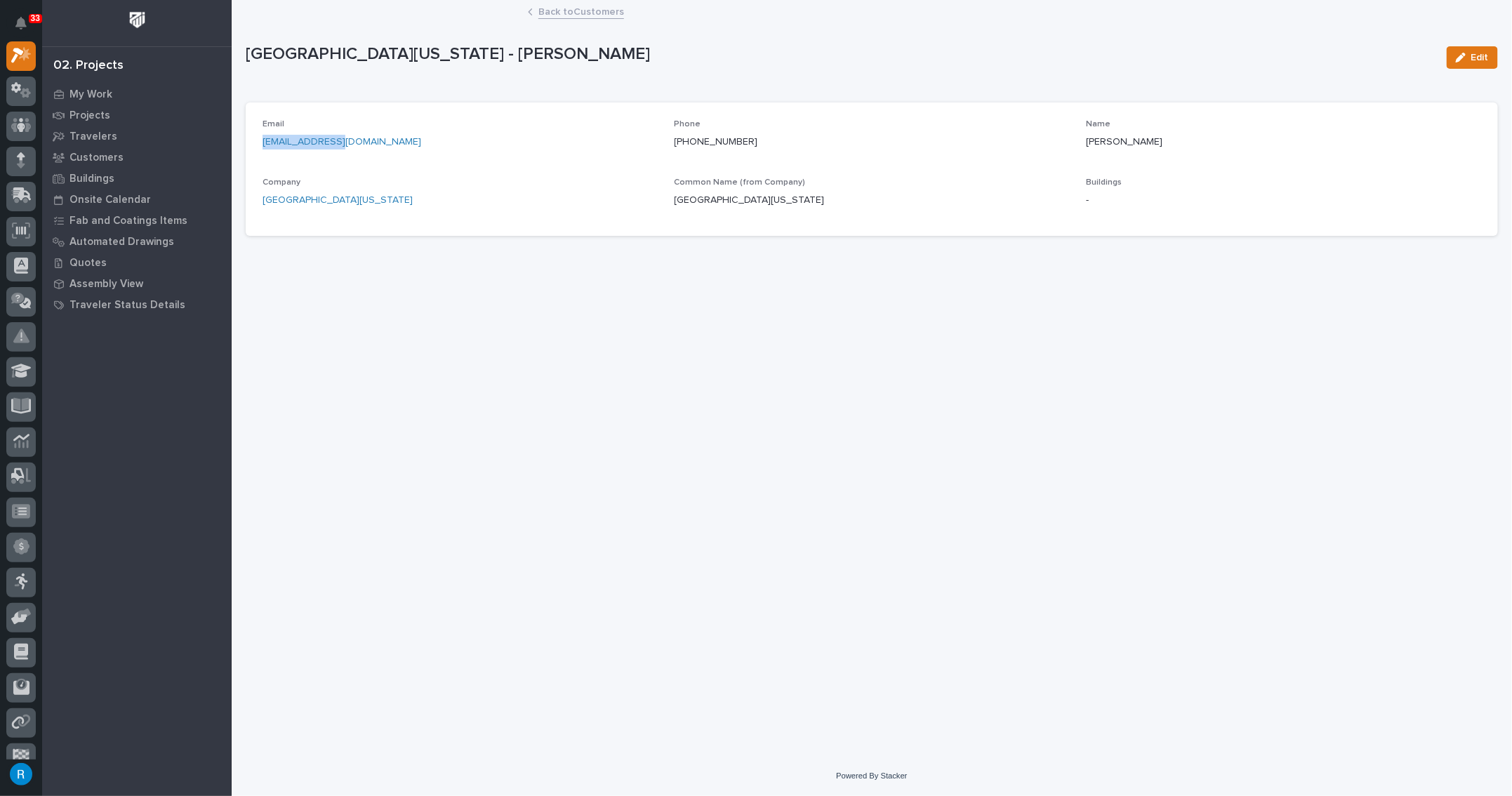
click at [578, 11] on link "Back to Customers" at bounding box center [581, 10] width 86 height 16
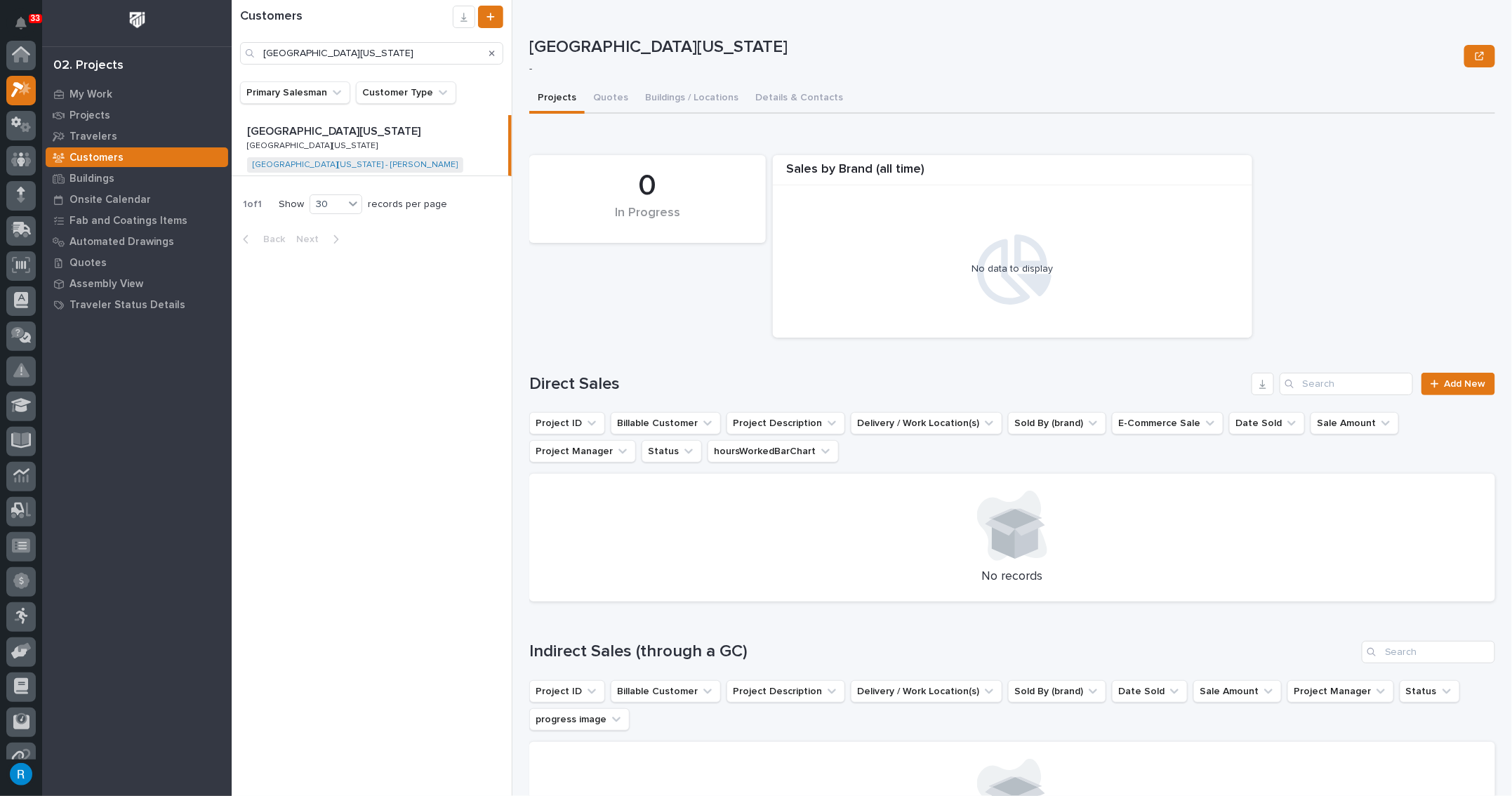
scroll to position [38, 0]
click at [294, 164] on link "[GEOGRAPHIC_DATA][US_STATE] - [PERSON_NAME]" at bounding box center [355, 165] width 205 height 10
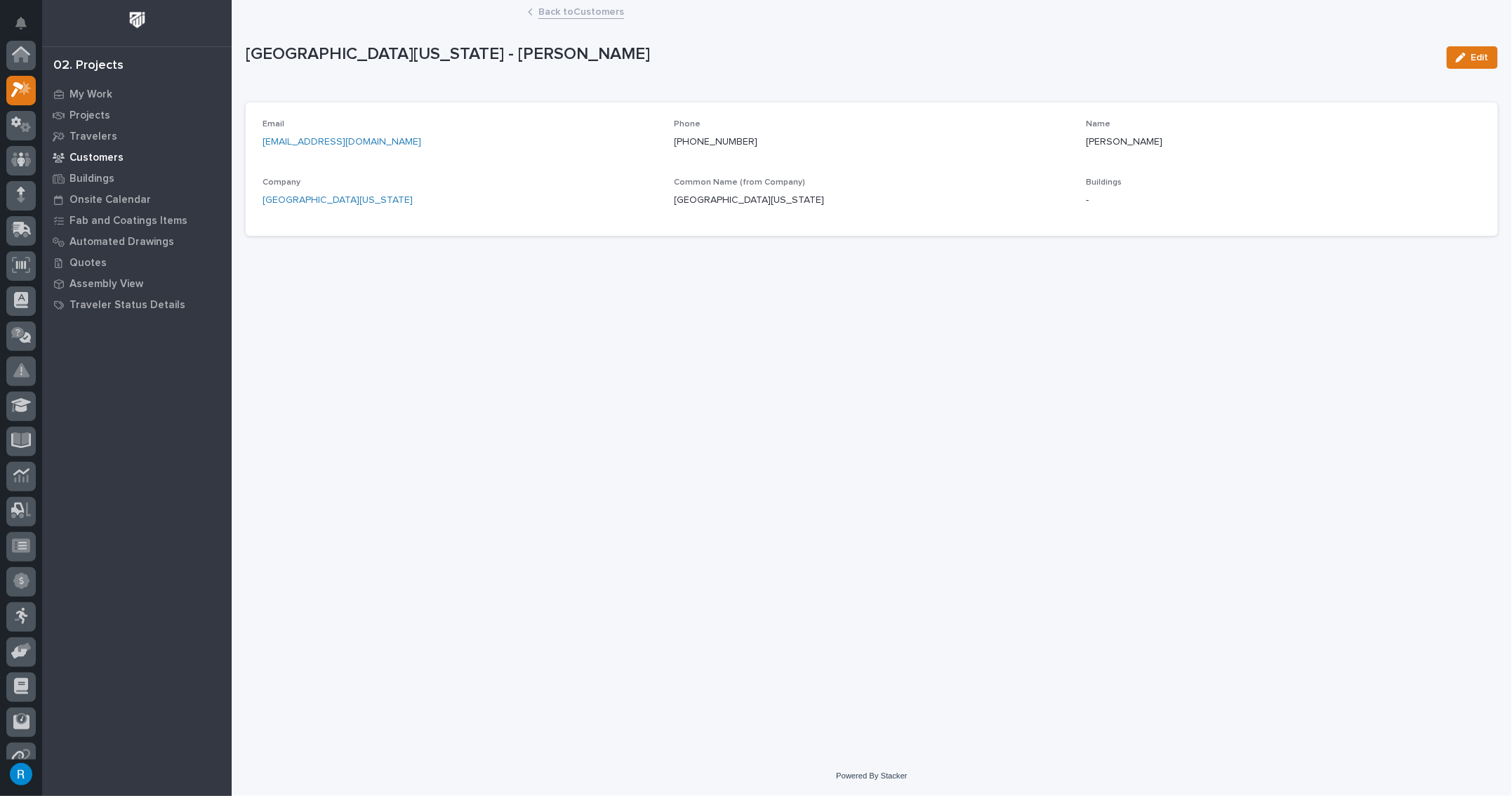
scroll to position [34, 0]
drag, startPoint x: 1088, startPoint y: 138, endPoint x: 1138, endPoint y: 140, distance: 50.0
click at [1138, 140] on p "[PERSON_NAME]" at bounding box center [1284, 142] width 395 height 15
copy p "[PERSON_NAME]"
drag, startPoint x: 668, startPoint y: 135, endPoint x: 744, endPoint y: 141, distance: 76.2
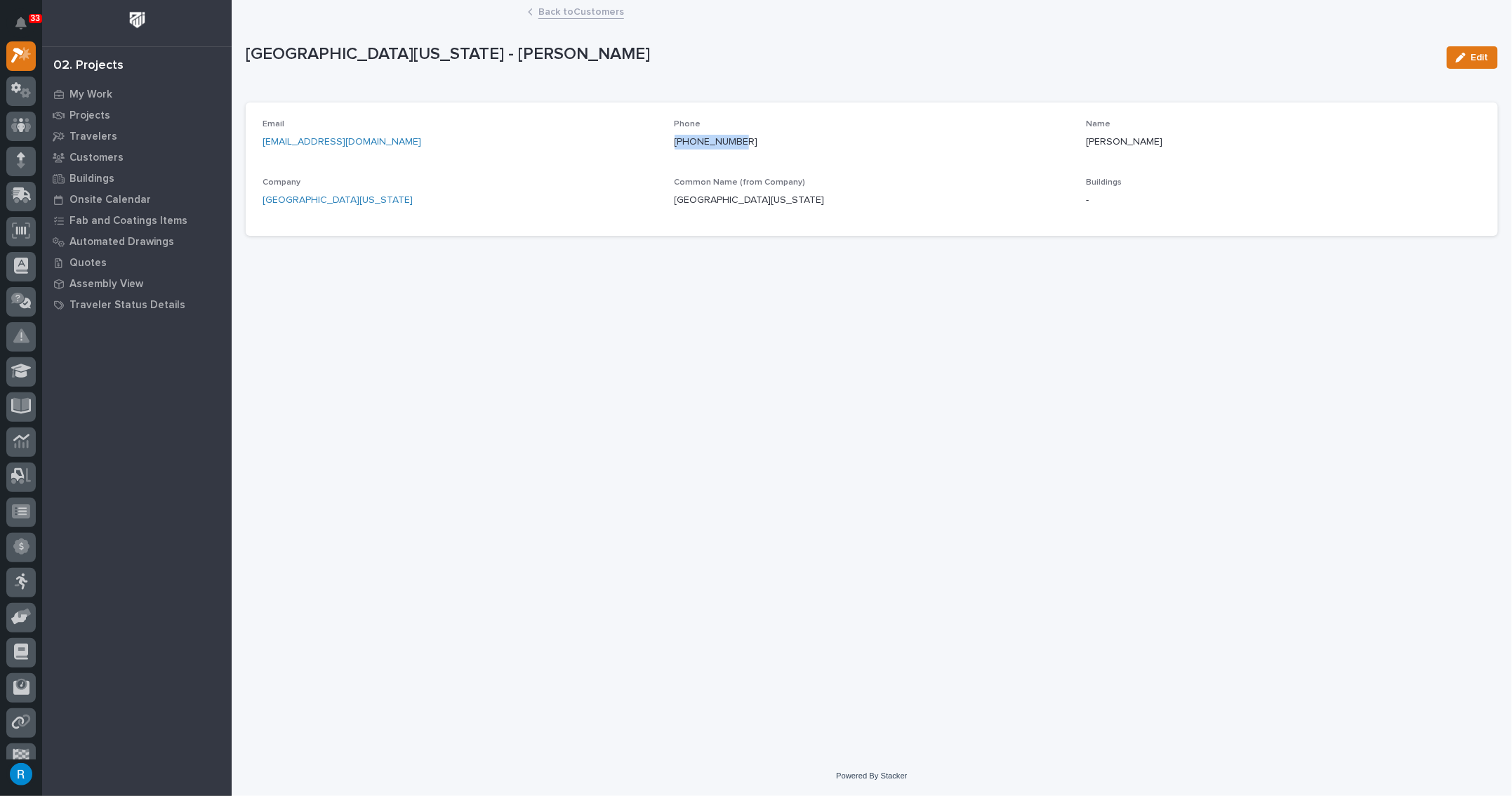
click at [744, 141] on div "Email dpaunil@umd.edu Phone 301-550-0056 Name Daryl Paunil Company University o…" at bounding box center [872, 169] width 1219 height 99
copy link "[PHONE_NUMBER]"
drag, startPoint x: 346, startPoint y: 142, endPoint x: 252, endPoint y: 138, distance: 94.1
click at [252, 138] on div "Email dpaunil@umd.edu Phone 301-550-0056 Name Daryl Paunil Company University o…" at bounding box center [872, 169] width 1253 height 134
copy link "[EMAIL_ADDRESS][DOMAIN_NAME]"
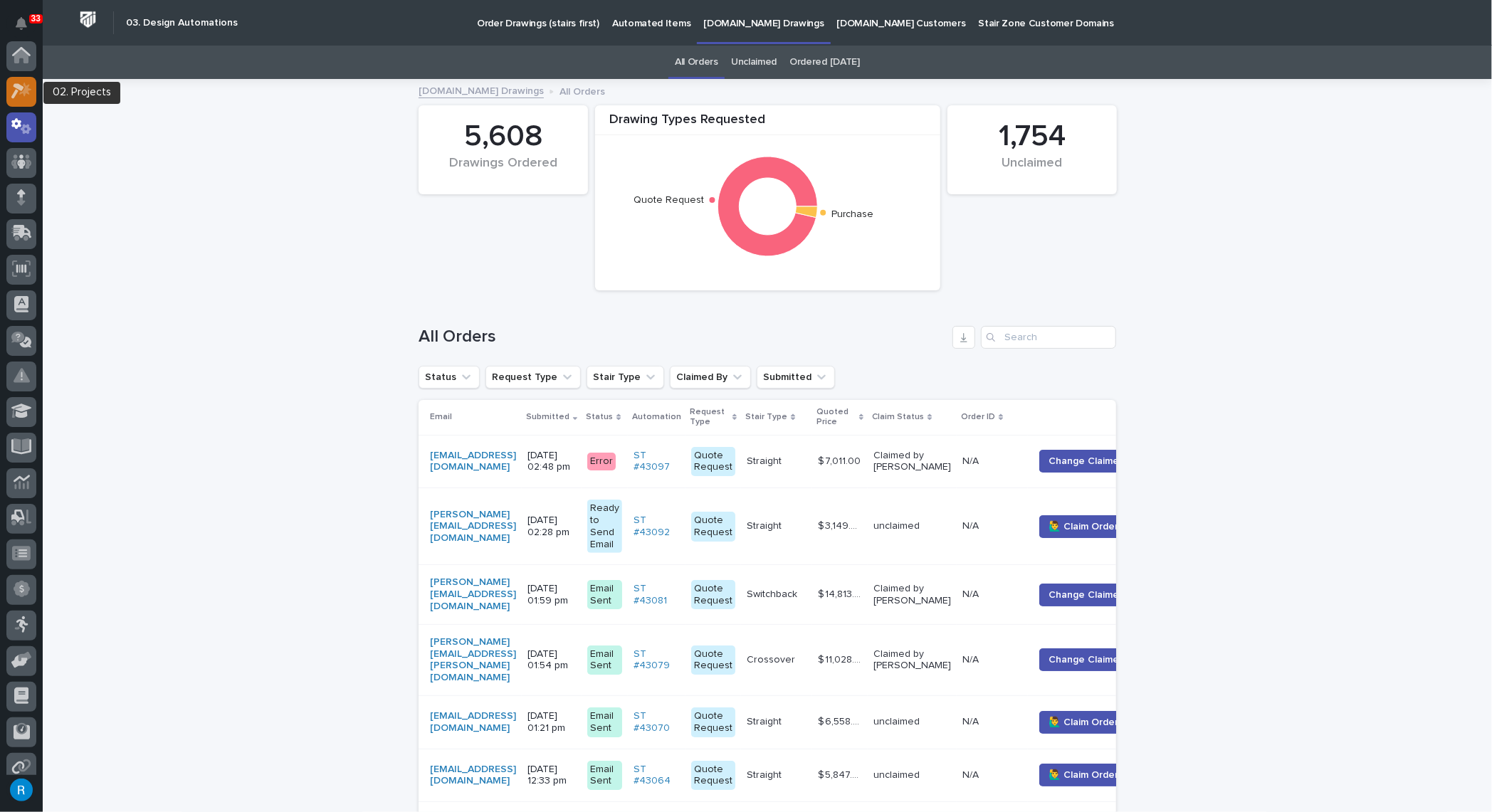
click at [15, 92] on icon at bounding box center [17, 91] width 13 height 15
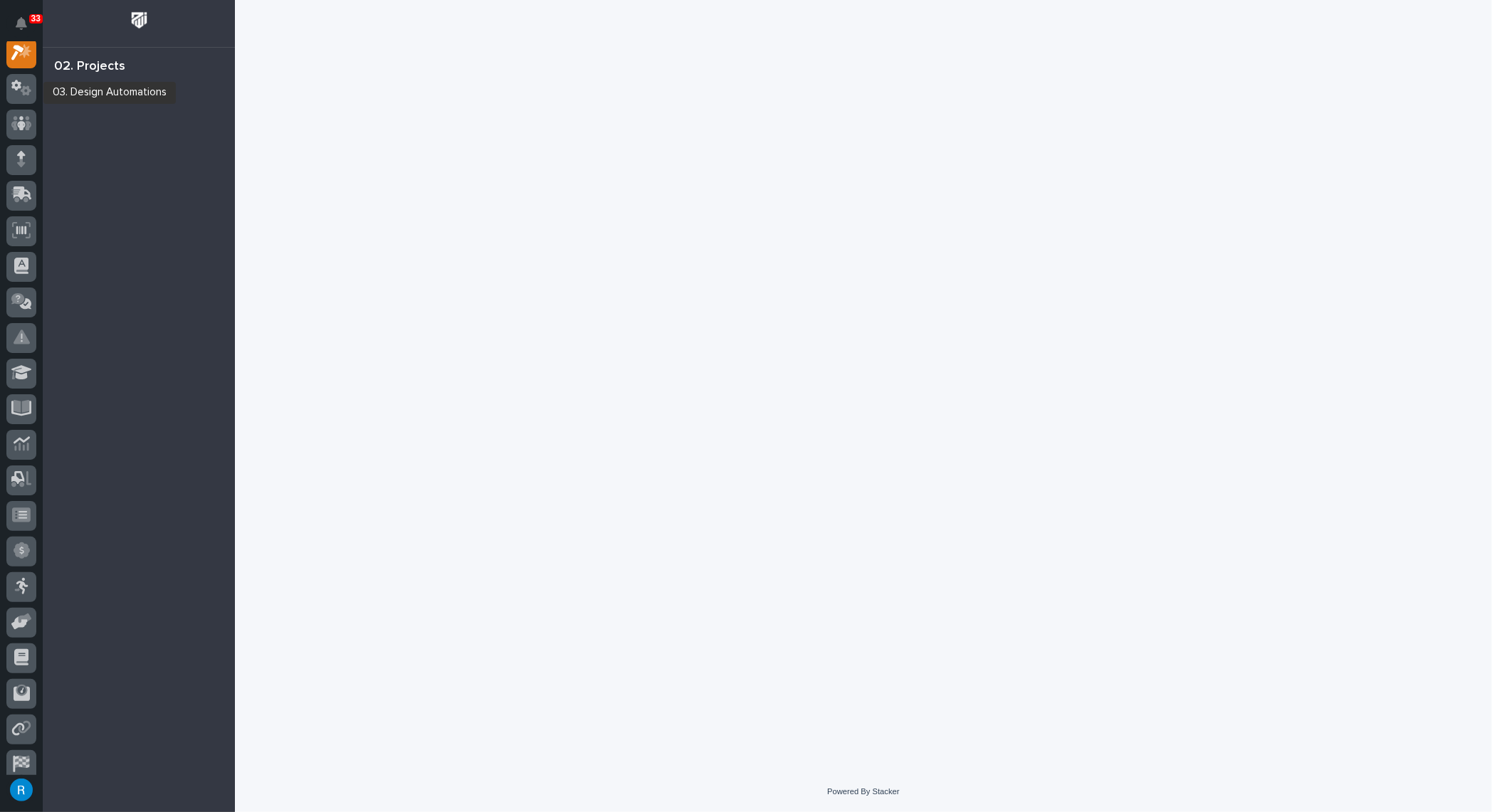
scroll to position [35, 0]
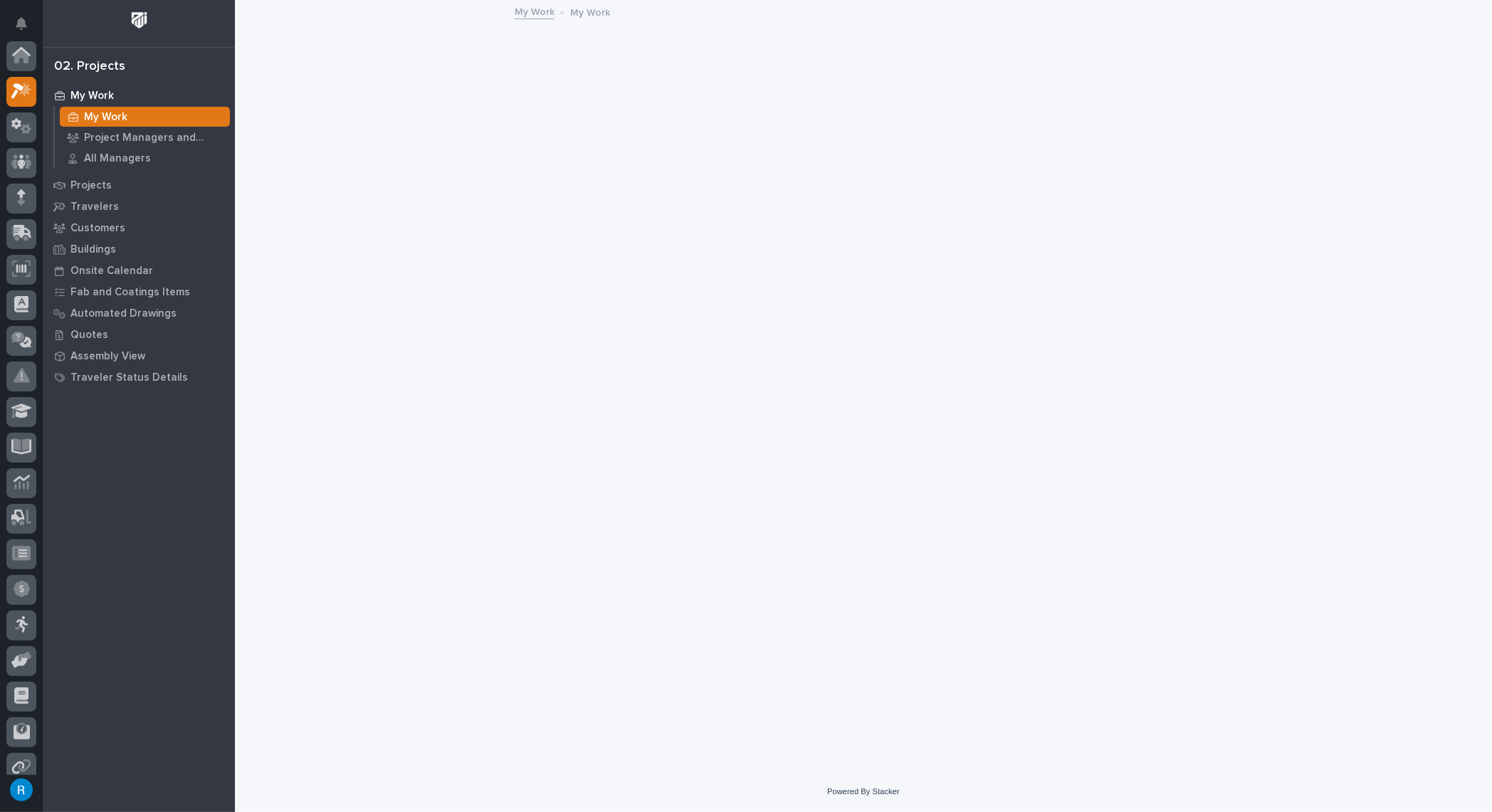
scroll to position [35, 0]
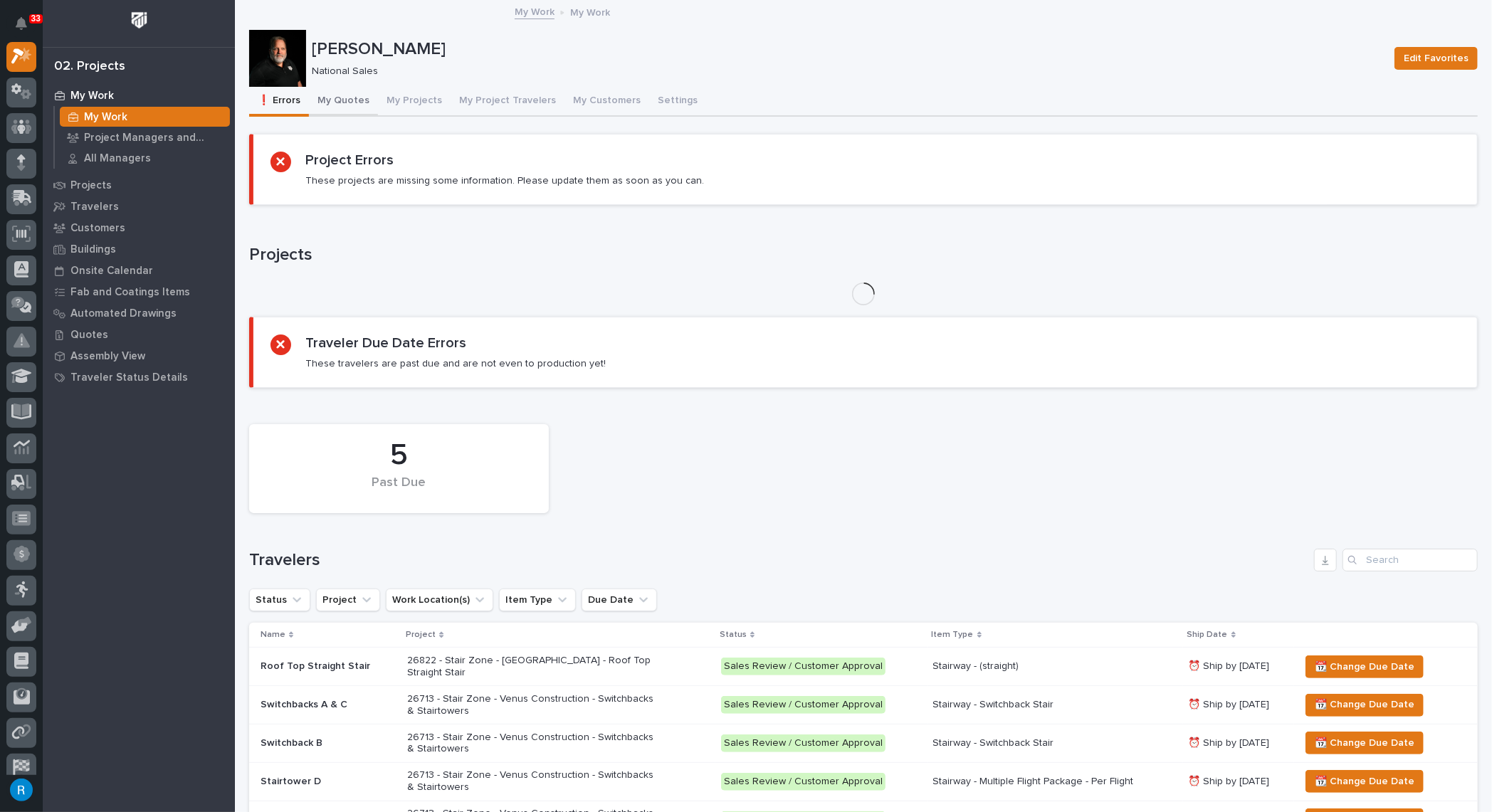
click at [346, 101] on button "My Quotes" at bounding box center [343, 102] width 69 height 30
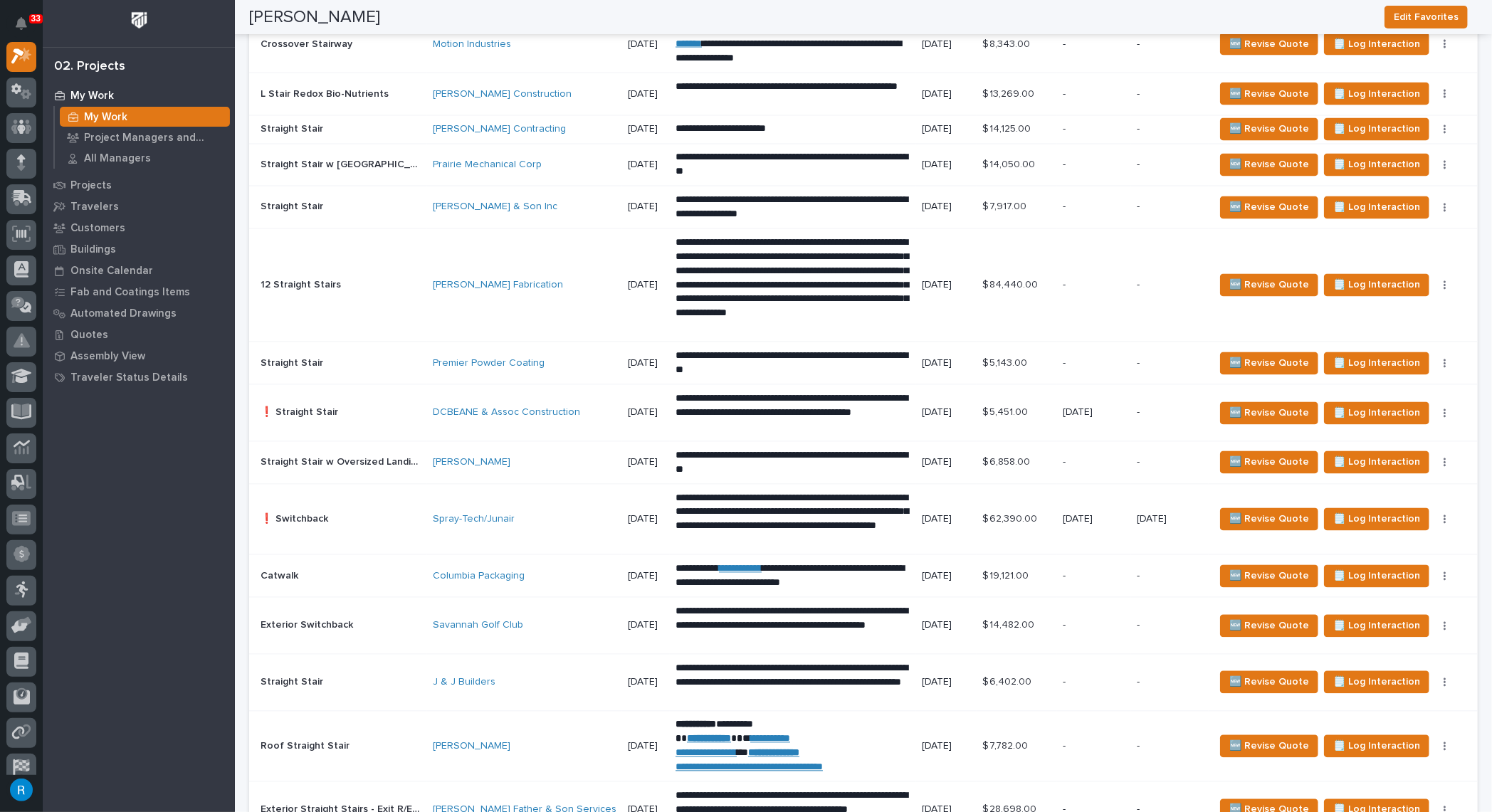
scroll to position [1257, 0]
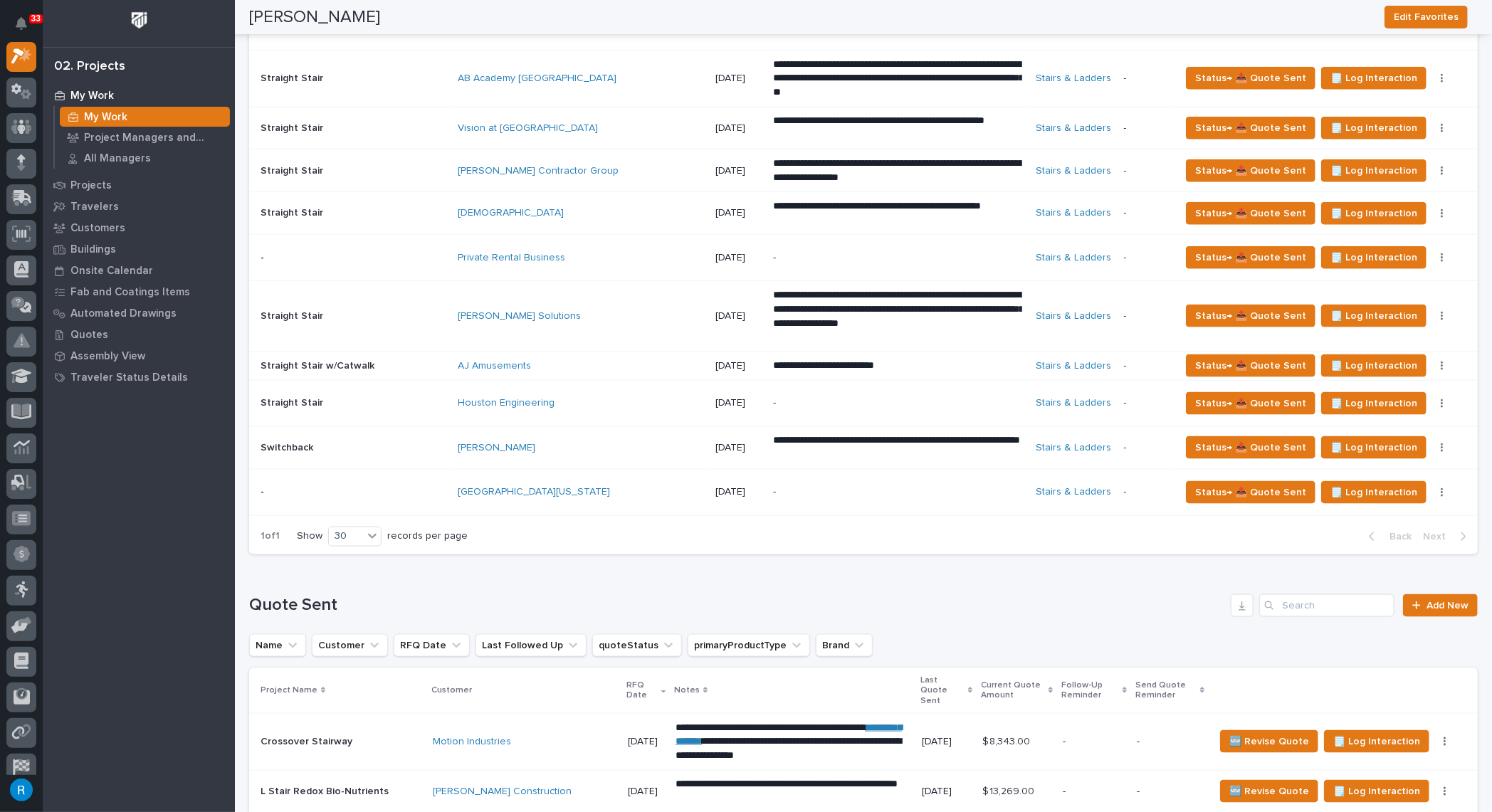
click at [620, 490] on div "[GEOGRAPHIC_DATA][US_STATE]" at bounding box center [581, 492] width 247 height 12
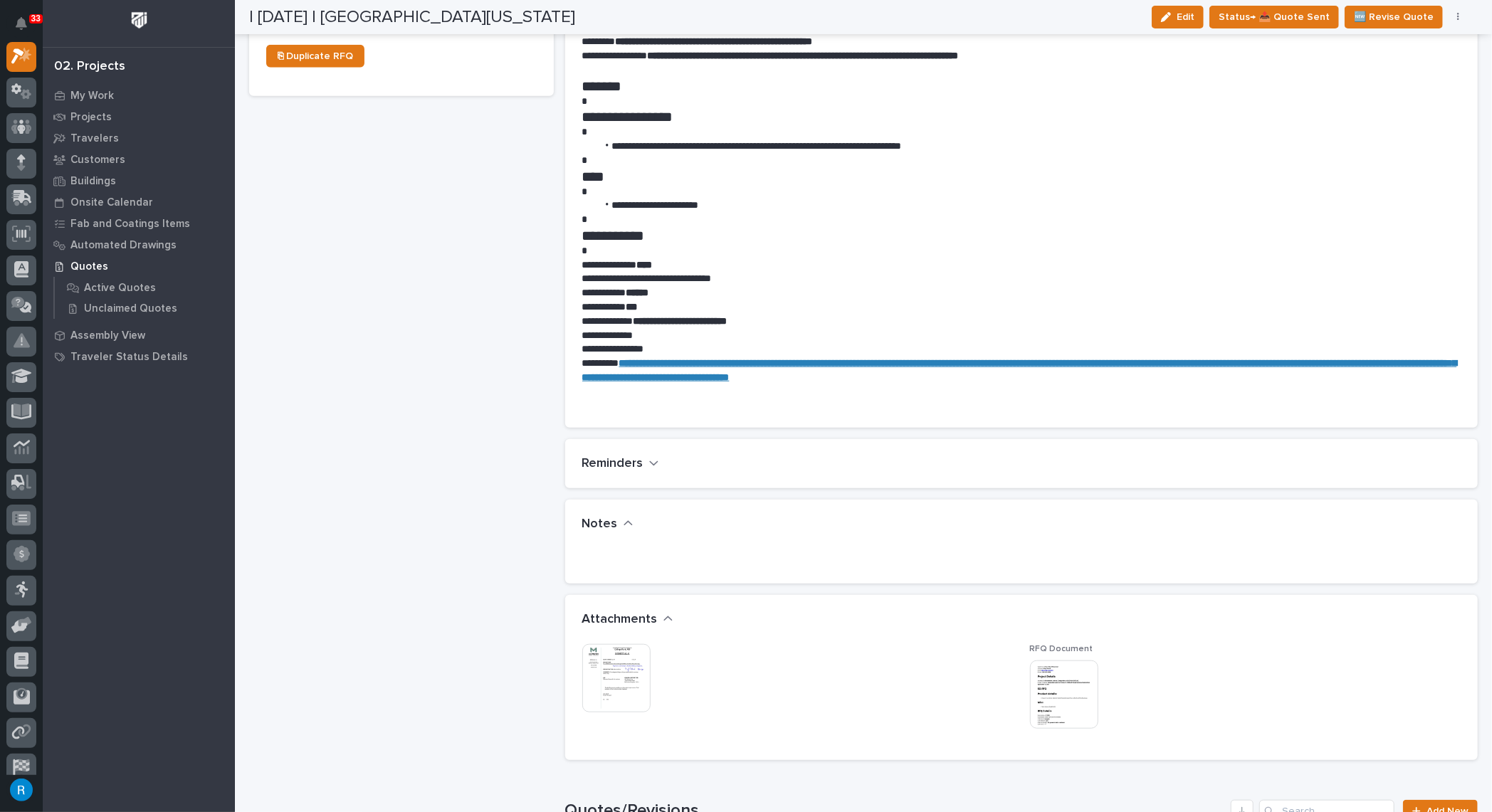
scroll to position [711, 0]
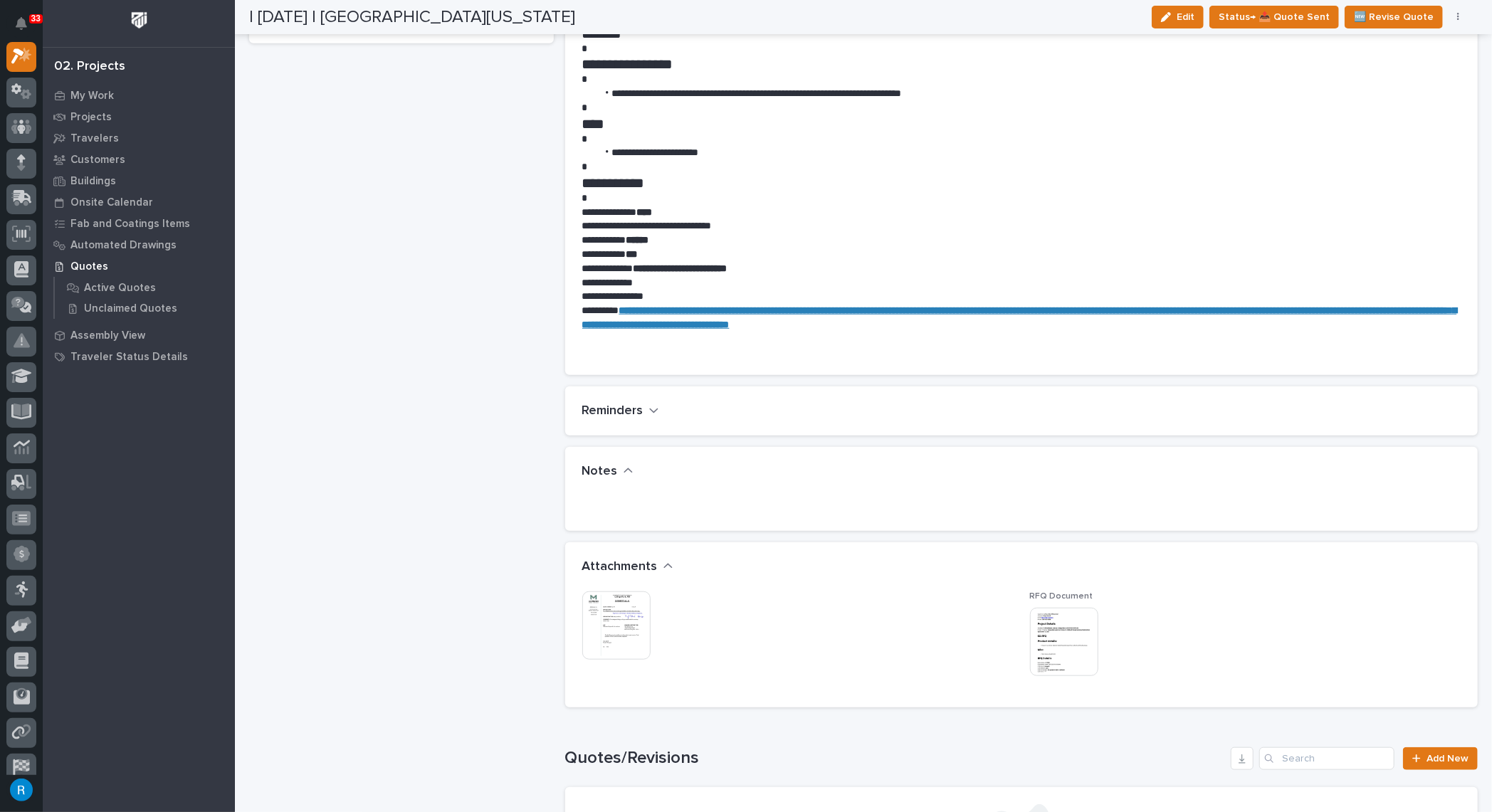
click at [609, 490] on div "Notes" at bounding box center [1022, 472] width 914 height 49
click at [1176, 16] on div "button" at bounding box center [1169, 17] width 15 height 10
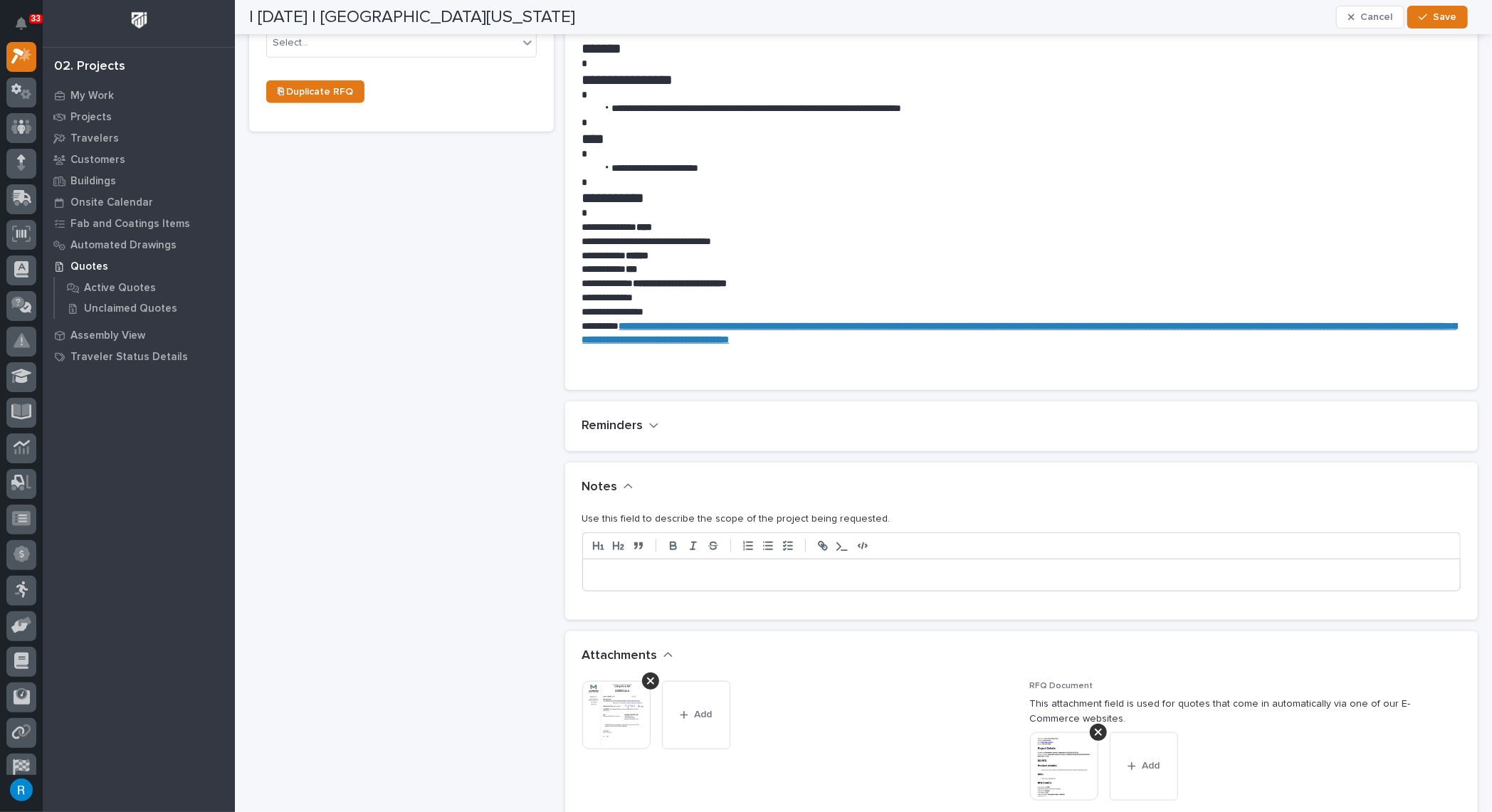
scroll to position [777, 0]
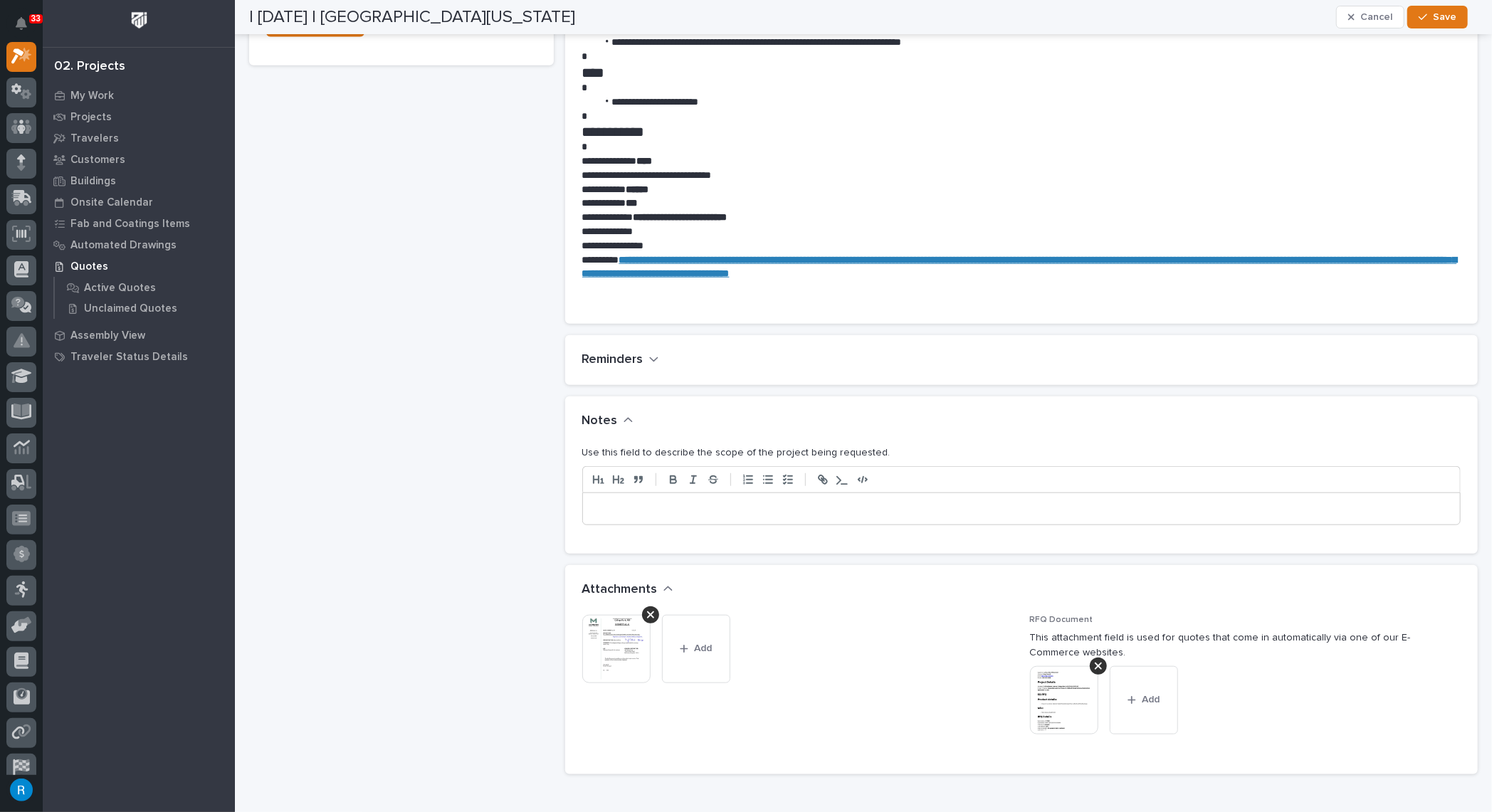
click at [594, 508] on p at bounding box center [1022, 508] width 856 height 14
click at [594, 508] on p at bounding box center [1022, 508] width 856 height 14
click at [653, 509] on p "**********" at bounding box center [1018, 508] width 849 height 14
click at [722, 510] on p "**********" at bounding box center [1018, 508] width 849 height 14
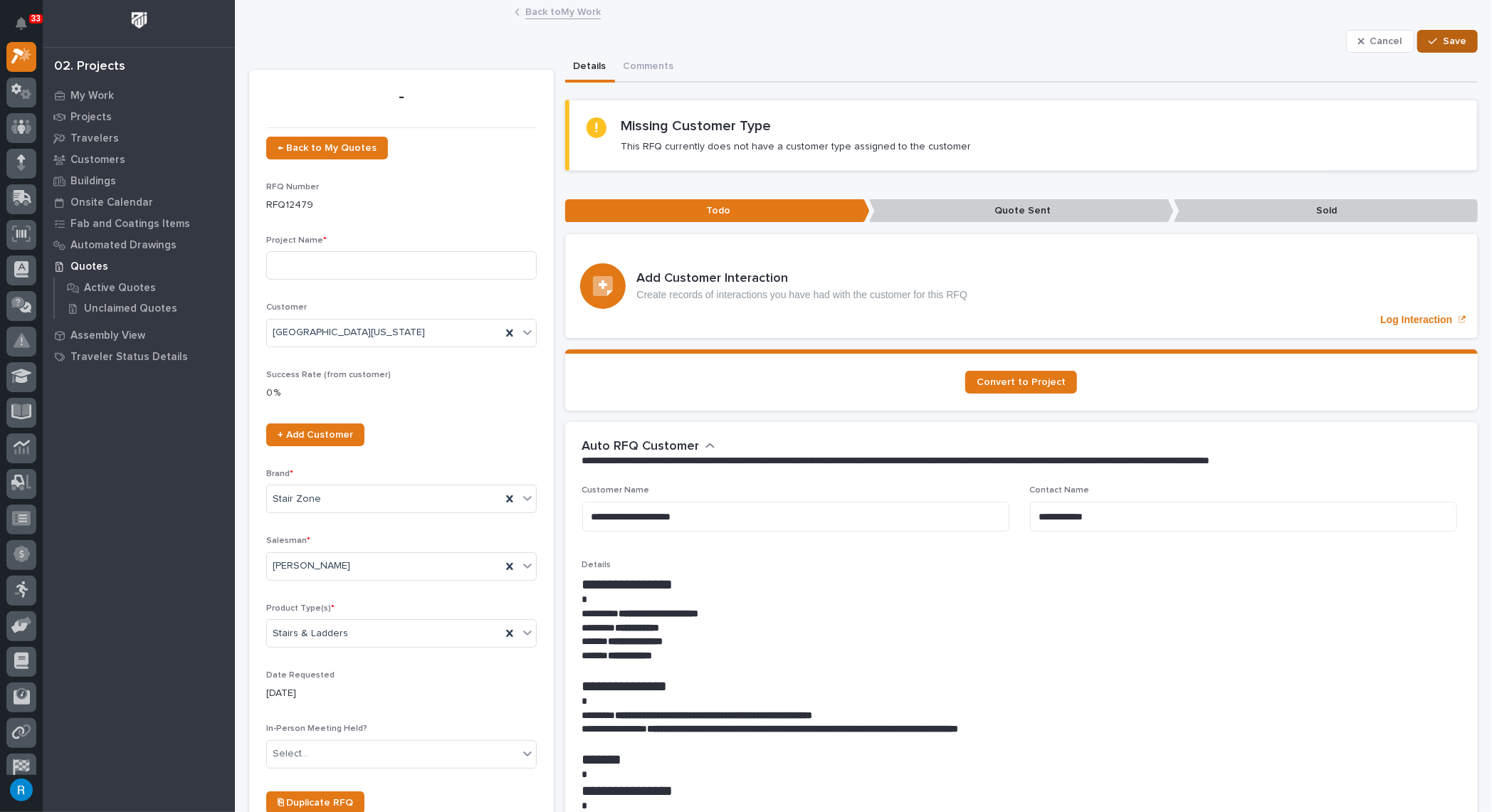
click at [1443, 40] on span "Save" at bounding box center [1454, 41] width 24 height 13
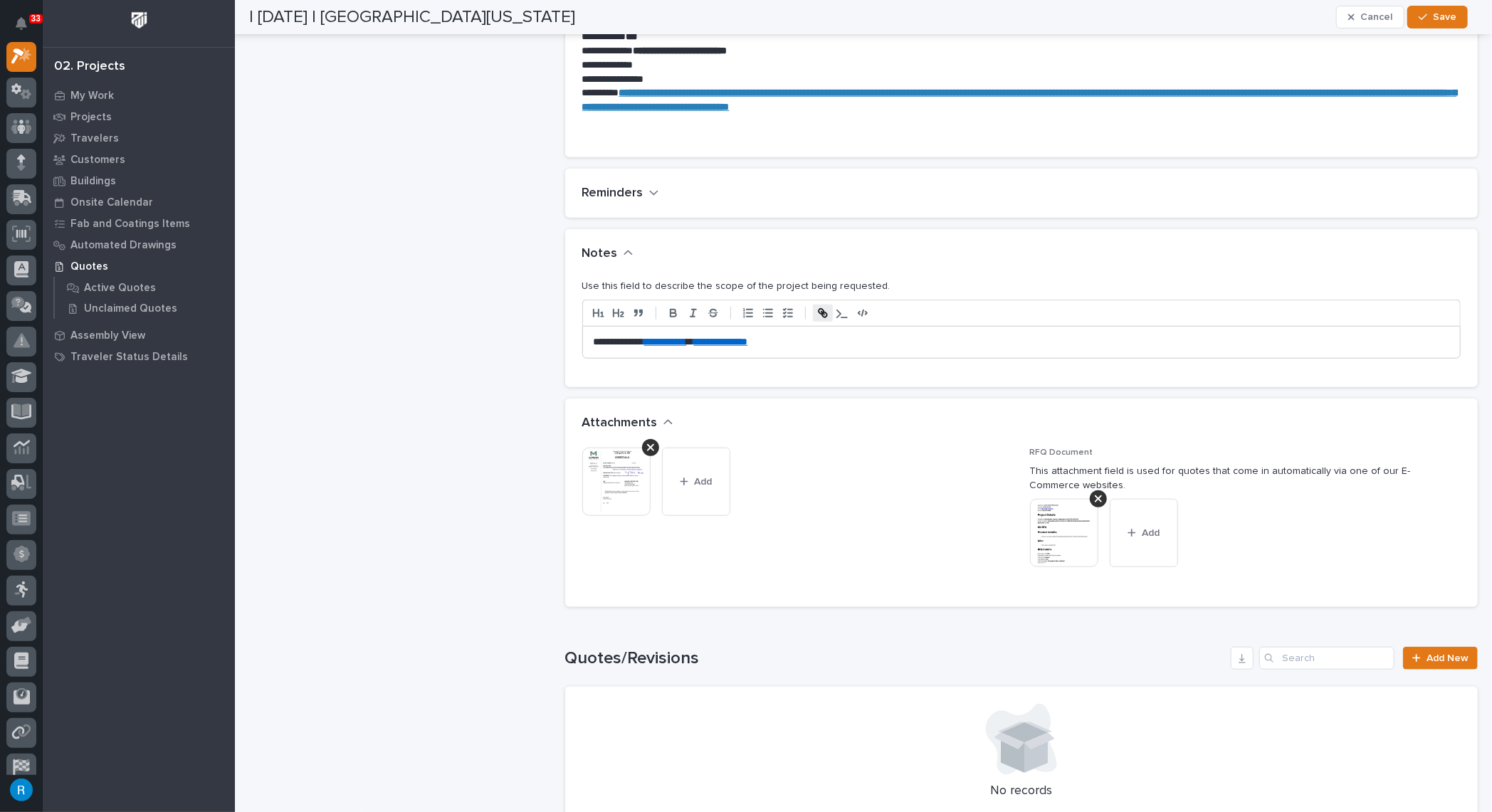
scroll to position [1012, 0]
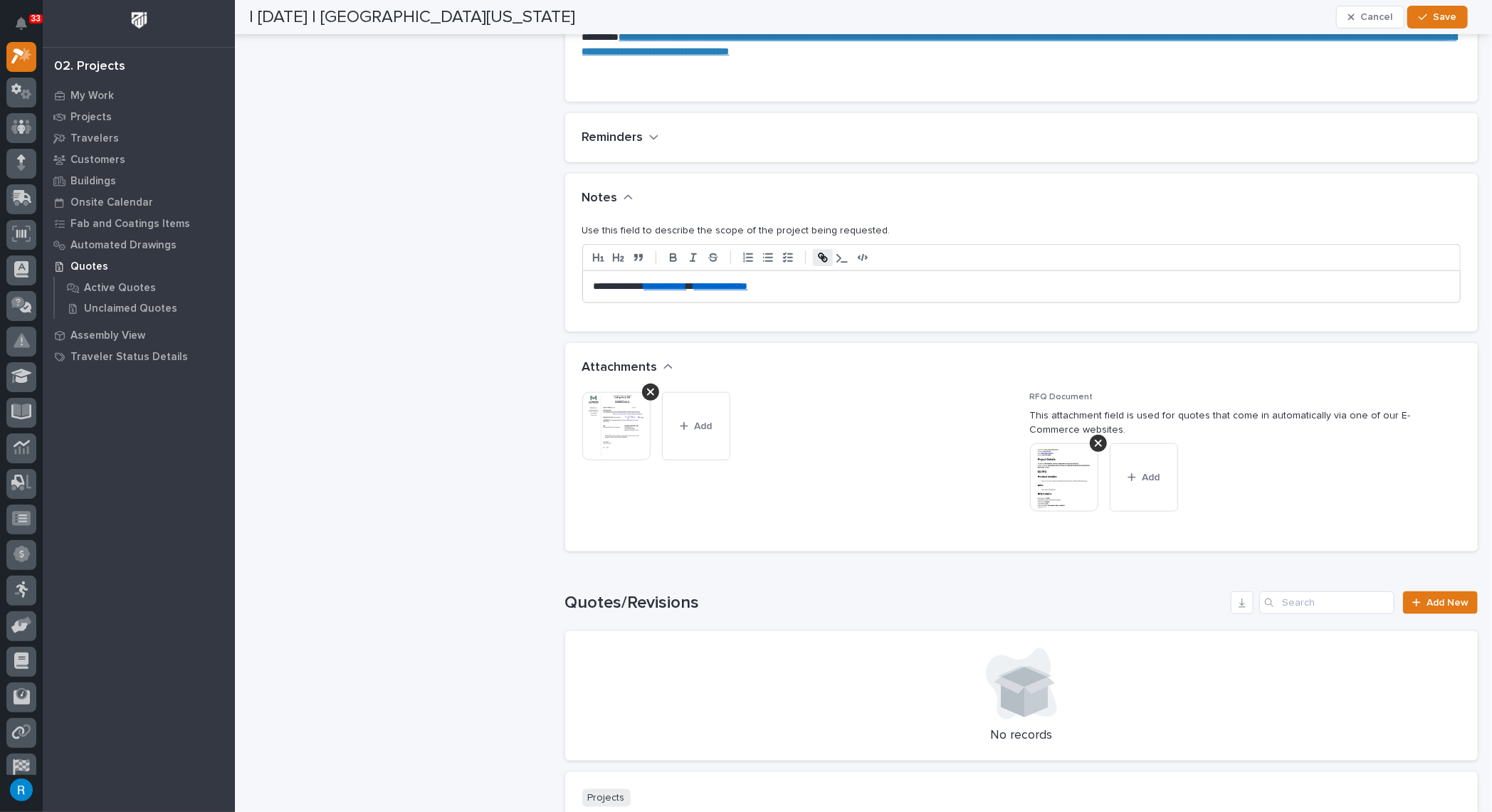
click at [621, 436] on img at bounding box center [617, 426] width 68 height 68
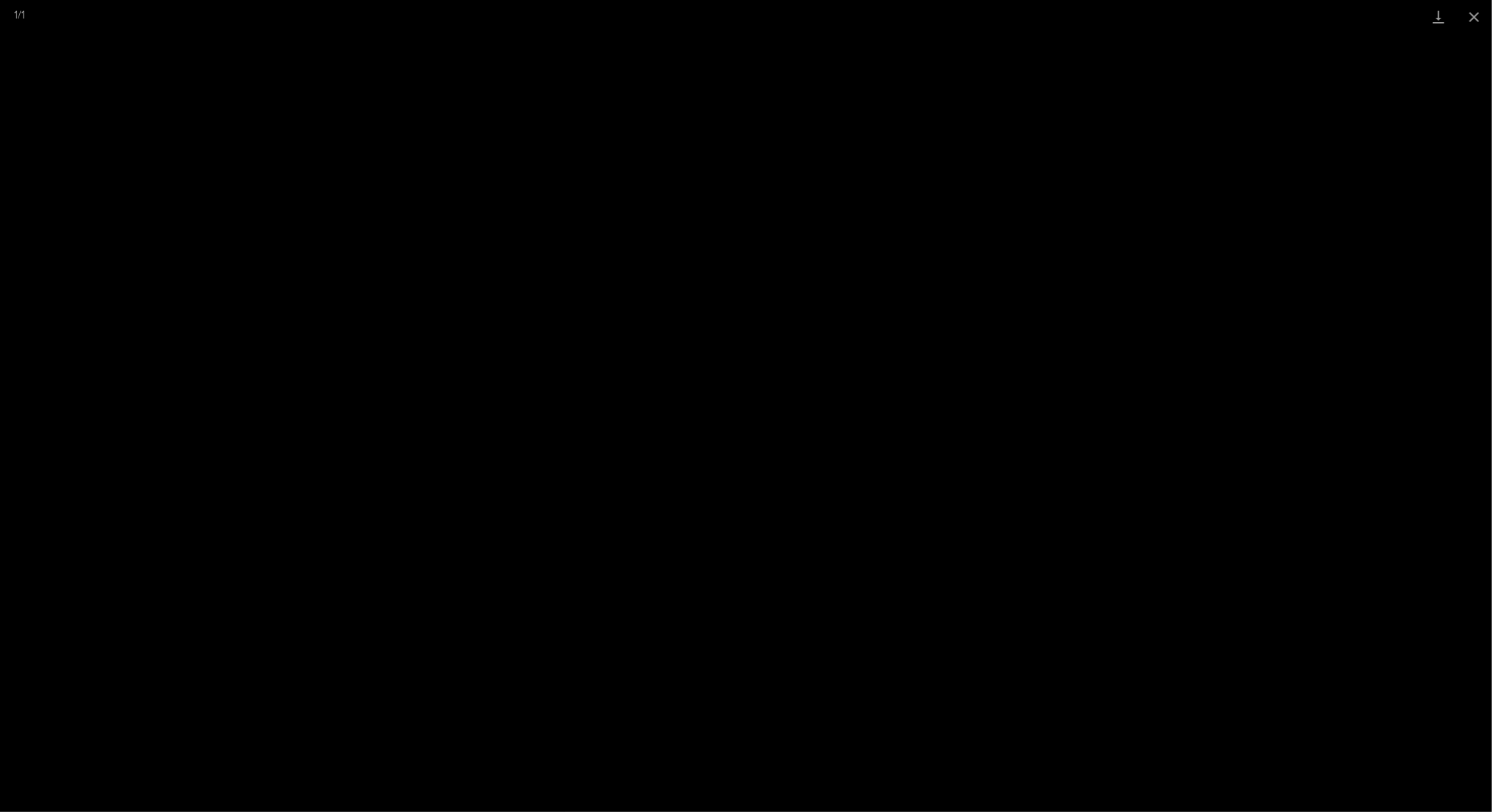
scroll to position [1047, 0]
